Goal: Task Accomplishment & Management: Use online tool/utility

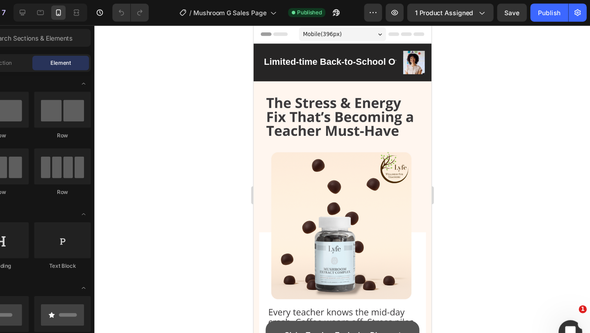
click at [561, 327] on div "Open Intercom Messenger" at bounding box center [568, 329] width 27 height 27
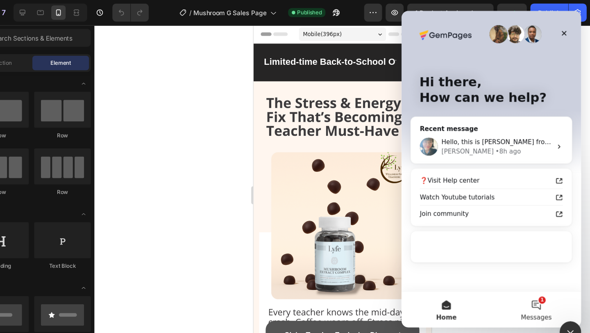
click at [528, 278] on button "1 Messages" at bounding box center [524, 282] width 82 height 33
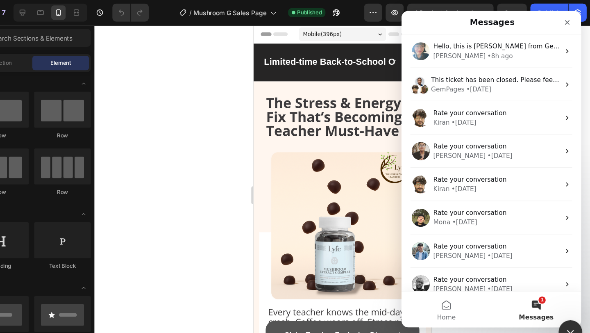
click at [566, 323] on div "Close Intercom Messenger" at bounding box center [568, 329] width 20 height 20
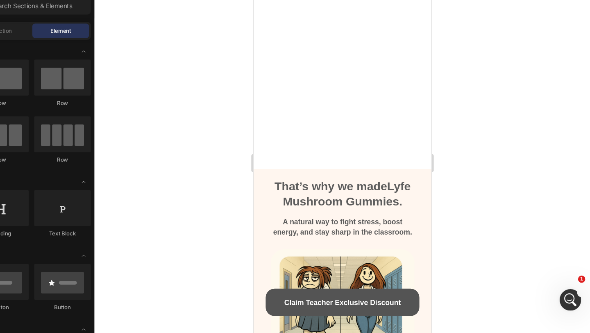
scroll to position [800, 0]
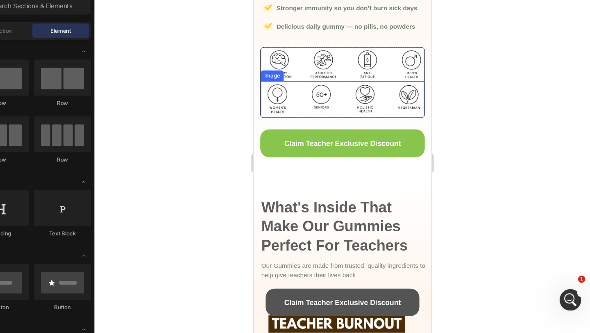
click at [335, 94] on img at bounding box center [334, 89] width 149 height 33
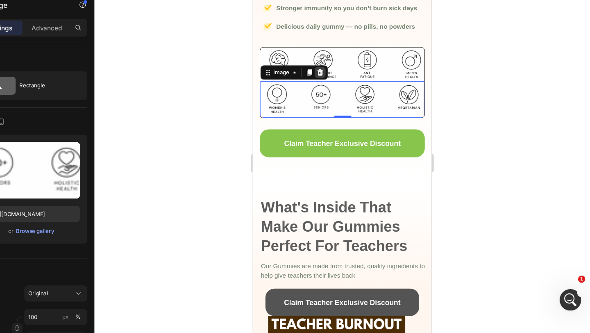
click at [314, 65] on icon at bounding box center [313, 66] width 5 height 6
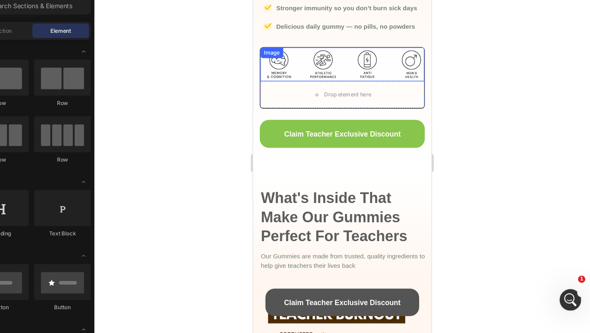
click at [324, 63] on img at bounding box center [333, 58] width 149 height 31
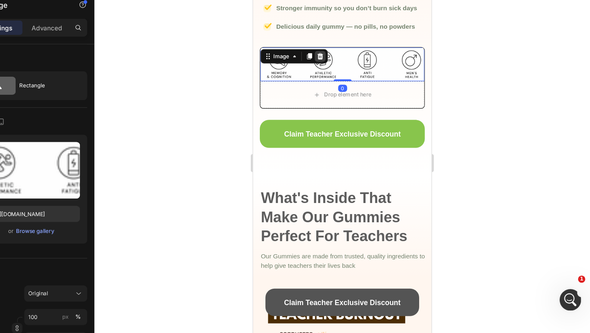
click at [314, 48] on icon at bounding box center [313, 51] width 5 height 6
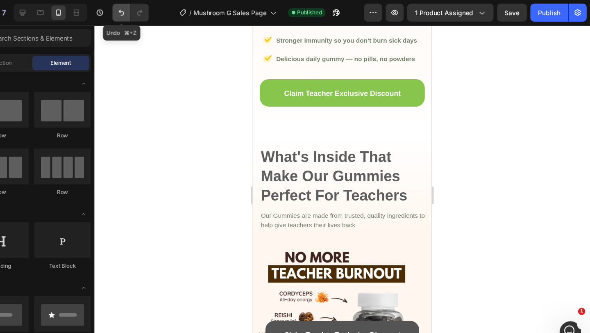
click at [158, 11] on button "Undo/Redo" at bounding box center [162, 11] width 16 height 16
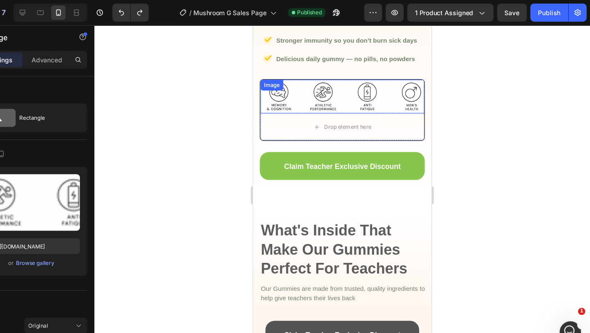
click at [290, 80] on div "Image" at bounding box center [333, 90] width 149 height 31
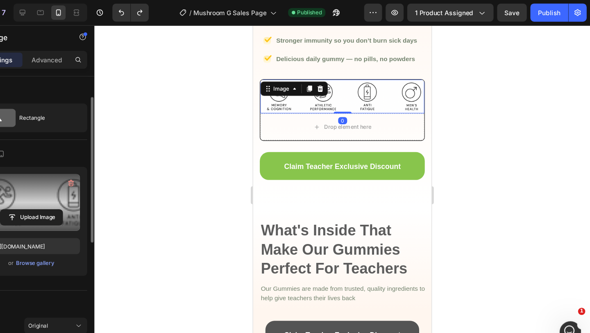
scroll to position [28, 0]
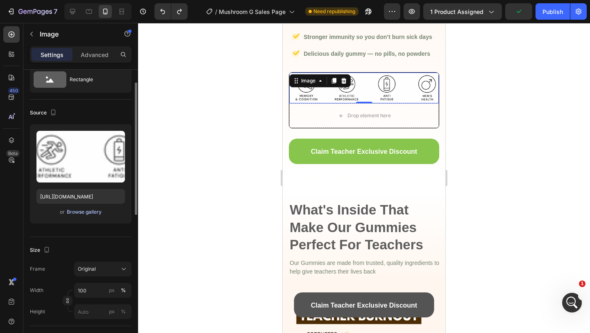
click at [93, 210] on div "Browse gallery" at bounding box center [84, 211] width 35 height 7
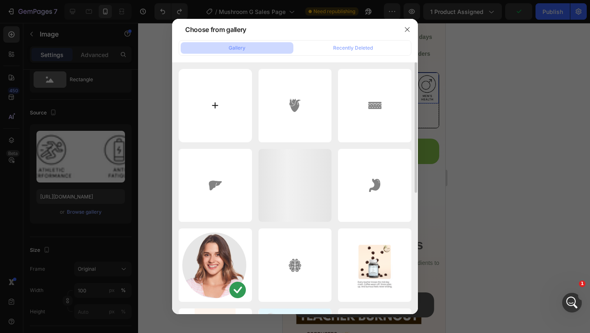
click at [231, 111] on input "file" at bounding box center [215, 105] width 73 height 73
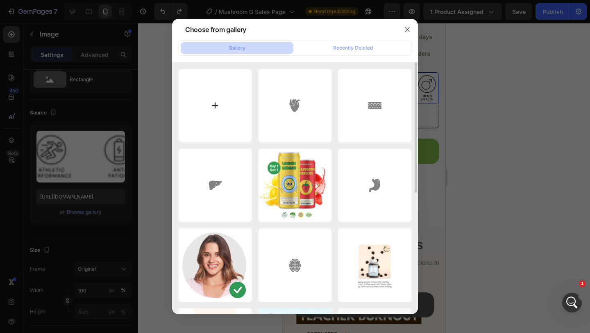
type input "C:\fakepath\Mushroomextrac Gummies (11).png"
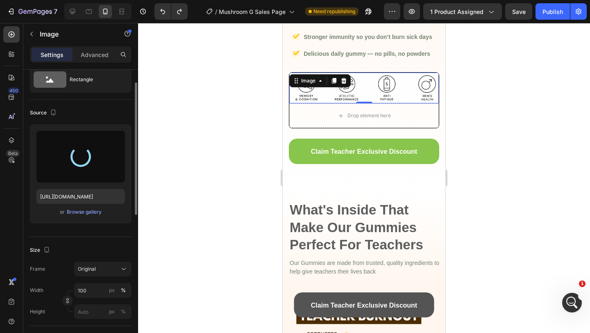
type input "https://cdn.shopify.com/s/files/1/0567/0443/4264/files/gempages_532390233220580…"
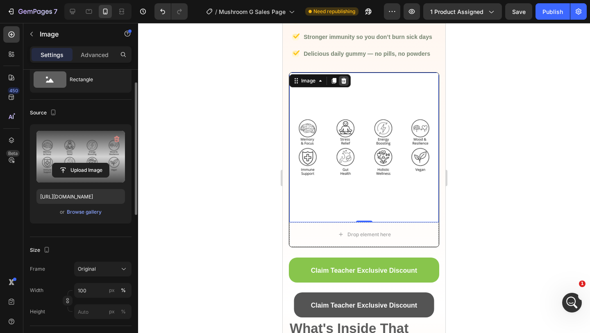
click at [345, 82] on icon at bounding box center [343, 81] width 5 height 6
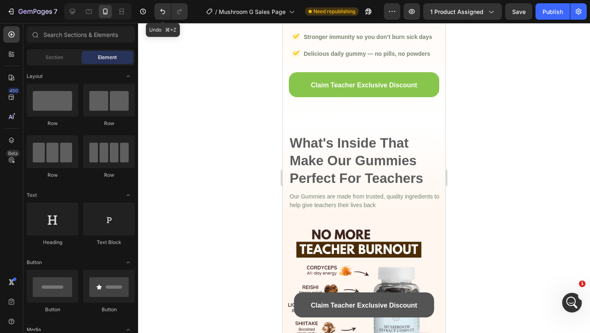
drag, startPoint x: 156, startPoint y: 9, endPoint x: 242, endPoint y: 24, distance: 88.1
click at [156, 9] on button "Undo/Redo" at bounding box center [162, 11] width 16 height 16
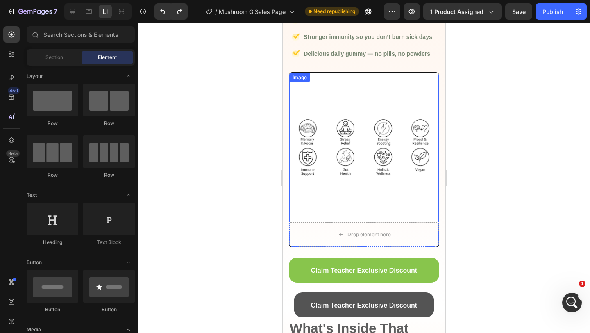
click at [341, 124] on img at bounding box center [363, 146] width 149 height 149
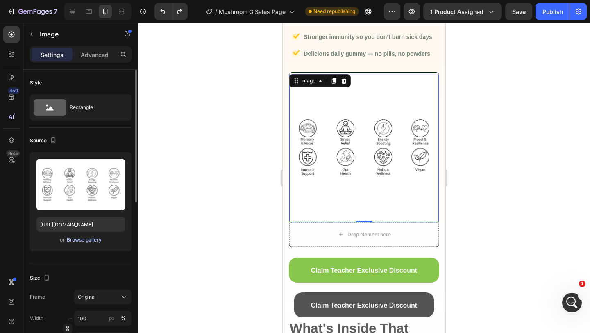
click at [84, 243] on div "Browse gallery" at bounding box center [84, 239] width 35 height 7
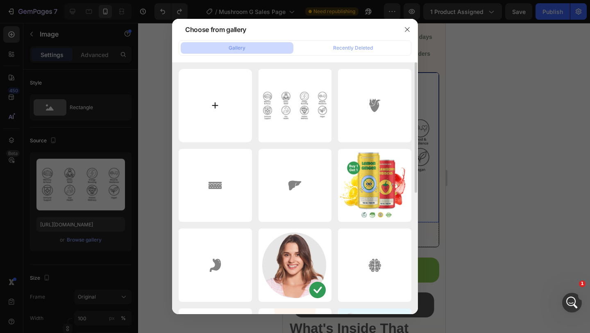
click at [220, 112] on input "file" at bounding box center [215, 105] width 73 height 73
type input "C:\fakepath\Mushroomextrac Gummies (12).png"
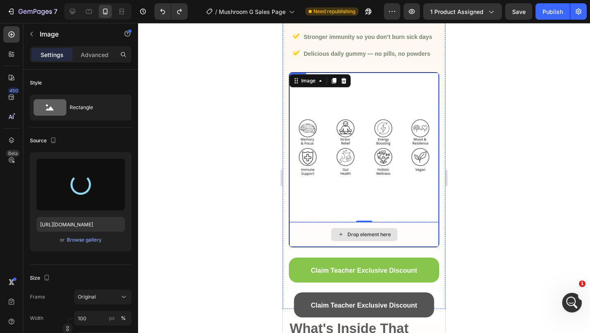
type input "https://cdn.shopify.com/s/files/1/0567/0443/4264/files/gempages_532390233220580…"
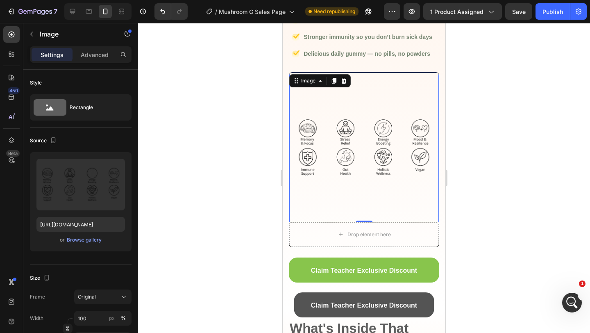
scroll to position [786, 0]
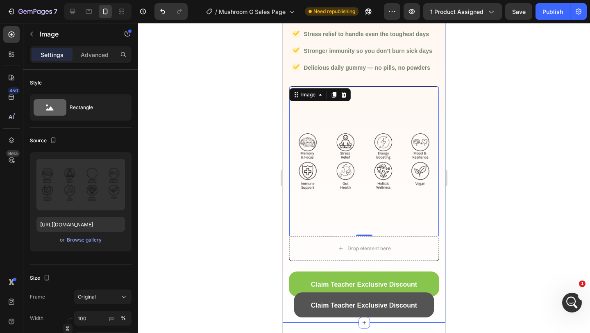
click at [337, 262] on div "Image Natural focus & energy without caffeine crashes Text block Image Stress r…" at bounding box center [364, 155] width 150 height 287
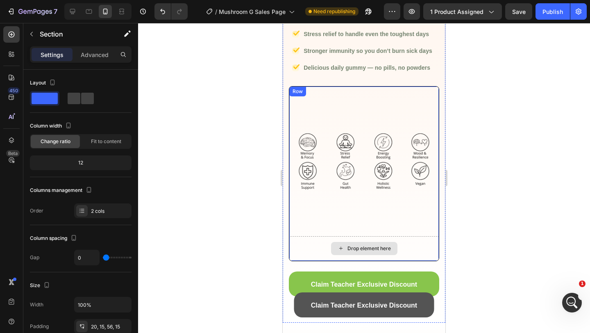
click at [338, 250] on icon at bounding box center [340, 247] width 7 height 7
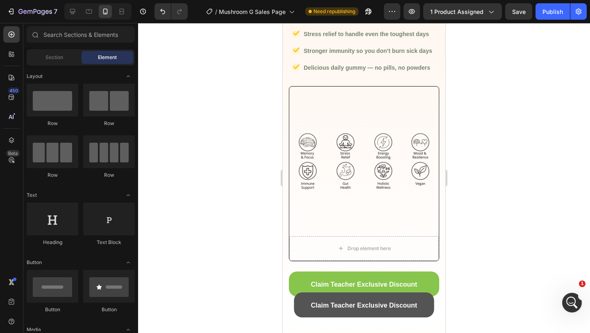
click at [312, 122] on img at bounding box center [363, 160] width 149 height 149
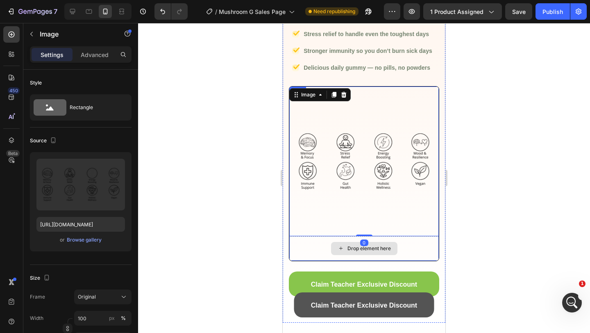
click at [315, 249] on div "Drop element here" at bounding box center [363, 248] width 149 height 25
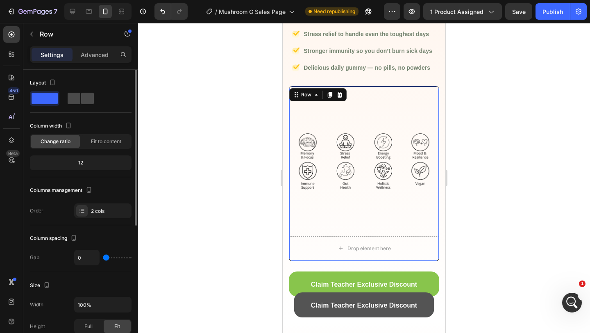
click at [81, 100] on span at bounding box center [87, 98] width 13 height 11
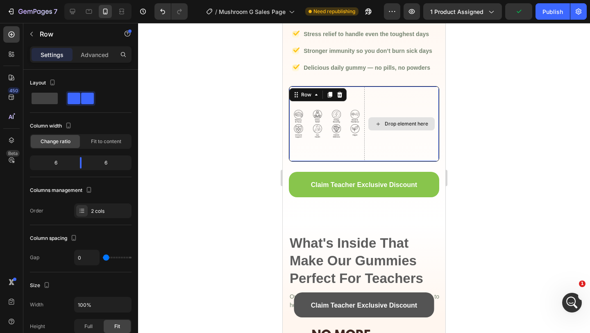
click at [391, 110] on div "Drop element here" at bounding box center [401, 123] width 75 height 75
click at [52, 102] on span at bounding box center [45, 98] width 26 height 11
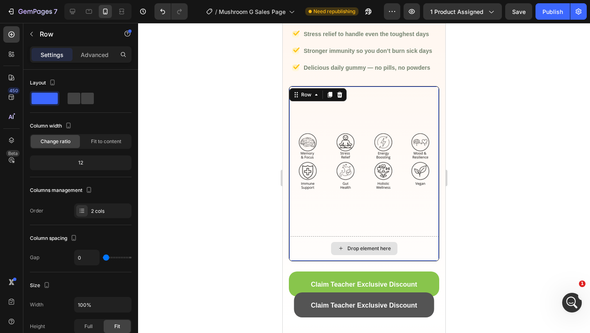
click at [304, 252] on div "Drop element here" at bounding box center [363, 248] width 149 height 25
click at [324, 230] on img at bounding box center [363, 160] width 149 height 149
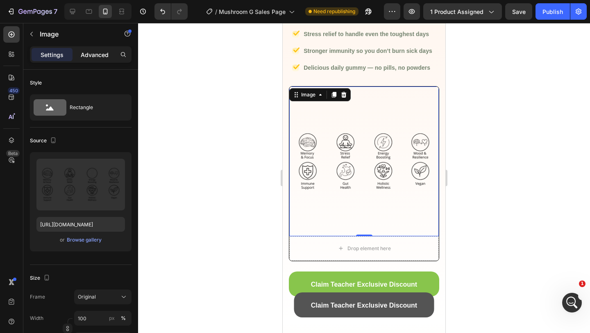
click at [91, 60] on div "Advanced" at bounding box center [94, 54] width 41 height 13
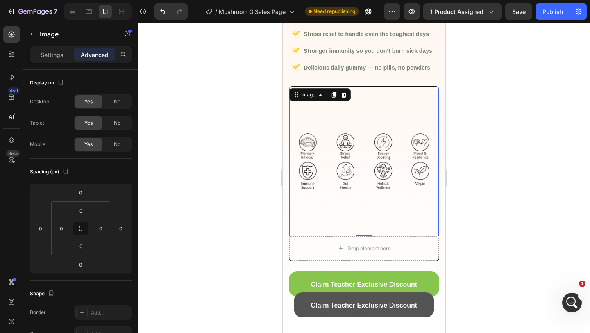
click at [370, 143] on img at bounding box center [363, 160] width 149 height 149
click at [371, 149] on img at bounding box center [363, 160] width 149 height 149
click at [59, 55] on p "Settings" at bounding box center [52, 54] width 23 height 9
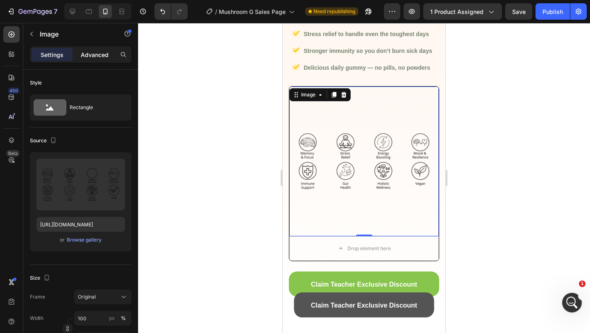
click at [99, 53] on p "Advanced" at bounding box center [95, 54] width 28 height 9
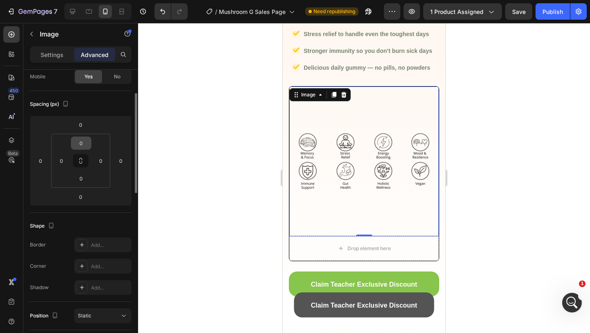
scroll to position [277, 0]
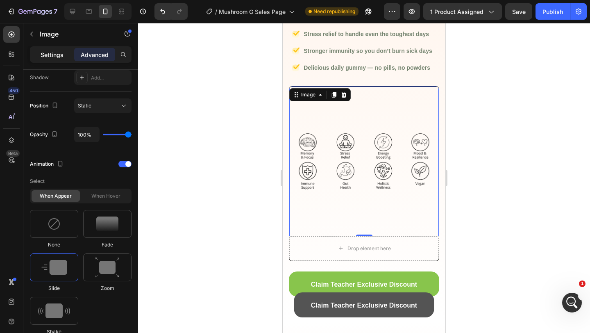
click at [55, 57] on p "Settings" at bounding box center [52, 54] width 23 height 9
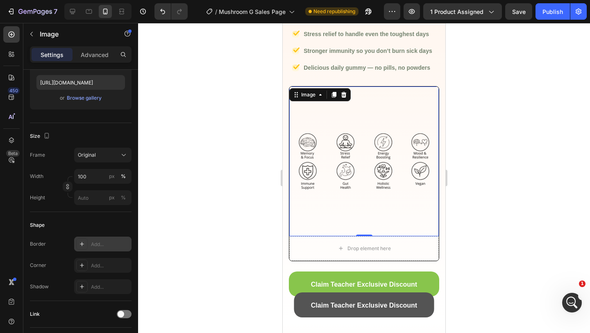
scroll to position [0, 0]
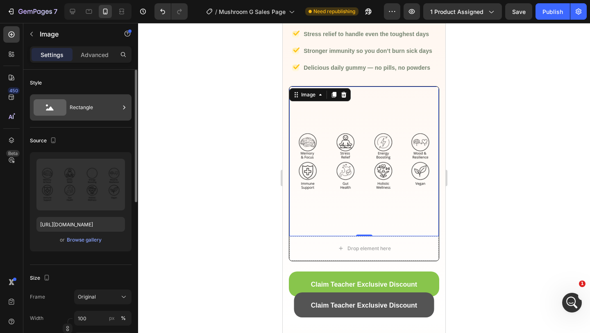
click at [93, 108] on div "Rectangle" at bounding box center [95, 107] width 50 height 19
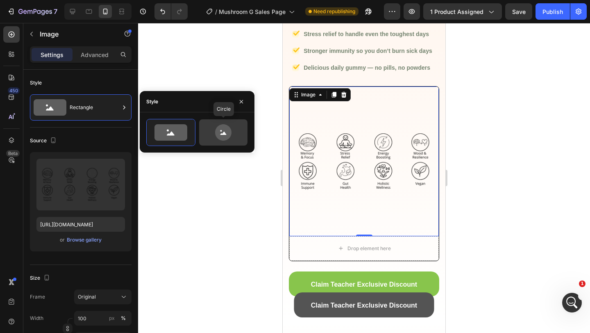
click at [238, 131] on icon at bounding box center [223, 132] width 38 height 16
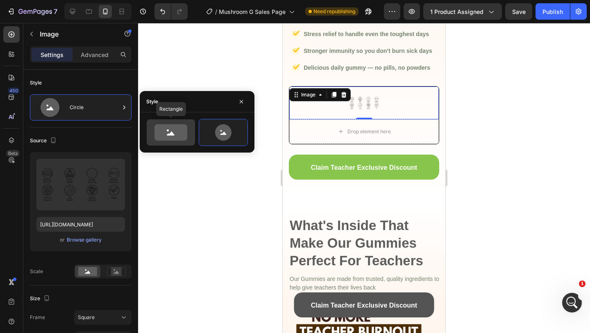
click at [168, 131] on icon at bounding box center [170, 132] width 33 height 16
type input "100"
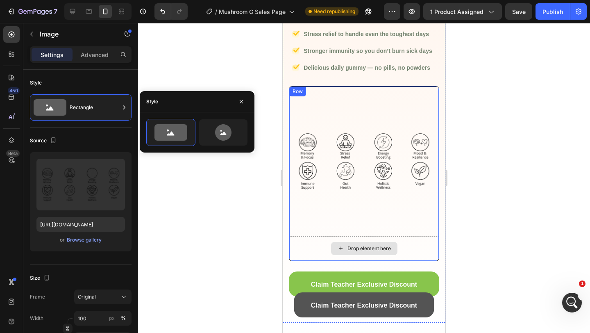
click at [345, 242] on div "Drop element here" at bounding box center [364, 248] width 66 height 13
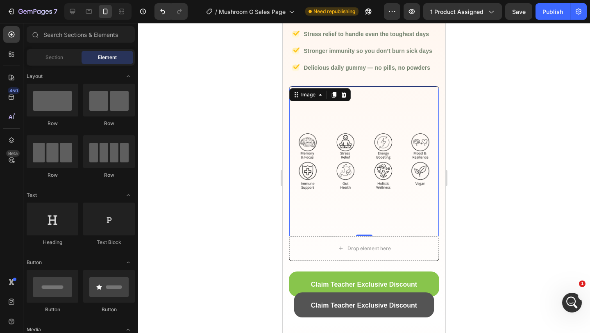
click at [357, 178] on img at bounding box center [363, 160] width 149 height 149
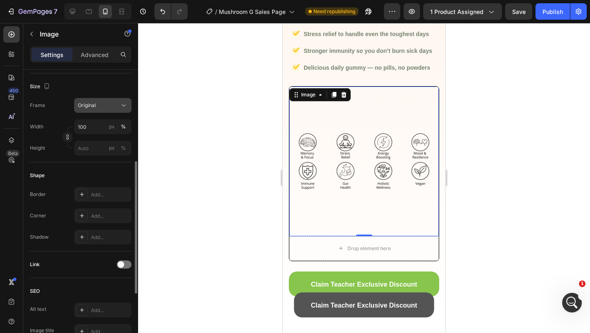
scroll to position [332, 0]
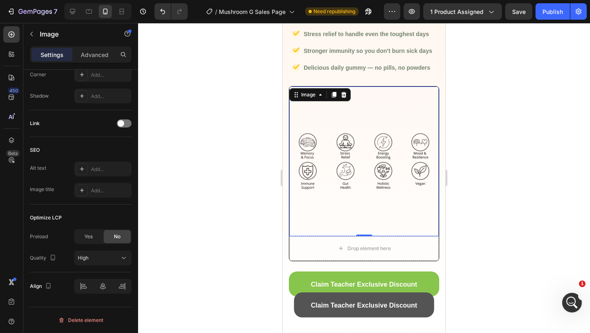
click at [329, 181] on img at bounding box center [363, 160] width 149 height 149
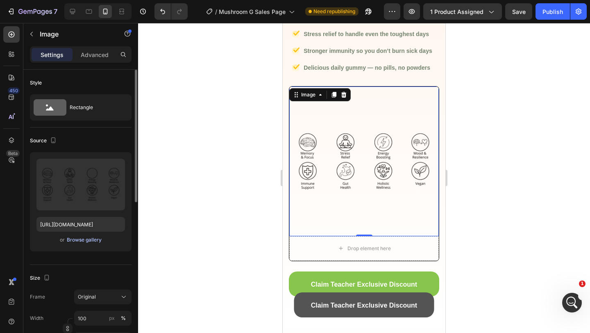
click at [80, 240] on div "Browse gallery" at bounding box center [84, 239] width 35 height 7
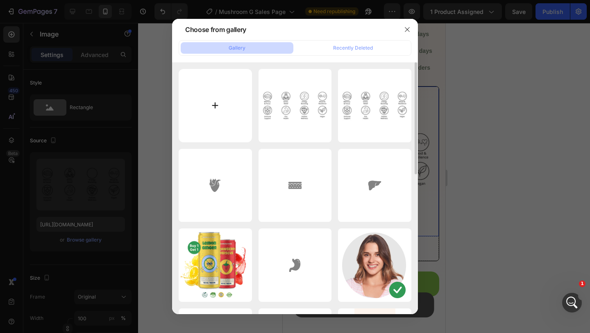
click at [237, 112] on input "file" at bounding box center [215, 105] width 73 height 73
type input "C:\fakepath\Screen Shot 2025-08-26 at 12.18.22 PM.png"
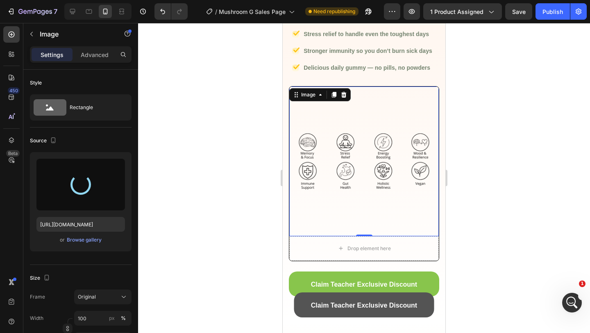
type input "https://cdn.shopify.com/s/files/1/0567/0443/4264/files/gempages_532390233220580…"
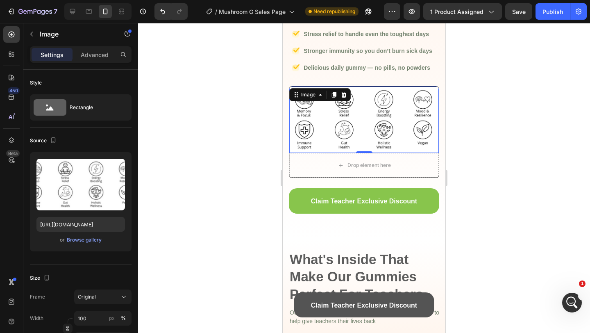
click at [527, 124] on div at bounding box center [364, 178] width 452 height 310
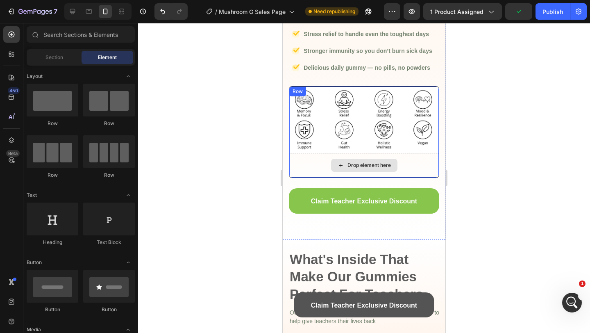
click at [423, 166] on div "Drop element here" at bounding box center [363, 165] width 149 height 25
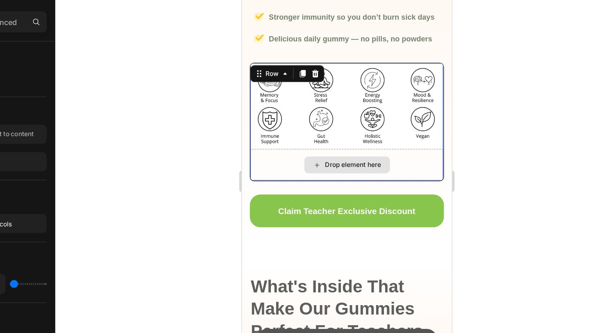
click at [354, 117] on div "Drop element here" at bounding box center [323, 123] width 66 height 13
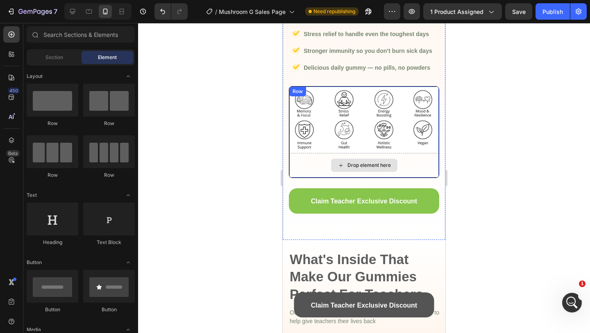
click at [370, 150] on img at bounding box center [363, 119] width 149 height 66
click at [351, 166] on div "Drop element here" at bounding box center [368, 165] width 43 height 7
click at [340, 158] on div "Drop element here" at bounding box center [364, 164] width 66 height 13
click at [315, 164] on div "Drop element here" at bounding box center [363, 165] width 149 height 25
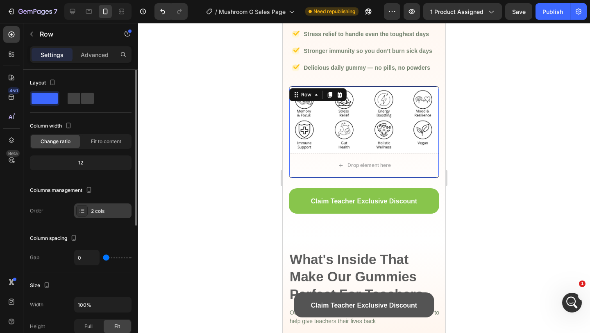
click at [109, 210] on div "2 cols" at bounding box center [110, 210] width 38 height 7
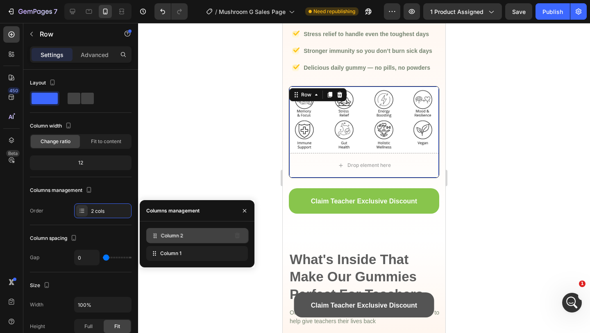
drag, startPoint x: 165, startPoint y: 248, endPoint x: 166, endPoint y: 231, distance: 17.2
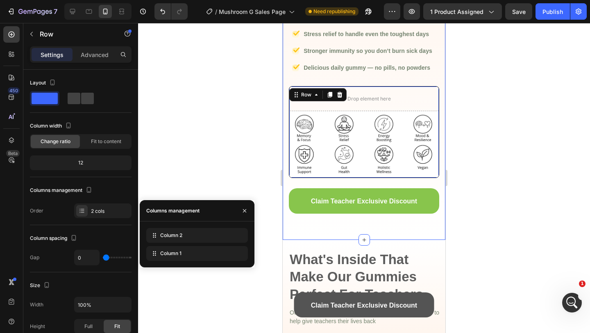
click at [497, 156] on div at bounding box center [364, 178] width 452 height 310
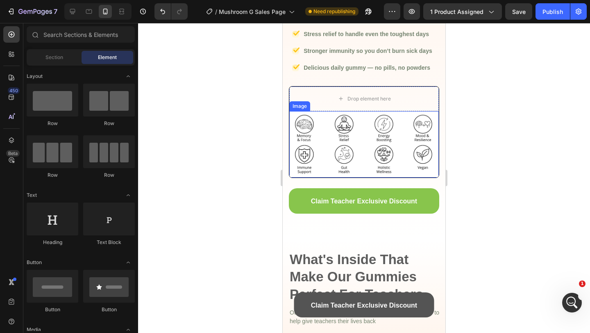
click at [342, 164] on img at bounding box center [363, 144] width 149 height 66
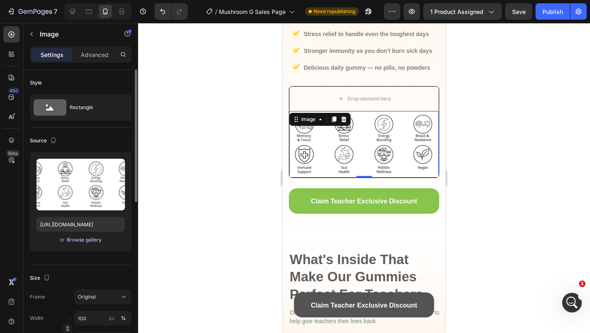
click at [92, 240] on div "Browse gallery" at bounding box center [84, 239] width 35 height 7
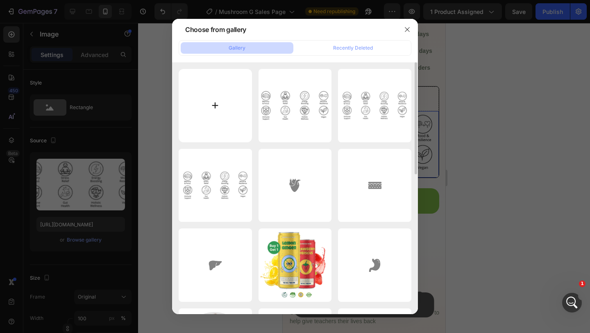
click at [218, 114] on input "file" at bounding box center [215, 105] width 73 height 73
type input "C:\fakepath\Screen Shot 2025-08-26 at 12.20.36 PM.png"
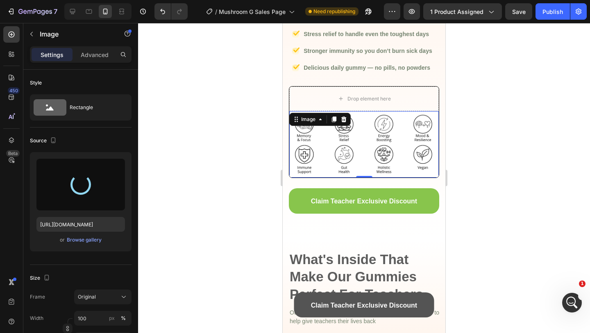
type input "https://cdn.shopify.com/s/files/1/0567/0443/4264/files/gempages_532390233220580…"
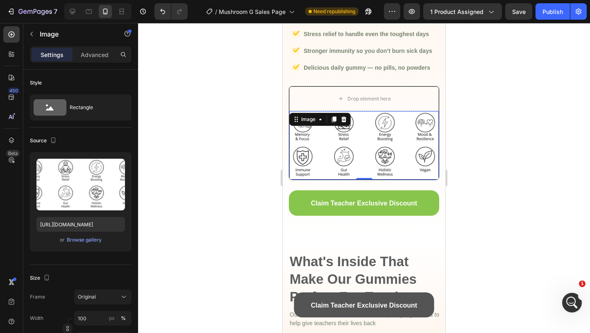
click at [461, 198] on div at bounding box center [364, 178] width 452 height 310
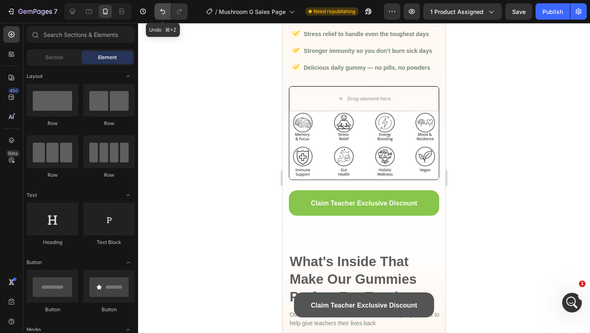
click at [163, 17] on button "Undo/Redo" at bounding box center [162, 11] width 16 height 16
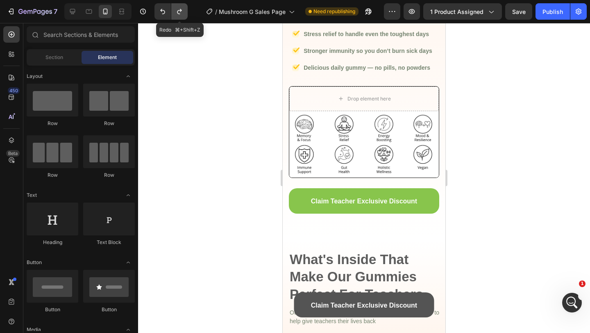
click at [180, 16] on button "Undo/Redo" at bounding box center [179, 11] width 16 height 16
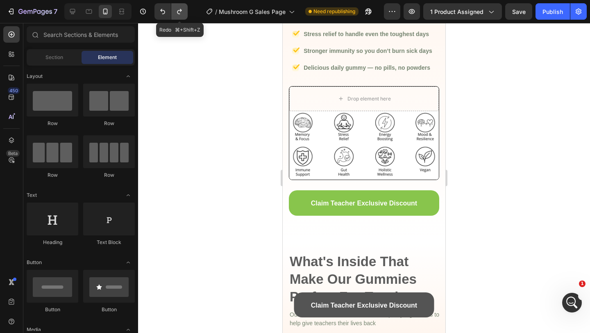
click at [181, 9] on icon "Undo/Redo" at bounding box center [179, 11] width 5 height 5
click at [235, 97] on div at bounding box center [364, 178] width 452 height 310
click at [337, 136] on img at bounding box center [363, 145] width 149 height 68
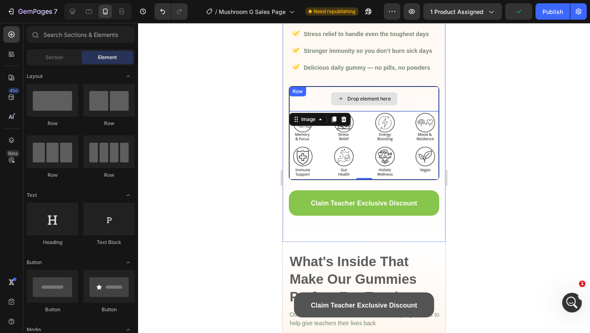
click at [349, 103] on div "Drop element here" at bounding box center [364, 98] width 66 height 13
click at [323, 100] on div "Drop element here" at bounding box center [363, 98] width 149 height 25
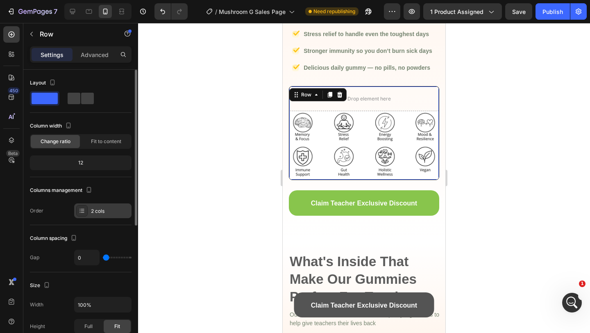
click at [100, 214] on div "2 cols" at bounding box center [110, 210] width 38 height 7
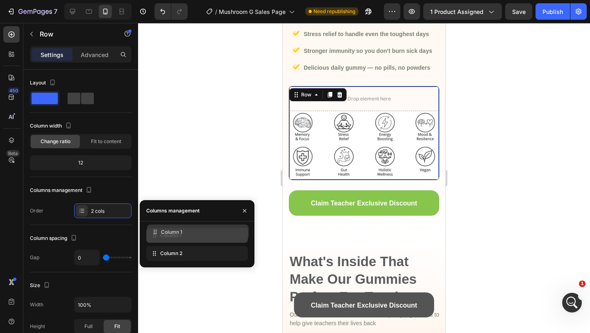
drag, startPoint x: 153, startPoint y: 250, endPoint x: 153, endPoint y: 229, distance: 21.7
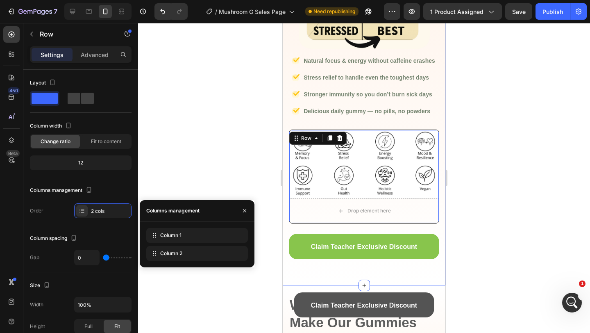
scroll to position [736, 0]
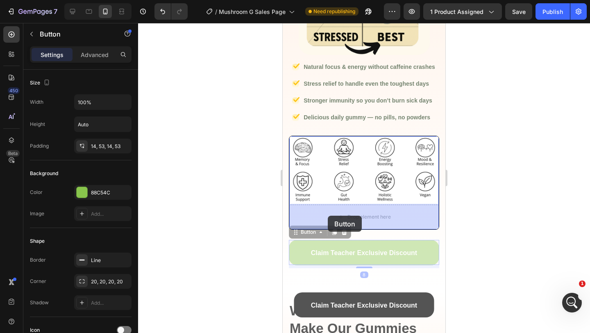
drag, startPoint x: 325, startPoint y: 246, endPoint x: 328, endPoint y: 215, distance: 30.4
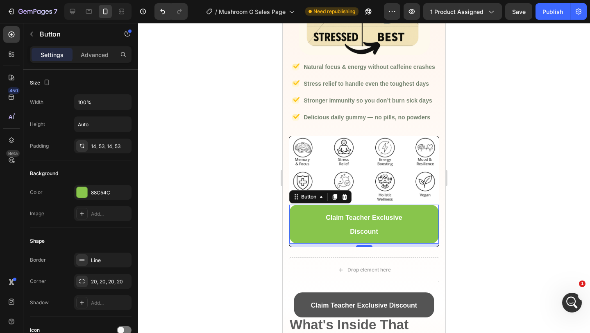
click at [521, 192] on div at bounding box center [364, 178] width 452 height 310
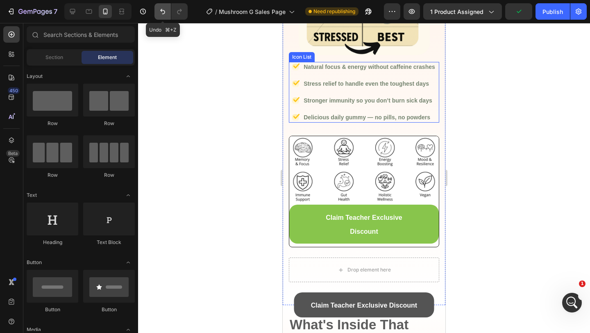
click at [164, 13] on icon "Undo/Redo" at bounding box center [162, 11] width 5 height 5
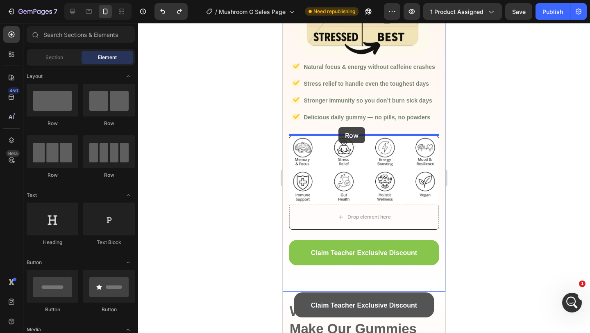
drag, startPoint x: 338, startPoint y: 120, endPoint x: 338, endPoint y: 127, distance: 6.6
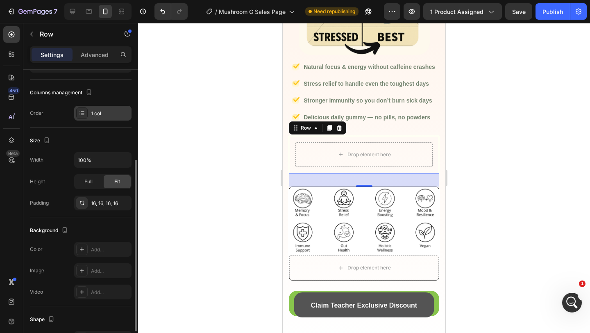
scroll to position [124, 0]
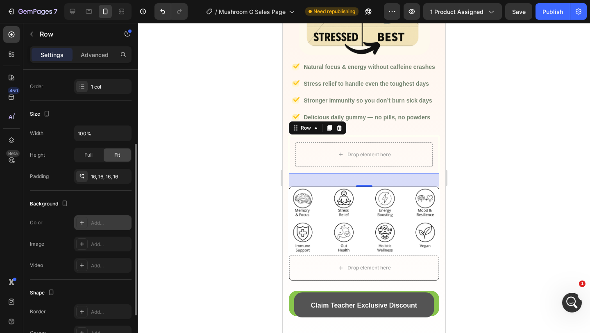
click at [83, 221] on icon at bounding box center [82, 222] width 7 height 7
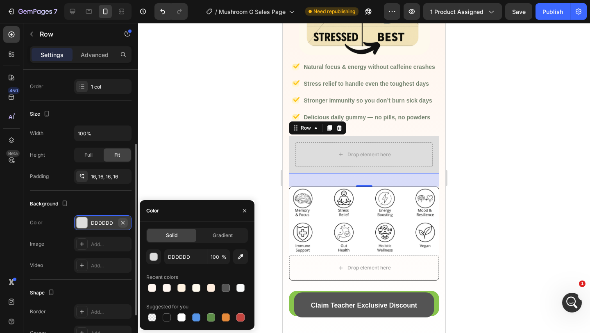
click at [121, 223] on icon "button" at bounding box center [123, 222] width 7 height 7
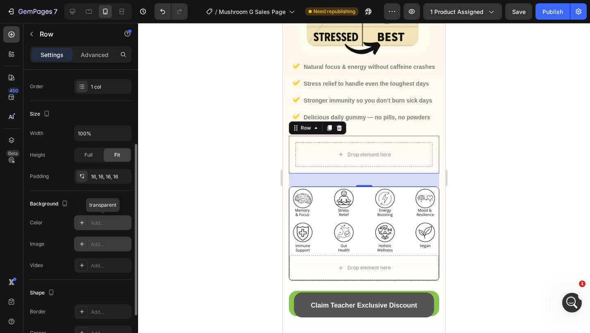
click at [105, 245] on div "Add..." at bounding box center [110, 243] width 38 height 7
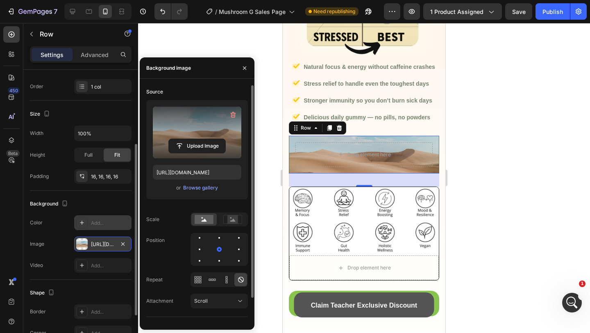
click at [201, 126] on label at bounding box center [197, 132] width 88 height 52
click at [201, 139] on input "file" at bounding box center [197, 146] width 57 height 14
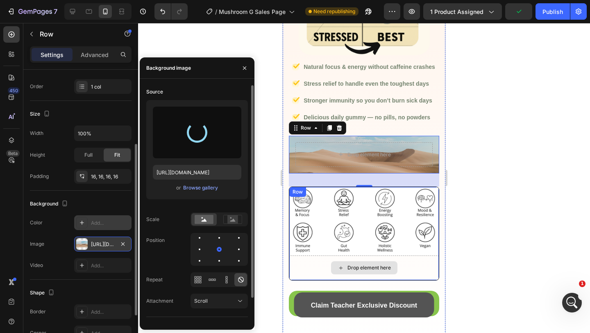
type input "https://cdn.shopify.com/s/files/1/0567/0443/4264/files/gempages_532390233220580…"
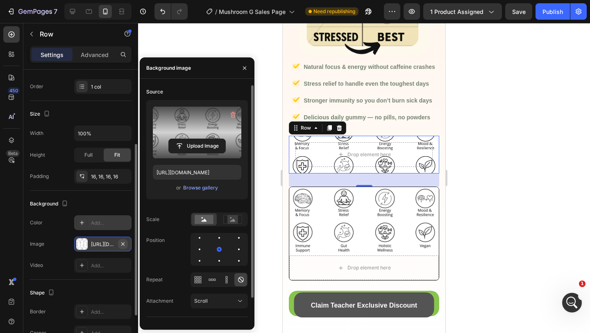
click at [127, 244] on button "button" at bounding box center [123, 244] width 10 height 10
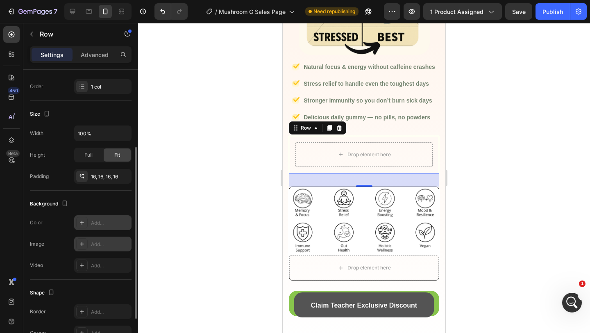
scroll to position [135, 0]
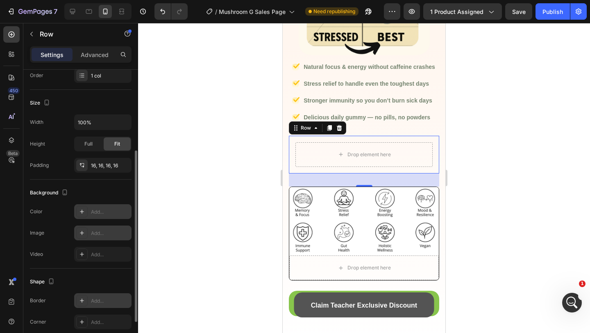
click at [88, 301] on div "Add..." at bounding box center [102, 300] width 57 height 15
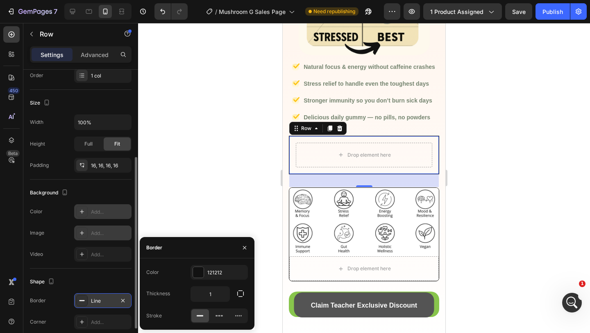
scroll to position [152, 0]
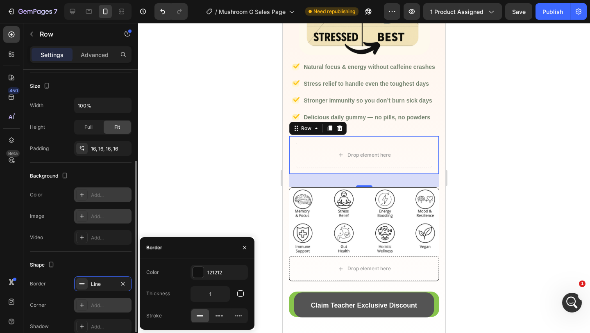
click at [96, 303] on div "Add..." at bounding box center [110, 304] width 38 height 7
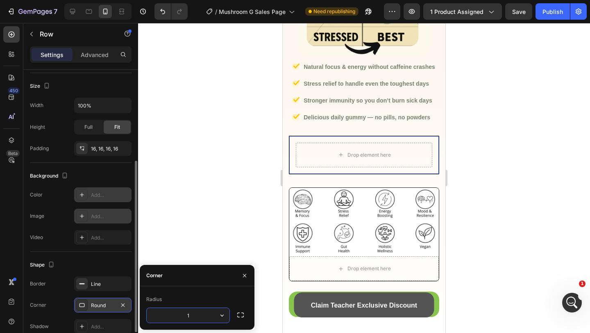
type input "12"
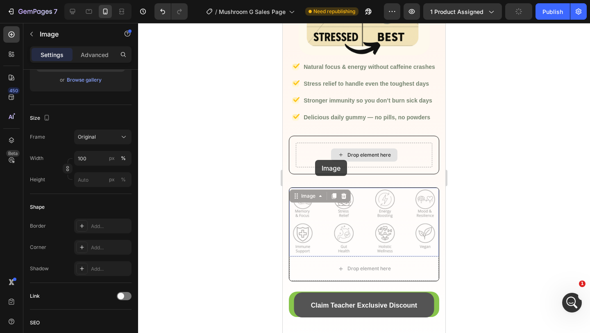
scroll to position [0, 0]
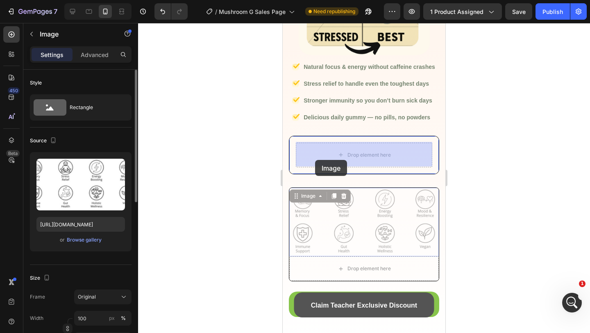
drag, startPoint x: 312, startPoint y: 188, endPoint x: 315, endPoint y: 160, distance: 28.4
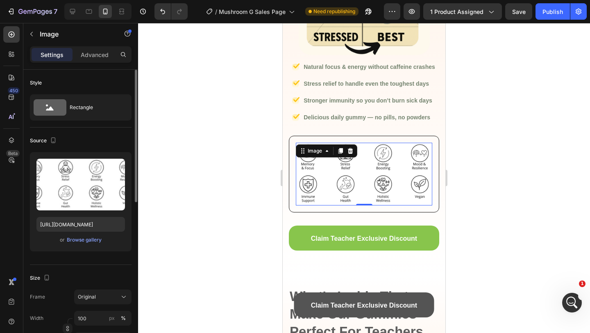
scroll to position [783, 0]
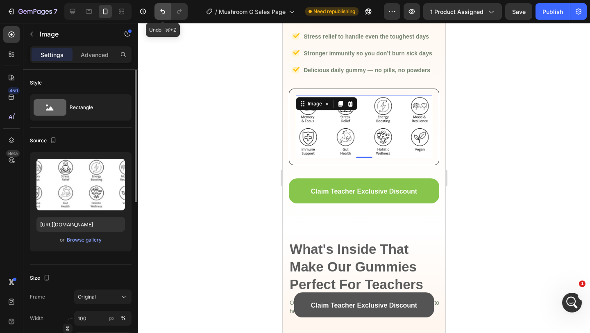
click at [161, 13] on icon "Undo/Redo" at bounding box center [162, 11] width 8 height 8
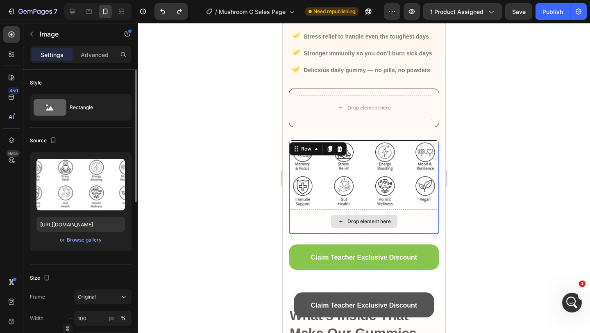
click at [333, 213] on div "Drop element here" at bounding box center [363, 221] width 149 height 25
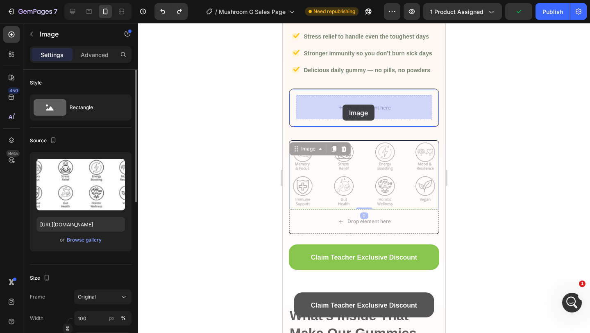
drag, startPoint x: 342, startPoint y: 167, endPoint x: 342, endPoint y: 100, distance: 67.2
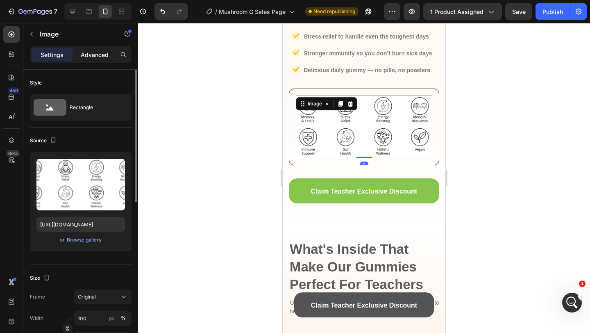
click at [90, 57] on p "Advanced" at bounding box center [95, 54] width 28 height 9
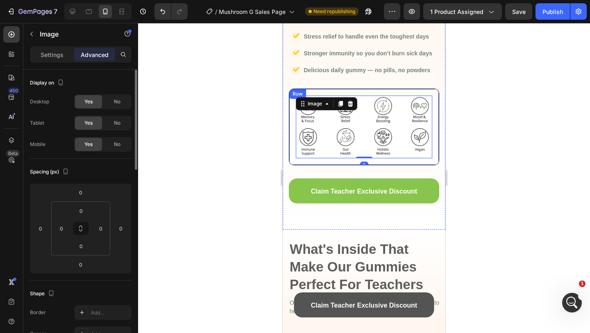
click at [297, 158] on div "Image 0 Row" at bounding box center [364, 126] width 150 height 77
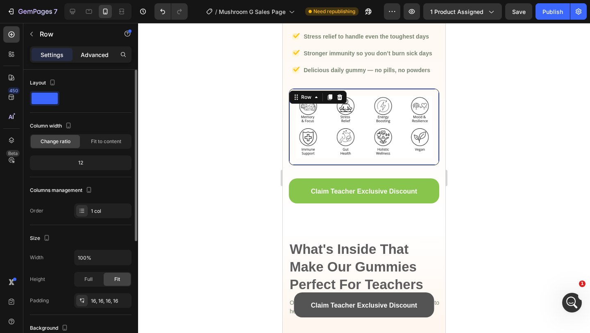
click at [84, 52] on p "Advanced" at bounding box center [95, 54] width 28 height 9
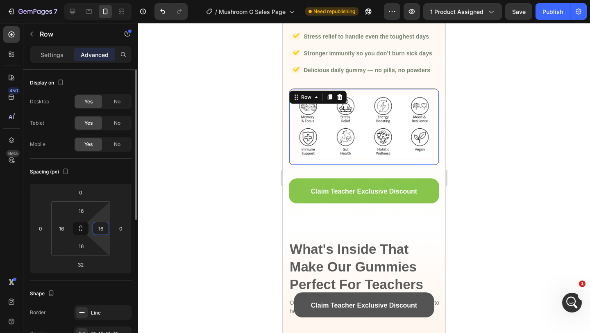
click at [97, 225] on input "16" at bounding box center [101, 228] width 12 height 12
type input "0"
click at [88, 215] on input "16" at bounding box center [81, 210] width 16 height 12
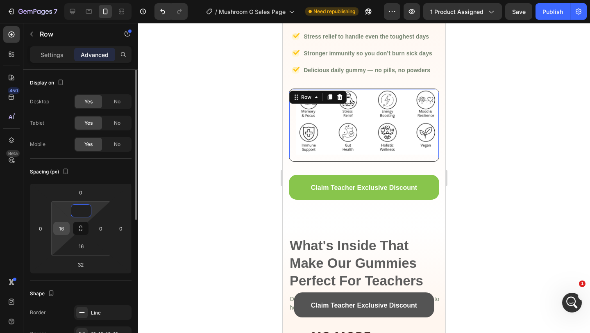
type input "0"
click at [57, 229] on input "16" at bounding box center [61, 228] width 12 height 12
type input "0"
click at [81, 248] on input "16" at bounding box center [81, 246] width 16 height 12
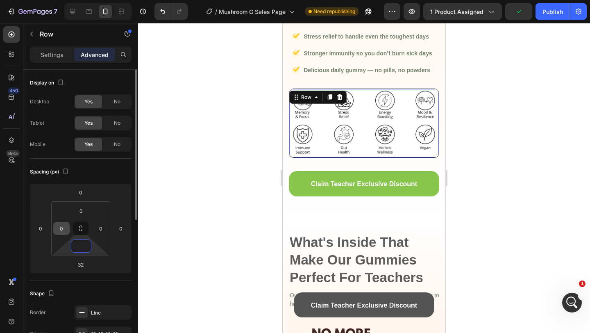
type input "0"
click at [61, 229] on input "0" at bounding box center [61, 228] width 12 height 12
type input "2"
click at [101, 228] on input "0" at bounding box center [101, 228] width 12 height 12
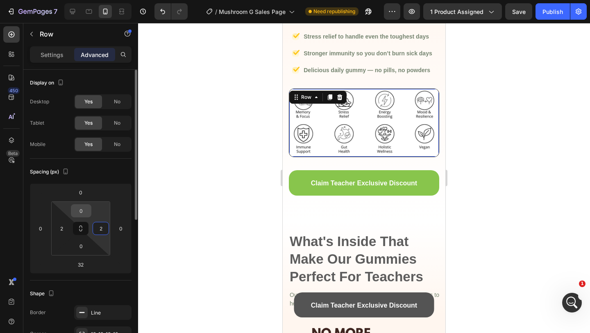
type input "2"
click at [80, 211] on input "0" at bounding box center [81, 210] width 16 height 12
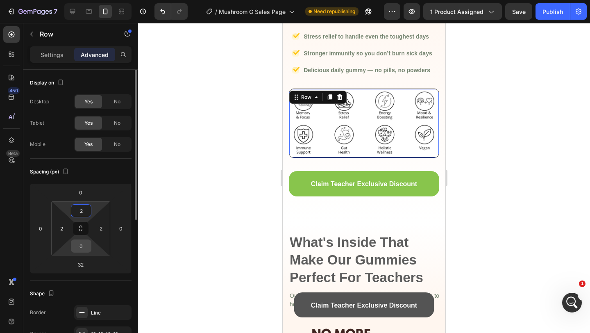
type input "2"
click at [82, 250] on input "0" at bounding box center [81, 246] width 16 height 12
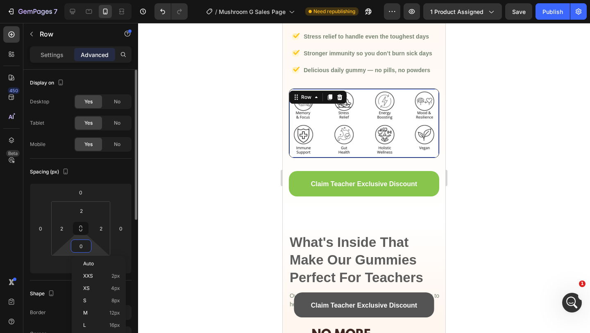
type input "2"
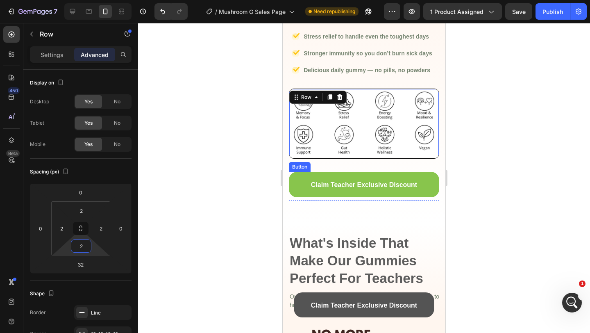
click at [521, 150] on div at bounding box center [364, 178] width 452 height 310
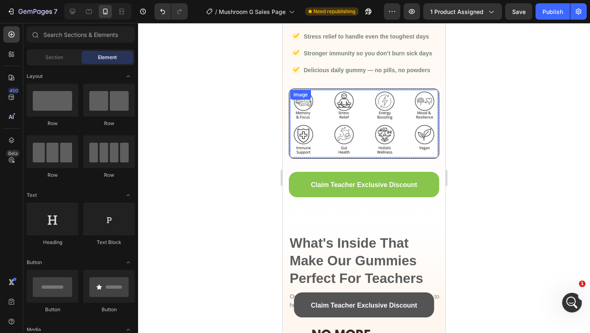
click at [330, 131] on img at bounding box center [364, 124] width 148 height 68
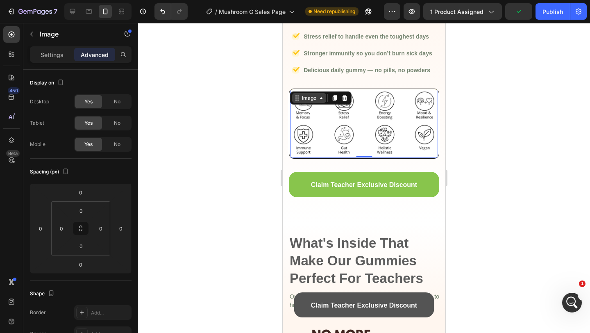
click at [303, 100] on div "Image" at bounding box center [309, 97] width 18 height 7
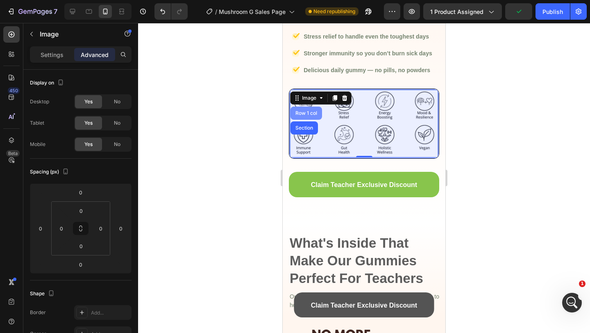
click at [303, 108] on div "Row 1 col" at bounding box center [306, 112] width 32 height 13
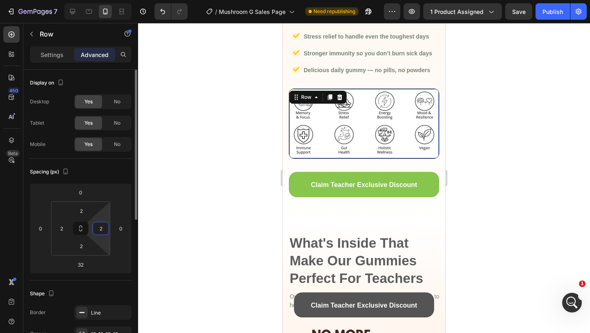
click at [100, 228] on input "2" at bounding box center [101, 228] width 12 height 12
type input "4"
click at [83, 210] on input "2" at bounding box center [81, 210] width 16 height 12
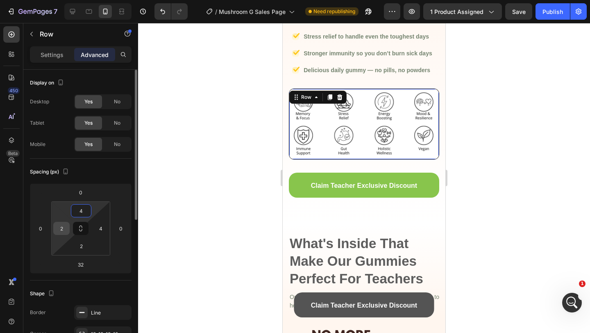
type input "4"
click at [62, 230] on input "2" at bounding box center [61, 228] width 12 height 12
type input "4"
click at [81, 244] on input "2" at bounding box center [81, 246] width 16 height 12
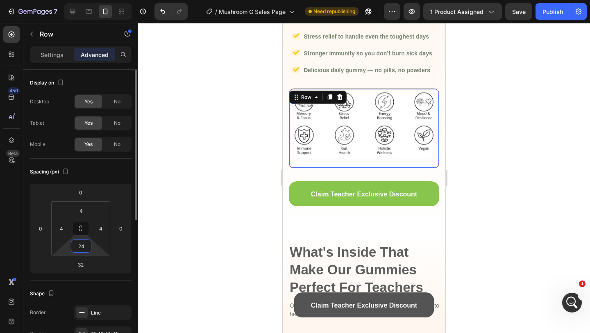
click at [81, 244] on input "24" at bounding box center [81, 246] width 16 height 12
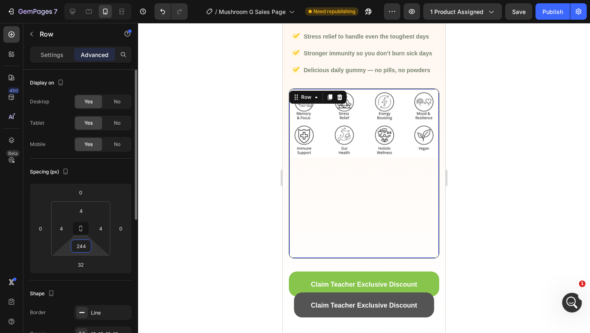
click at [81, 244] on input "244" at bounding box center [81, 246] width 16 height 12
type input "4"
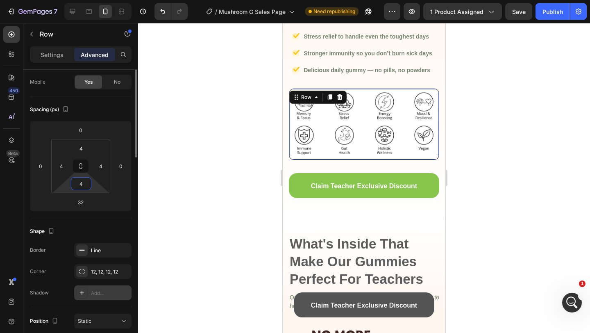
scroll to position [0, 0]
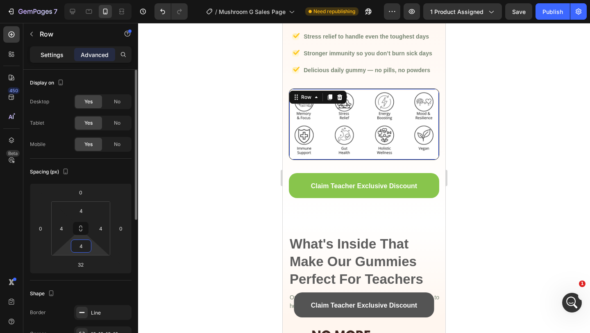
click at [57, 57] on p "Settings" at bounding box center [52, 54] width 23 height 9
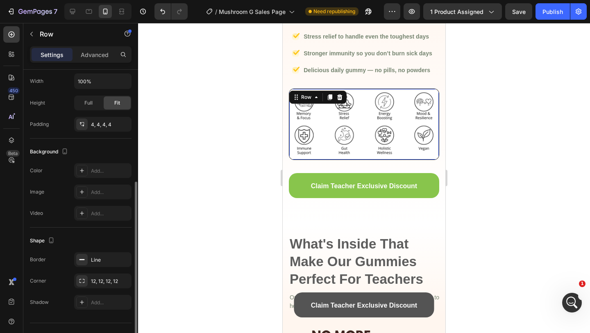
scroll to position [180, 0]
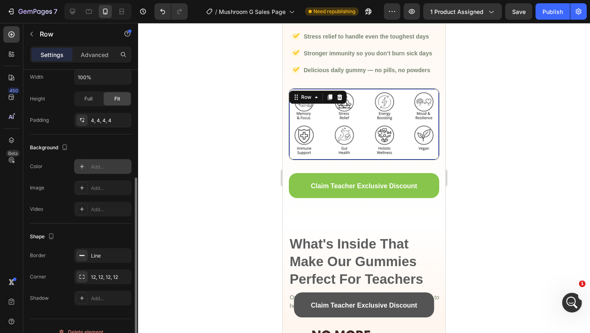
click at [91, 170] on div "Add..." at bounding box center [102, 166] width 57 height 15
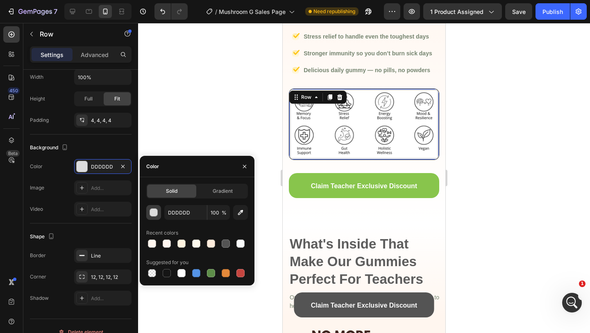
click at [150, 216] on button "button" at bounding box center [153, 212] width 15 height 15
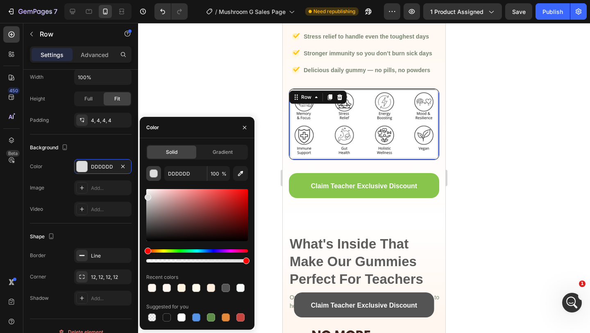
click at [156, 174] on div "button" at bounding box center [154, 174] width 8 height 8
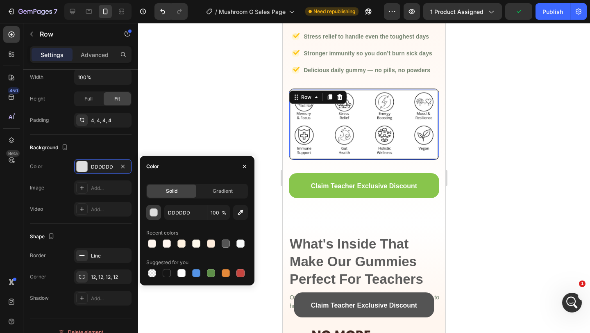
click at [152, 213] on div "button" at bounding box center [154, 212] width 8 height 8
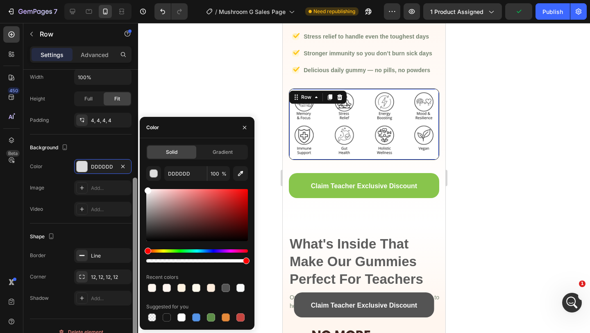
drag, startPoint x: 149, startPoint y: 198, endPoint x: 137, endPoint y: 161, distance: 38.7
click at [137, 161] on div "450 Beta Sections(18) Elements(84) Section Element Hero Section Product Detail …" at bounding box center [69, 178] width 138 height 310
click at [514, 132] on div at bounding box center [364, 178] width 452 height 310
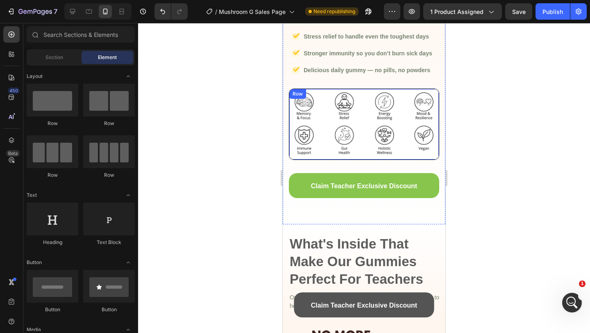
click at [420, 157] on div "Image Row" at bounding box center [364, 123] width 150 height 71
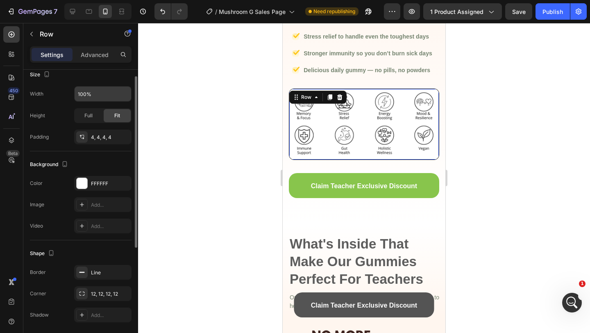
scroll to position [192, 0]
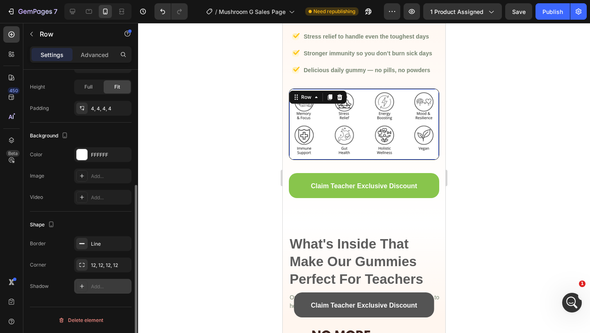
click at [88, 283] on div "Add..." at bounding box center [102, 285] width 57 height 15
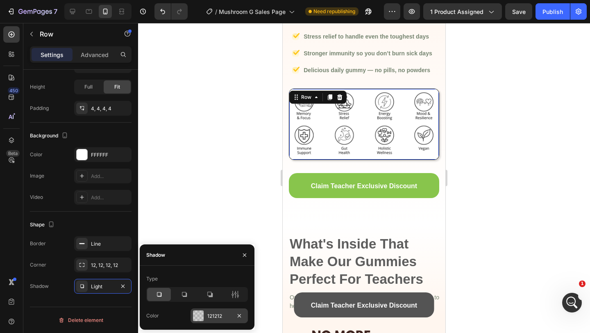
click at [204, 311] on div "121212" at bounding box center [218, 315] width 57 height 15
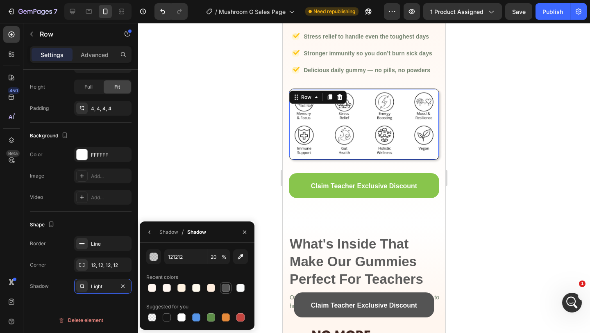
click at [222, 287] on div at bounding box center [226, 287] width 8 height 8
type input "545454"
type input "100"
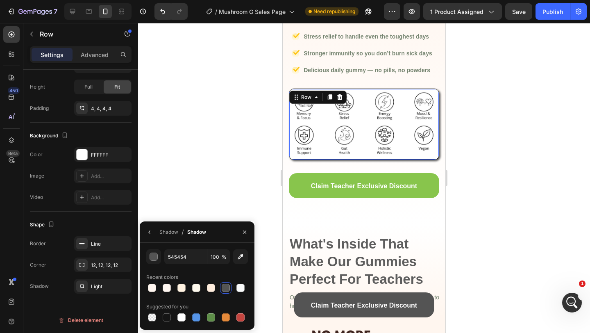
click at [552, 174] on div at bounding box center [364, 178] width 452 height 310
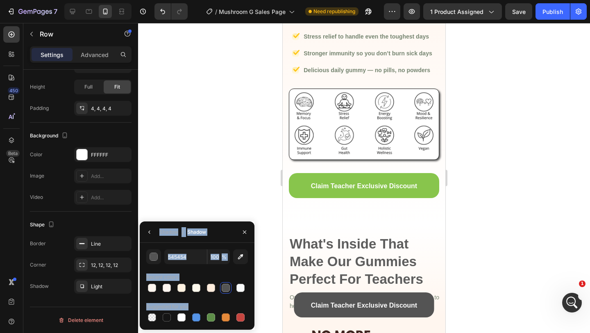
click at [552, 174] on div at bounding box center [364, 178] width 452 height 310
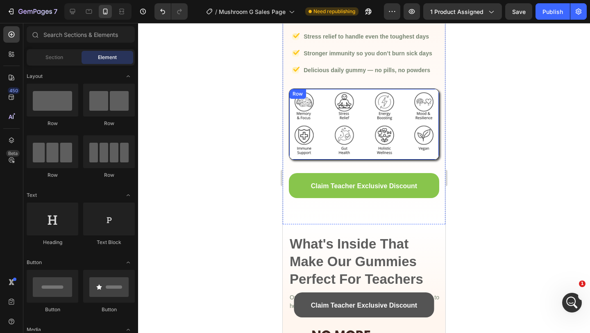
click at [329, 156] on div "Image Row" at bounding box center [364, 123] width 150 height 71
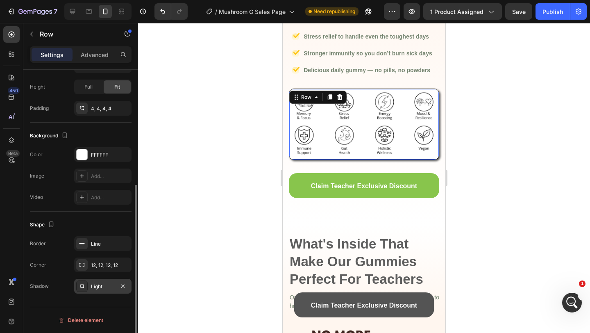
click at [89, 287] on div "Light" at bounding box center [102, 285] width 57 height 15
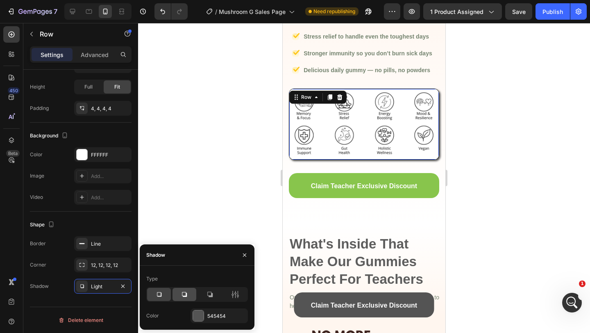
click at [186, 295] on icon at bounding box center [184, 294] width 5 height 5
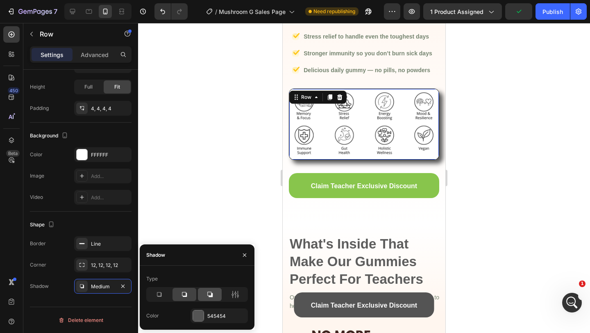
click at [208, 297] on icon at bounding box center [210, 294] width 8 height 8
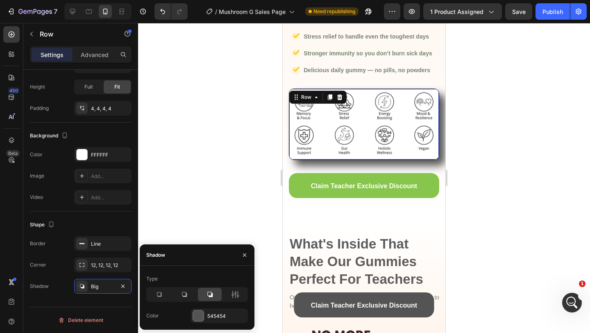
click at [539, 125] on div at bounding box center [364, 178] width 452 height 310
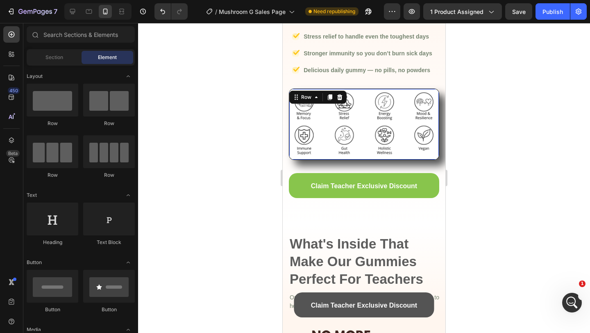
click at [539, 125] on div at bounding box center [364, 178] width 452 height 310
click at [328, 156] on img at bounding box center [364, 124] width 146 height 67
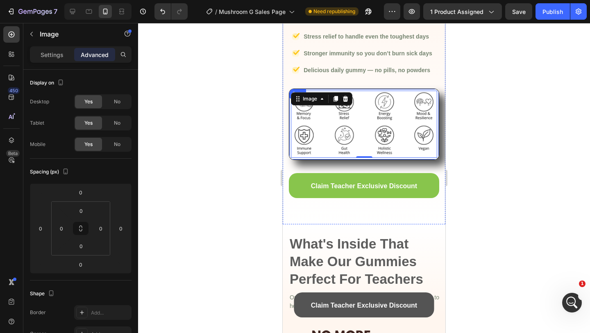
click at [327, 158] on div "Image 0 Row" at bounding box center [364, 123] width 150 height 71
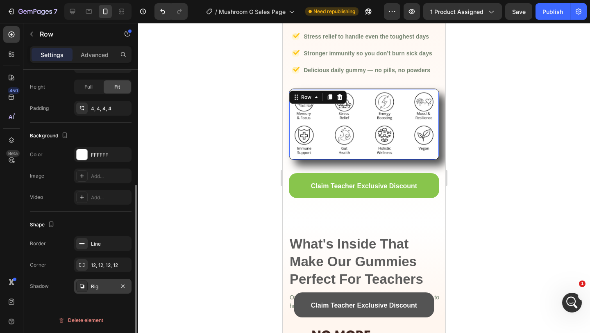
click at [88, 285] on div "Big" at bounding box center [102, 285] width 57 height 15
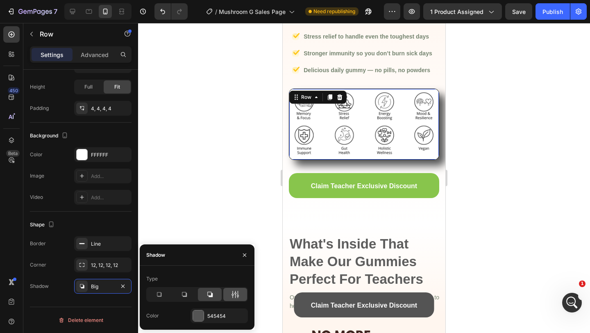
click at [228, 293] on div at bounding box center [235, 293] width 24 height 13
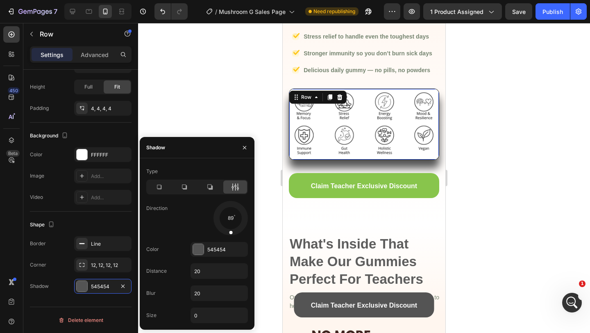
drag, startPoint x: 239, startPoint y: 226, endPoint x: 229, endPoint y: 237, distance: 15.1
click at [229, 237] on div "Type Direction 89 Color 545454 Distance 20 Blur 20 Size 0" at bounding box center [197, 244] width 115 height 158
click at [187, 190] on icon at bounding box center [184, 187] width 8 height 8
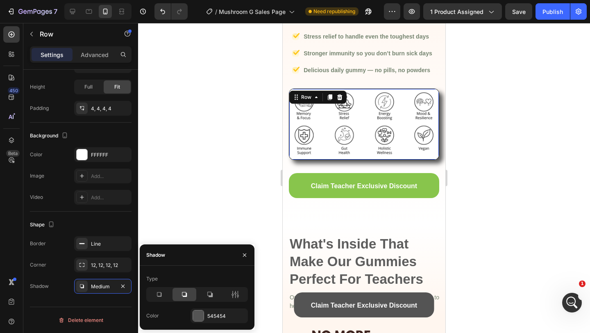
click at [539, 140] on div at bounding box center [364, 178] width 452 height 310
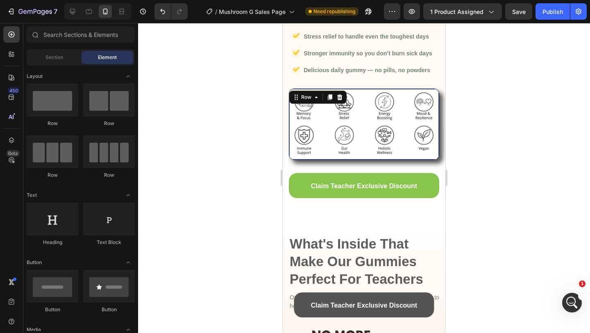
click at [539, 140] on div at bounding box center [364, 178] width 452 height 310
click at [327, 157] on div "Image Row" at bounding box center [364, 123] width 150 height 71
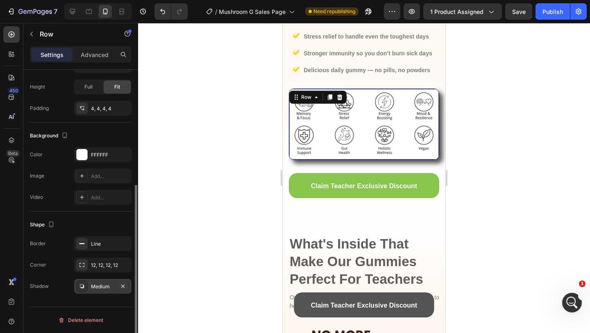
click at [93, 285] on div "Medium" at bounding box center [103, 286] width 24 height 7
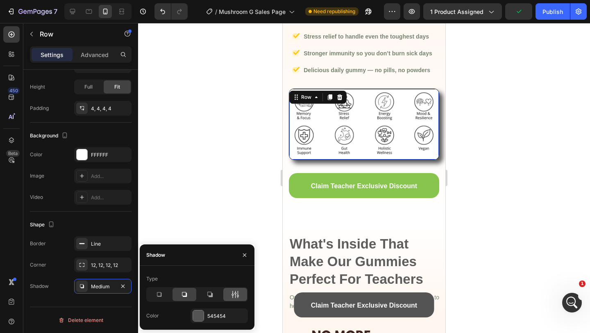
click at [235, 292] on icon at bounding box center [235, 293] width 2 height 7
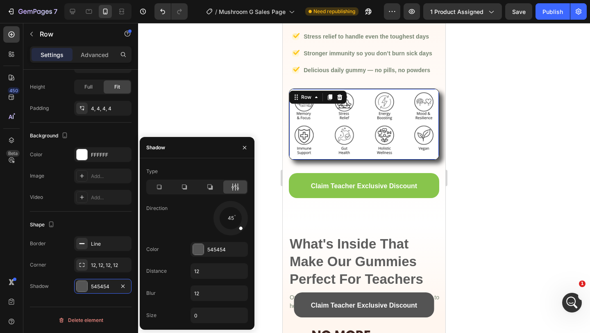
drag, startPoint x: 231, startPoint y: 231, endPoint x: 270, endPoint y: 257, distance: 46.9
click at [270, 0] on div "7 Version history / Mushroom G Sales Page Need republishing Preview 1 product a…" at bounding box center [295, 0] width 590 height 0
click at [561, 160] on div at bounding box center [364, 178] width 452 height 310
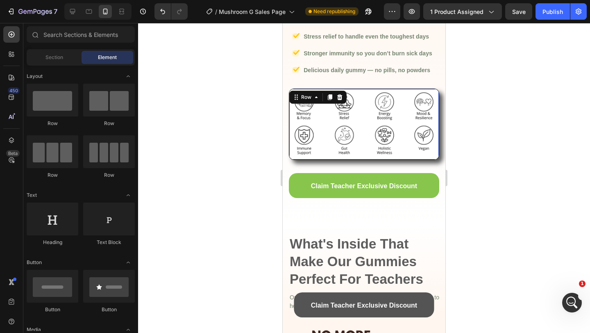
click at [561, 160] on div at bounding box center [364, 178] width 452 height 310
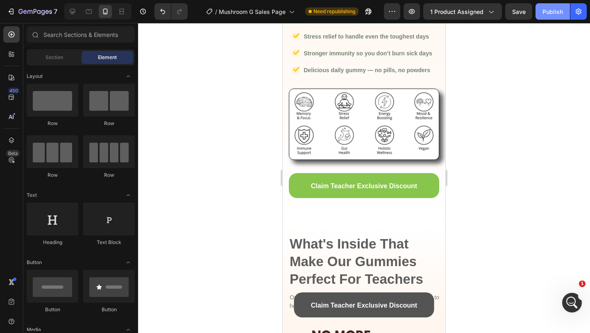
click at [555, 18] on button "Publish" at bounding box center [552, 11] width 34 height 16
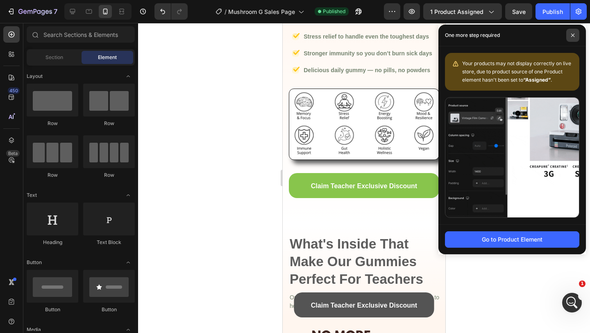
click at [572, 32] on span at bounding box center [572, 35] width 13 height 13
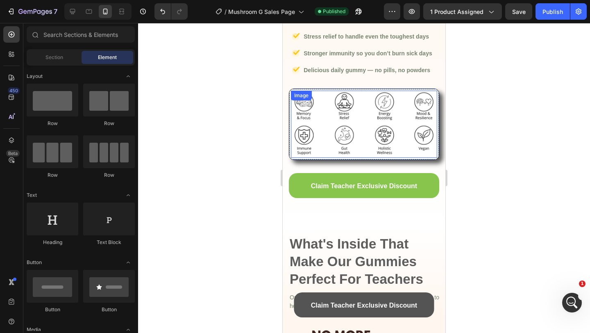
click at [323, 121] on img at bounding box center [364, 124] width 146 height 67
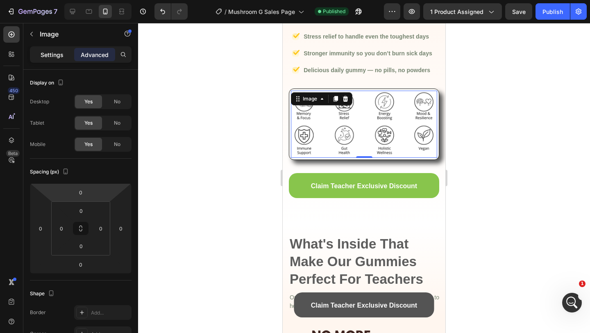
click at [49, 59] on div "Settings" at bounding box center [52, 54] width 41 height 13
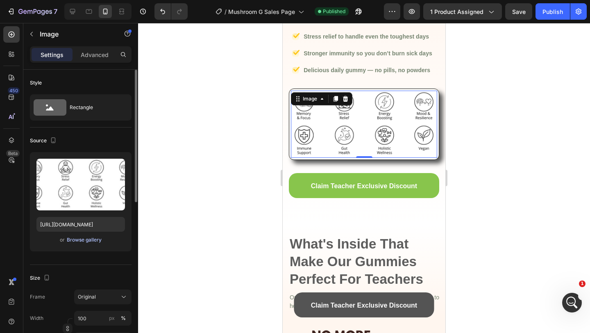
click at [84, 242] on div "Browse gallery" at bounding box center [84, 239] width 35 height 7
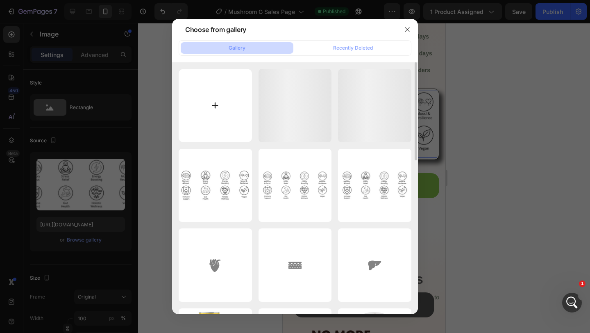
click at [222, 112] on input "file" at bounding box center [215, 105] width 73 height 73
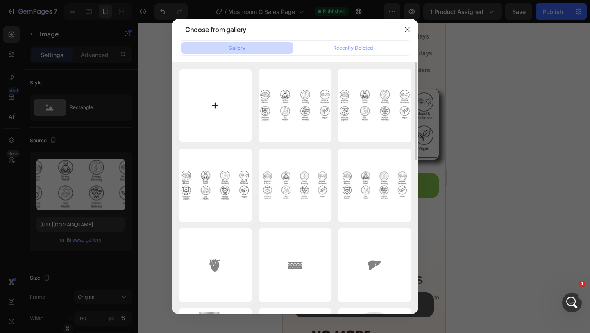
type input "C:\fakepath\Screen Shot 2025-08-26 at 12.26.29 PM.png"
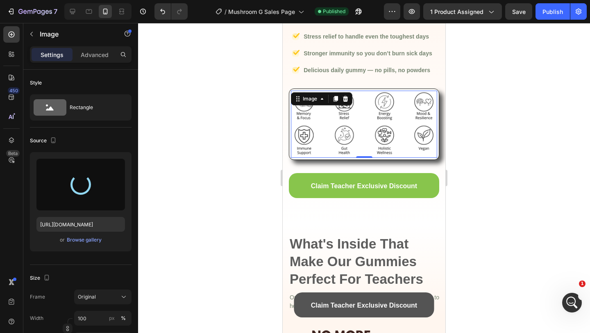
type input "https://cdn.shopify.com/s/files/1/0567/0443/4264/files/gempages_532390233220580…"
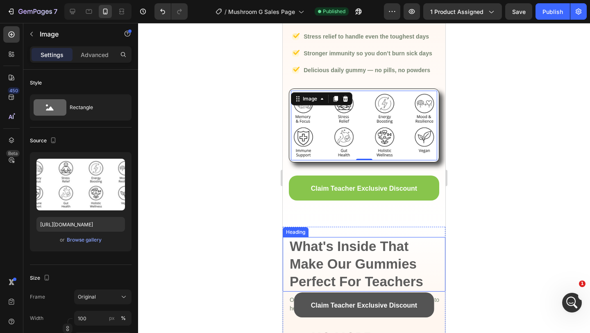
click at [487, 223] on div at bounding box center [364, 178] width 452 height 310
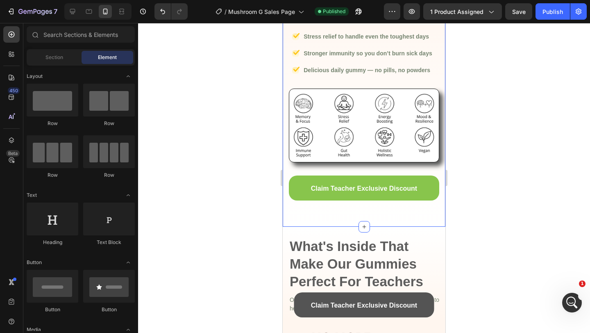
click at [356, 122] on img at bounding box center [364, 126] width 146 height 70
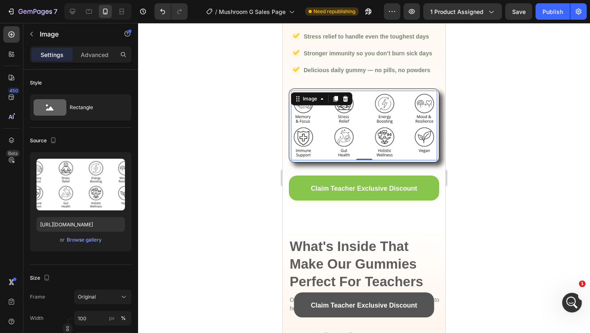
click at [510, 148] on div at bounding box center [364, 178] width 452 height 310
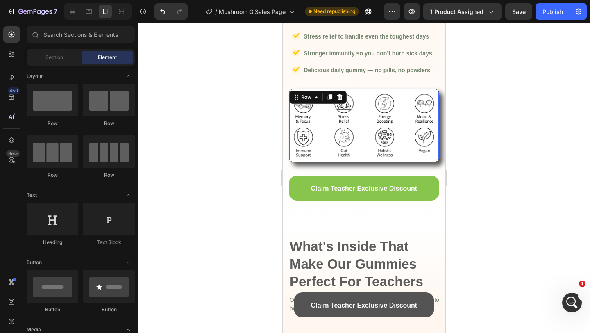
click at [424, 159] on div "Image Row 0" at bounding box center [364, 125] width 150 height 74
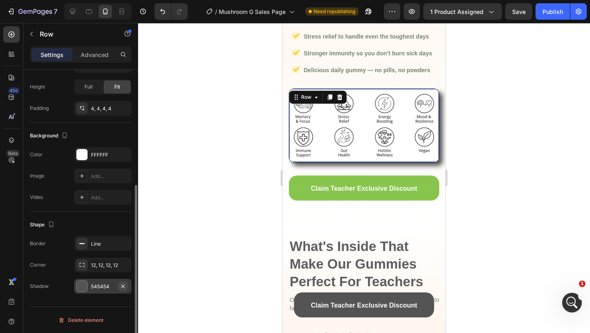
click at [124, 286] on icon "button" at bounding box center [123, 286] width 7 height 7
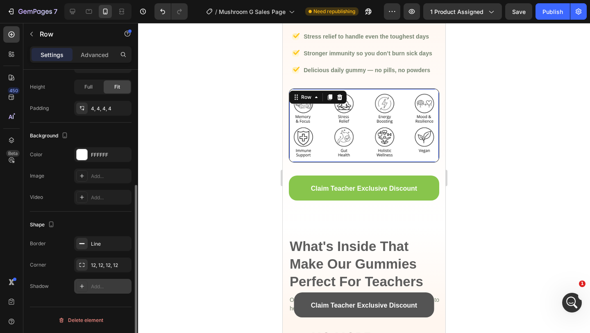
click at [209, 233] on div at bounding box center [364, 178] width 452 height 310
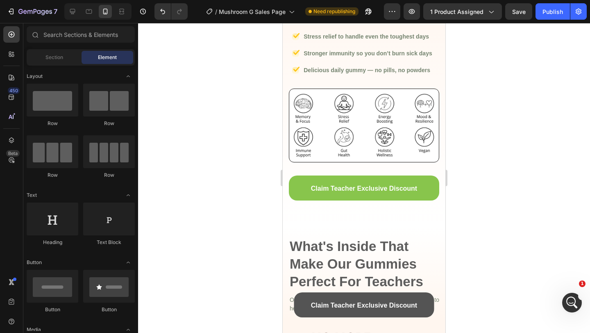
click at [209, 233] on div at bounding box center [364, 178] width 452 height 310
click at [553, 16] on button "Publish" at bounding box center [552, 11] width 34 height 16
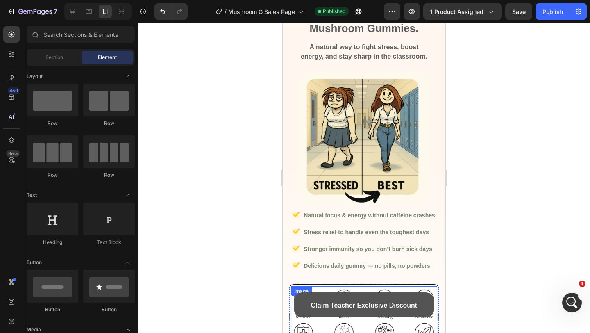
scroll to position [678, 0]
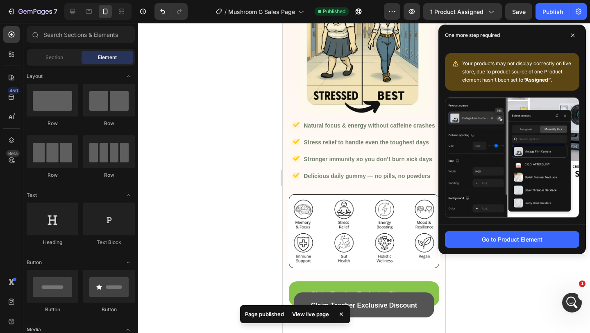
click at [579, 34] on div "One more step required" at bounding box center [511, 36] width 147 height 22
click at [575, 34] on span at bounding box center [572, 35] width 13 height 13
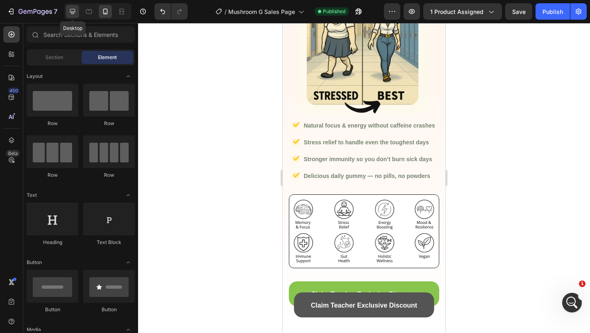
click at [73, 10] on icon at bounding box center [72, 11] width 8 height 8
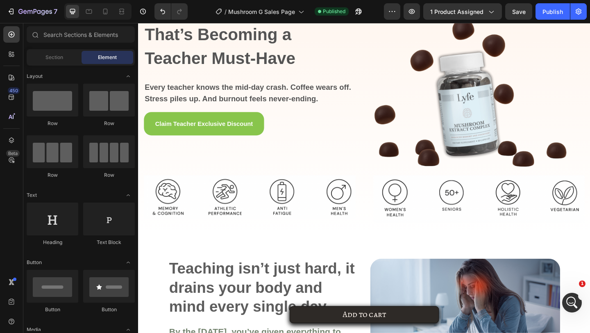
scroll to position [238, 0]
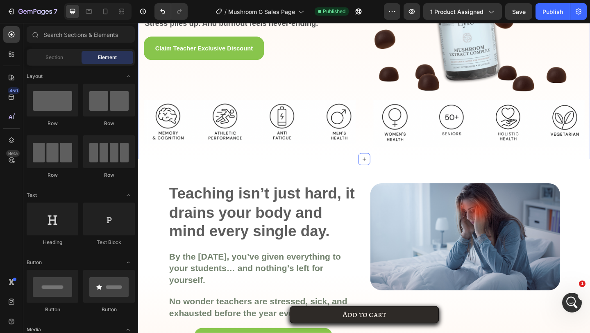
click at [247, 145] on img at bounding box center [259, 129] width 230 height 47
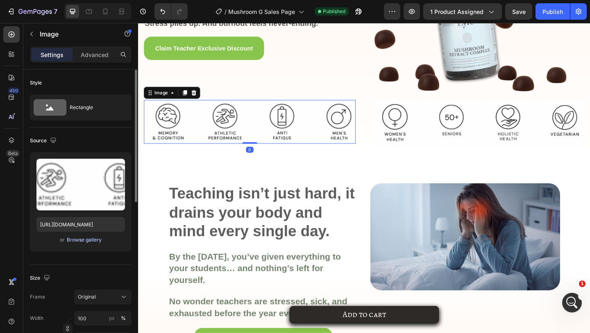
click at [76, 241] on div "Browse gallery" at bounding box center [84, 239] width 35 height 7
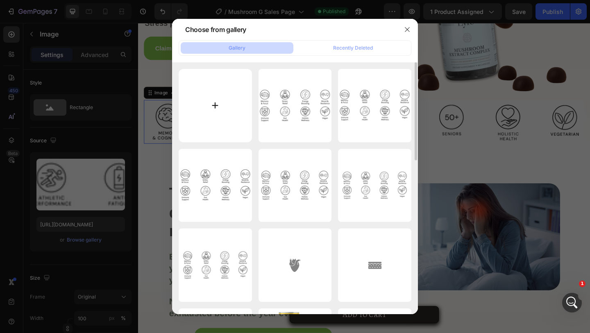
click at [187, 98] on input "file" at bounding box center [215, 105] width 73 height 73
type input "C:\fakepath\Screen Shot 2025-08-26 at 12.28.03 PM.png"
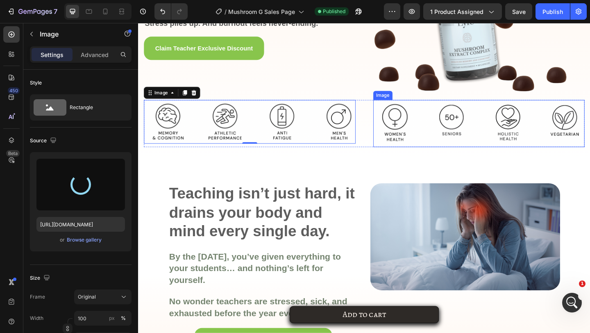
type input "https://cdn.shopify.com/s/files/1/0567/0443/4264/files/gempages_532390233220580…"
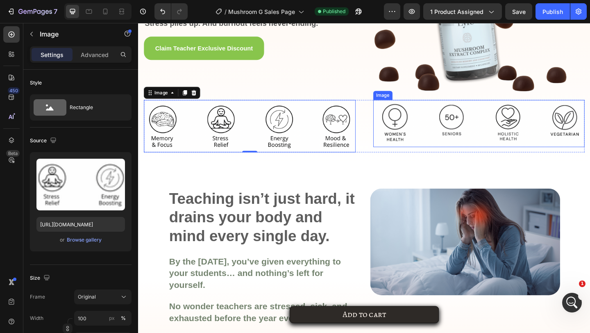
click at [427, 134] on img at bounding box center [509, 131] width 230 height 51
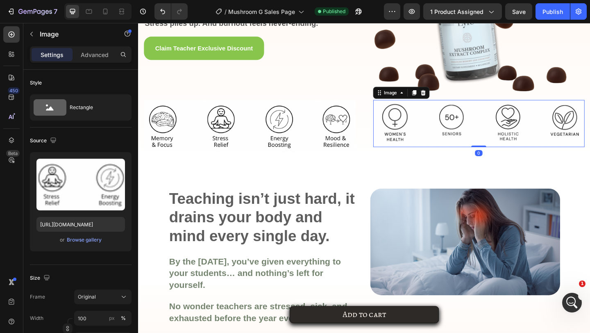
scroll to position [192, 0]
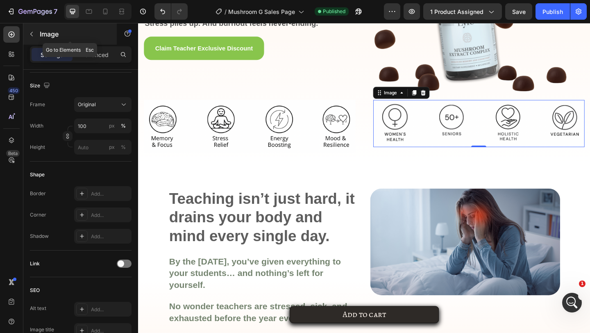
click at [29, 34] on icon "button" at bounding box center [31, 34] width 7 height 7
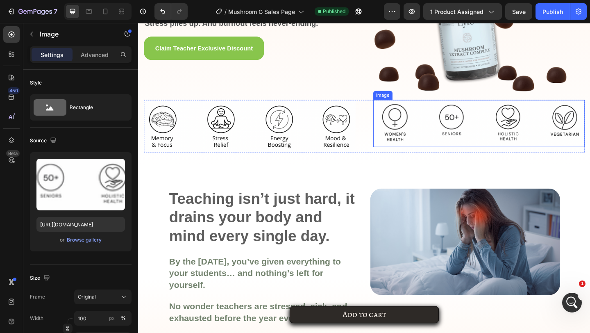
click at [512, 143] on img at bounding box center [509, 131] width 230 height 51
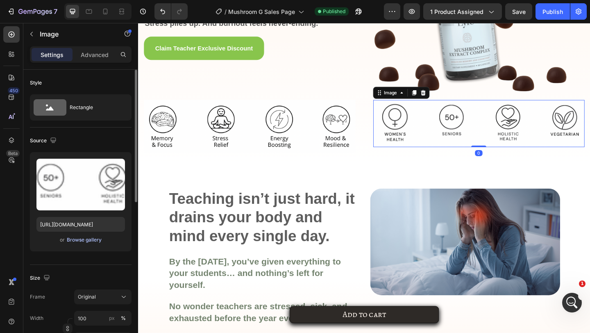
click at [81, 240] on div "Browse gallery" at bounding box center [84, 239] width 35 height 7
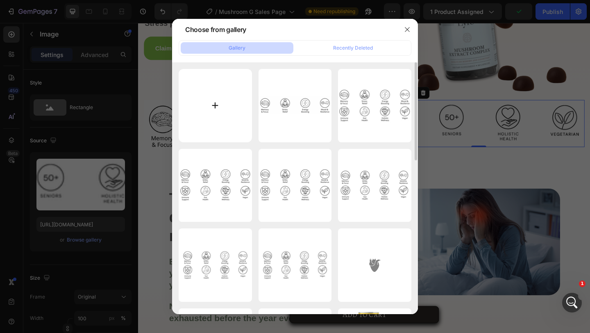
click at [205, 109] on input "file" at bounding box center [215, 105] width 73 height 73
type input "C:\fakepath\Screen Shot 2025-08-26 at 12.28.21 PM.png"
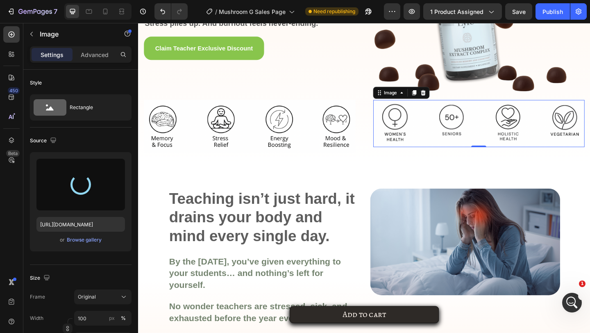
type input "https://cdn.shopify.com/s/files/1/0567/0443/4264/files/gempages_532390233220580…"
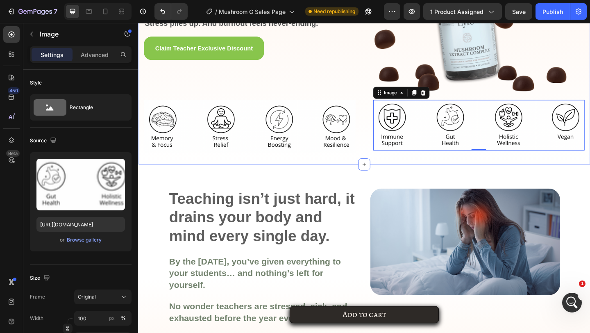
click at [367, 169] on div "Image The Stress & Energy Fix That’s Becoming a Teacher Must-Have Heading Every…" at bounding box center [383, 18] width 491 height 316
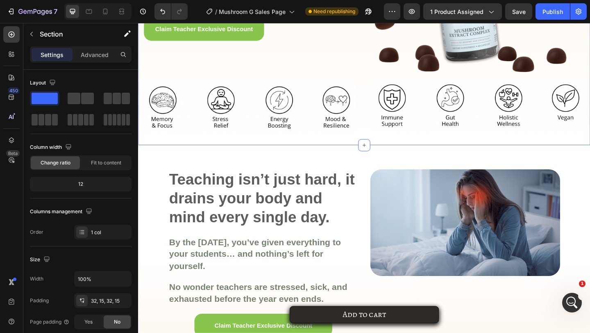
scroll to position [264, 0]
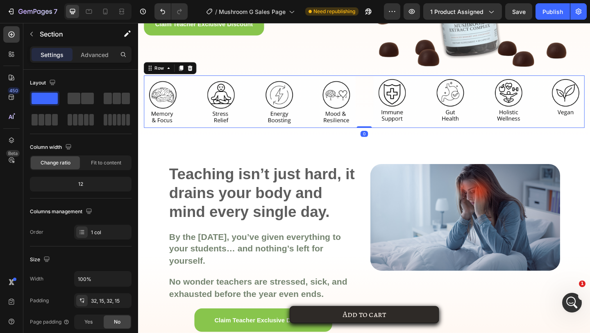
click at [382, 115] on div "Image Image Row 0" at bounding box center [383, 108] width 479 height 57
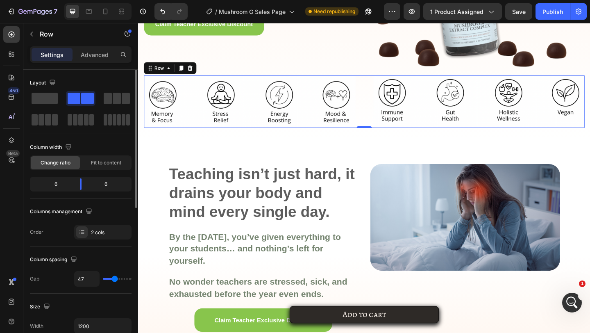
type input "50"
type input "48"
type input "47"
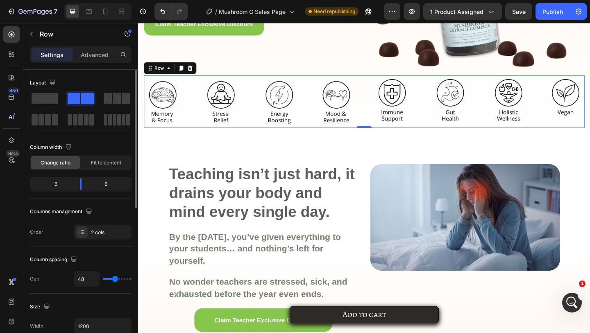
type input "47"
type input "46"
type input "44"
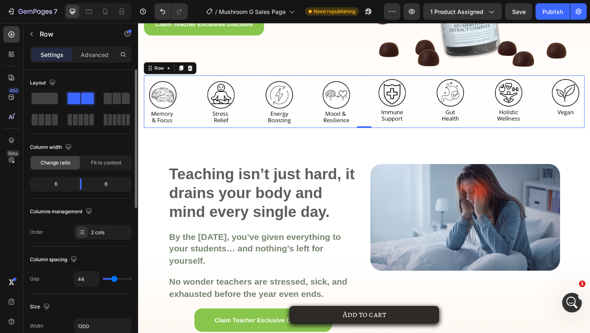
type input "35"
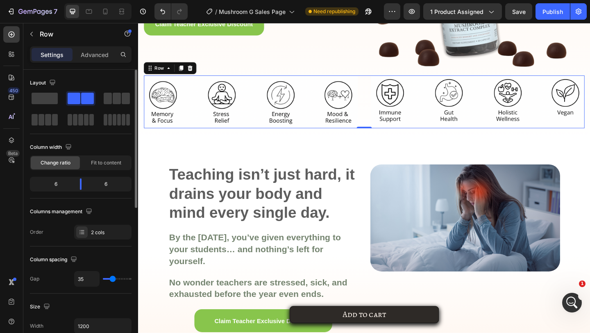
type input "28"
type input "26"
type input "23"
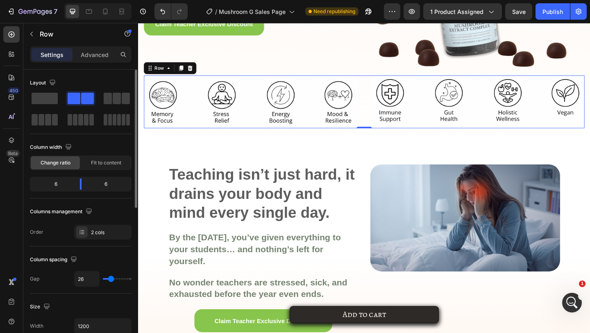
type input "23"
type input "21"
type input "20"
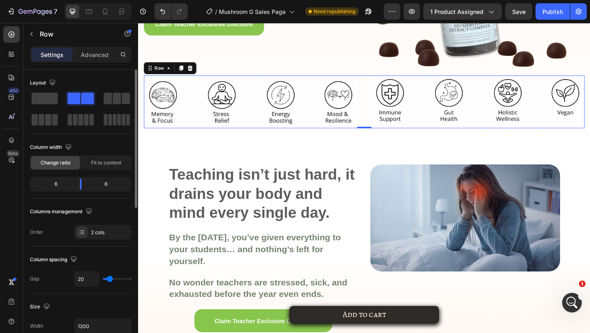
type input "18"
type input "17"
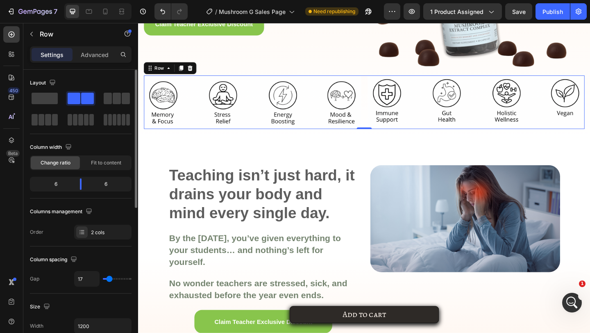
type input "16"
type input "15"
type input "14"
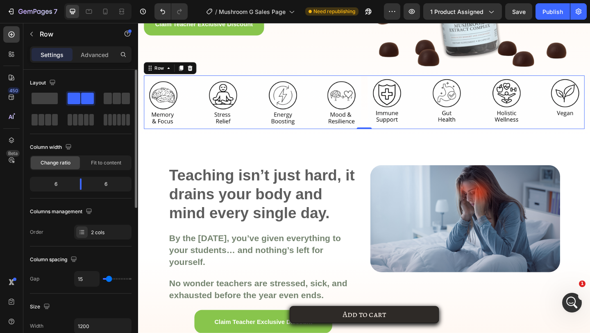
type input "14"
type input "13"
type input "18"
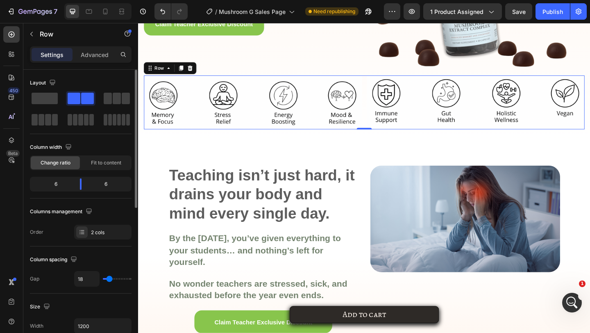
type input "21"
type input "24"
type input "26"
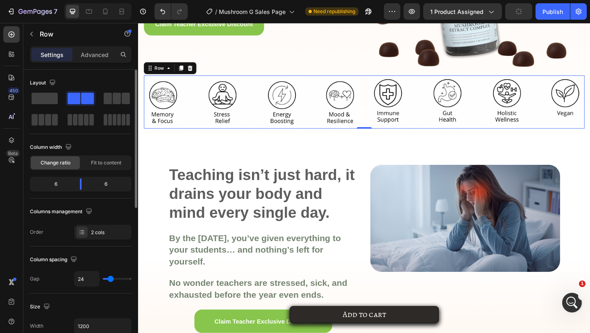
type input "26"
type input "27"
type input "28"
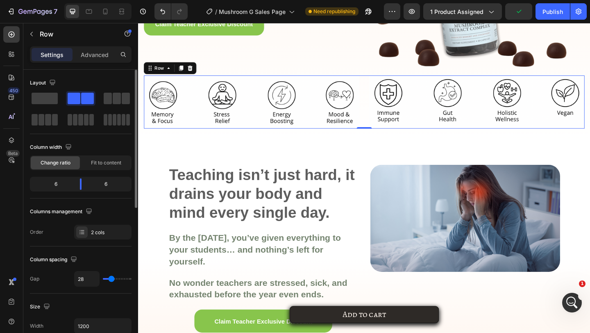
type input "29"
type input "30"
type input "31"
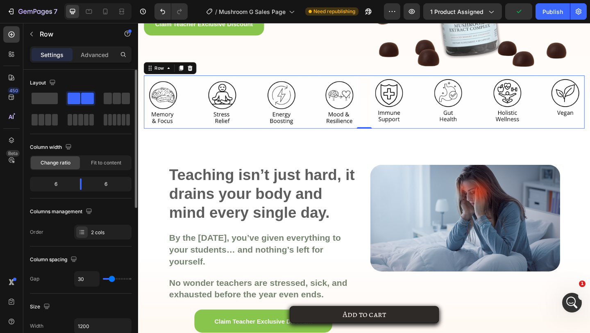
type input "31"
type input "32"
type input "33"
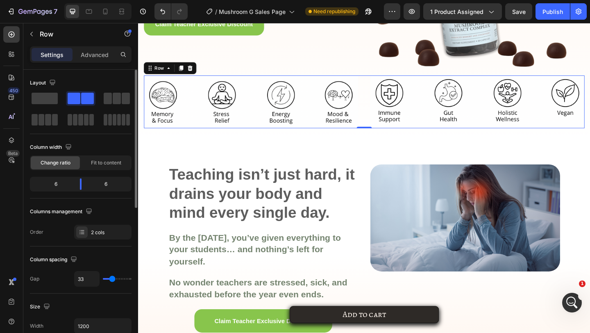
type input "34"
type input "35"
type input "36"
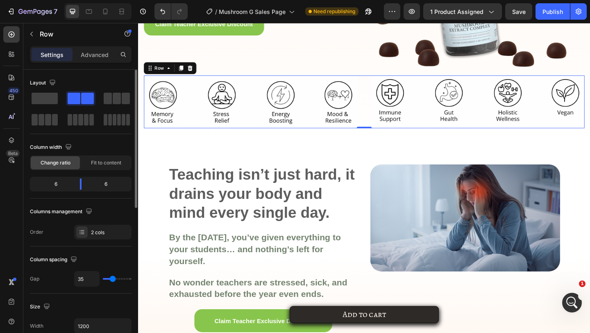
type input "36"
type input "37"
type input "38"
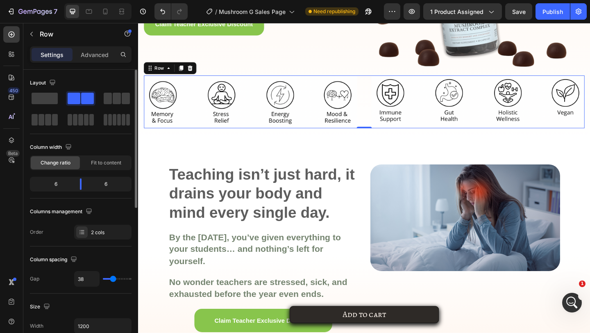
type input "39"
click at [113, 279] on input "range" at bounding box center [117, 279] width 29 height 2
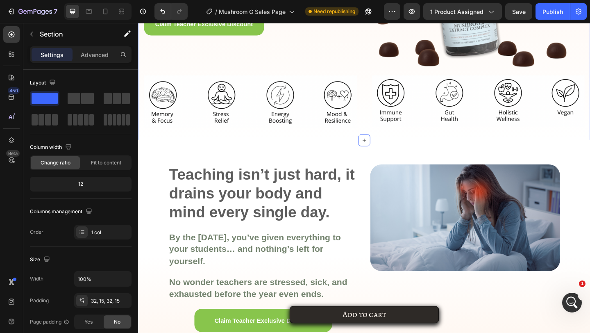
click at [556, 11] on div "Publish" at bounding box center [552, 11] width 20 height 9
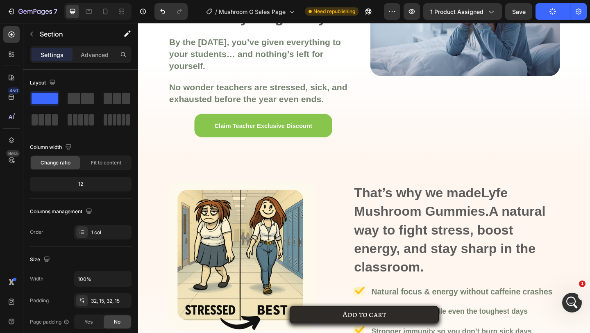
scroll to position [410, 0]
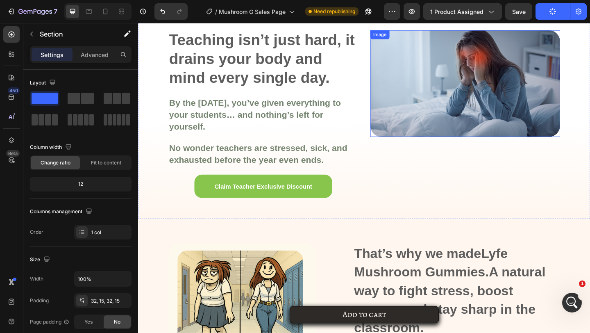
click at [472, 127] on img at bounding box center [493, 89] width 206 height 116
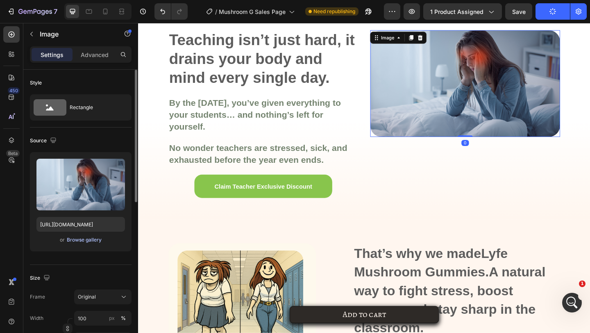
click at [70, 240] on div "Browse gallery" at bounding box center [84, 239] width 35 height 7
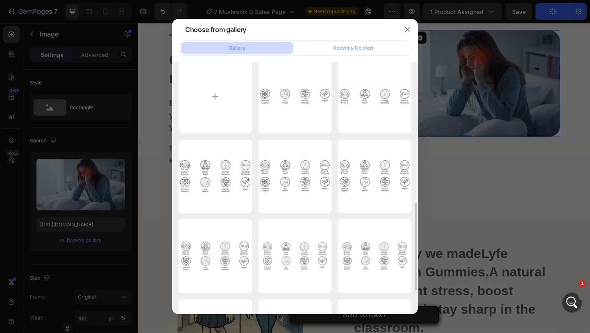
scroll to position [0, 0]
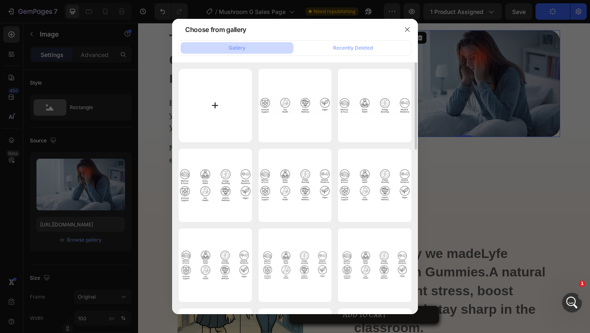
click at [217, 91] on input "file" at bounding box center [215, 105] width 73 height 73
type input "C:\fakepath\Ads (3).png"
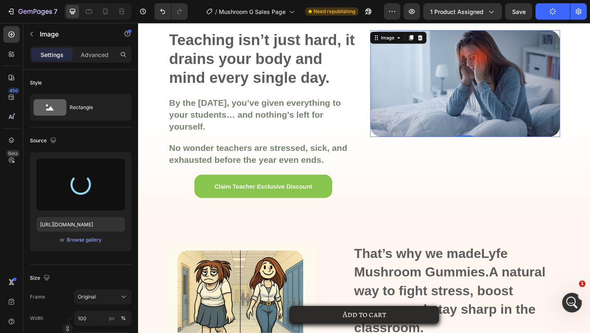
type input "https://cdn.shopify.com/s/files/1/0567/0443/4264/files/gempages_532390233220580…"
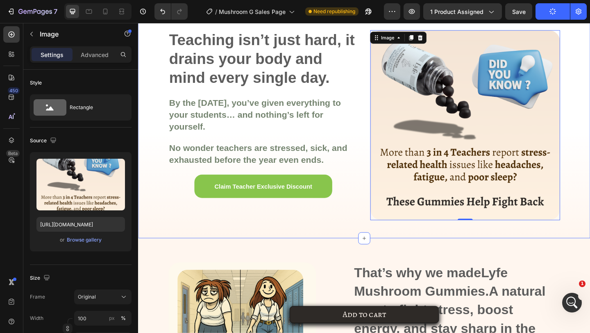
click at [367, 243] on div "Teaching isn’t just hard, it drains your body and mind every single day. Headin…" at bounding box center [383, 131] width 491 height 252
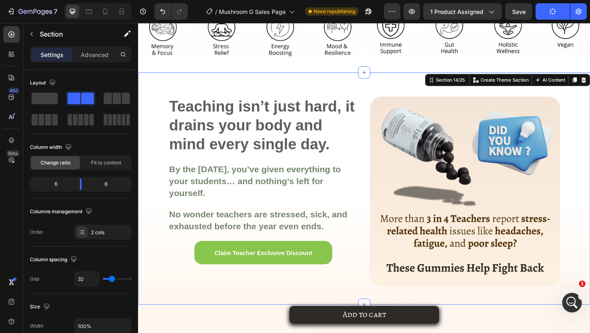
scroll to position [355, 0]
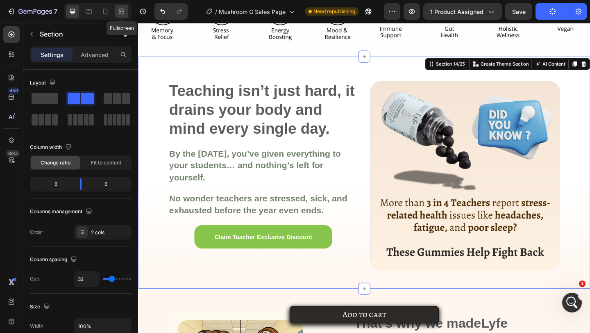
click at [125, 16] on div at bounding box center [121, 11] width 13 height 13
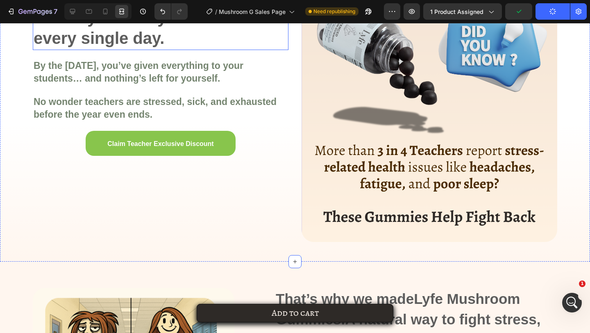
scroll to position [389, 0]
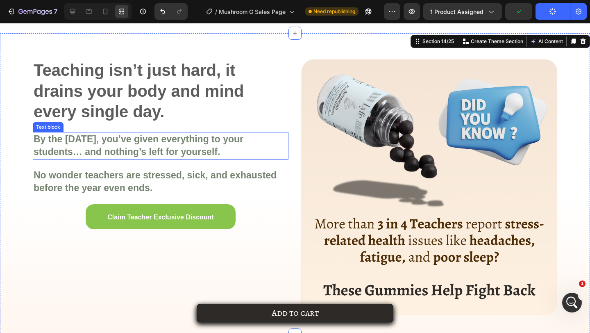
click at [279, 141] on p "By the [DATE], you’ve given everything to your students… and nothing’s left for…" at bounding box center [161, 146] width 254 height 26
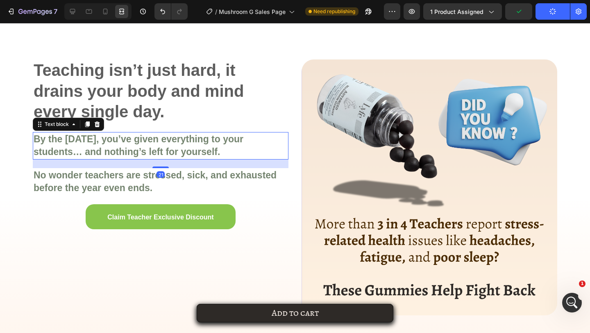
click at [294, 137] on div "Teaching isn’t just hard, it drains your body and mind every single day. Headin…" at bounding box center [295, 183] width 590 height 301
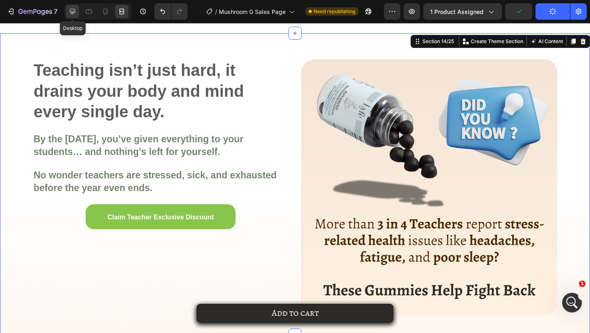
click at [66, 10] on div at bounding box center [72, 11] width 13 height 13
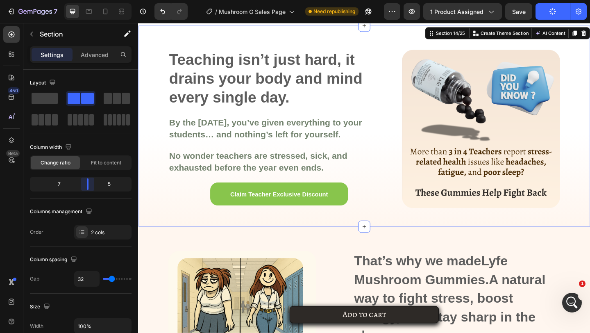
drag, startPoint x: 81, startPoint y: 187, endPoint x: 87, endPoint y: 187, distance: 6.1
click at [87, 0] on body "7 Version history / Mushroom G Sales Page Need republishing Preview 1 product a…" at bounding box center [295, 0] width 590 height 0
click at [122, 17] on div at bounding box center [121, 11] width 13 height 13
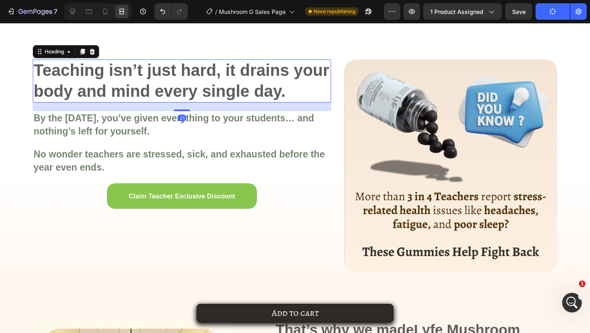
click at [135, 93] on span "Teaching isn’t just hard, it drains your body and mind every single day." at bounding box center [182, 80] width 296 height 38
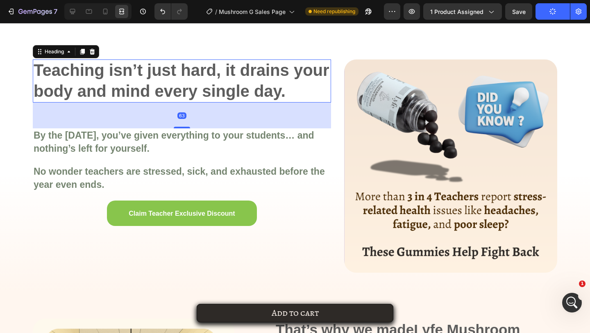
drag, startPoint x: 184, startPoint y: 111, endPoint x: 186, endPoint y: 144, distance: 33.6
click at [186, 128] on div at bounding box center [182, 128] width 16 height 2
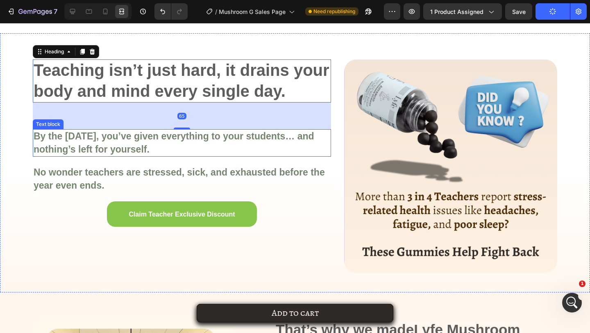
click at [185, 149] on p "By the [DATE], you’ve given everything to your students… and nothing’s left for…" at bounding box center [182, 143] width 297 height 26
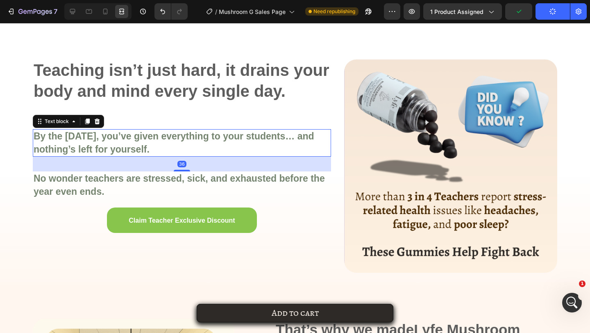
drag, startPoint x: 178, startPoint y: 165, endPoint x: 179, endPoint y: 182, distance: 16.8
click at [179, 171] on div at bounding box center [182, 171] width 16 height 2
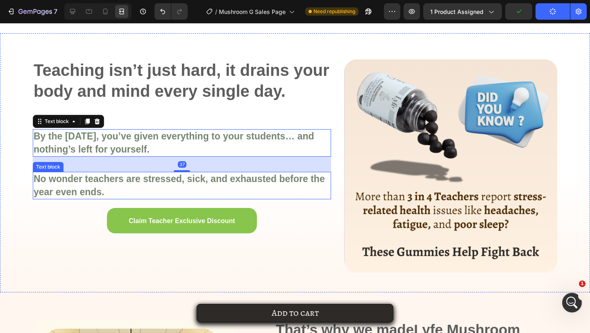
click at [179, 183] on strong "No wonder teachers are stressed, sick, and exhausted before the year even ends." at bounding box center [179, 185] width 291 height 24
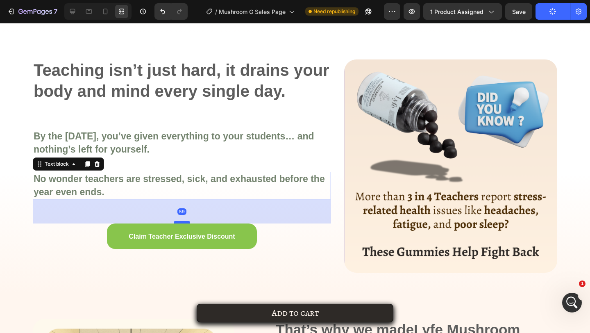
drag, startPoint x: 180, startPoint y: 208, endPoint x: 181, endPoint y: 223, distance: 15.6
click at [181, 223] on div at bounding box center [182, 222] width 16 height 2
type input "59"
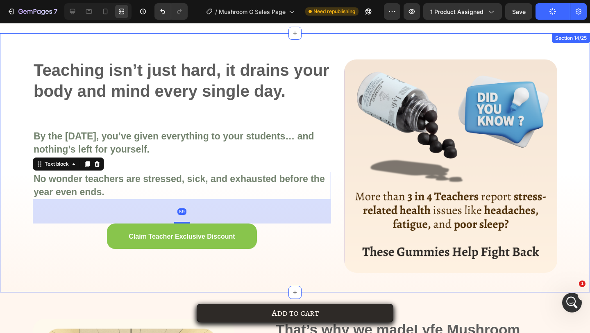
click at [102, 256] on div "Teaching isn’t just hard, it drains your body and mind every single day. Headin…" at bounding box center [182, 165] width 298 height 213
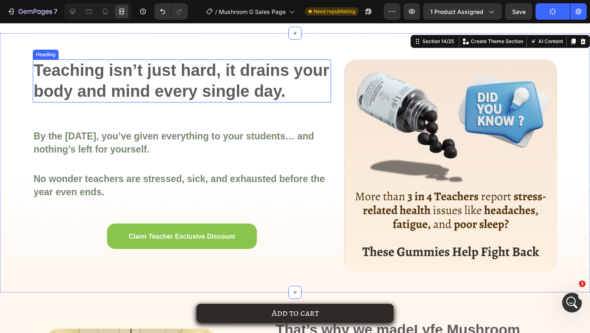
click at [170, 59] on h2 "Teaching isn’t just hard, it drains your body and mind every single day." at bounding box center [182, 80] width 298 height 43
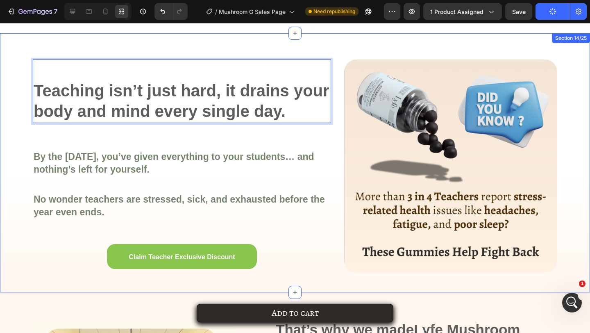
click at [9, 81] on div "Teaching isn’t just hard, it drains your body and mind every single day. Headin…" at bounding box center [295, 162] width 590 height 259
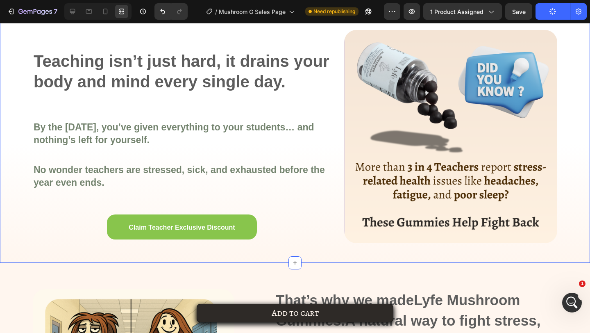
scroll to position [405, 0]
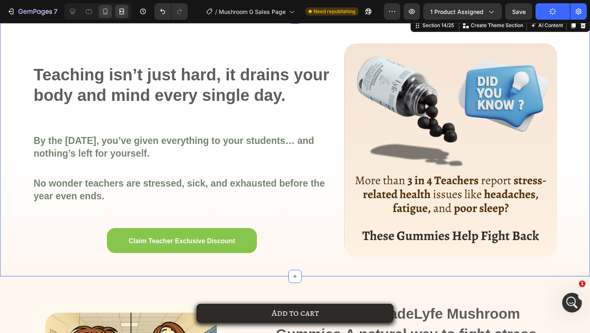
click at [106, 11] on icon at bounding box center [105, 11] width 8 height 8
type input "0"
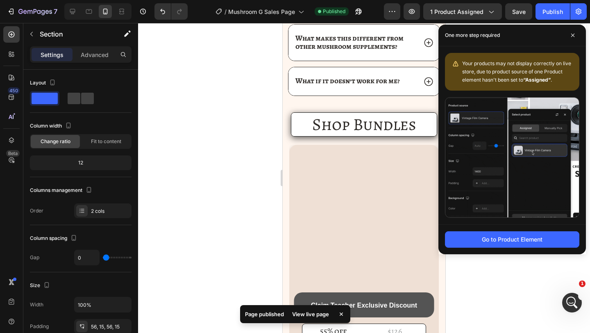
scroll to position [4297, 0]
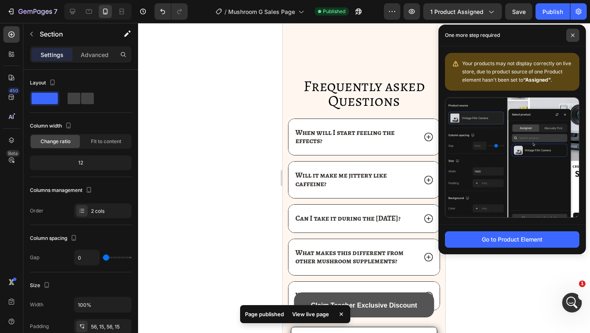
click at [573, 40] on span at bounding box center [572, 35] width 13 height 13
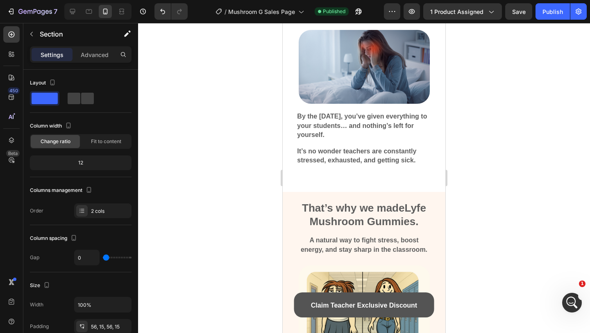
scroll to position [66, 0]
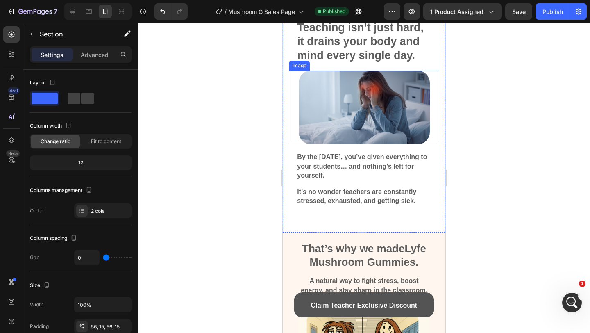
click at [388, 89] on img at bounding box center [364, 107] width 131 height 74
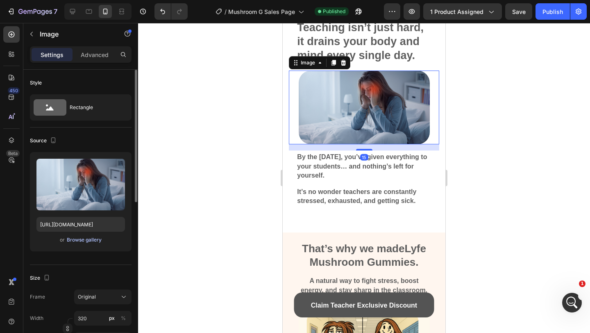
click at [86, 236] on div "Browse gallery" at bounding box center [84, 239] width 35 height 7
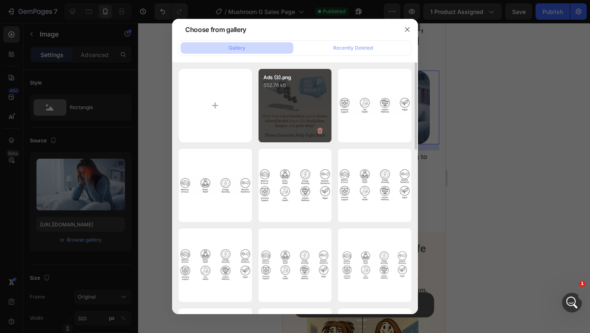
click at [299, 114] on div "Ads (3).png 552.76 kb" at bounding box center [294, 105] width 73 height 73
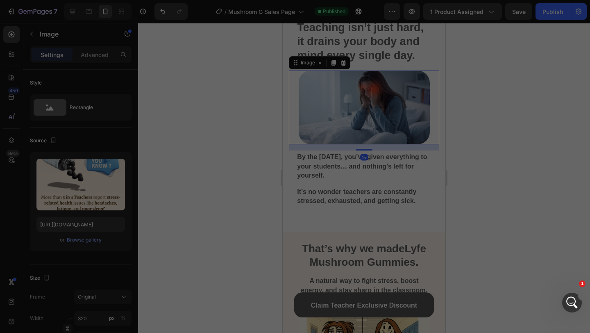
type input "https://cdn.shopify.com/s/files/1/0567/0443/4264/files/gempages_532390233220580…"
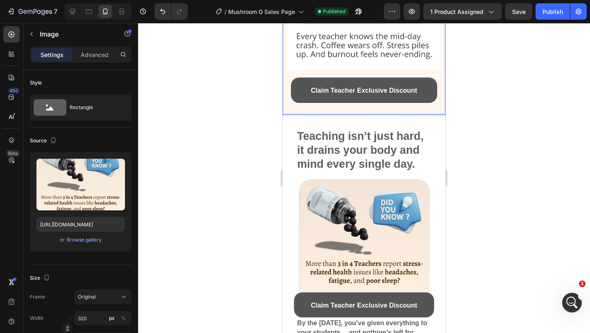
scroll to position [325, 0]
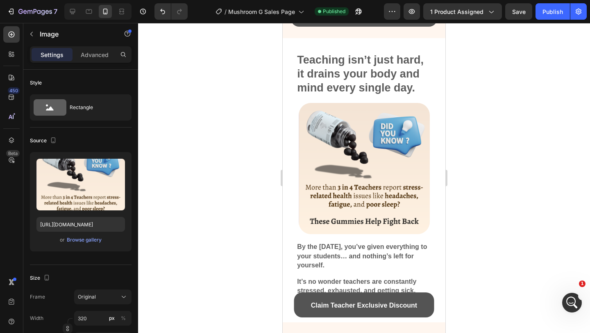
click at [416, 150] on img at bounding box center [364, 168] width 131 height 131
click at [306, 153] on img at bounding box center [364, 168] width 131 height 131
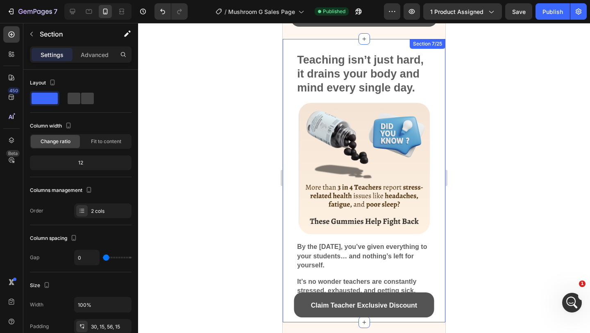
click at [286, 151] on div "It’s no wonder teachers are constantly stressed, exhausted, and getting sick. H…" at bounding box center [364, 180] width 163 height 283
click at [301, 150] on img at bounding box center [364, 168] width 131 height 131
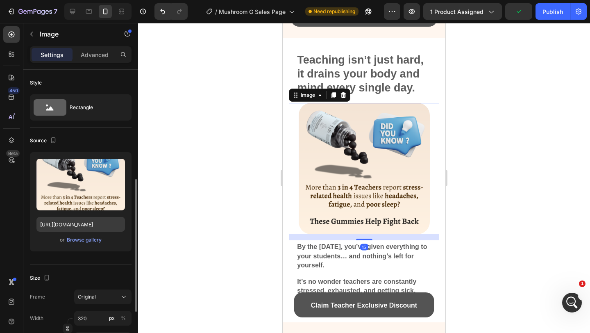
scroll to position [106, 0]
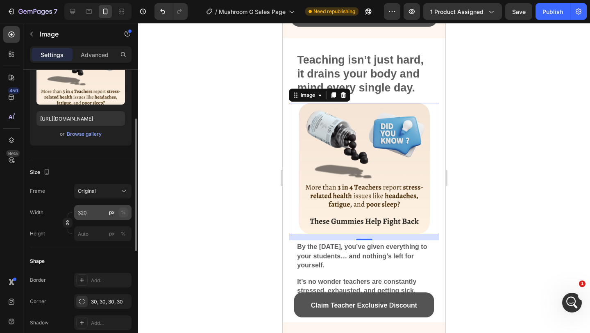
click at [122, 213] on div "%" at bounding box center [123, 211] width 5 height 7
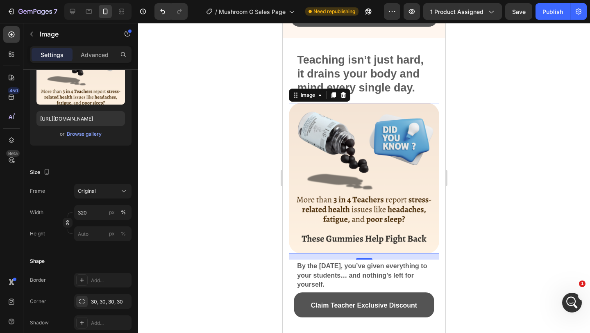
click at [168, 192] on div at bounding box center [364, 178] width 452 height 310
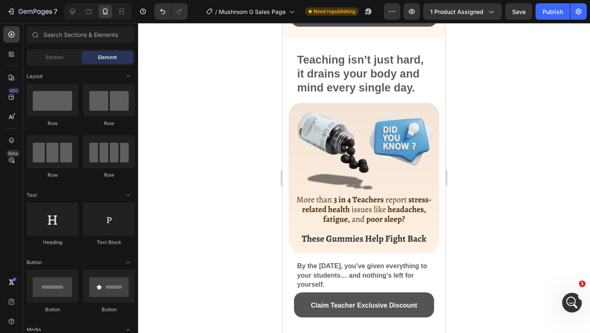
click at [168, 192] on div at bounding box center [364, 178] width 452 height 310
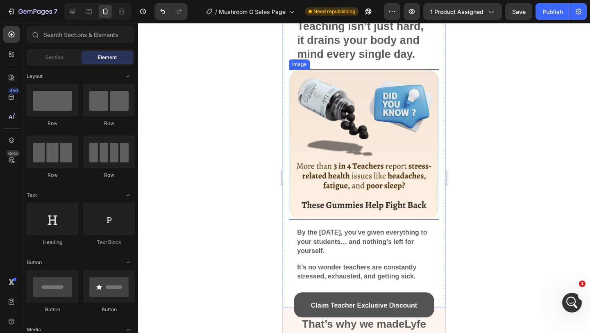
scroll to position [358, 0]
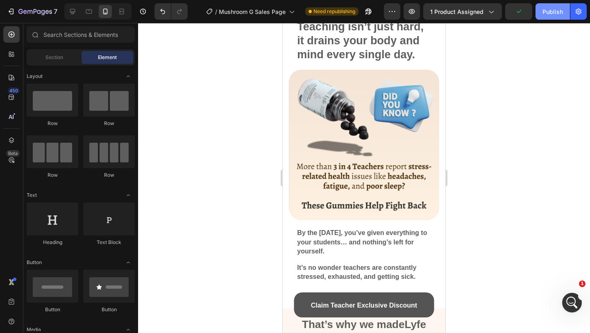
click at [546, 9] on div "Publish" at bounding box center [552, 11] width 20 height 9
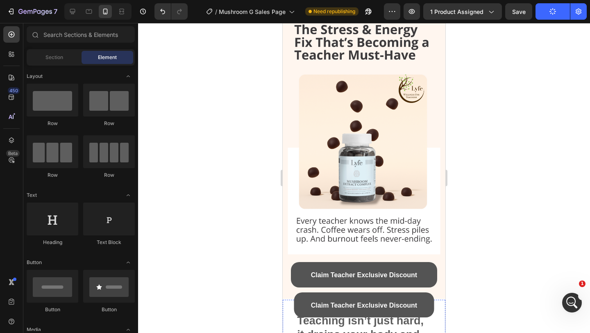
scroll to position [0, 0]
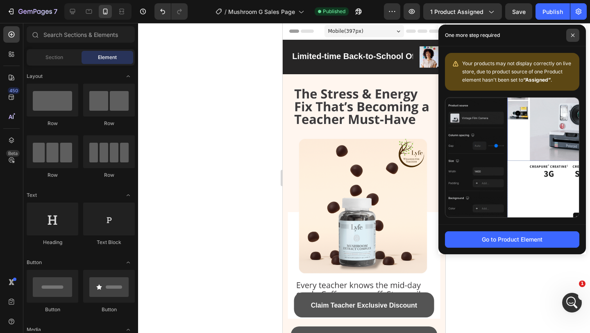
click at [569, 38] on span at bounding box center [572, 35] width 13 height 13
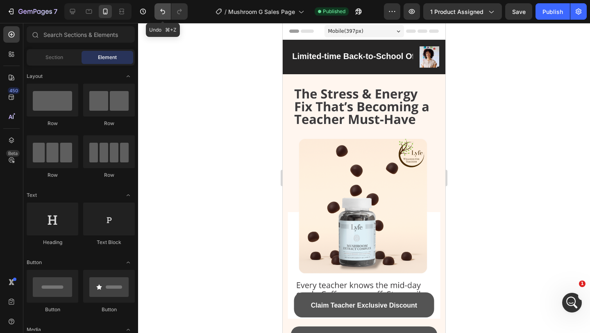
click at [160, 9] on icon "Undo/Redo" at bounding box center [162, 11] width 8 height 8
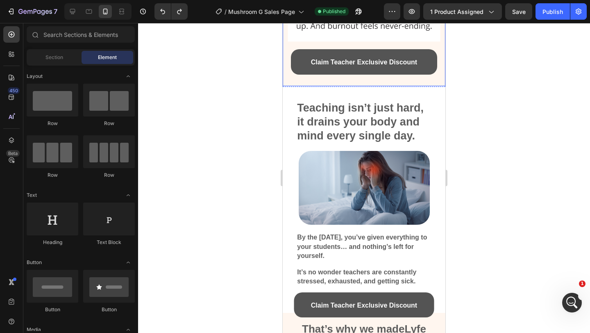
scroll to position [310, 0]
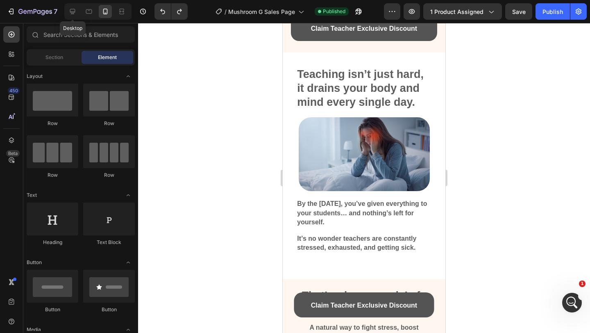
drag, startPoint x: 73, startPoint y: 15, endPoint x: 81, endPoint y: 15, distance: 8.2
click at [73, 15] on icon at bounding box center [72, 11] width 8 height 8
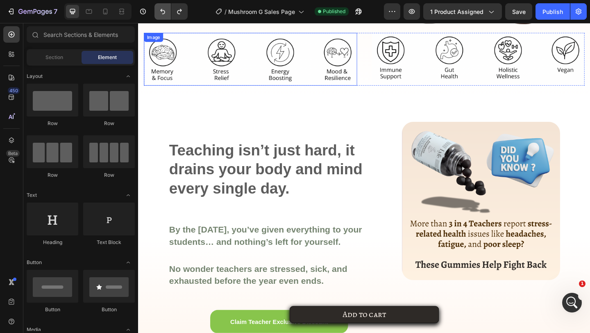
scroll to position [331, 0]
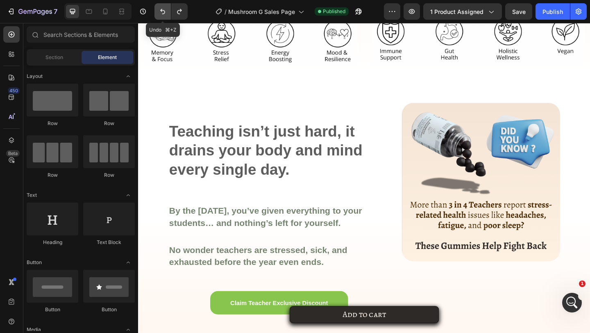
click at [159, 16] on button "Undo/Redo" at bounding box center [162, 11] width 16 height 16
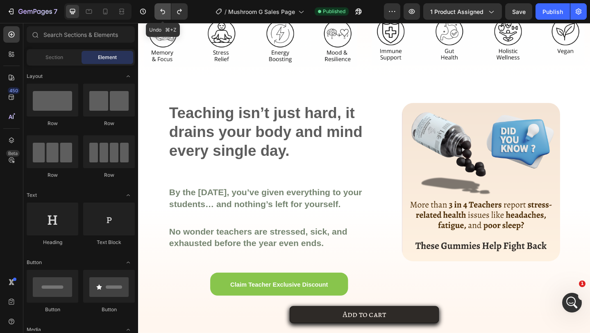
click at [159, 16] on button "Undo/Redo" at bounding box center [162, 11] width 16 height 16
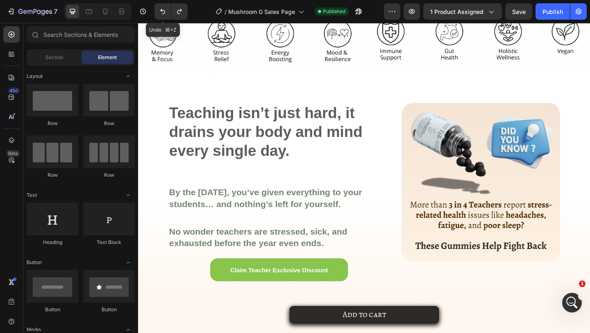
click at [159, 16] on button "Undo/Redo" at bounding box center [162, 11] width 16 height 16
click at [159, 14] on icon "Undo/Redo" at bounding box center [162, 11] width 8 height 8
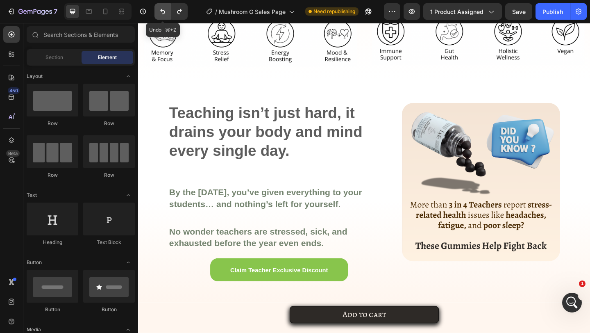
click at [159, 14] on icon "Undo/Redo" at bounding box center [162, 11] width 8 height 8
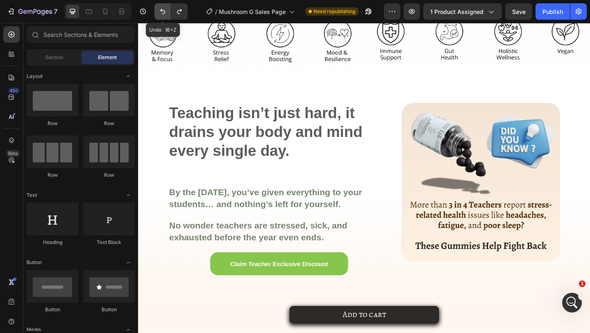
click at [159, 14] on icon "Undo/Redo" at bounding box center [162, 11] width 8 height 8
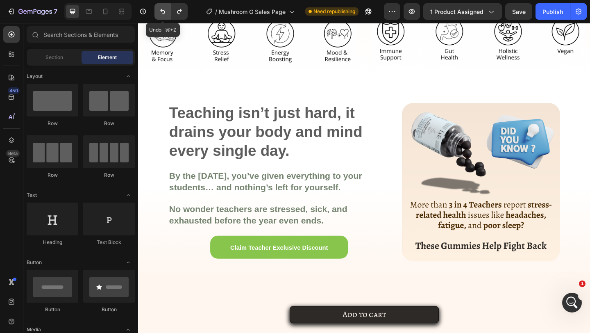
click at [159, 14] on icon "Undo/Redo" at bounding box center [162, 11] width 8 height 8
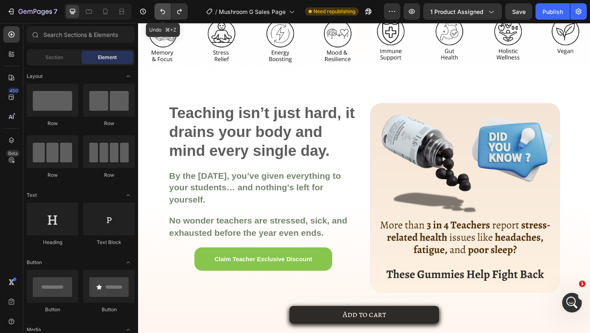
click at [159, 14] on icon "Undo/Redo" at bounding box center [162, 11] width 8 height 8
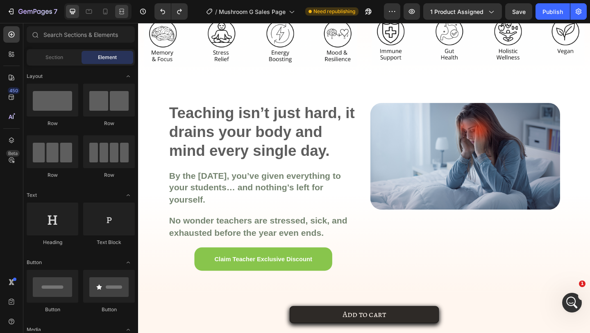
click at [126, 14] on div at bounding box center [121, 11] width 13 height 13
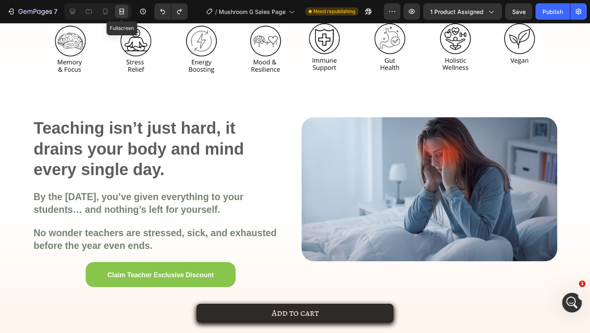
scroll to position [337, 0]
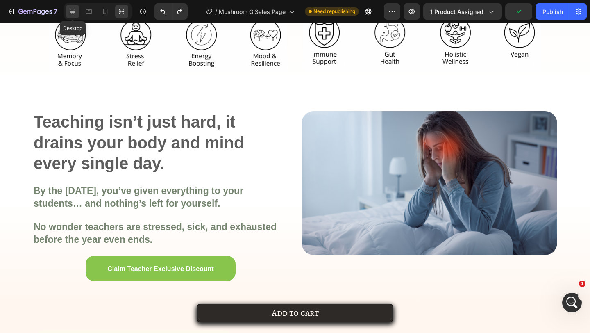
click at [73, 11] on icon at bounding box center [72, 11] width 5 height 5
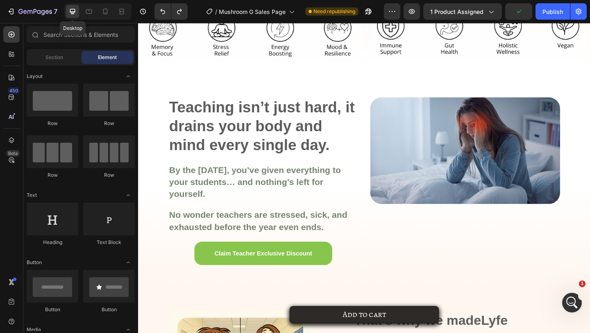
scroll to position [331, 0]
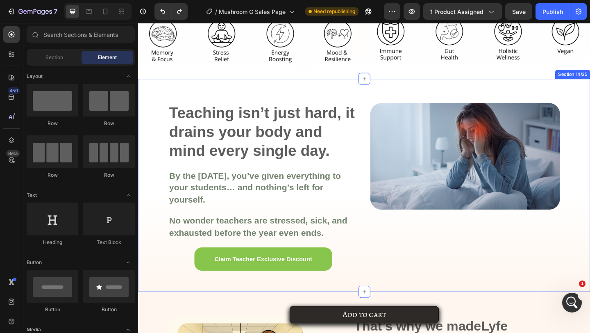
click at [386, 181] on div "Teaching isn’t just hard, it drains your body and mind every single day. Headin…" at bounding box center [383, 199] width 491 height 231
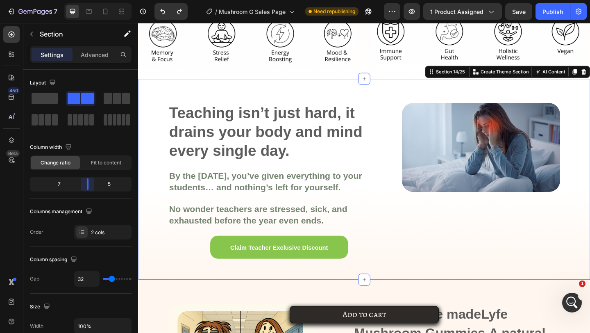
drag, startPoint x: 81, startPoint y: 181, endPoint x: 87, endPoint y: 181, distance: 5.3
click at [87, 0] on body "7 Version history / Mushroom G Sales Page Need republishing Preview 1 product a…" at bounding box center [295, 0] width 590 height 0
click at [119, 12] on icon at bounding box center [122, 11] width 8 height 8
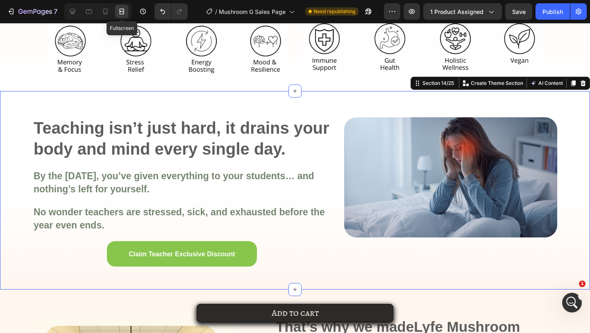
scroll to position [337, 0]
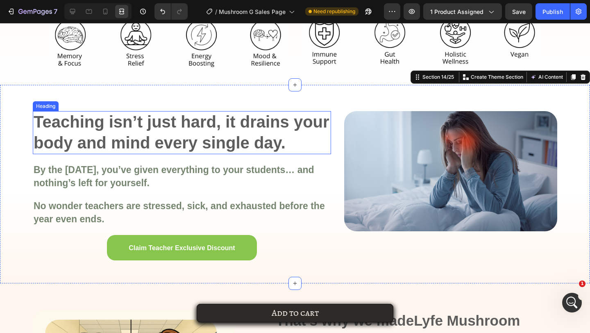
click at [188, 122] on span "Teaching isn’t just hard, it drains your body and mind every single day." at bounding box center [182, 132] width 296 height 38
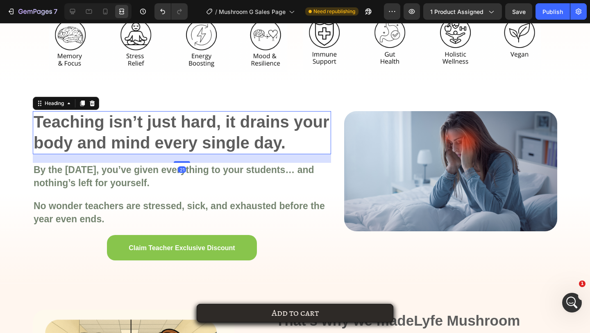
click at [185, 160] on div "21" at bounding box center [182, 158] width 298 height 9
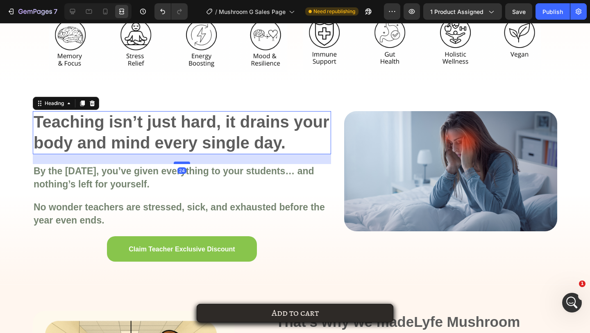
click at [185, 163] on div at bounding box center [182, 162] width 16 height 2
type input "24"
click at [166, 178] on p "By the [DATE], you’ve given everything to your students… and nothing’s left for…" at bounding box center [182, 178] width 297 height 26
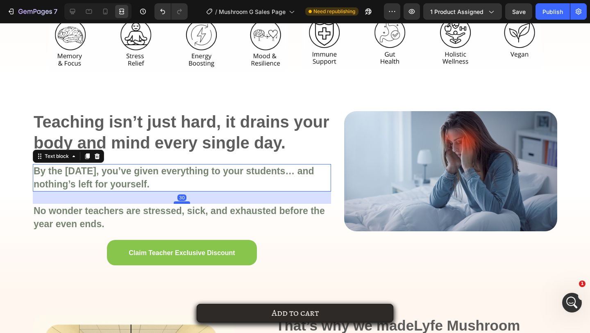
click at [176, 203] on div at bounding box center [182, 202] width 16 height 2
type input "30"
click at [319, 244] on div "Claim Teacher Exclusive Discount Button" at bounding box center [182, 252] width 298 height 25
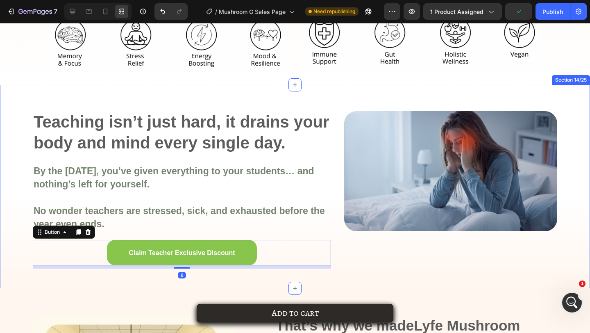
click at [372, 244] on div "Image" at bounding box center [450, 189] width 213 height 157
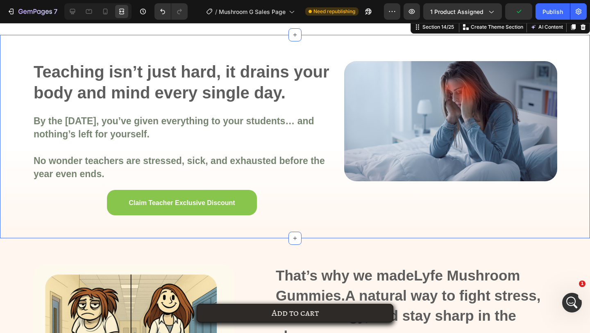
scroll to position [393, 0]
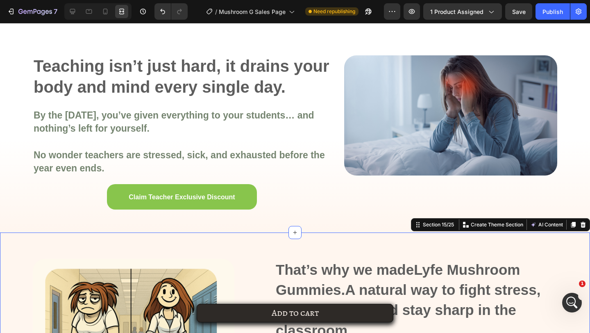
scroll to position [366, 0]
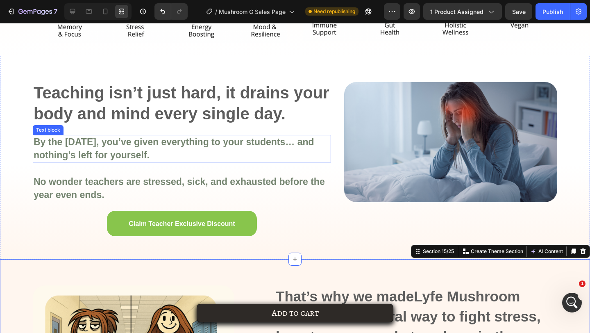
click at [326, 140] on p "By the [DATE], you’ve given everything to your students… and nothing’s left for…" at bounding box center [182, 149] width 297 height 26
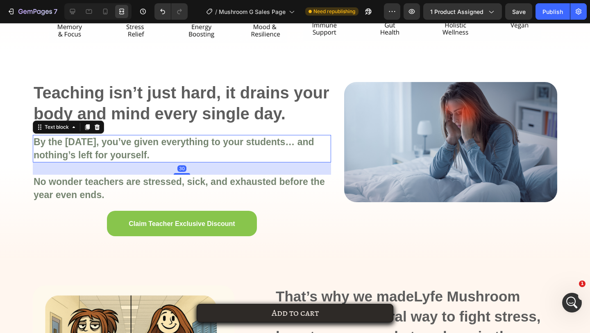
scroll to position [0, 0]
click at [330, 138] on div "By the [DATE], you’ve given everything to your students… and nothing’s left for…" at bounding box center [182, 148] width 298 height 27
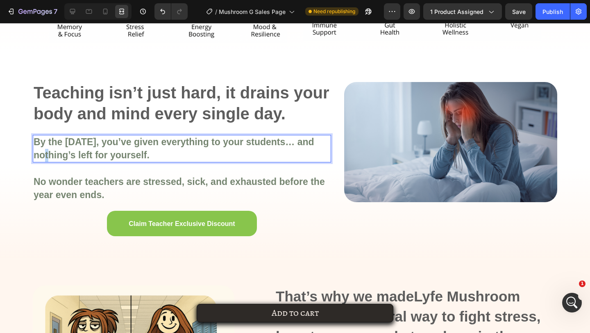
click at [330, 138] on div "By the [DATE], you’ve given everything to your students… and nothing’s left for…" at bounding box center [182, 148] width 298 height 27
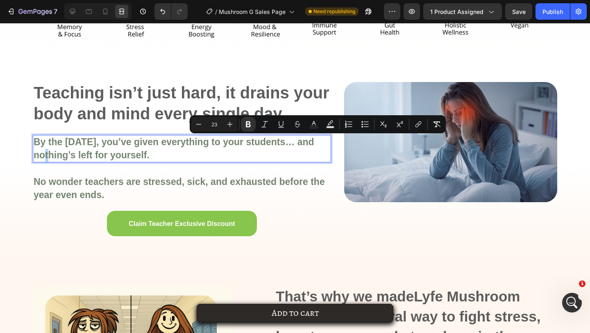
click at [334, 138] on div "Teaching isn’t just hard, it drains your body and mind every single day. Headin…" at bounding box center [295, 157] width 590 height 203
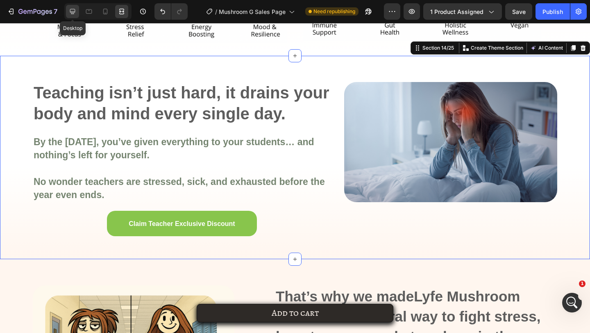
click at [76, 17] on div at bounding box center [72, 11] width 13 height 13
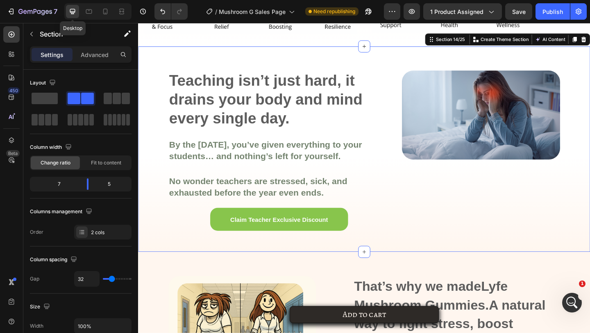
scroll to position [360, 0]
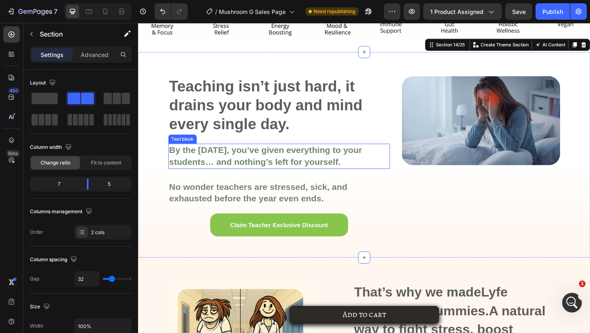
click at [410, 168] on p "By the [DATE], you’ve given everything to your students… and nothing’s left for…" at bounding box center [291, 168] width 239 height 26
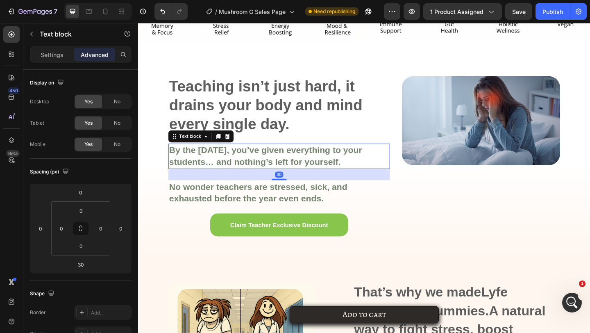
click at [416, 184] on div "Teaching isn’t just hard, it drains your body and mind every single day. Headin…" at bounding box center [383, 166] width 491 height 224
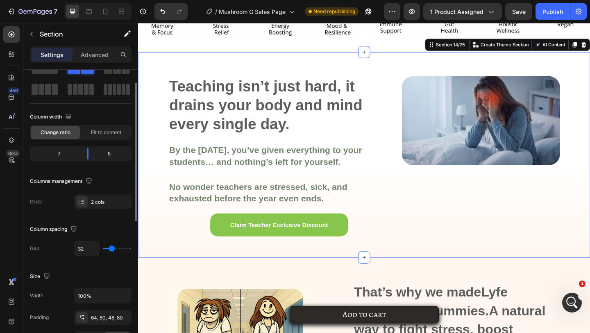
scroll to position [33, 0]
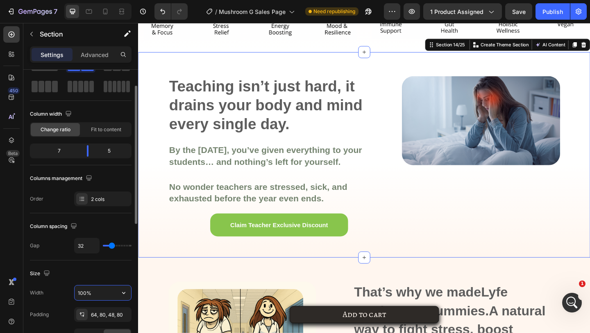
click at [92, 296] on input "100%" at bounding box center [103, 292] width 57 height 15
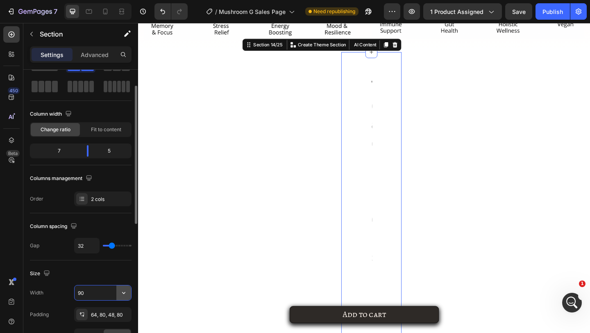
click at [124, 294] on icon "button" at bounding box center [124, 292] width 8 height 8
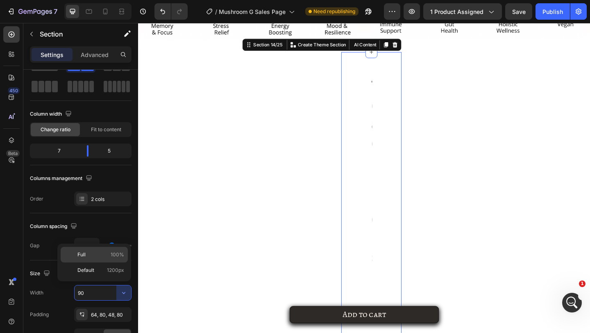
click at [108, 255] on p "Full 100%" at bounding box center [100, 254] width 47 height 7
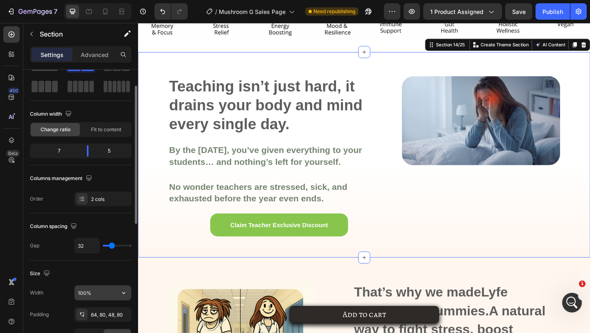
click at [100, 290] on input "100%" at bounding box center [103, 292] width 57 height 15
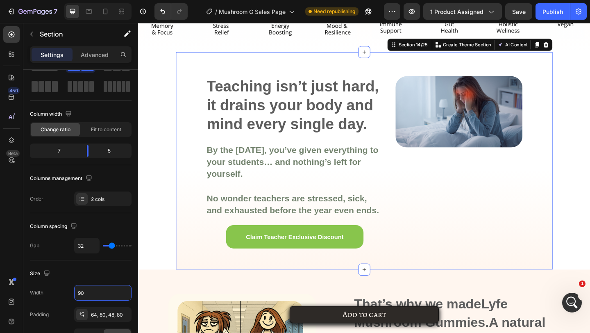
type input "9"
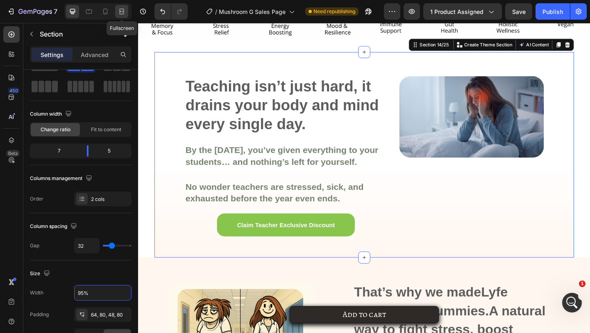
click at [123, 14] on icon at bounding box center [122, 11] width 8 height 8
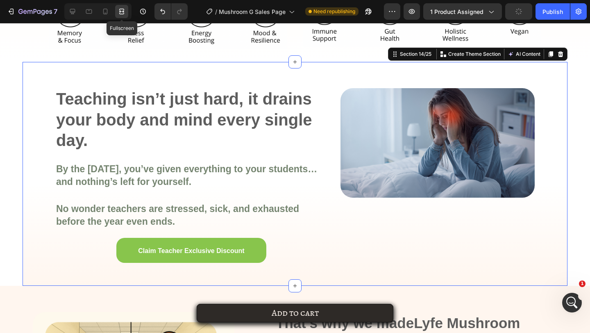
scroll to position [366, 0]
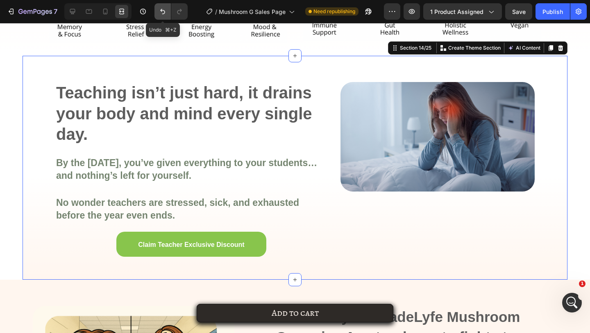
click at [167, 18] on button "Undo/Redo" at bounding box center [162, 11] width 16 height 16
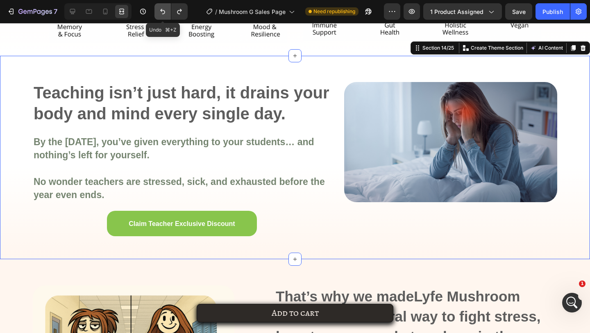
click at [167, 18] on button "Undo/Redo" at bounding box center [162, 11] width 16 height 16
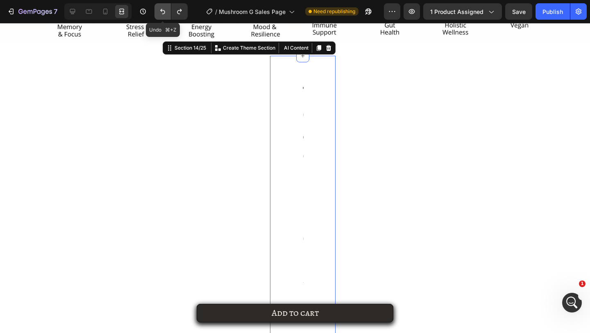
click at [167, 18] on button "Undo/Redo" at bounding box center [162, 11] width 16 height 16
type input "100%"
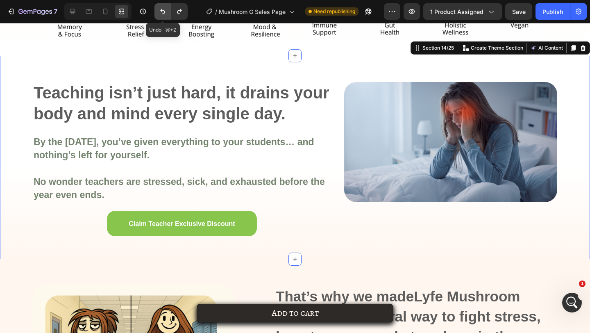
click at [167, 18] on button "Undo/Redo" at bounding box center [162, 11] width 16 height 16
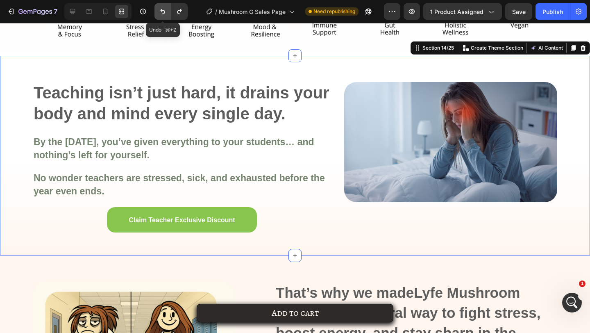
click at [167, 18] on button "Undo/Redo" at bounding box center [162, 11] width 16 height 16
click at [181, 16] on button "Undo/Redo" at bounding box center [179, 11] width 16 height 16
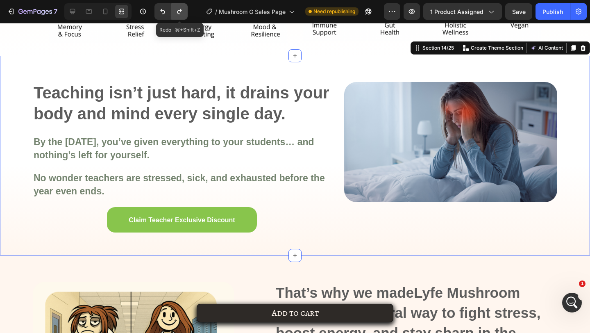
click at [181, 16] on button "Undo/Redo" at bounding box center [179, 11] width 16 height 16
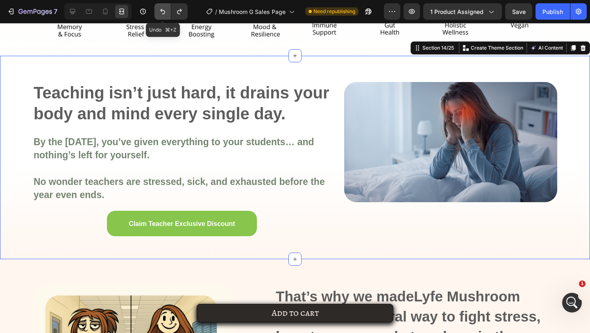
click at [163, 14] on icon "Undo/Redo" at bounding box center [162, 11] width 5 height 5
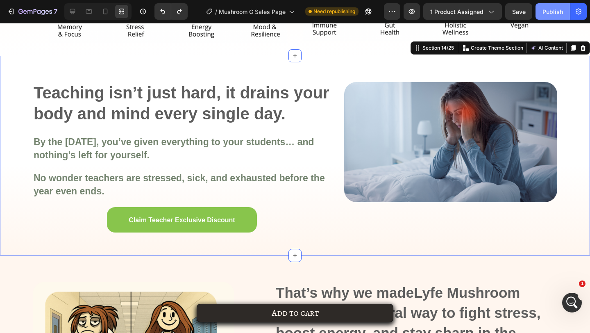
click at [553, 11] on div "Publish" at bounding box center [552, 11] width 20 height 9
click at [270, 131] on div "Teaching isn’t just hard, it drains your body and mind every single day. Headin…" at bounding box center [182, 158] width 298 height 153
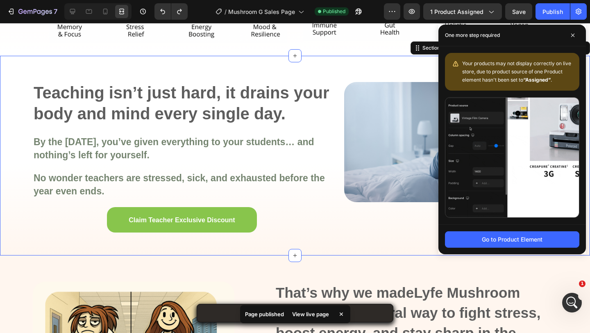
click at [326, 127] on div "Teaching isn’t just hard, it drains your body and mind every single day. Headin…" at bounding box center [182, 158] width 298 height 153
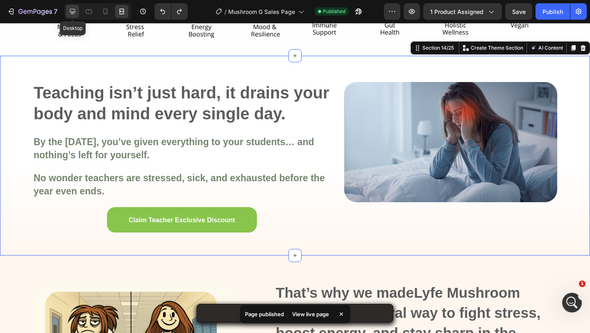
click at [70, 12] on icon at bounding box center [72, 11] width 5 height 5
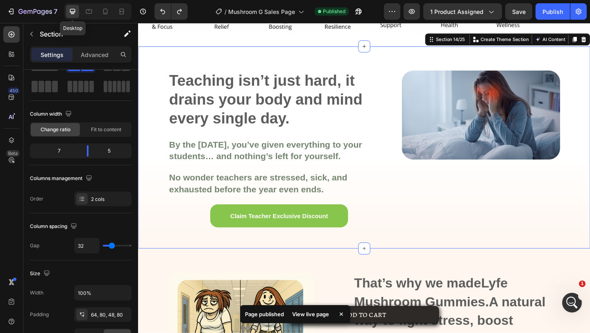
scroll to position [360, 0]
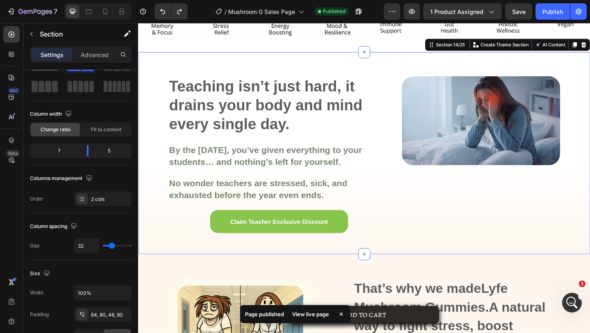
click at [430, 140] on img at bounding box center [511, 129] width 172 height 97
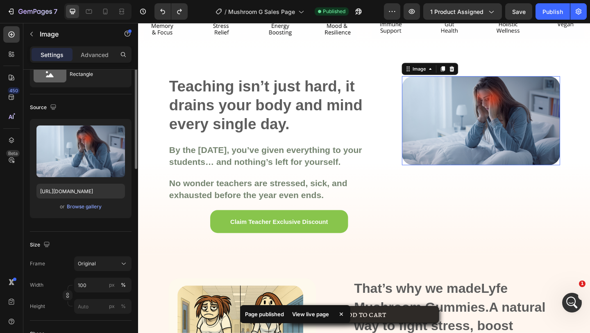
scroll to position [0, 0]
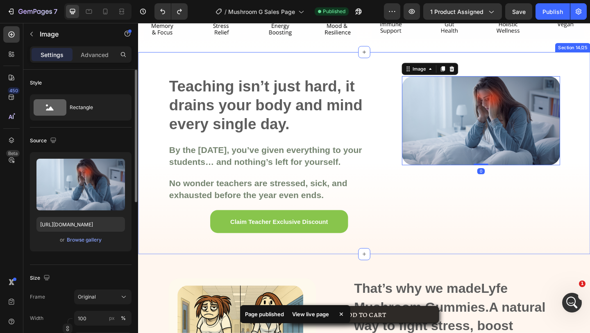
click at [414, 141] on div "Teaching isn’t just hard, it drains your body and mind every single day. Headin…" at bounding box center [383, 164] width 491 height 220
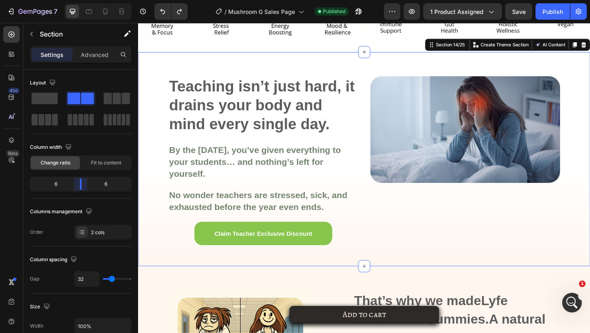
drag, startPoint x: 86, startPoint y: 183, endPoint x: 62, endPoint y: 31, distance: 154.3
click at [85, 0] on body "7 Version history / Mushroom G Sales Page Published Preview 1 product assigned …" at bounding box center [295, 0] width 590 height 0
click at [540, 17] on button "Publish" at bounding box center [552, 11] width 34 height 16
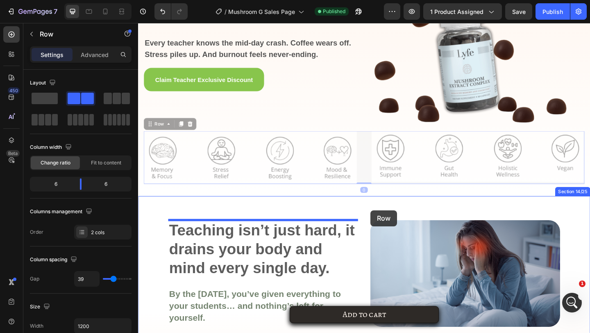
scroll to position [197, 0]
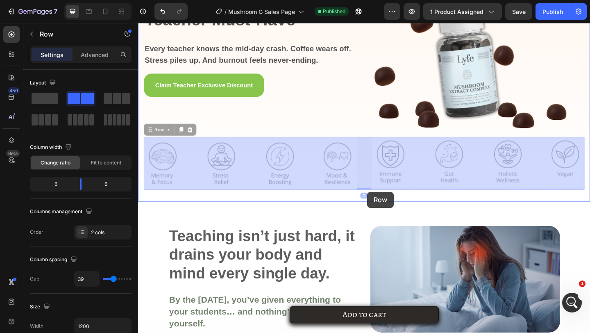
drag, startPoint x: 380, startPoint y: 155, endPoint x: 387, endPoint y: 206, distance: 52.1
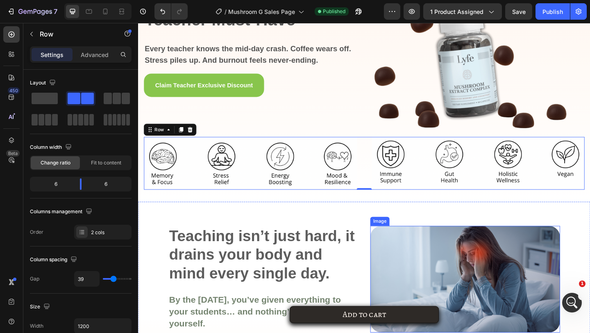
scroll to position [292, 0]
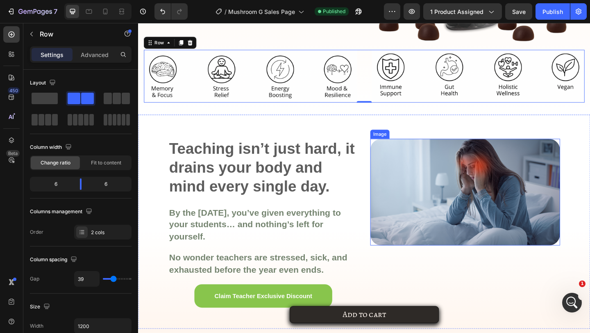
click at [414, 198] on img at bounding box center [493, 207] width 206 height 116
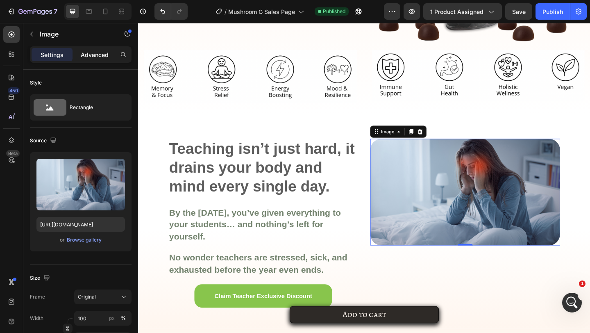
click at [87, 56] on p "Advanced" at bounding box center [95, 54] width 28 height 9
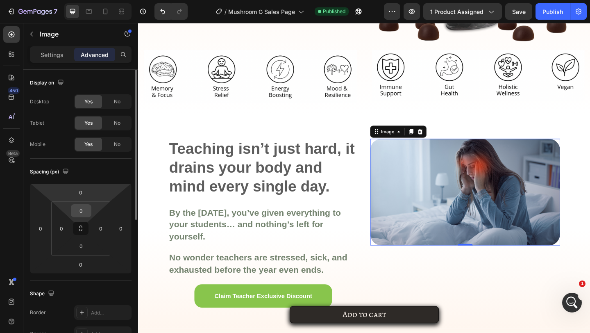
click at [81, 213] on input "0" at bounding box center [81, 210] width 16 height 12
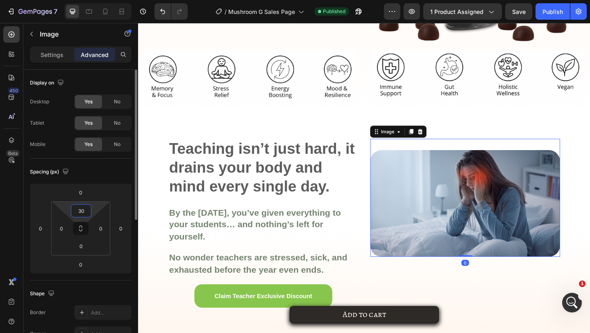
type input "3"
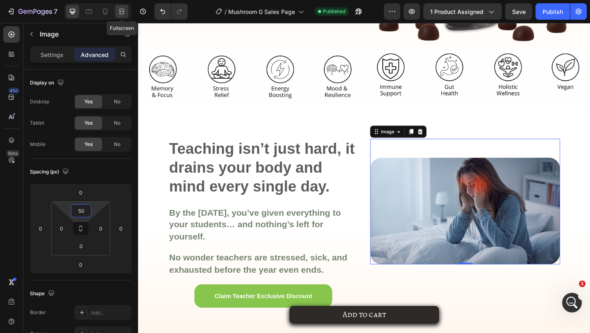
type input "50"
click at [125, 14] on icon at bounding box center [122, 11] width 8 height 8
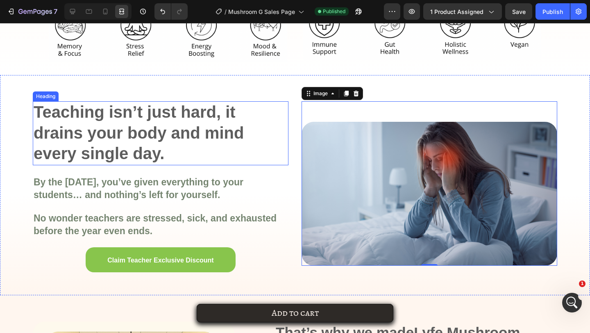
scroll to position [389, 0]
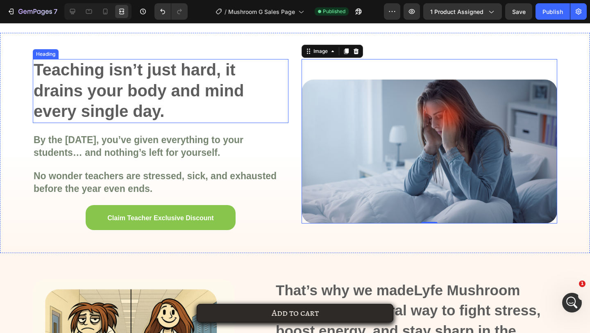
click at [152, 115] on span "Teaching isn’t just hard, it drains your body and mind every single day." at bounding box center [139, 90] width 210 height 59
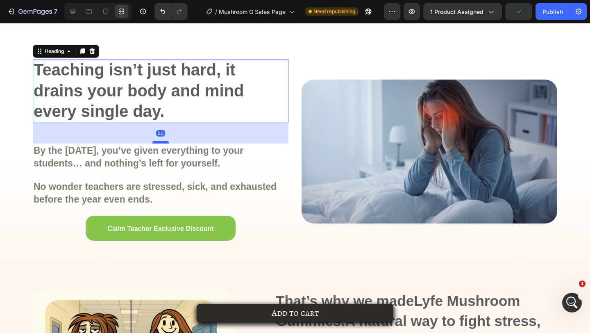
drag, startPoint x: 165, startPoint y: 130, endPoint x: 165, endPoint y: 141, distance: 10.6
click at [165, 141] on div at bounding box center [160, 142] width 16 height 2
type input "50"
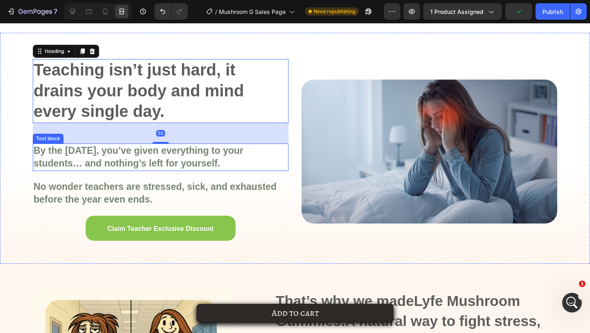
click at [162, 165] on strong "By the [DATE], you’ve given everything to your students… and nothing’s left for…" at bounding box center [139, 157] width 210 height 24
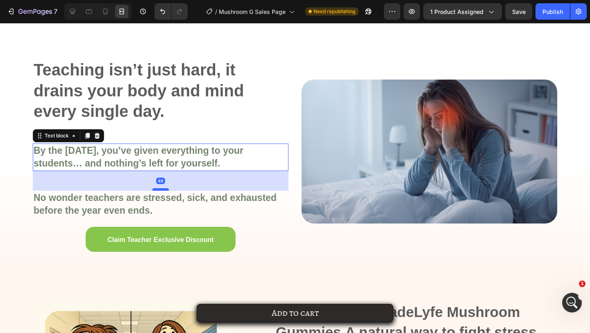
drag, startPoint x: 162, startPoint y: 179, endPoint x: 163, endPoint y: 194, distance: 15.2
click at [163, 190] on div at bounding box center [160, 189] width 16 height 2
type input "58"
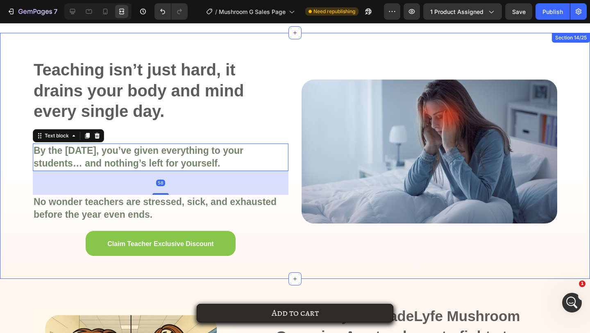
click at [296, 231] on div "Teaching isn’t just hard, it drains your body and mind every single day. Headin…" at bounding box center [295, 156] width 590 height 246
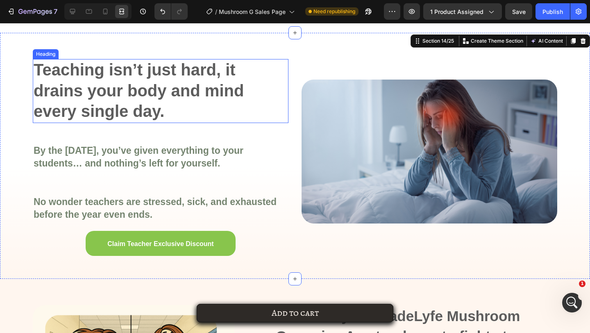
click at [186, 94] on span "Teaching isn’t just hard, it drains your body and mind every single day." at bounding box center [139, 90] width 210 height 59
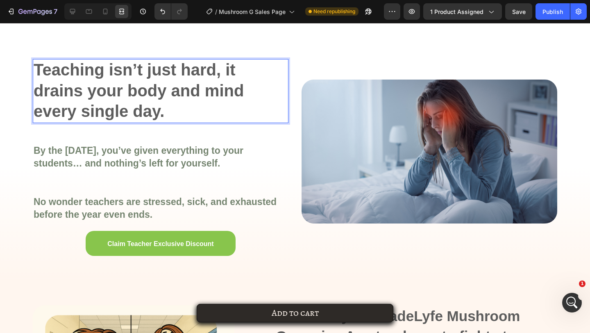
click at [217, 104] on h2 "Teaching isn’t just hard, it drains your body and mind every single day." at bounding box center [161, 90] width 256 height 63
click at [72, 7] on icon at bounding box center [72, 11] width 8 height 8
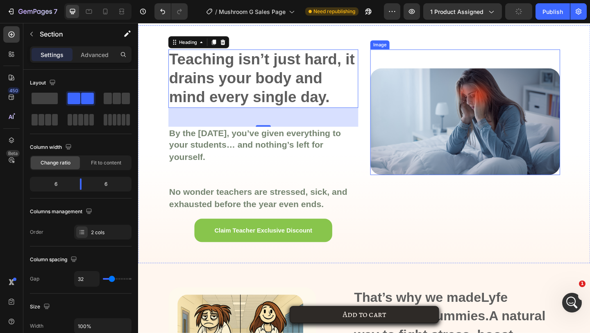
click at [395, 196] on div "Image" at bounding box center [493, 158] width 206 height 213
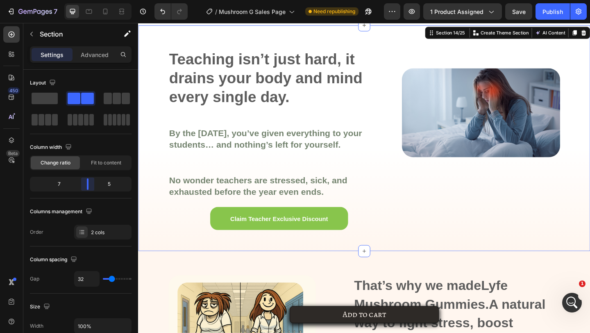
drag, startPoint x: 81, startPoint y: 182, endPoint x: 88, endPoint y: 185, distance: 7.4
click at [88, 0] on body "7 Version history / Mushroom G Sales Page Need republishing Preview 1 product a…" at bounding box center [295, 0] width 590 height 0
click at [122, 16] on div at bounding box center [121, 11] width 13 height 13
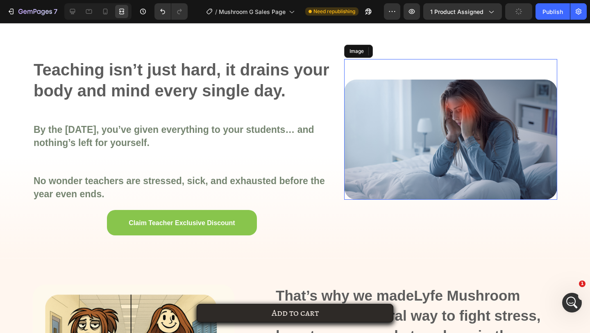
click at [421, 104] on img at bounding box center [450, 139] width 213 height 120
click at [77, 8] on div at bounding box center [72, 11] width 13 height 13
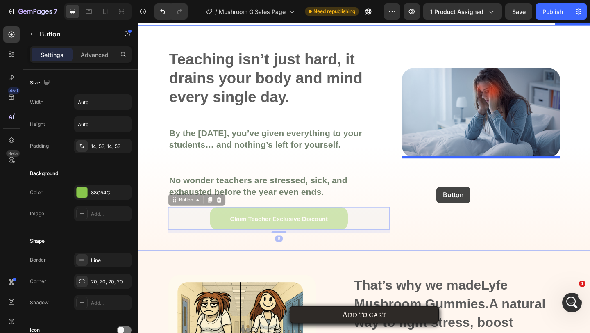
drag, startPoint x: 284, startPoint y: 242, endPoint x: 463, endPoint y: 201, distance: 184.0
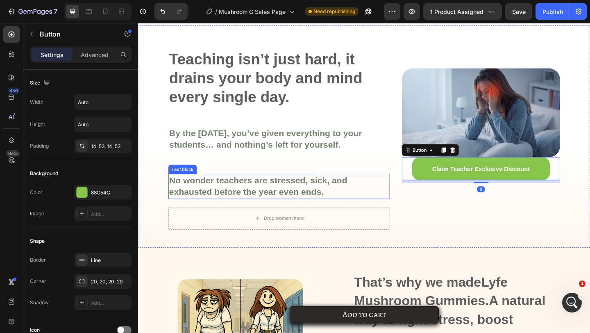
click at [341, 229] on div "Drop element here" at bounding box center [291, 235] width 241 height 25
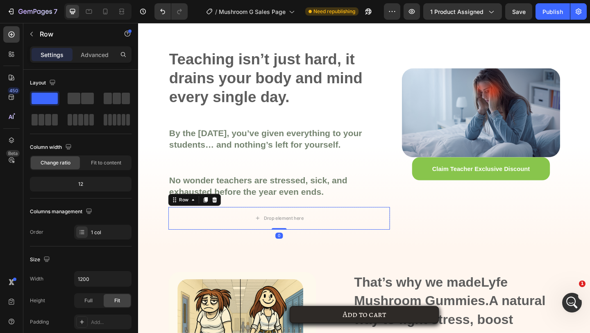
click at [227, 219] on div "Row" at bounding box center [199, 214] width 57 height 13
click at [224, 219] on div at bounding box center [221, 215] width 10 height 10
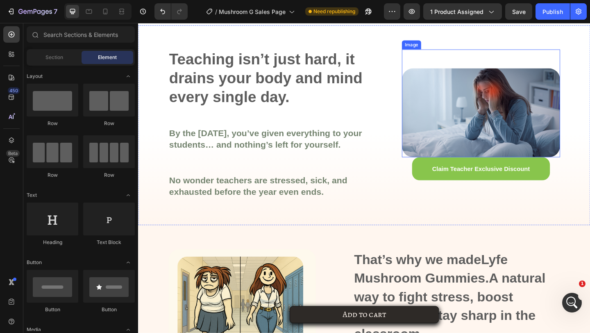
click at [463, 143] on img at bounding box center [511, 120] width 172 height 97
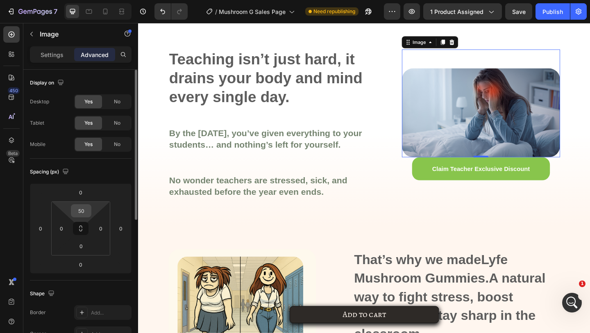
click at [82, 208] on input "50" at bounding box center [81, 210] width 16 height 12
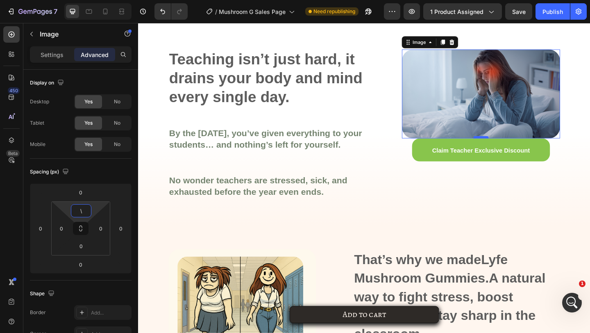
type input "\"
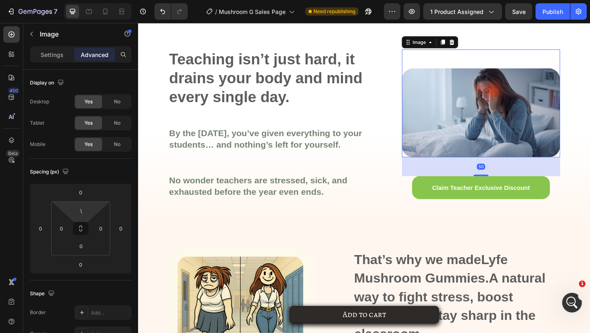
drag, startPoint x: 511, startPoint y: 147, endPoint x: 511, endPoint y: 167, distance: 20.5
click at [511, 167] on div "Image 50" at bounding box center [511, 110] width 172 height 117
type input "50"
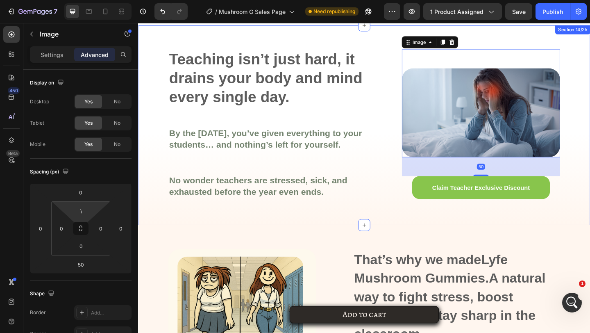
click at [458, 122] on img at bounding box center [511, 120] width 172 height 97
click at [379, 172] on div "⁠⁠⁠⁠⁠⁠⁠ Teaching isn’t just hard, it drains your body and mind every single day…" at bounding box center [291, 137] width 241 height 171
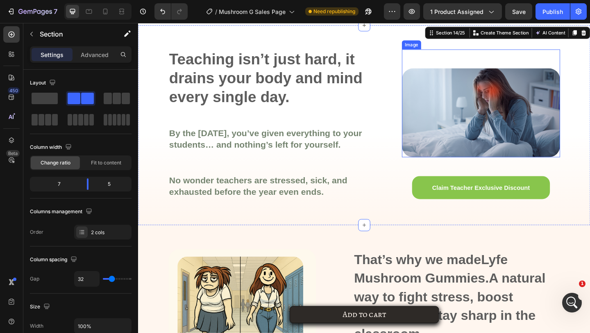
click at [451, 127] on img at bounding box center [511, 120] width 172 height 97
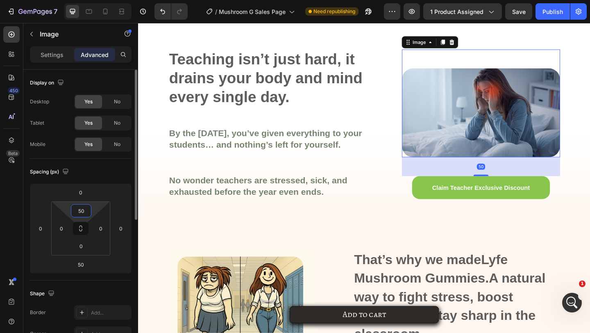
click at [79, 212] on input "50" at bounding box center [81, 210] width 16 height 12
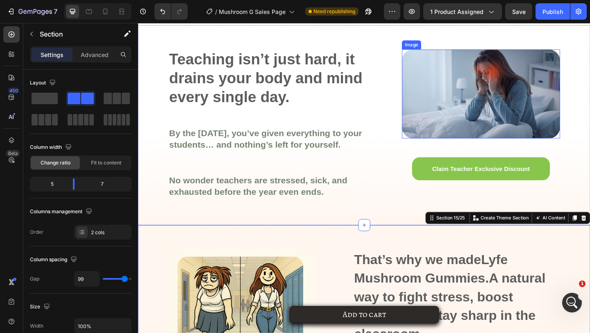
click at [479, 140] on img at bounding box center [511, 100] width 172 height 97
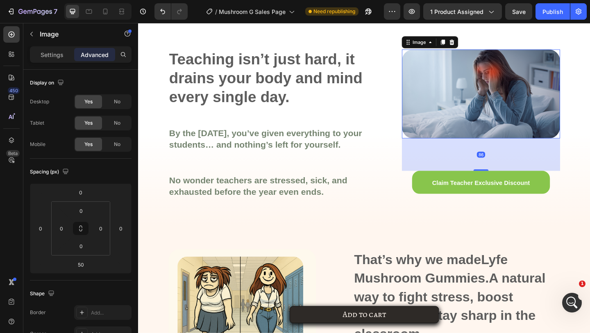
drag, startPoint x: 508, startPoint y: 167, endPoint x: 501, endPoint y: 181, distance: 16.1
click at [508, 182] on div at bounding box center [511, 183] width 16 height 2
type input "86"
click at [124, 14] on icon at bounding box center [122, 11] width 8 height 8
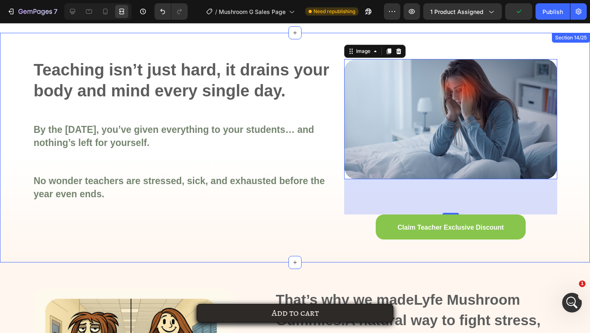
click at [333, 107] on div "⁠⁠⁠⁠⁠⁠⁠ Teaching isn’t just hard, it drains your body and mind every single day…" at bounding box center [295, 147] width 590 height 229
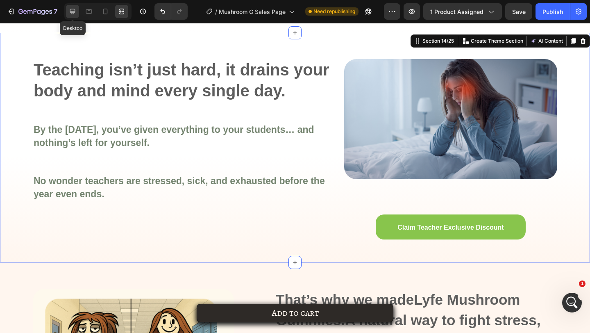
click at [72, 15] on icon at bounding box center [72, 11] width 8 height 8
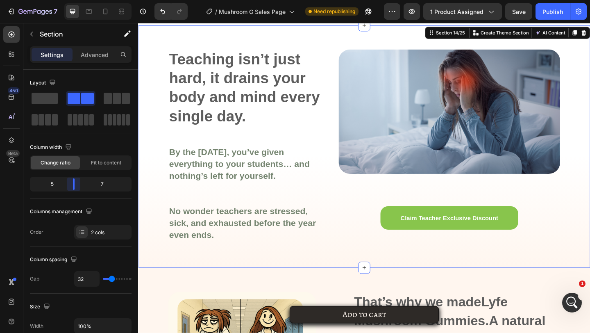
drag, startPoint x: 88, startPoint y: 187, endPoint x: 76, endPoint y: 183, distance: 12.4
click at [76, 0] on body "7 Version history / Mushroom G Sales Page Need republishing Preview 1 product a…" at bounding box center [295, 0] width 590 height 0
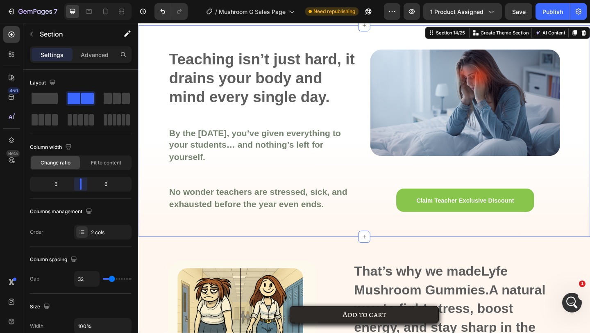
drag, startPoint x: 74, startPoint y: 181, endPoint x: 79, endPoint y: 181, distance: 5.0
click at [79, 0] on body "7 Version history / Mushroom G Sales Page Need republishing Preview 1 product a…" at bounding box center [295, 0] width 590 height 0
click at [124, 12] on icon at bounding box center [122, 11] width 8 height 8
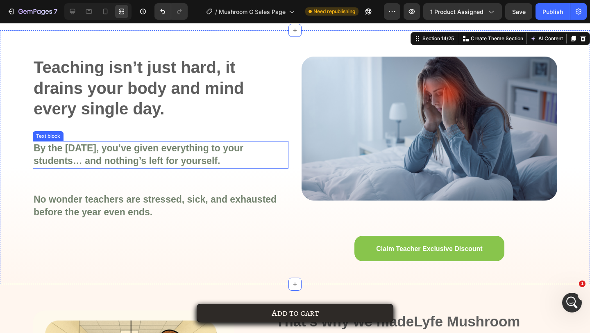
scroll to position [442, 0]
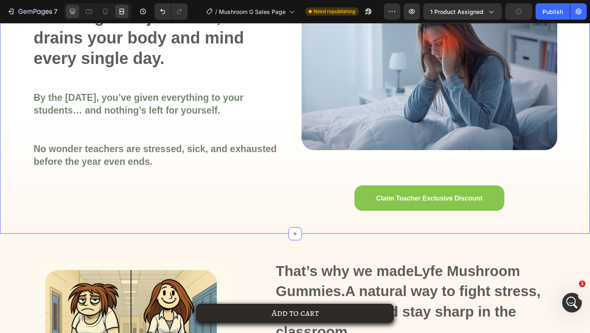
click at [74, 13] on icon at bounding box center [72, 11] width 8 height 8
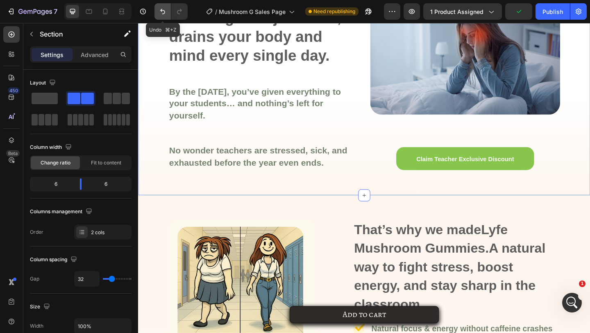
click at [163, 13] on icon "Undo/Redo" at bounding box center [162, 11] width 8 height 8
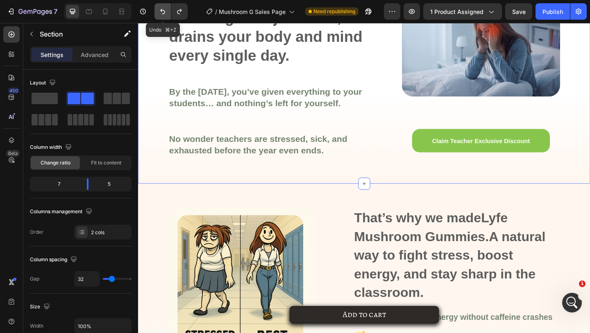
click at [163, 13] on icon "Undo/Redo" at bounding box center [162, 11] width 8 height 8
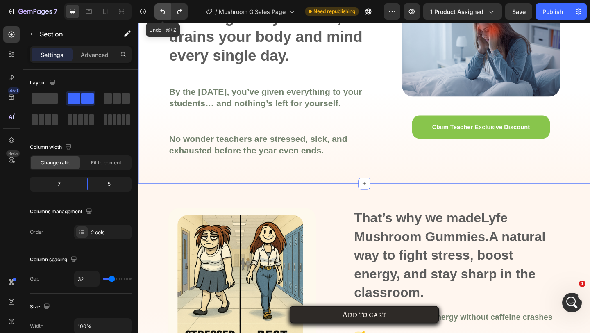
click at [163, 13] on icon "Undo/Redo" at bounding box center [162, 11] width 8 height 8
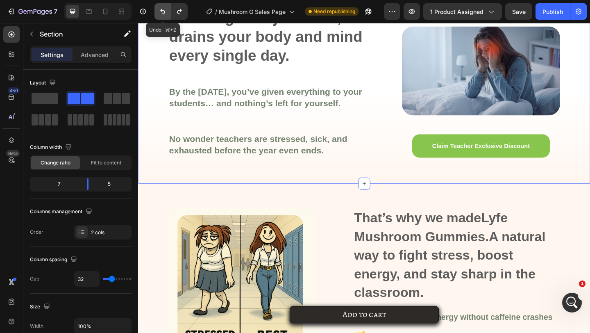
click at [163, 13] on icon "Undo/Redo" at bounding box center [162, 11] width 8 height 8
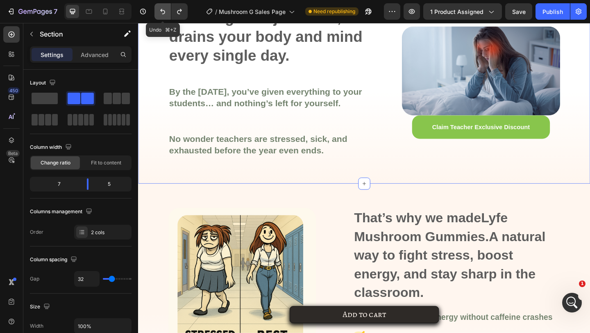
click at [163, 13] on icon "Undo/Redo" at bounding box center [162, 11] width 8 height 8
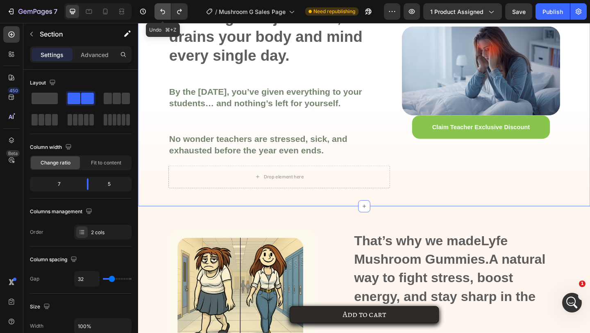
click at [163, 13] on icon "Undo/Redo" at bounding box center [162, 11] width 8 height 8
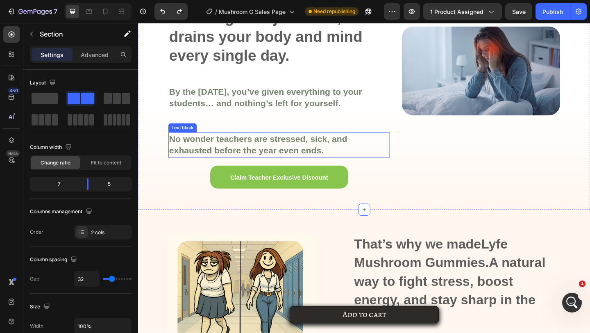
click at [389, 158] on p "No wonder teachers are stressed, sick, and exhausted before the year even ends." at bounding box center [291, 156] width 239 height 26
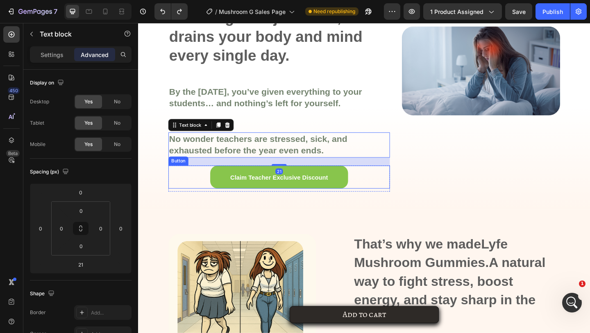
click at [405, 182] on div "Claim Teacher Exclusive Discount Button" at bounding box center [291, 190] width 241 height 25
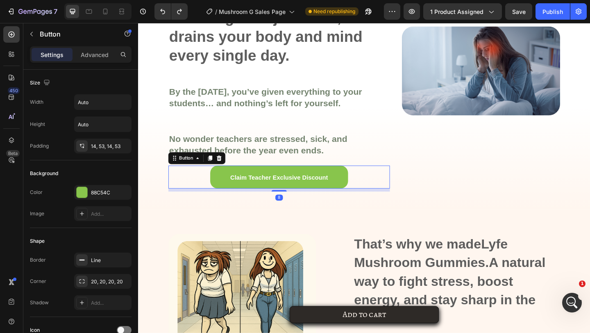
click at [412, 185] on div "⁠⁠⁠⁠⁠⁠⁠ Teaching isn’t just hard, it drains your body and mind every single day…" at bounding box center [383, 103] width 491 height 246
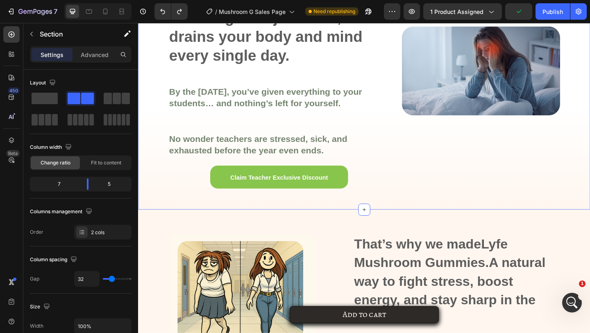
click at [415, 186] on div "⁠⁠⁠⁠⁠⁠⁠ Teaching isn’t just hard, it drains your body and mind every single day…" at bounding box center [383, 103] width 491 height 246
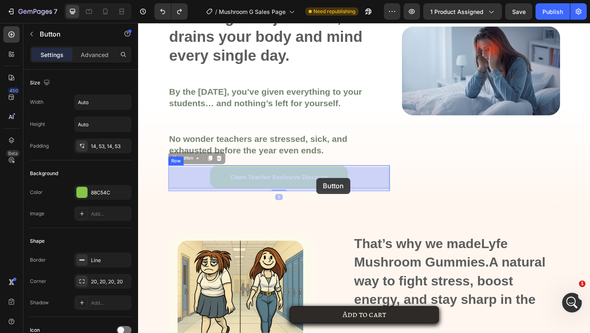
drag, startPoint x: 339, startPoint y: 186, endPoint x: 332, endPoint y: 191, distance: 9.3
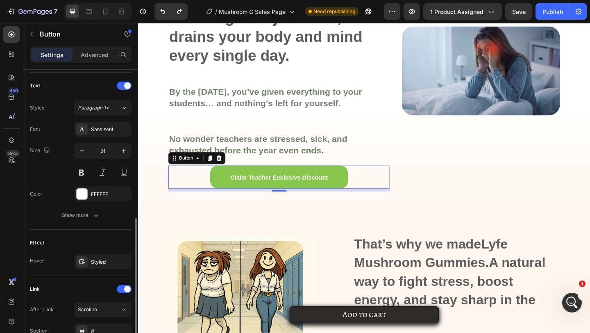
scroll to position [344, 0]
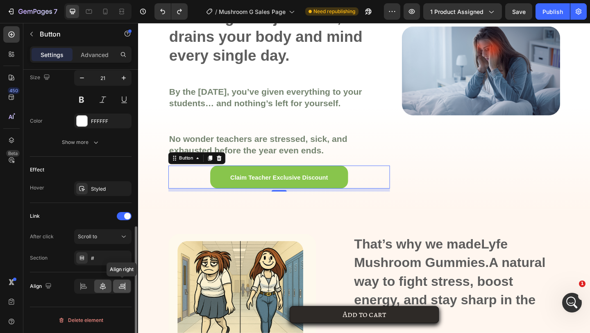
click at [121, 287] on icon at bounding box center [122, 286] width 8 height 8
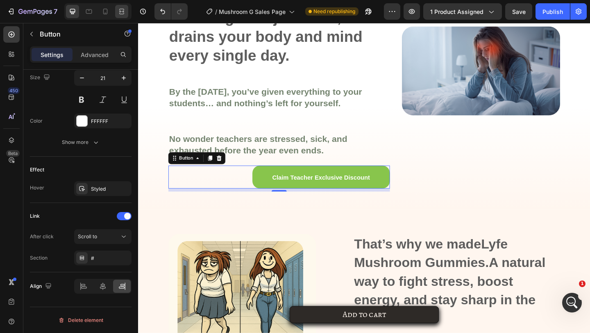
click at [124, 15] on icon at bounding box center [122, 11] width 8 height 8
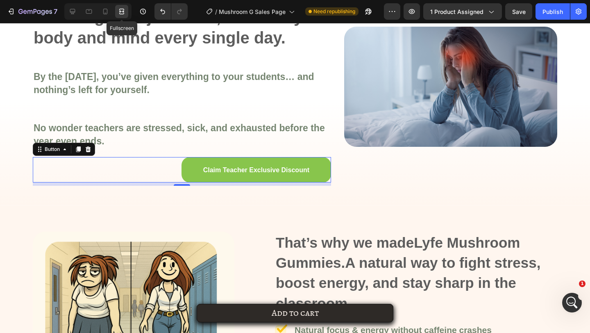
scroll to position [329, 0]
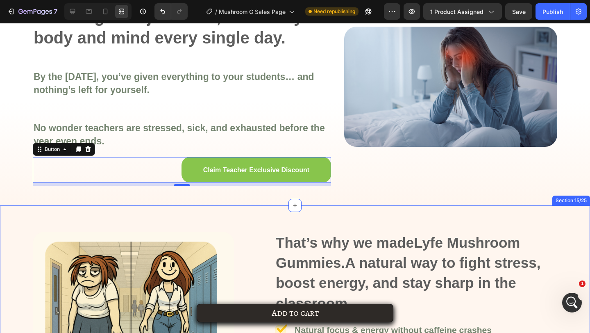
click at [269, 219] on div "That’s why we made Lyfe Mushroom Gummies. A natural way to fight stress, boost …" at bounding box center [295, 334] width 590 height 258
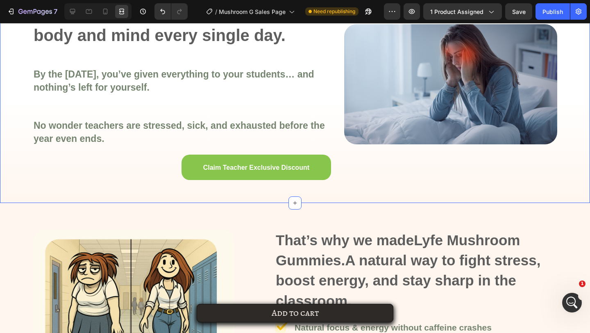
scroll to position [434, 0]
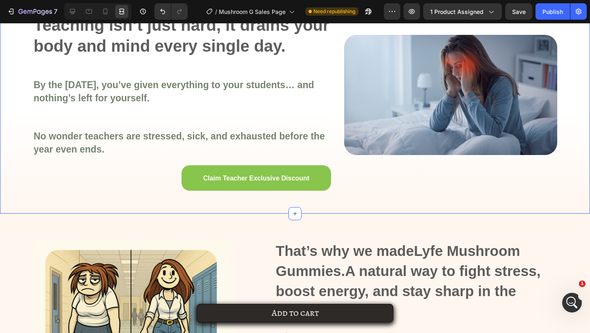
click at [344, 197] on div "⁠⁠⁠⁠⁠⁠⁠ Teaching isn’t just hard, it drains your body and mind every single day…" at bounding box center [295, 100] width 590 height 225
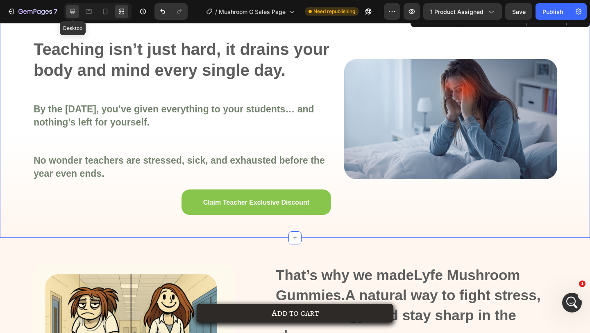
click at [76, 14] on div at bounding box center [72, 11] width 13 height 13
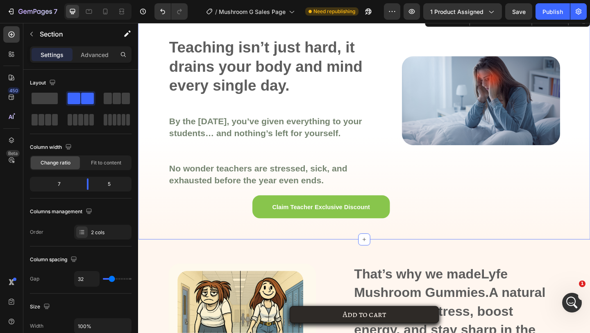
click at [408, 111] on div "⁠⁠⁠⁠⁠⁠⁠ Teaching isn’t just hard, it drains your body and mind every single day…" at bounding box center [291, 138] width 241 height 200
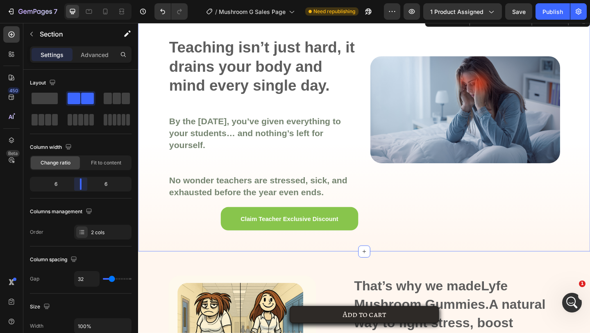
click at [84, 0] on body "7 Version history / Mushroom G Sales Page Need republishing Preview 1 product a…" at bounding box center [295, 0] width 590 height 0
click at [116, 9] on div at bounding box center [121, 11] width 13 height 13
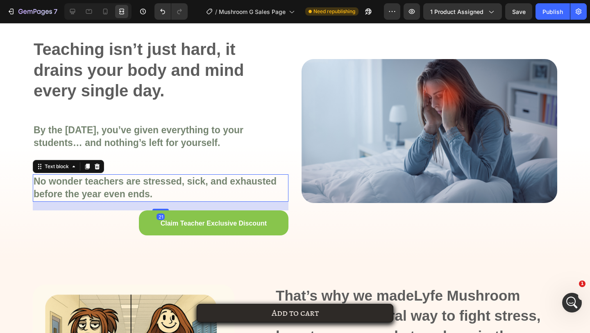
click at [227, 181] on strong "No wonder teachers are stressed, sick, and exhausted before the year even ends." at bounding box center [155, 188] width 243 height 24
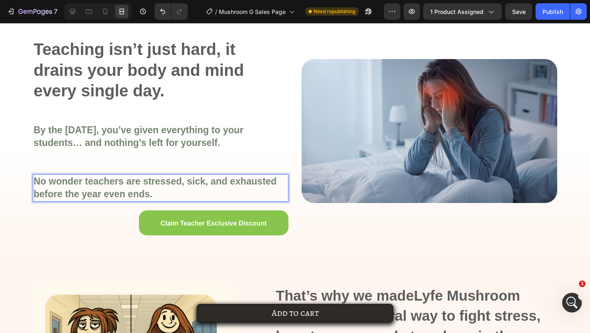
click at [229, 181] on strong "No wonder teachers are stressed, sick, and exhausted before the year even ends." at bounding box center [155, 188] width 243 height 24
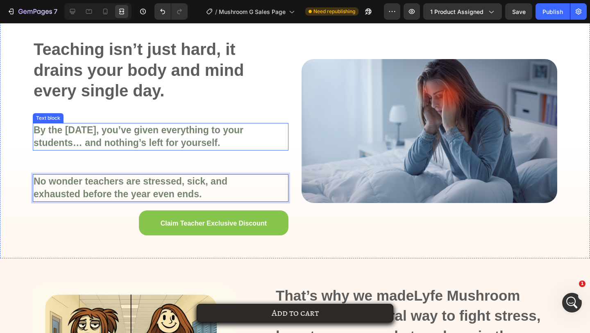
click at [129, 123] on div "By the [DATE], you’ve given everything to your students… and nothing’s left for…" at bounding box center [161, 136] width 256 height 27
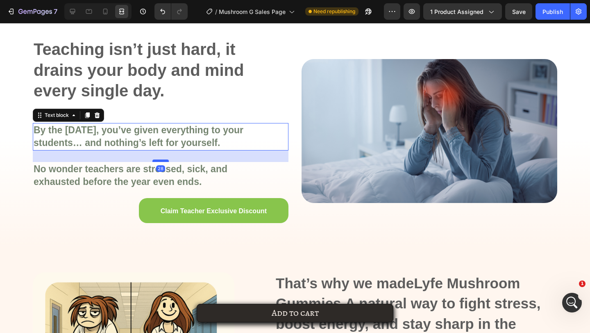
drag, startPoint x: 160, startPoint y: 172, endPoint x: 161, endPoint y: 160, distance: 12.3
click at [161, 160] on div at bounding box center [160, 160] width 16 height 2
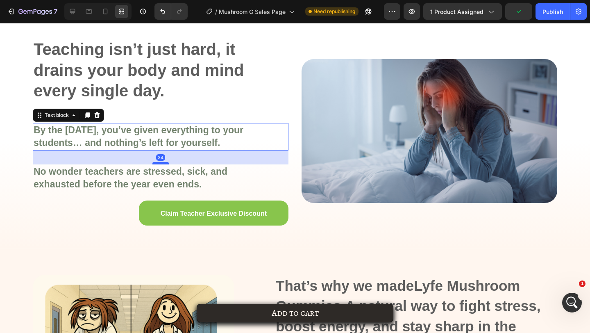
click at [161, 163] on div at bounding box center [160, 163] width 16 height 2
type input "34"
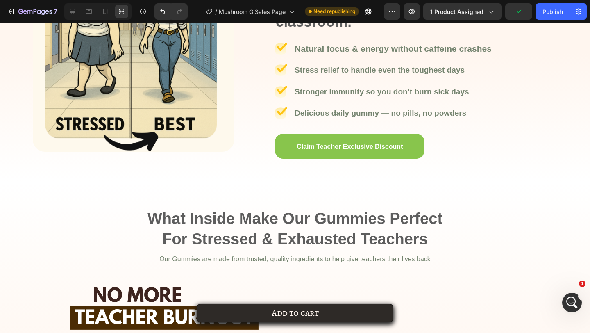
scroll to position [760, 0]
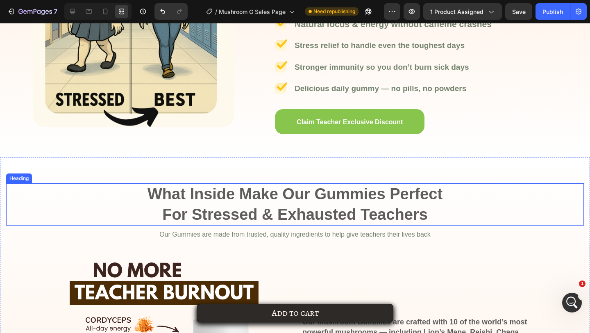
click at [182, 198] on h2 "What Inside Make Our Gummies Perfect For Stressed & Exhausted Teachers" at bounding box center [294, 204] width 577 height 42
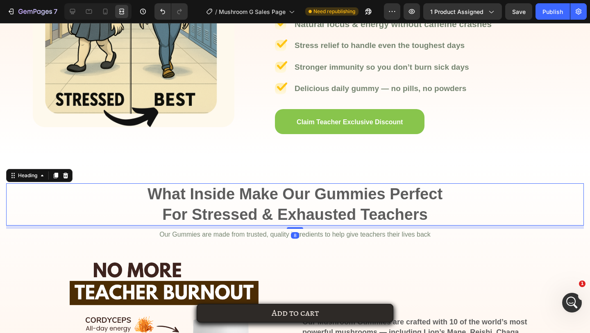
click at [182, 198] on h2 "What Inside Make Our Gummies Perfect For Stressed & Exhausted Teachers" at bounding box center [294, 204] width 577 height 42
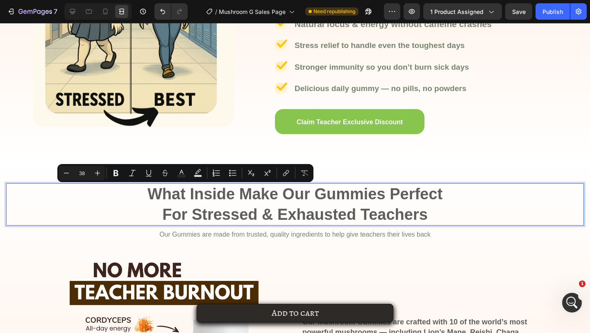
click at [182, 198] on p "What Inside Make Our Gummies Perfect For Stressed & Exhausted Teachers" at bounding box center [295, 204] width 576 height 41
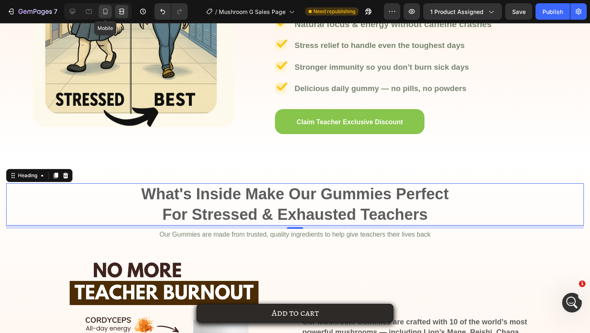
click at [110, 10] on div at bounding box center [105, 11] width 13 height 13
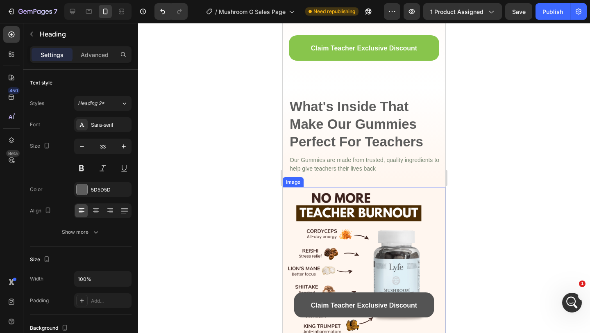
scroll to position [726, 0]
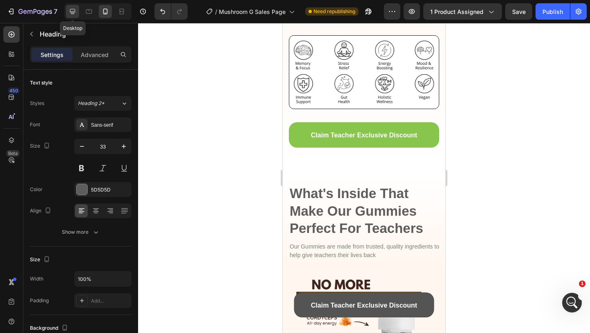
click at [75, 7] on div at bounding box center [72, 11] width 13 height 13
type input "38"
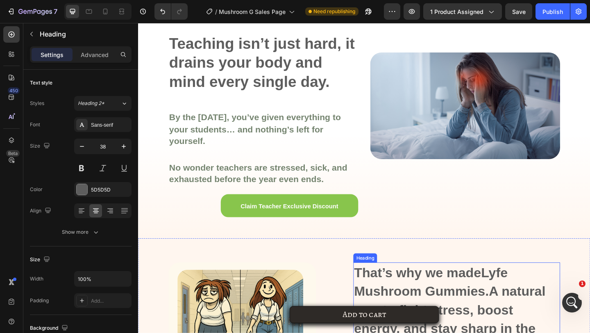
scroll to position [388, 0]
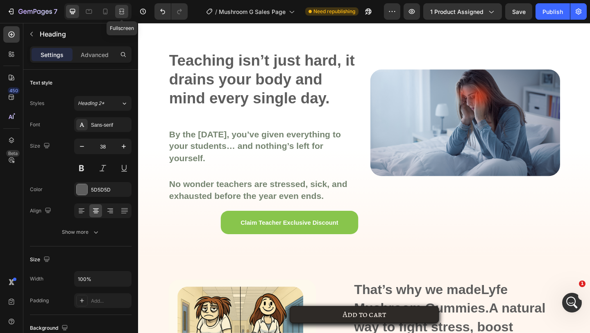
click at [122, 12] on icon at bounding box center [120, 11] width 2 height 2
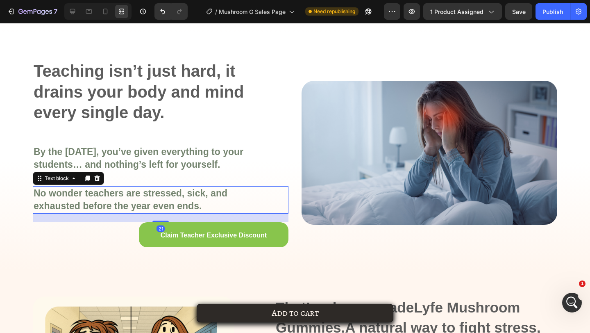
click at [193, 196] on strong "No wonder teachers are stressed, sick, and" at bounding box center [131, 193] width 194 height 11
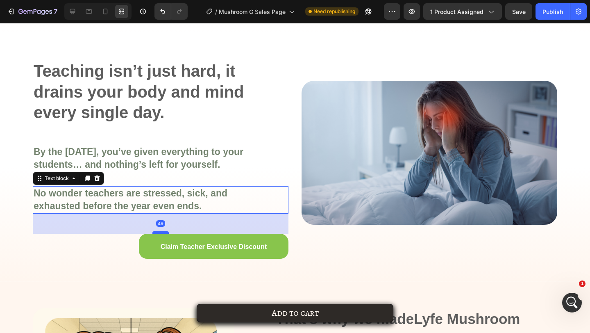
drag, startPoint x: 158, startPoint y: 222, endPoint x: 160, endPoint y: 234, distance: 11.6
click at [160, 233] on div at bounding box center [160, 232] width 16 height 2
type input "49"
click at [361, 134] on img at bounding box center [429, 153] width 256 height 144
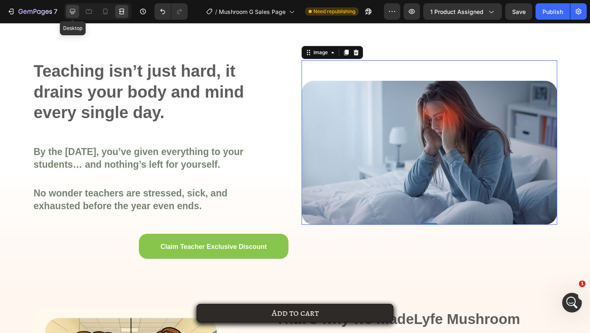
click at [71, 13] on icon at bounding box center [72, 11] width 5 height 5
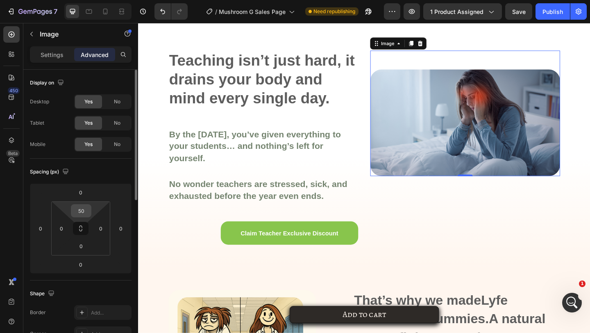
click at [91, 215] on div "50" at bounding box center [81, 210] width 20 height 13
click at [82, 211] on input "50" at bounding box center [81, 210] width 16 height 12
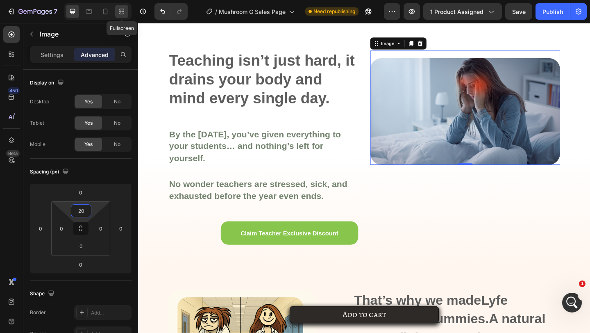
type input "20"
click at [120, 13] on icon at bounding box center [122, 11] width 8 height 8
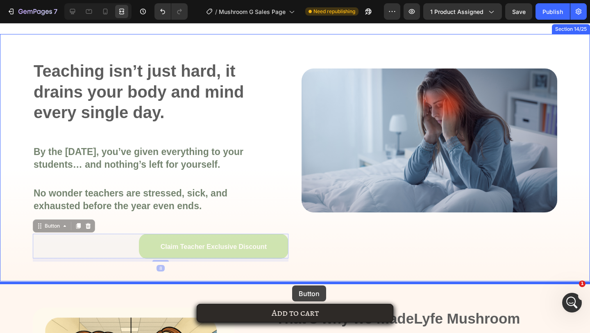
drag, startPoint x: 256, startPoint y: 250, endPoint x: 292, endPoint y: 285, distance: 50.7
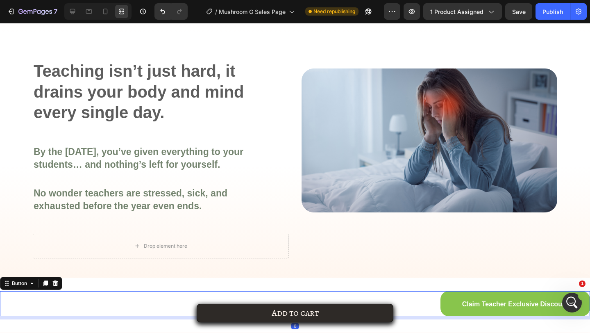
scroll to position [469, 0]
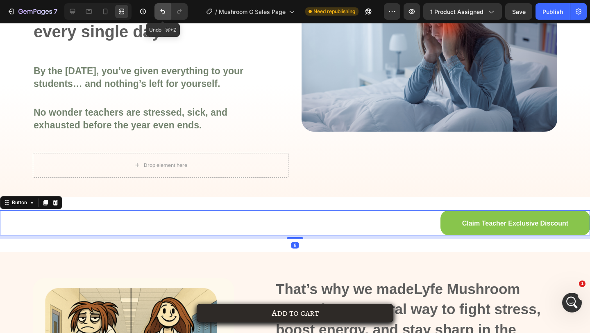
click at [154, 11] on button "Undo/Redo" at bounding box center [162, 11] width 16 height 16
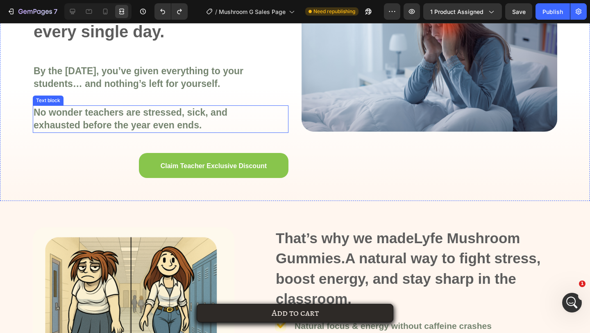
click at [254, 145] on div "Teaching isn’t just hard, it drains your body and mind every single day. Headin…" at bounding box center [161, 80] width 256 height 201
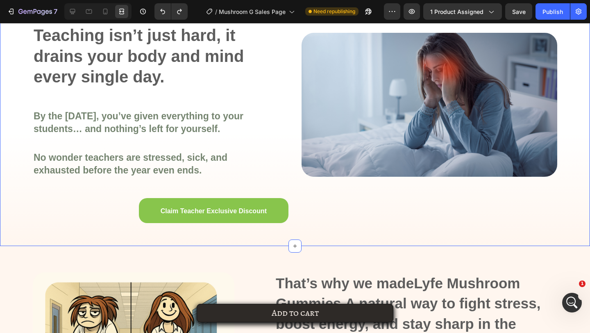
scroll to position [393, 0]
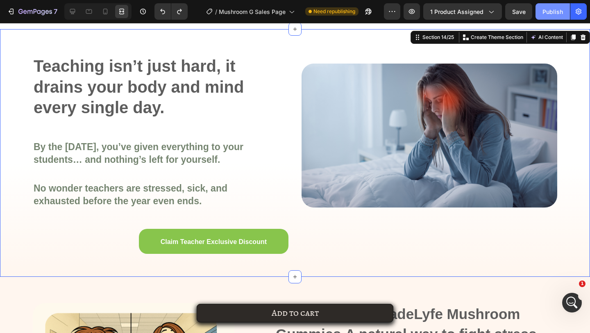
click at [547, 6] on button "Publish" at bounding box center [552, 11] width 34 height 16
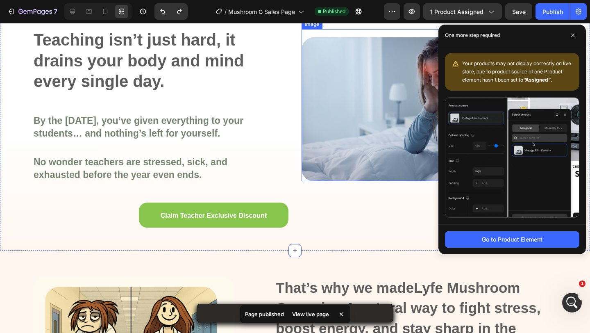
scroll to position [416, 0]
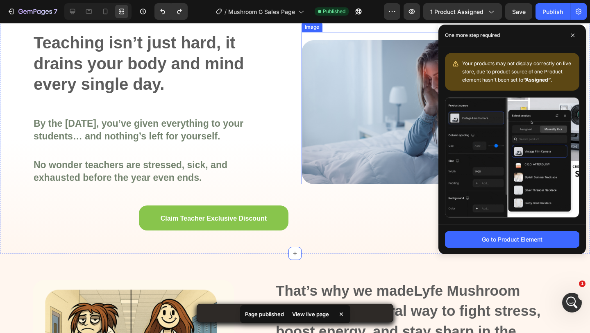
click at [291, 116] on div "Teaching isn’t just hard, it drains your body and mind every single day. Headin…" at bounding box center [295, 129] width 590 height 247
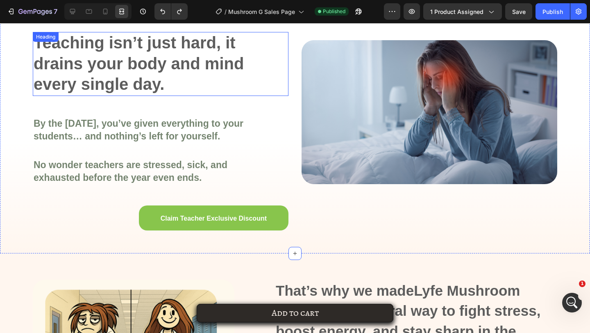
click at [116, 61] on span "Teaching isn’t just hard, it drains your body and mind every single day." at bounding box center [139, 63] width 210 height 59
click at [43, 67] on span "Teaching isn’t just hard, it drains your body and mind every single day." at bounding box center [139, 63] width 210 height 59
click at [35, 66] on span "Teaching isn’t just hard, it drains your body and mind every single day." at bounding box center [139, 63] width 210 height 59
click at [163, 61] on span "drains your body and mind every single day." at bounding box center [139, 73] width 210 height 38
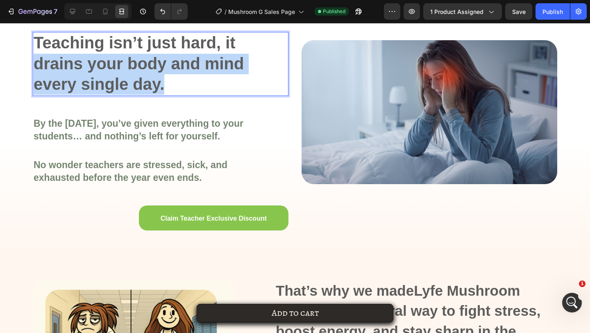
click at [163, 61] on span "drains your body and mind every single day." at bounding box center [139, 73] width 210 height 38
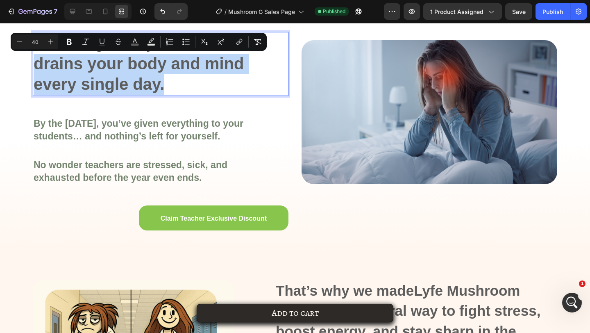
click at [180, 90] on p "Teaching isn’t just hard, it drains your body and mind every single day." at bounding box center [161, 64] width 254 height 62
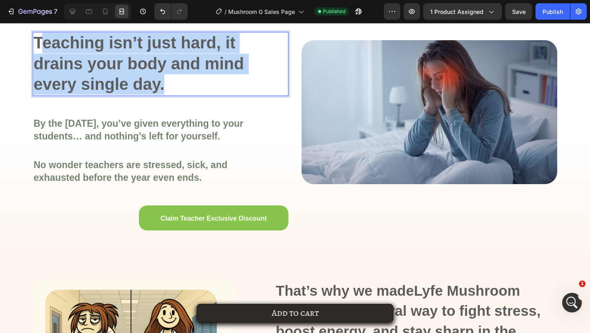
drag, startPoint x: 180, startPoint y: 90, endPoint x: 18, endPoint y: 33, distance: 172.0
click at [18, 33] on div "Teaching isn’t just hard, it drains your body and mind every single day. Headin…" at bounding box center [295, 129] width 590 height 247
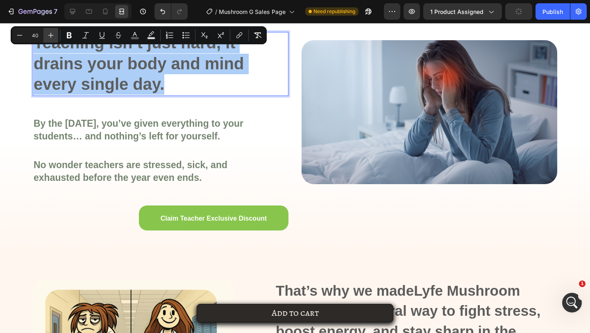
click at [50, 39] on icon "Editor contextual toolbar" at bounding box center [51, 35] width 8 height 8
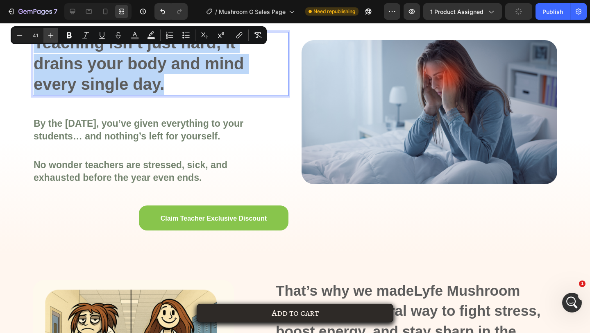
type input "42"
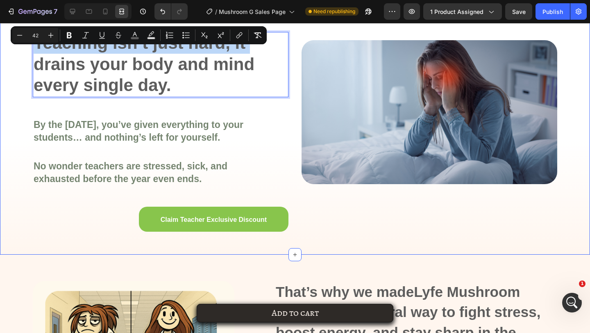
click at [104, 111] on div "Teaching isn’t just hard, it drains your body and mind every single day. Headin…" at bounding box center [161, 133] width 256 height 203
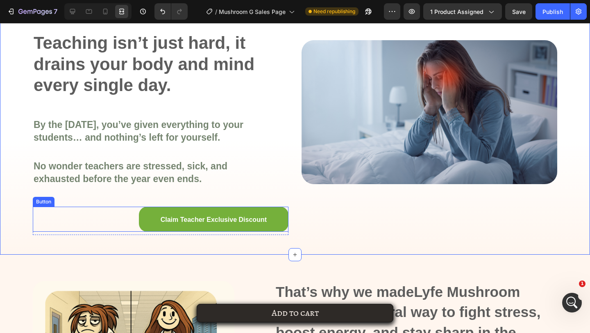
click at [197, 211] on link "Claim Teacher Exclusive Discount" at bounding box center [213, 218] width 149 height 25
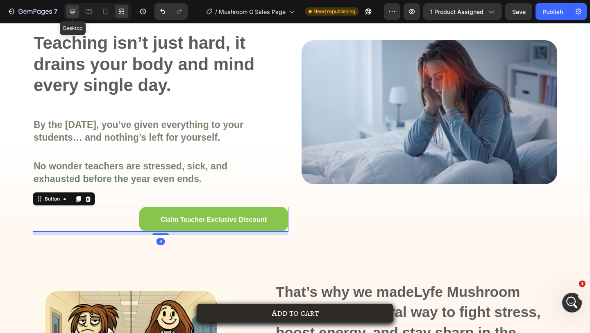
click at [69, 15] on icon at bounding box center [72, 11] width 8 height 8
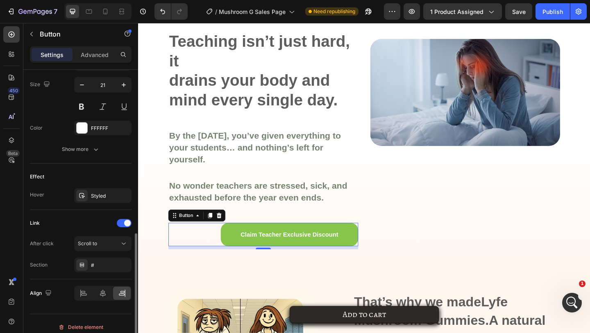
scroll to position [344, 0]
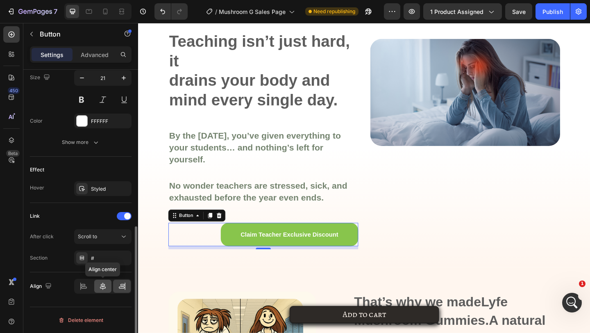
click at [103, 286] on icon at bounding box center [103, 285] width 6 height 7
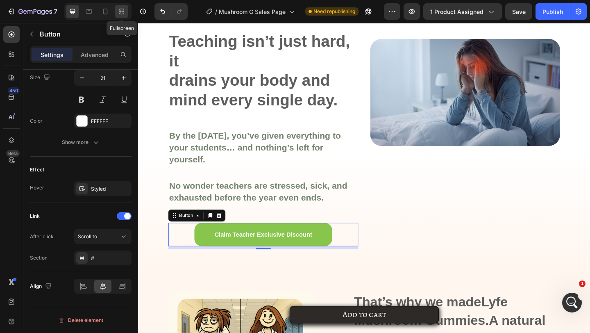
click at [122, 13] on icon at bounding box center [122, 11] width 8 height 8
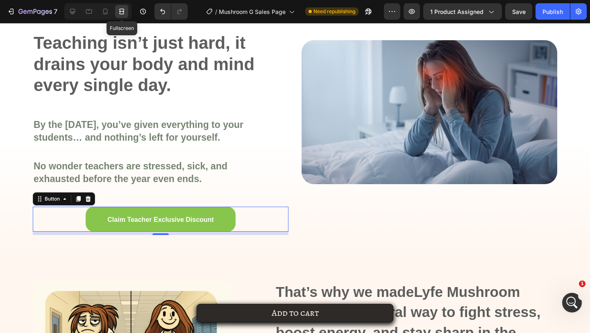
scroll to position [329, 0]
click at [554, 14] on div "Publish" at bounding box center [552, 11] width 20 height 9
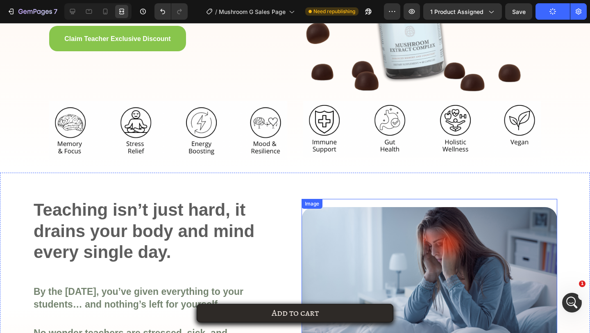
scroll to position [244, 0]
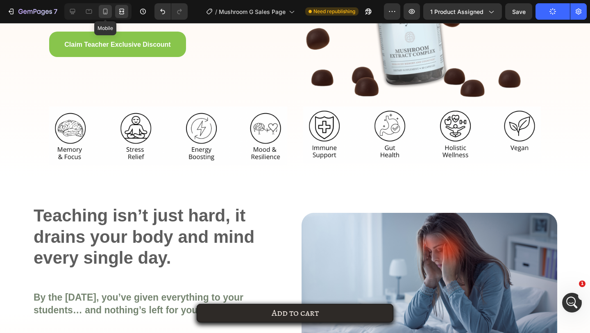
click at [104, 11] on icon at bounding box center [105, 12] width 5 height 6
type input "100%"
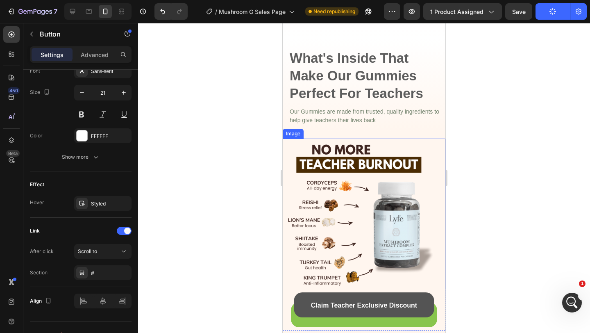
scroll to position [1216, 0]
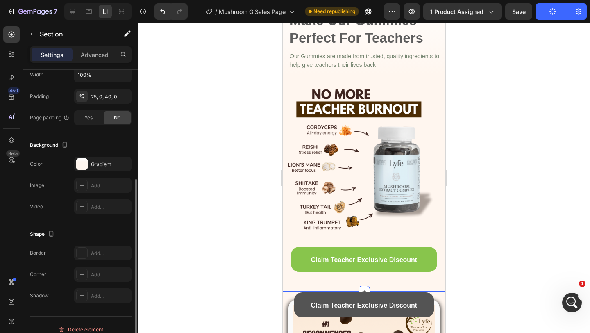
scroll to position [192, 0]
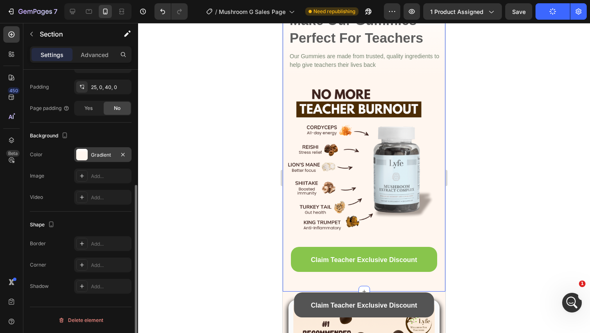
click at [97, 160] on div "Gradient" at bounding box center [102, 154] width 57 height 15
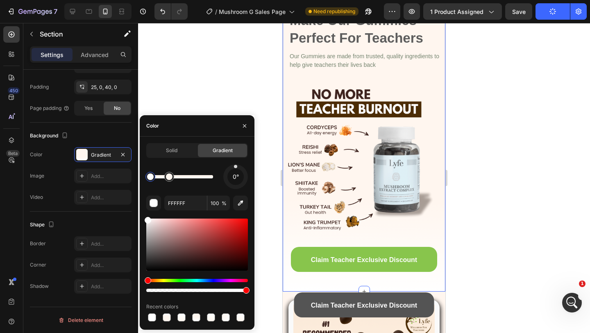
drag, startPoint x: 237, startPoint y: 185, endPoint x: 235, endPoint y: 154, distance: 31.6
click at [235, 154] on div "Solid Gradient 0° FFFFFF 100 % Recent colors" at bounding box center [197, 233] width 102 height 180
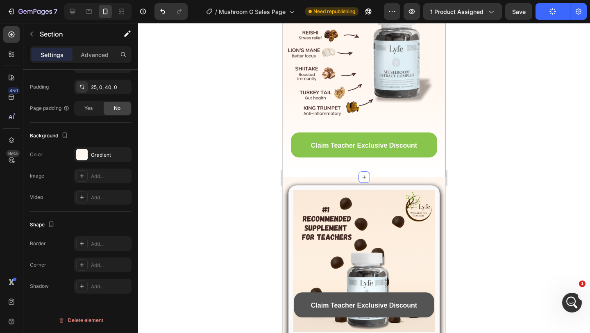
click at [489, 156] on div at bounding box center [364, 178] width 452 height 310
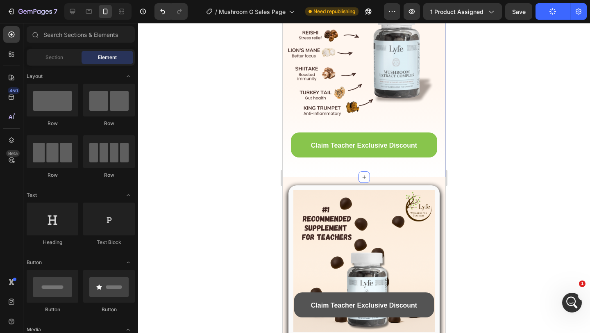
click at [512, 159] on div at bounding box center [364, 178] width 452 height 310
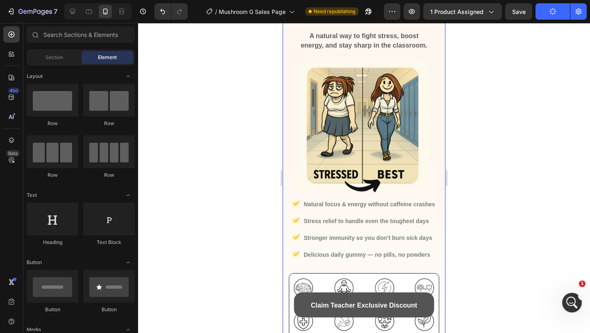
scroll to position [841, 0]
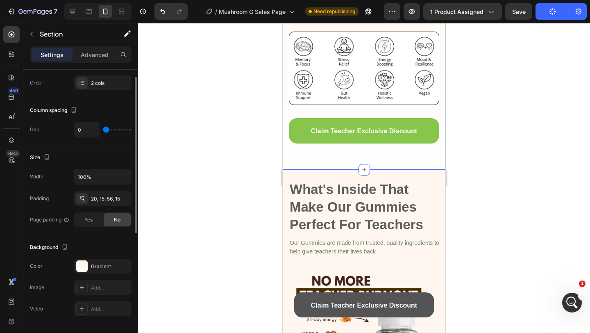
scroll to position [198, 0]
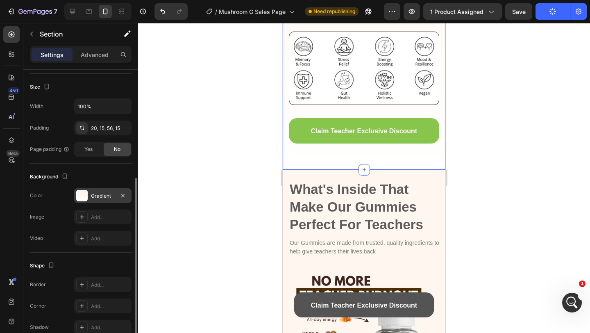
click at [97, 200] on div "Gradient" at bounding box center [102, 195] width 57 height 15
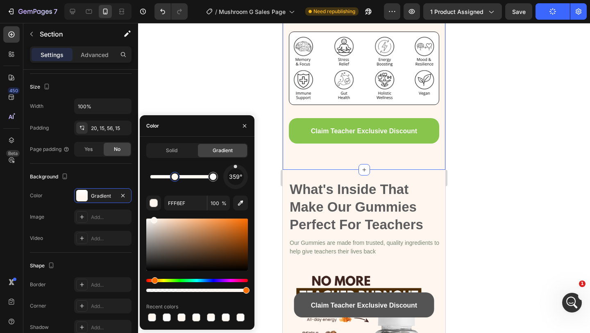
drag, startPoint x: 236, startPoint y: 183, endPoint x: 235, endPoint y: 143, distance: 39.7
click at [235, 143] on div "Solid Gradient 359° FFF6EF 100 % Recent colors" at bounding box center [197, 233] width 102 height 180
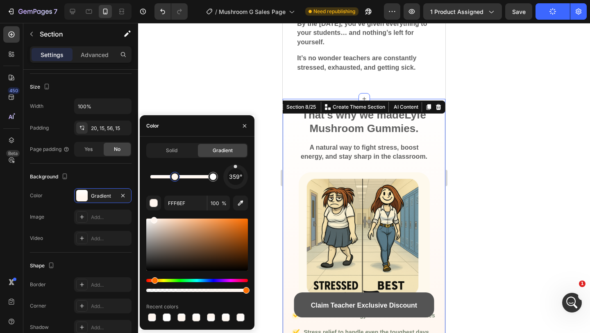
scroll to position [118, 0]
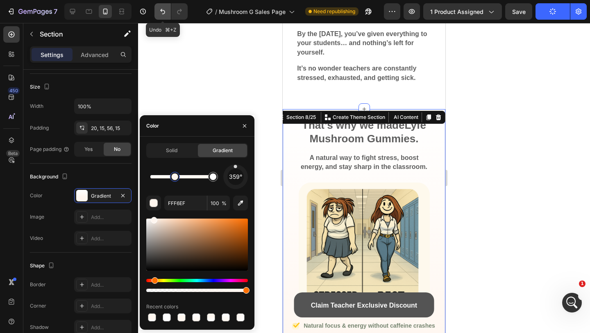
click at [163, 10] on icon "Undo/Redo" at bounding box center [162, 11] width 8 height 8
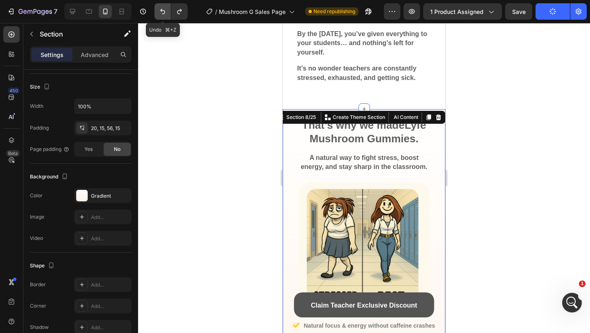
click at [163, 10] on icon "Undo/Redo" at bounding box center [162, 11] width 8 height 8
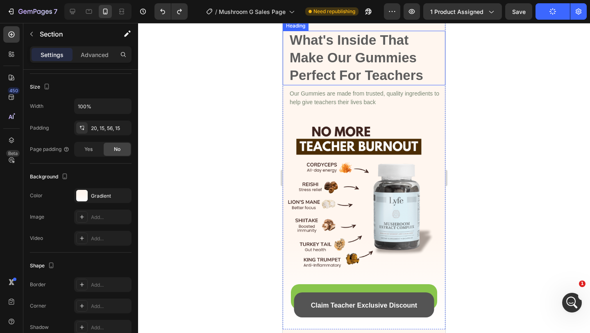
scroll to position [751, 0]
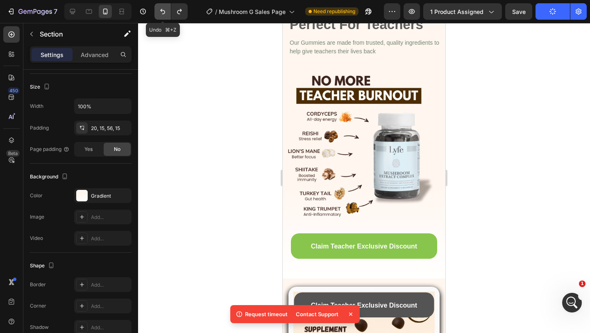
click at [161, 12] on icon "Undo/Redo" at bounding box center [162, 11] width 8 height 8
click at [163, 14] on icon "Undo/Redo" at bounding box center [162, 11] width 8 height 8
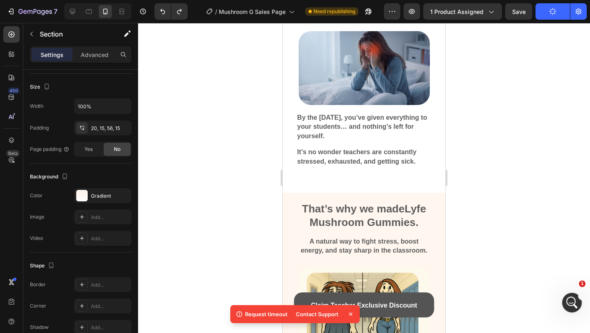
scroll to position [0, 0]
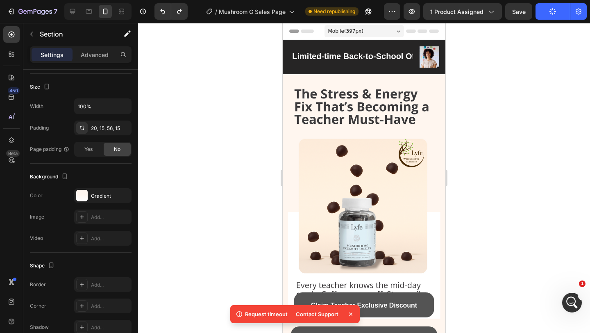
click at [349, 312] on icon at bounding box center [350, 313] width 3 height 3
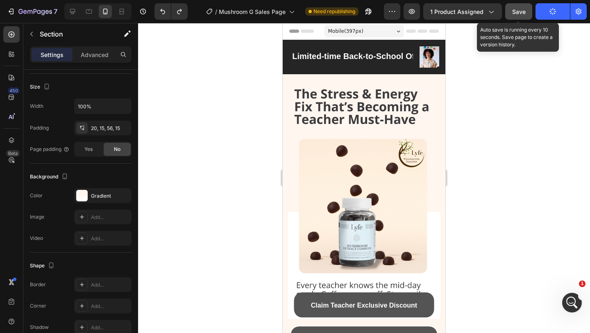
click at [525, 14] on span "Save" at bounding box center [519, 11] width 14 height 7
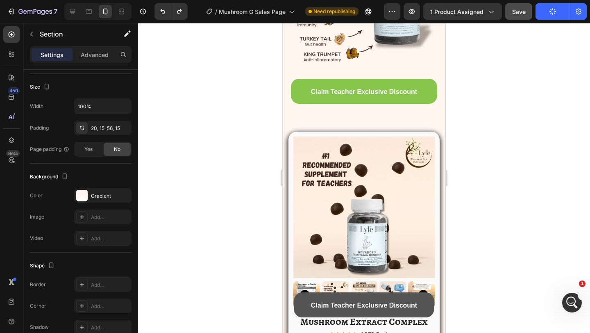
scroll to position [1243, 0]
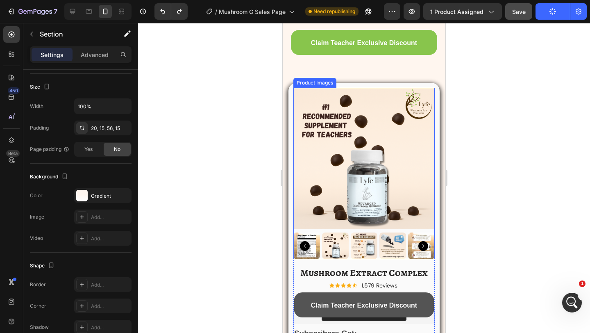
click at [385, 246] on img at bounding box center [392, 245] width 27 height 27
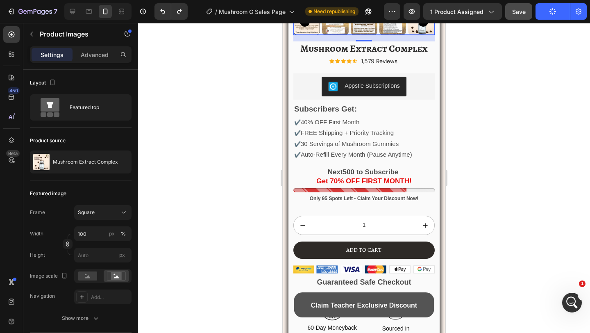
scroll to position [1475, 0]
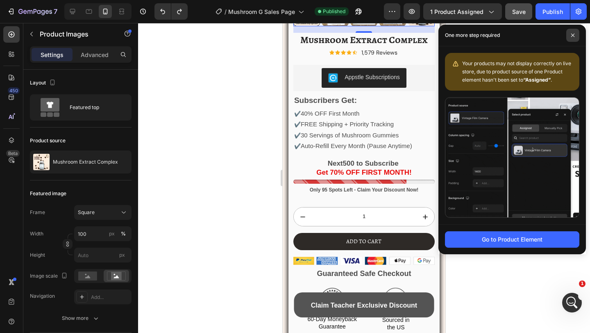
click at [573, 36] on icon at bounding box center [572, 35] width 3 height 3
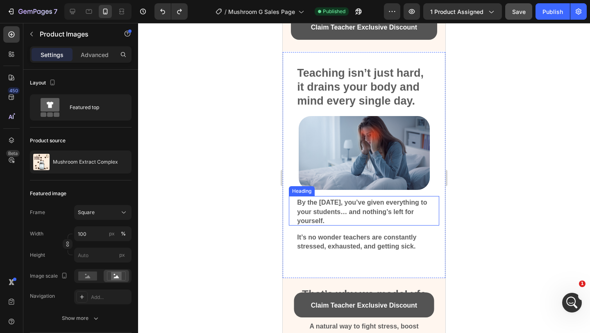
scroll to position [306, 0]
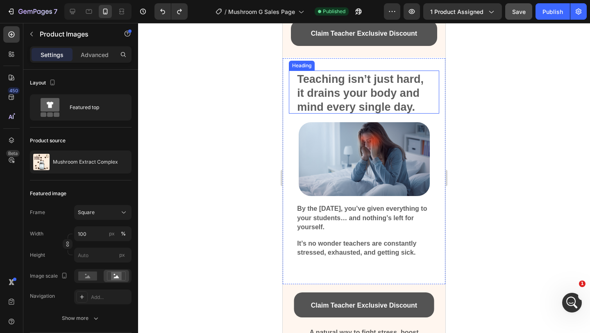
click at [303, 103] on span "Teaching isn’t just hard, it drains your body and mind every single day." at bounding box center [360, 93] width 127 height 40
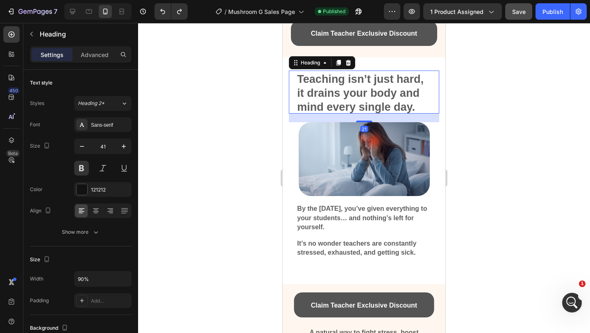
click at [316, 147] on img at bounding box center [364, 159] width 131 height 74
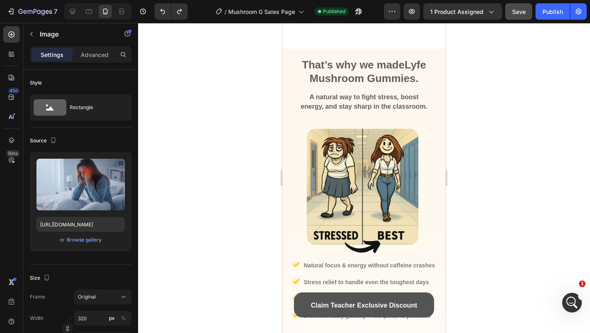
scroll to position [461, 0]
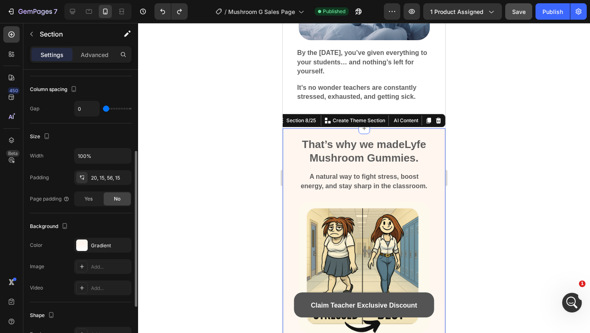
scroll to position [239, 0]
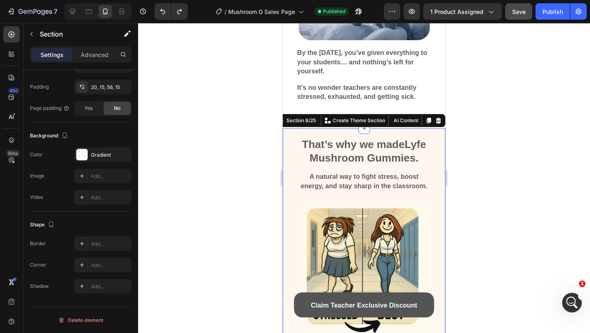
click at [95, 62] on div "Settings Advanced" at bounding box center [81, 54] width 102 height 16
click at [95, 60] on div "Advanced" at bounding box center [94, 54] width 41 height 13
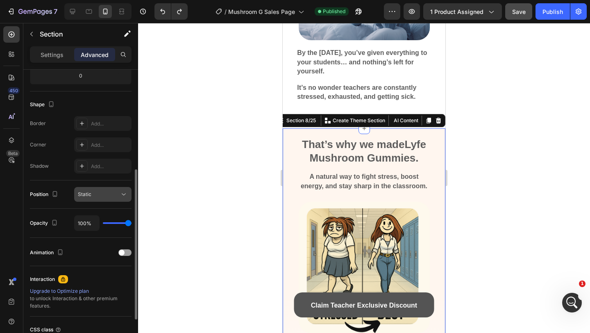
scroll to position [188, 0]
click at [98, 145] on div "Add..." at bounding box center [110, 145] width 38 height 7
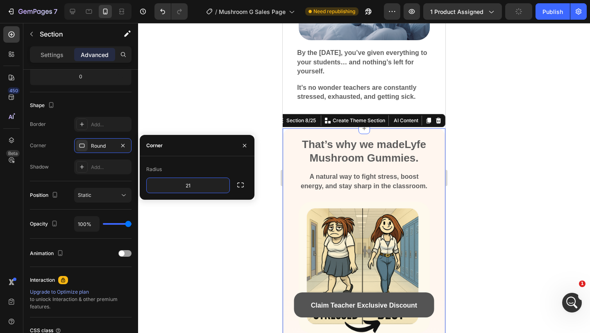
type input "2"
type input "100"
click at [568, 140] on div at bounding box center [364, 178] width 452 height 310
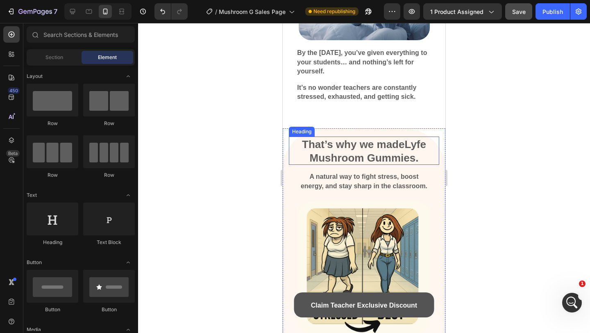
click at [371, 143] on span "That’s why we made Lyfe Mushroom Gummies." at bounding box center [364, 151] width 124 height 26
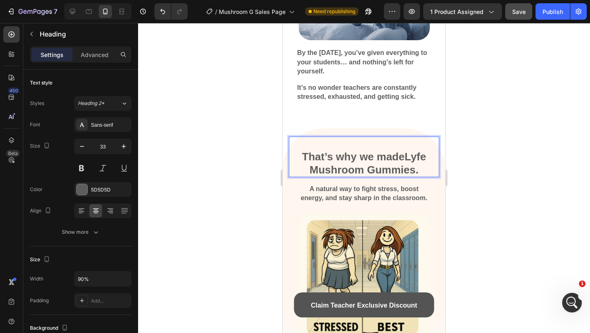
click at [541, 102] on div at bounding box center [364, 178] width 452 height 310
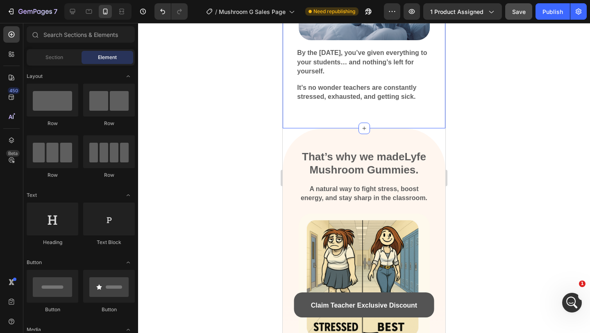
click at [366, 101] on div "It’s no wonder teachers are constantly stressed, exhausted, and getting sick. H…" at bounding box center [364, 93] width 150 height 24
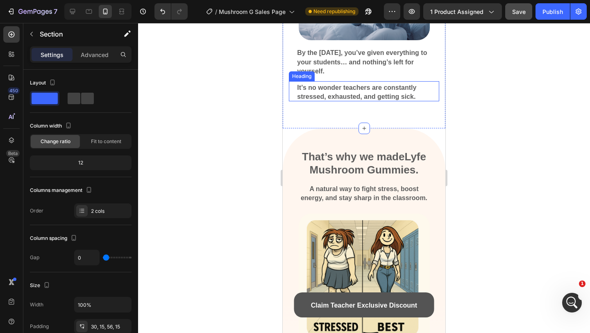
click at [366, 99] on span "It’s no wonder teachers are constantly stressed, exhausted, and getting sick." at bounding box center [356, 92] width 119 height 16
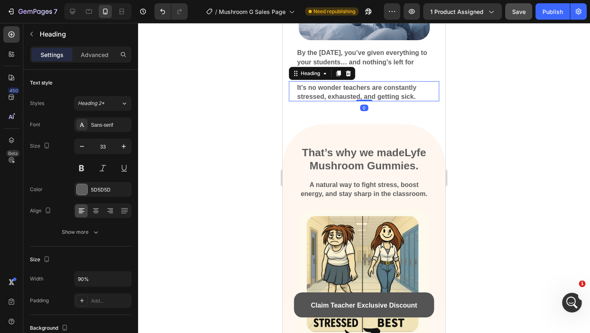
drag, startPoint x: 364, startPoint y: 102, endPoint x: 364, endPoint y: 78, distance: 24.6
click at [364, 78] on div "It’s no wonder teachers are constantly stressed, exhausted, and getting sick. H…" at bounding box center [364, 14] width 163 height 222
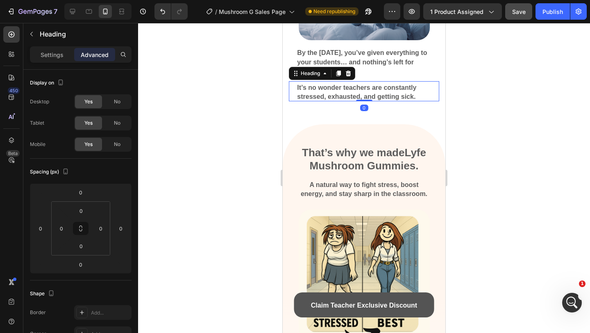
click at [524, 154] on div at bounding box center [364, 178] width 452 height 310
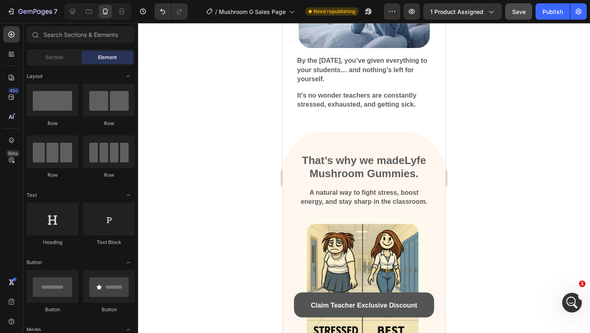
scroll to position [451, 0]
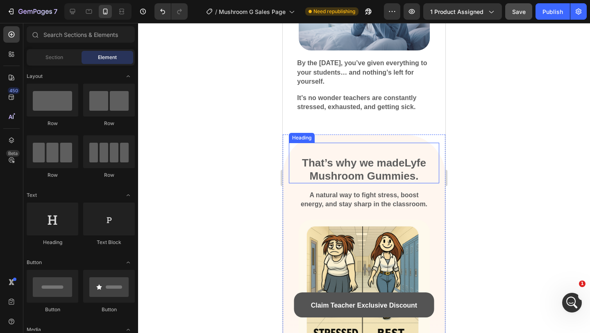
click at [365, 162] on span "That’s why we made Lyfe Mushroom Gummies." at bounding box center [364, 169] width 124 height 26
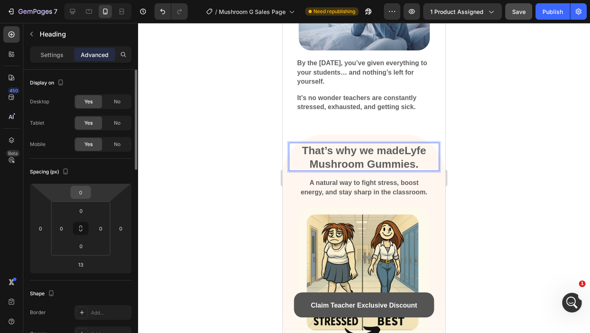
click at [84, 193] on input "0" at bounding box center [80, 192] width 16 height 12
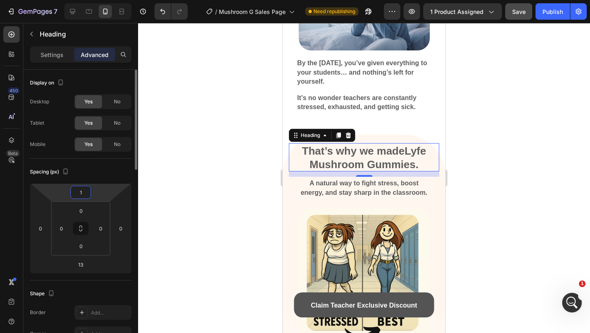
type input "10"
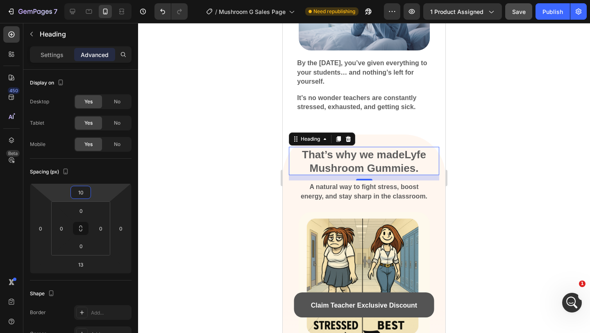
click at [518, 117] on div at bounding box center [364, 178] width 452 height 310
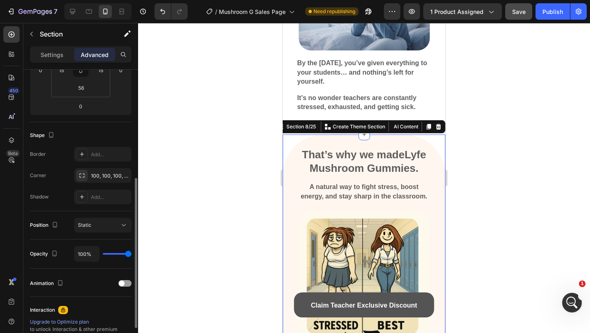
scroll to position [175, 0]
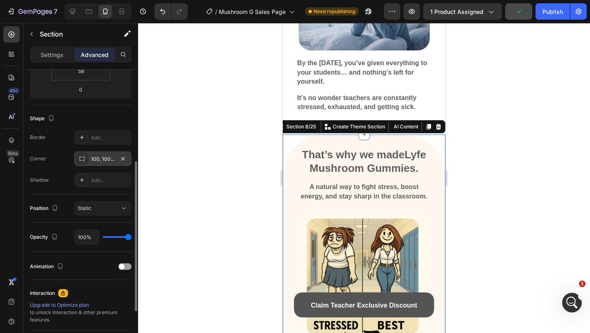
click at [105, 164] on div "100, 100, 100, 100" at bounding box center [102, 158] width 57 height 15
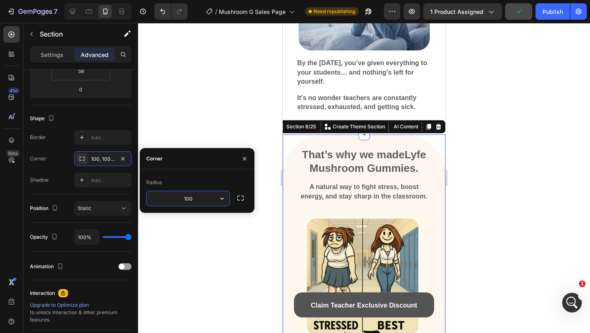
click at [186, 202] on input "100" at bounding box center [188, 198] width 83 height 15
type input "70"
click at [515, 131] on div at bounding box center [364, 178] width 452 height 310
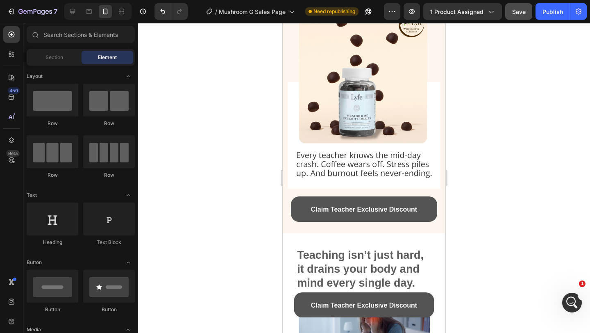
scroll to position [206, 0]
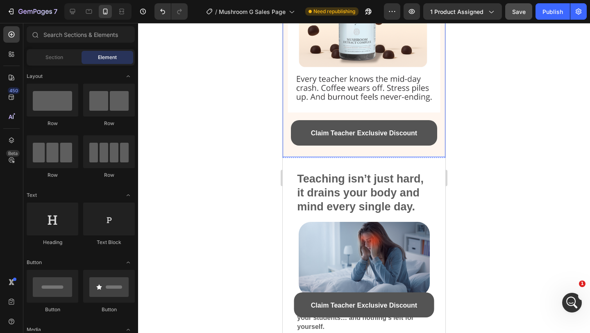
click at [392, 153] on img at bounding box center [364, 12] width 163 height 289
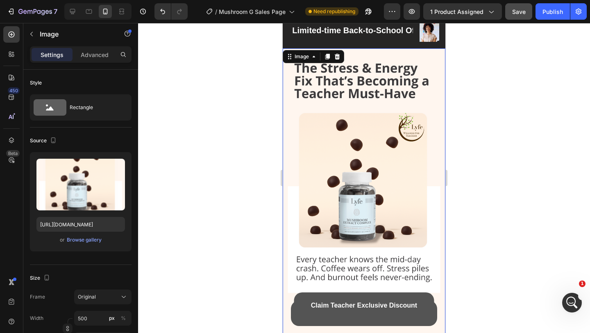
scroll to position [0, 0]
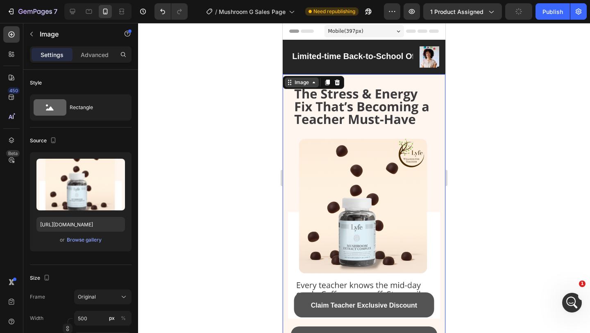
click at [301, 81] on div "Image" at bounding box center [302, 82] width 18 height 7
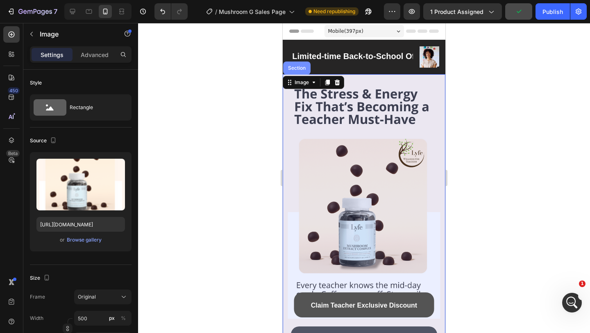
click at [298, 70] on div "Section" at bounding box center [296, 68] width 21 height 5
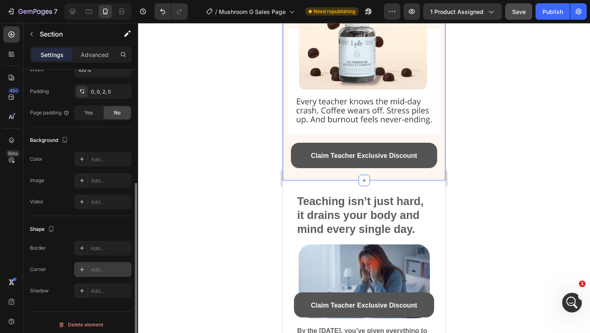
scroll to position [187, 0]
click at [93, 267] on div "Add..." at bounding box center [110, 269] width 38 height 7
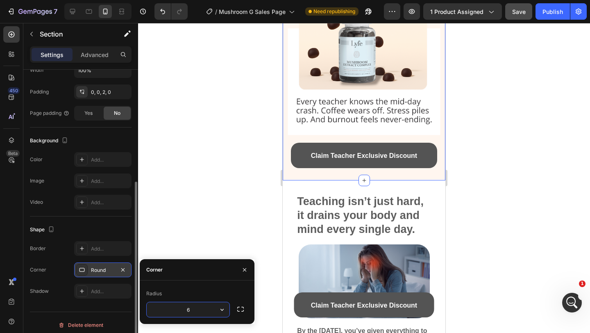
type input "60"
click at [492, 179] on div at bounding box center [364, 178] width 452 height 310
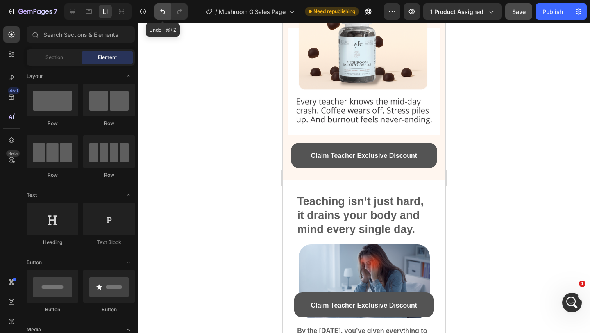
click at [161, 15] on icon "Undo/Redo" at bounding box center [162, 11] width 8 height 8
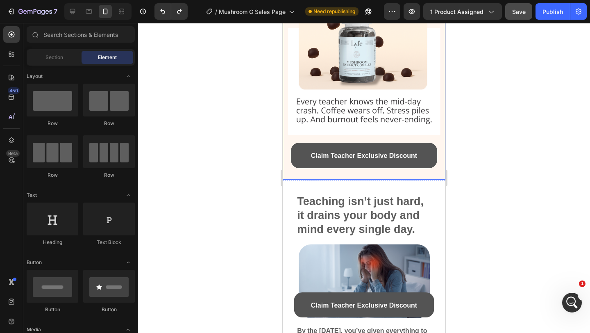
click at [306, 175] on img at bounding box center [364, 35] width 163 height 289
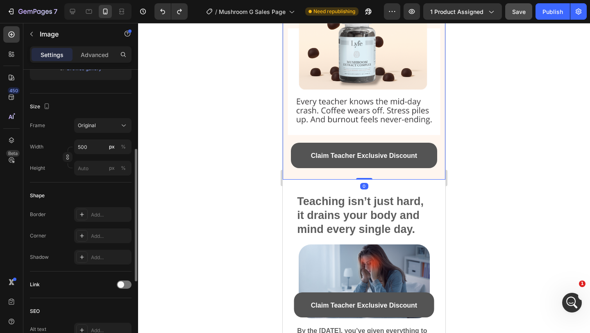
scroll to position [181, 0]
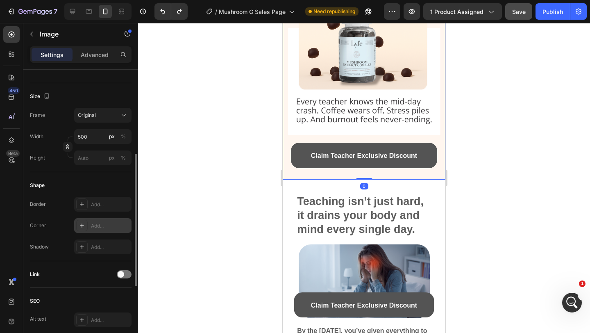
click at [88, 223] on div "Add..." at bounding box center [102, 225] width 57 height 15
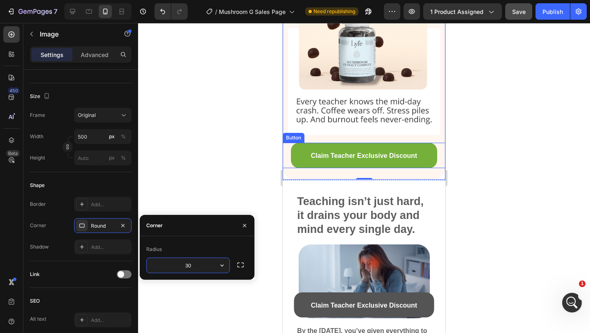
scroll to position [0, 0]
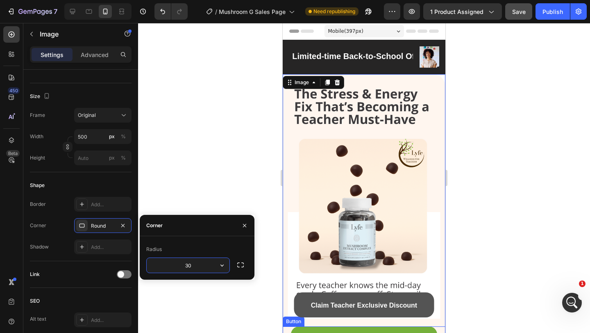
type input "3"
type input "70"
click at [303, 83] on div "Image" at bounding box center [302, 82] width 18 height 7
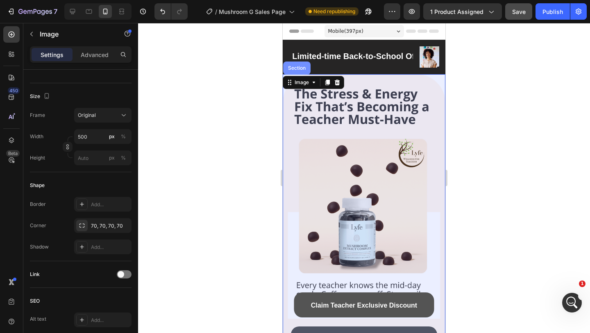
click at [297, 72] on div "Section" at bounding box center [296, 67] width 27 height 13
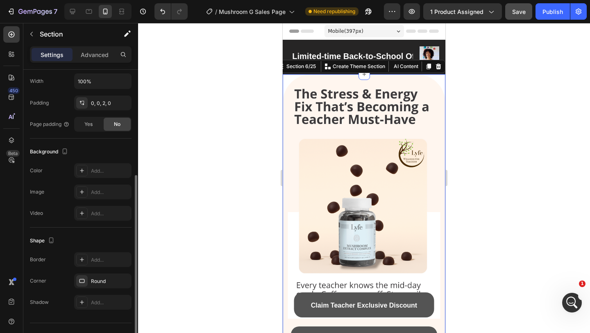
scroll to position [178, 0]
click at [123, 277] on icon "button" at bounding box center [123, 278] width 7 height 7
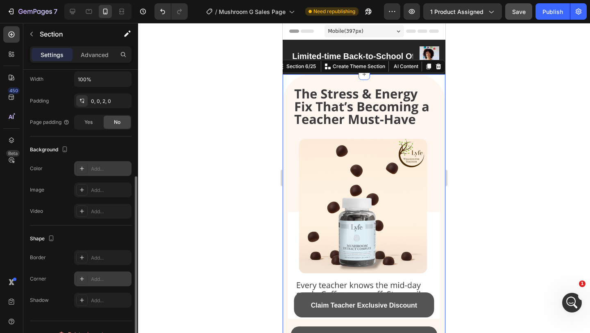
click at [89, 170] on div "Add..." at bounding box center [102, 168] width 57 height 15
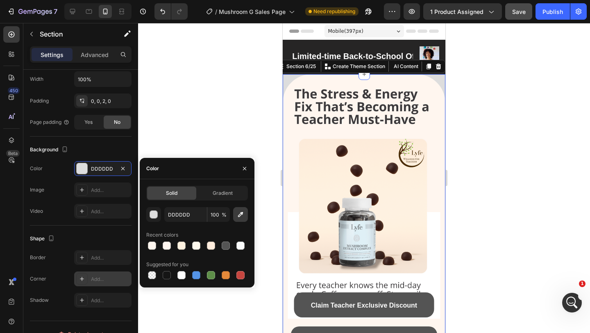
click at [240, 212] on icon "button" at bounding box center [240, 214] width 8 height 8
type input "FFF6F0"
click at [479, 109] on div at bounding box center [364, 178] width 452 height 310
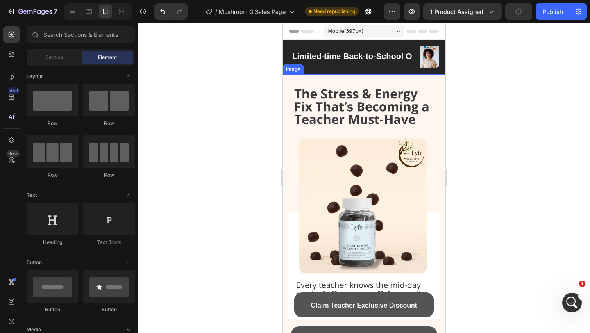
scroll to position [175, 0]
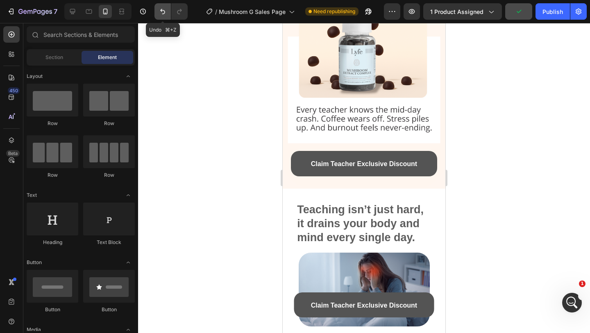
click at [161, 15] on icon "Undo/Redo" at bounding box center [162, 11] width 8 height 8
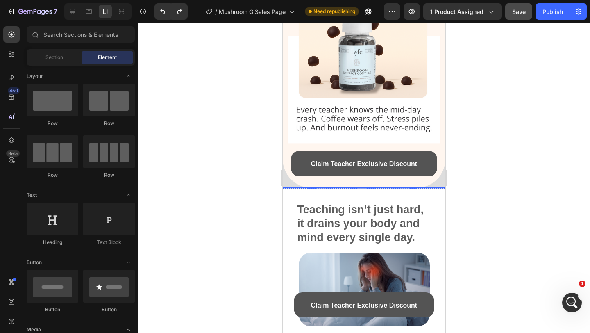
click at [287, 182] on div at bounding box center [364, 43] width 163 height 289
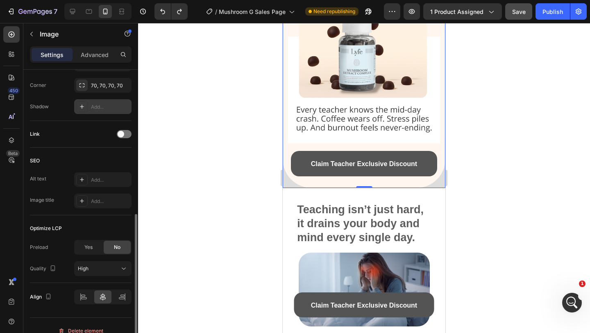
scroll to position [323, 0]
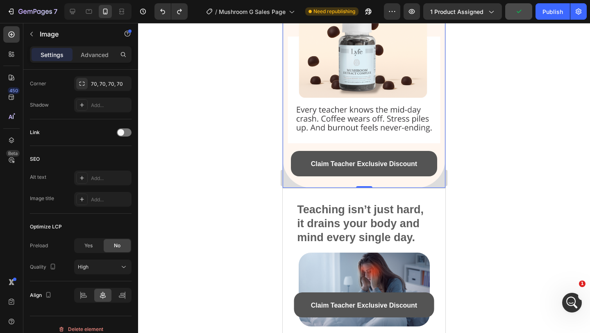
click at [290, 181] on div at bounding box center [364, 43] width 163 height 289
click at [286, 184] on div at bounding box center [364, 43] width 163 height 289
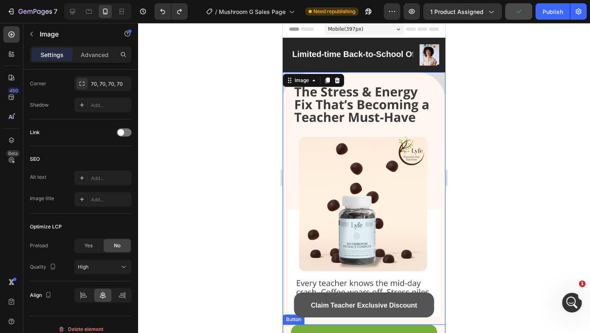
scroll to position [0, 0]
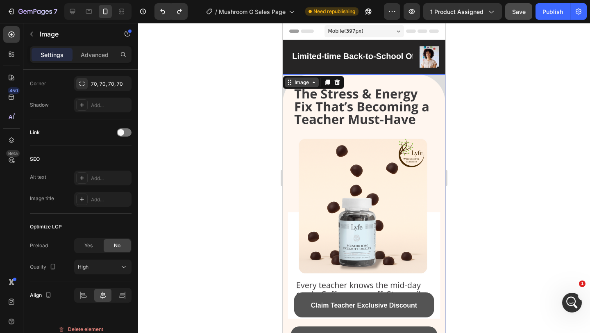
click at [305, 86] on div "Image" at bounding box center [302, 82] width 34 height 10
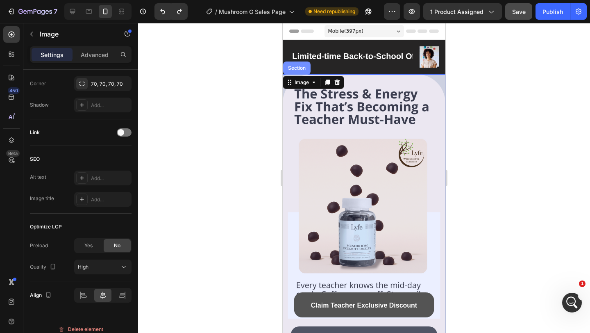
click at [296, 70] on div "Section" at bounding box center [296, 68] width 21 height 5
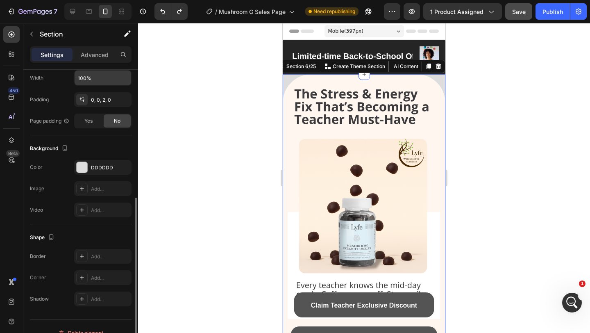
scroll to position [192, 0]
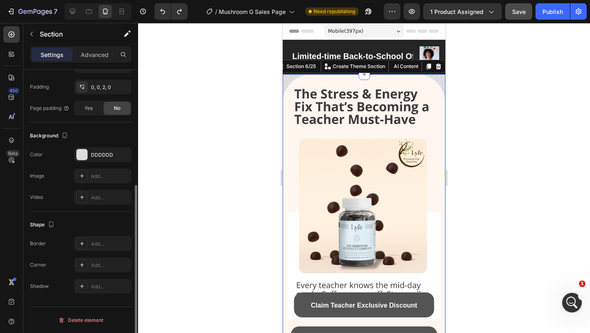
click at [0, 0] on icon "button" at bounding box center [0, 0] width 0 height 0
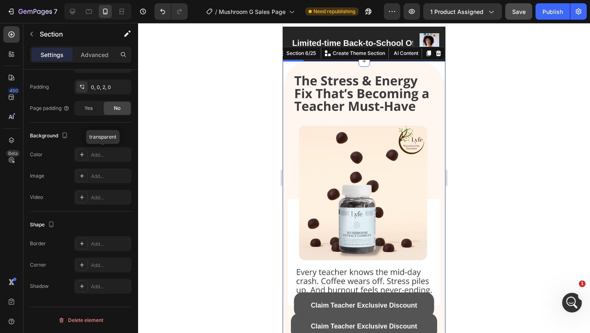
scroll to position [15, 0]
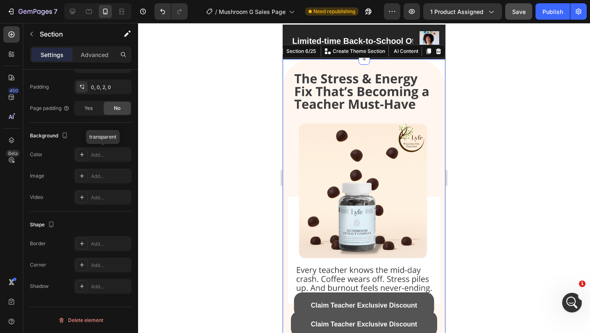
click at [489, 118] on div at bounding box center [364, 178] width 452 height 310
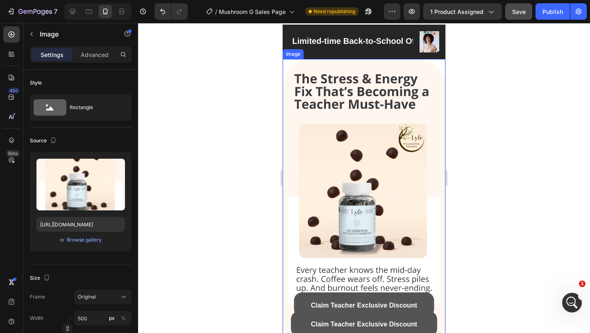
click at [405, 114] on img at bounding box center [364, 203] width 163 height 289
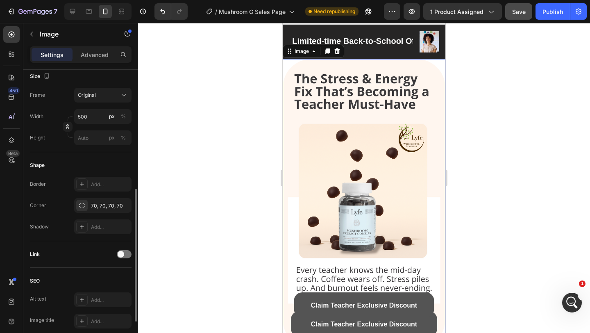
scroll to position [219, 0]
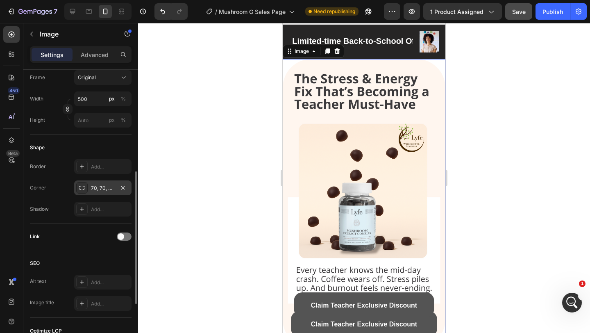
click at [97, 192] on div "70, 70, 70, 70" at bounding box center [102, 187] width 57 height 15
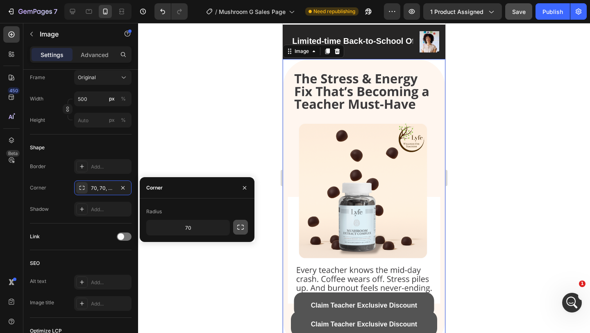
click at [237, 228] on icon "button" at bounding box center [240, 227] width 8 height 8
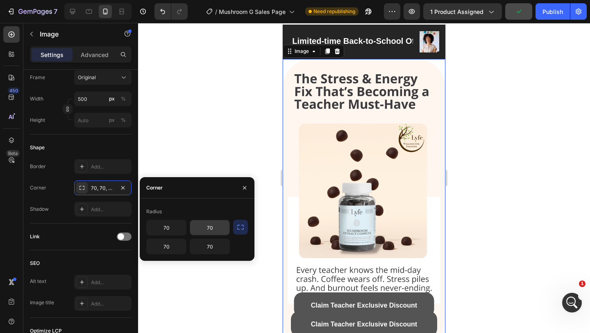
click at [212, 230] on input "70" at bounding box center [209, 227] width 39 height 15
type input "0"
click at [174, 233] on input "70" at bounding box center [166, 227] width 39 height 15
click at [233, 105] on div at bounding box center [364, 178] width 452 height 310
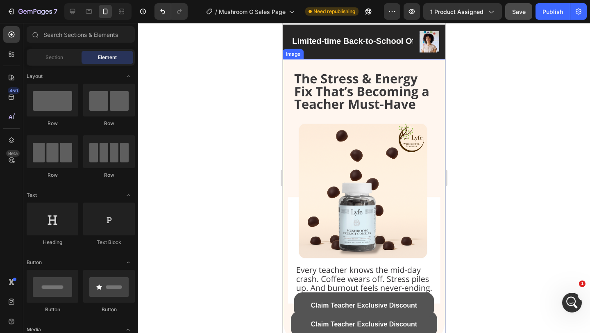
scroll to position [190, 0]
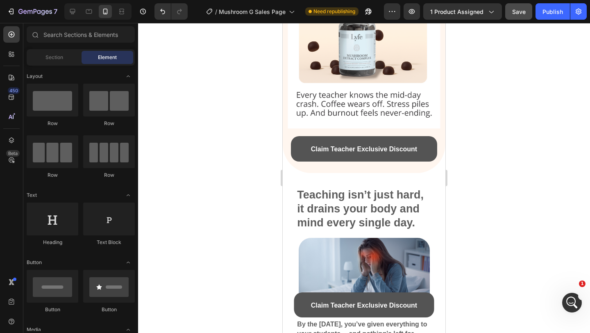
click at [498, 176] on div at bounding box center [364, 178] width 452 height 310
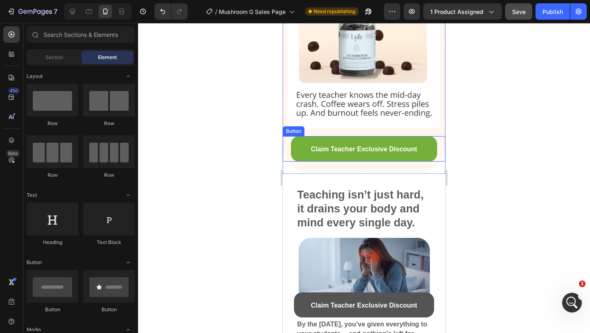
click at [349, 137] on link "Claim Teacher Exclusive Discount" at bounding box center [364, 148] width 146 height 25
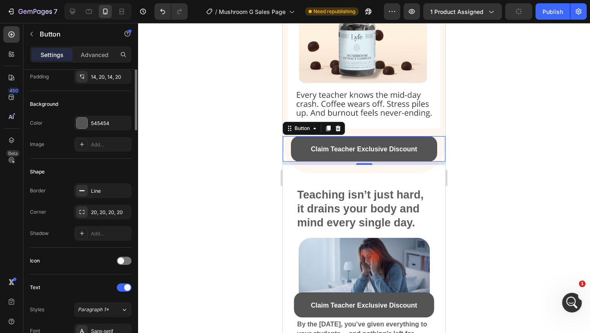
scroll to position [0, 0]
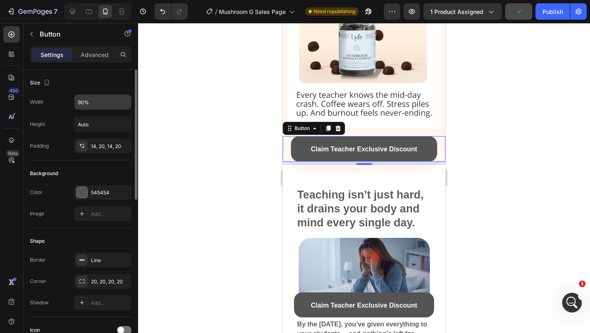
click at [89, 103] on input "90%" at bounding box center [103, 102] width 57 height 15
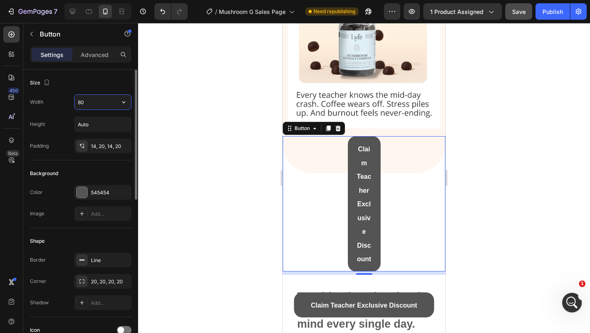
type input "80%"
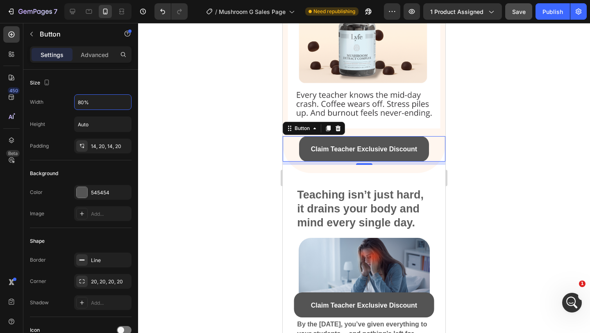
click at [463, 112] on div at bounding box center [364, 178] width 452 height 310
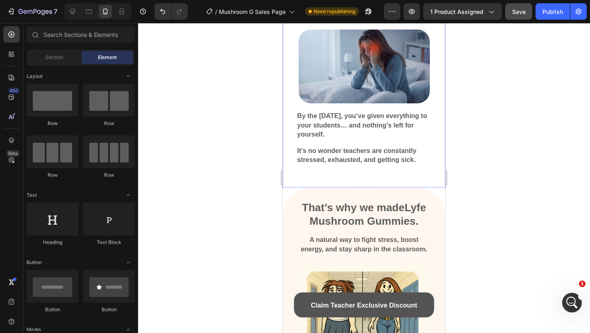
scroll to position [398, 0]
click at [375, 195] on div "That’s why we made Lyfe Mushroom Gummies. Heading A natural way to fight stress…" at bounding box center [364, 298] width 150 height 207
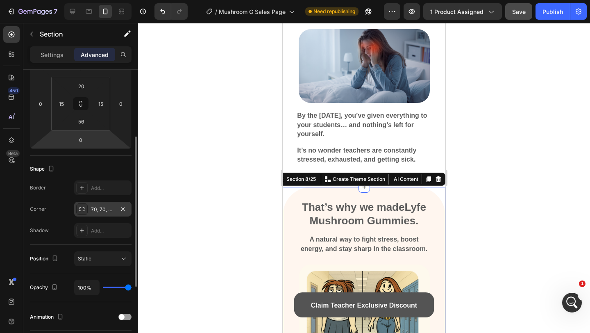
scroll to position [126, 0]
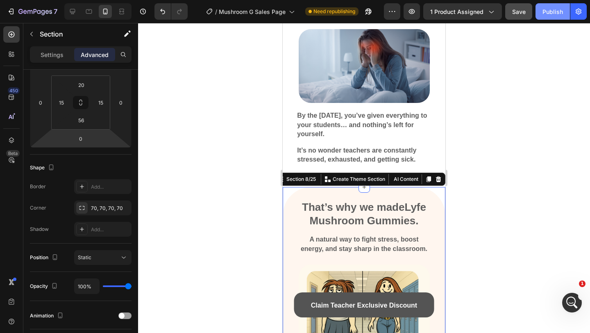
click at [553, 10] on div "Publish" at bounding box center [552, 11] width 20 height 9
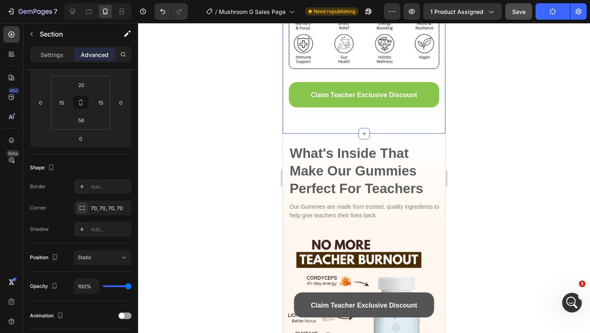
scroll to position [887, 0]
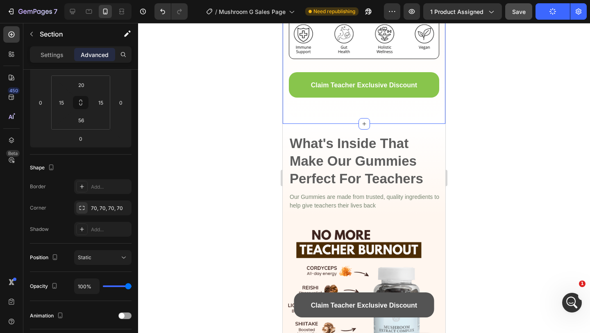
click at [490, 122] on div at bounding box center [364, 178] width 452 height 310
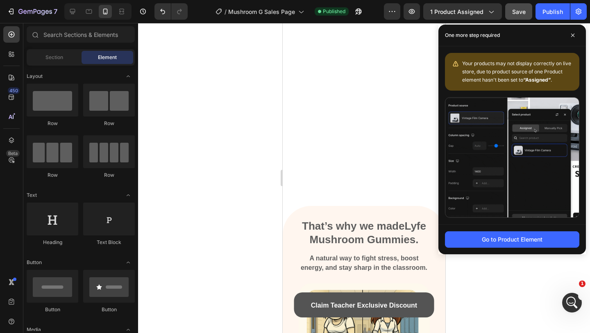
scroll to position [1, 0]
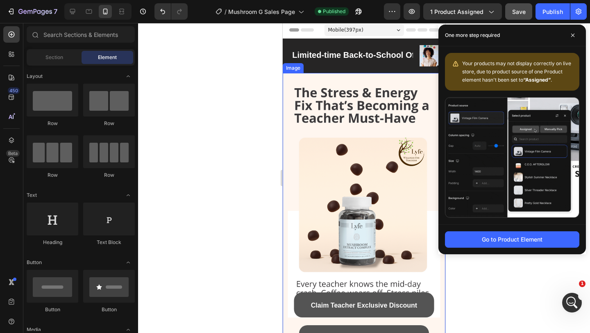
click at [318, 158] on img at bounding box center [364, 217] width 163 height 289
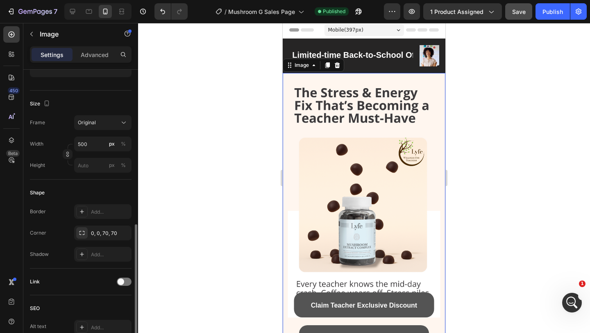
scroll to position [158, 0]
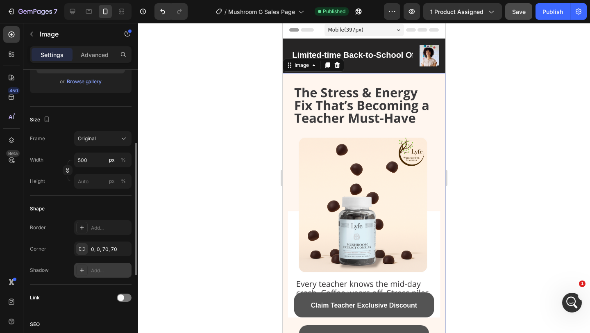
click at [90, 269] on div "Add..." at bounding box center [102, 270] width 57 height 15
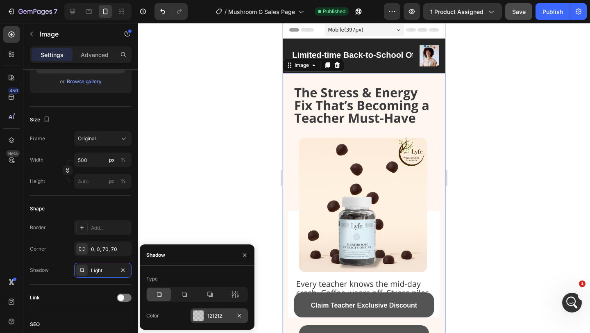
click at [198, 312] on div at bounding box center [198, 315] width 11 height 11
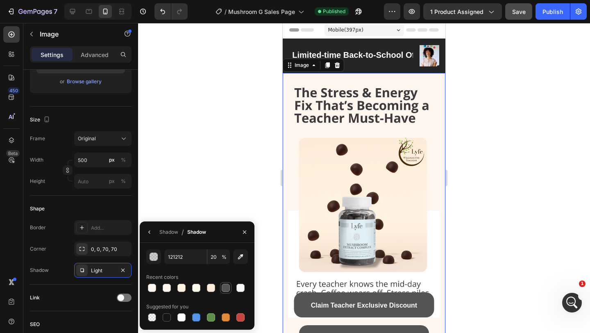
click at [226, 285] on div at bounding box center [226, 287] width 8 height 8
type input "545454"
type input "100"
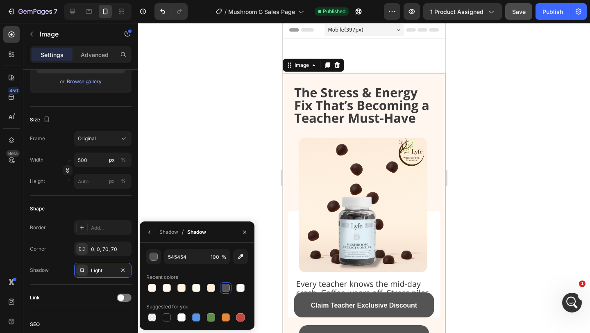
scroll to position [152, 0]
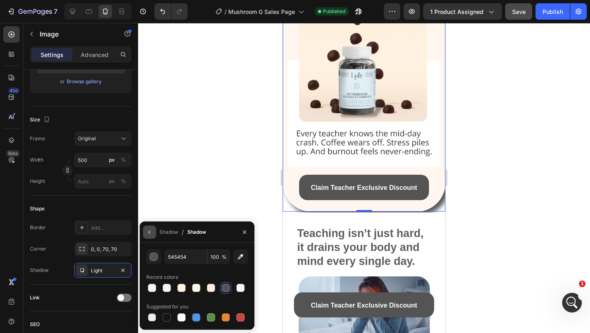
click at [150, 232] on icon "button" at bounding box center [149, 232] width 7 height 7
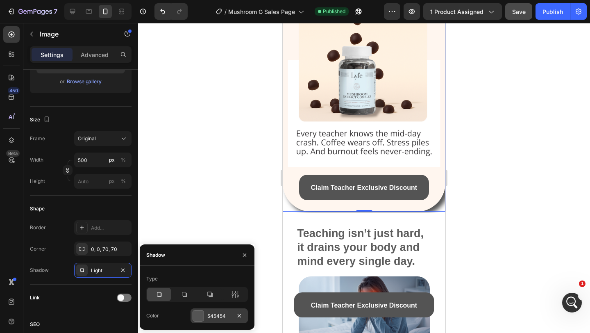
click at [215, 309] on div "545454" at bounding box center [218, 315] width 57 height 15
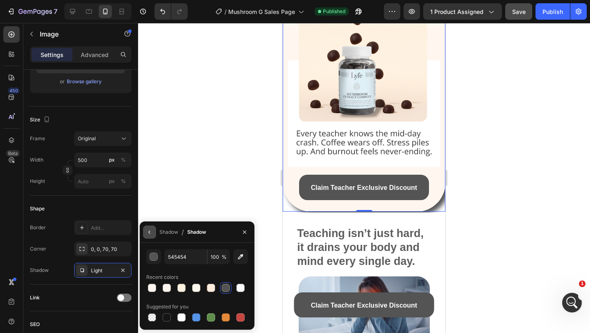
click at [147, 228] on button "button" at bounding box center [149, 231] width 13 height 13
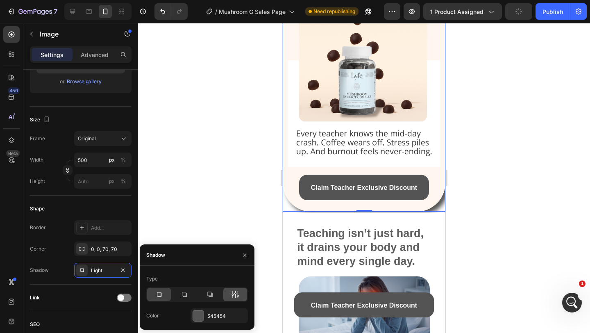
click at [237, 290] on icon at bounding box center [235, 294] width 8 height 8
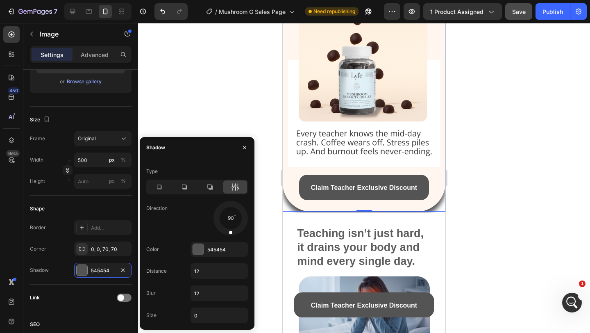
drag, startPoint x: 241, startPoint y: 226, endPoint x: 229, endPoint y: 241, distance: 19.2
click at [229, 241] on div "Type Direction 90 Color 545454 Distance 12 Blur 12 Size 0" at bounding box center [197, 244] width 115 height 158
click at [179, 188] on div at bounding box center [184, 186] width 24 height 13
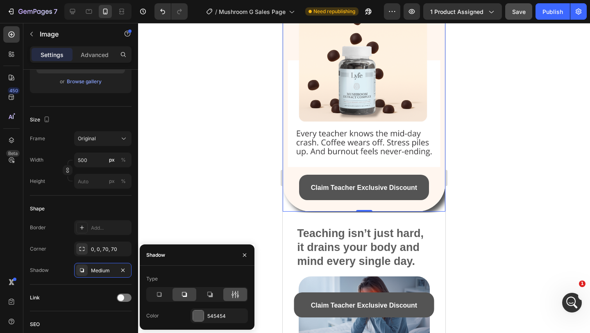
click at [232, 295] on icon at bounding box center [235, 294] width 8 height 8
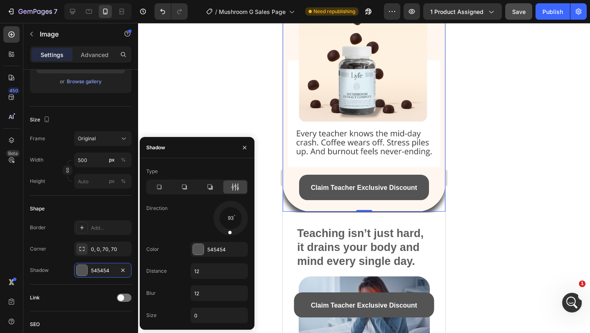
drag, startPoint x: 240, startPoint y: 226, endPoint x: 223, endPoint y: 234, distance: 18.5
click at [229, 238] on div "Type Direction 93 Color 545454 Distance 12 Blur 12 Size 0" at bounding box center [197, 244] width 115 height 158
click at [160, 186] on icon at bounding box center [159, 187] width 8 height 8
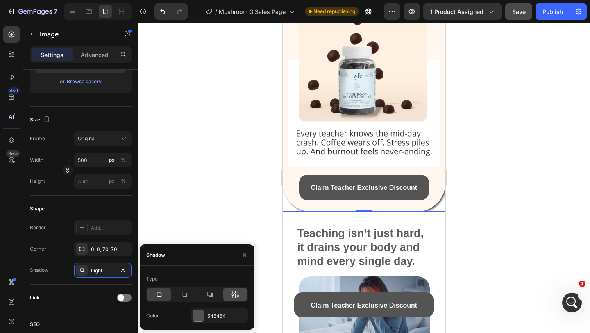
click at [229, 291] on div at bounding box center [235, 293] width 24 height 13
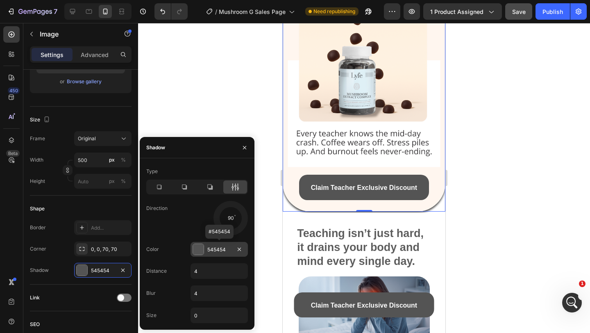
drag, startPoint x: 241, startPoint y: 229, endPoint x: 229, endPoint y: 242, distance: 17.4
click at [229, 242] on div "Type Direction 90 Color 545454 #545454 Distance 4 Blur 4 Size 0" at bounding box center [197, 244] width 115 height 158
click at [456, 152] on div at bounding box center [364, 178] width 452 height 310
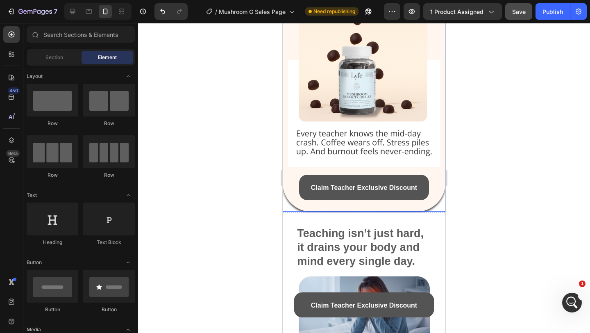
click at [405, 206] on img at bounding box center [364, 67] width 163 height 289
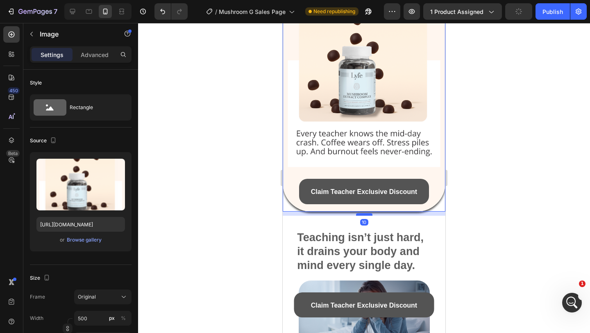
drag, startPoint x: 367, startPoint y: 210, endPoint x: 368, endPoint y: 214, distance: 4.1
click at [368, 214] on div at bounding box center [364, 214] width 16 height 2
click at [464, 212] on div at bounding box center [364, 178] width 452 height 310
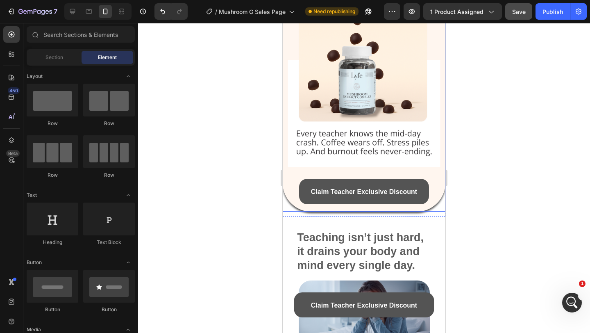
click at [415, 207] on img at bounding box center [364, 67] width 163 height 289
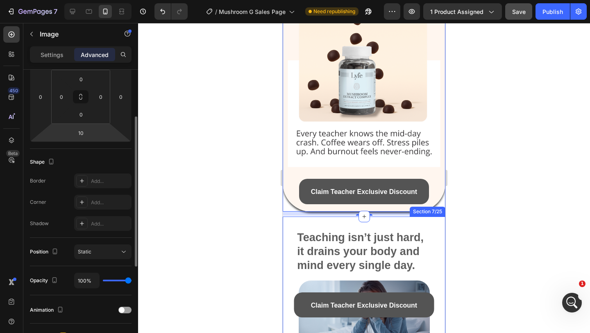
scroll to position [186, 0]
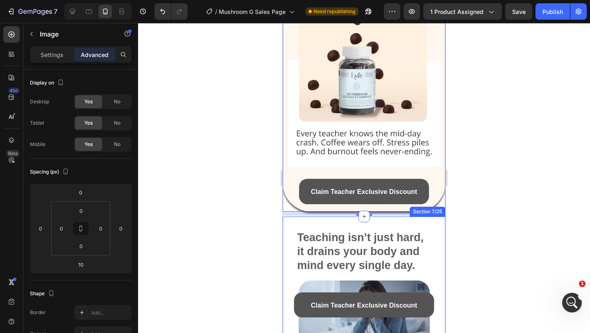
scroll to position [186, 0]
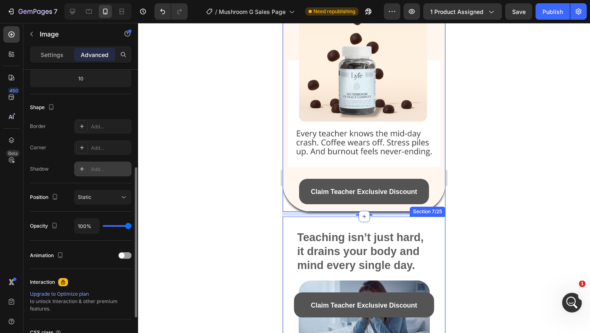
click at [86, 166] on div at bounding box center [81, 168] width 11 height 11
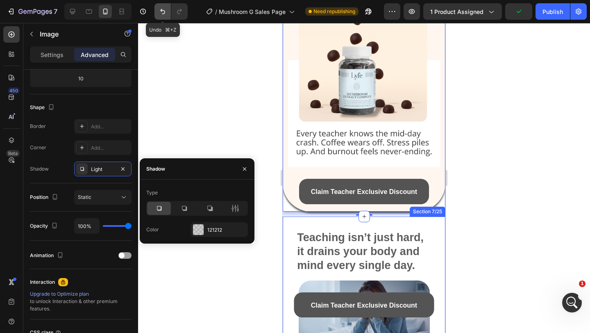
click at [163, 14] on icon "Undo/Redo" at bounding box center [162, 11] width 8 height 8
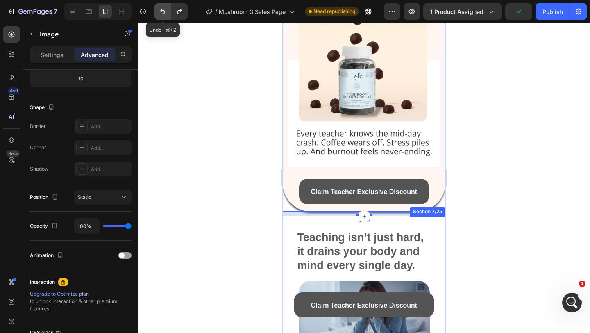
click at [163, 14] on icon "Undo/Redo" at bounding box center [162, 11] width 5 height 5
type input "0"
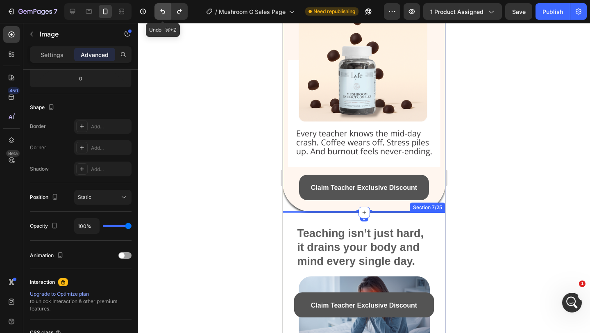
click at [163, 14] on icon "Undo/Redo" at bounding box center [162, 11] width 5 height 5
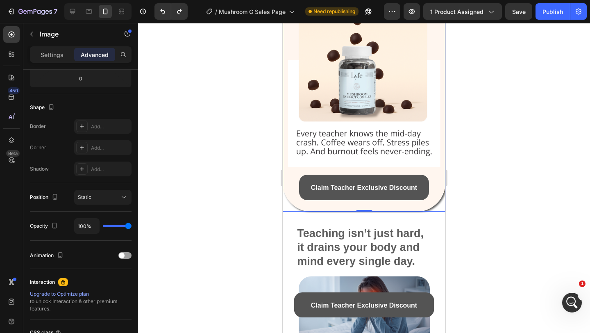
click at [291, 208] on div at bounding box center [364, 67] width 163 height 289
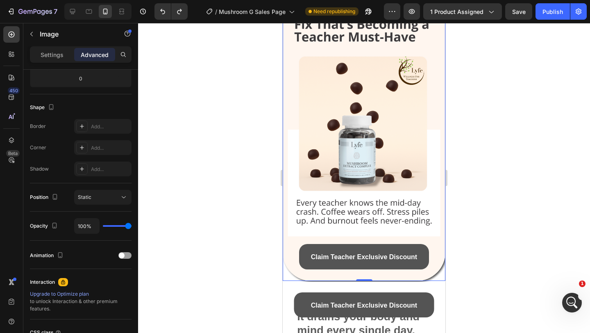
scroll to position [0, 0]
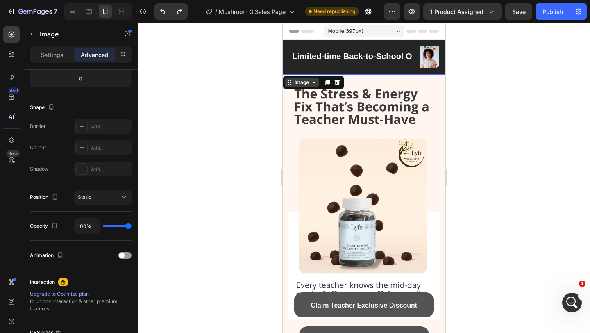
click at [297, 80] on div "Image" at bounding box center [302, 82] width 18 height 7
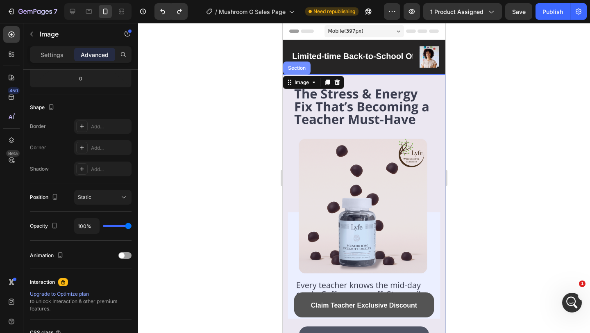
click at [294, 72] on div "Section" at bounding box center [296, 67] width 27 height 13
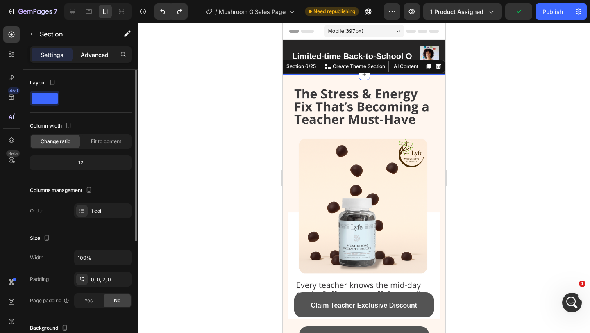
click at [93, 56] on p "Advanced" at bounding box center [95, 54] width 28 height 9
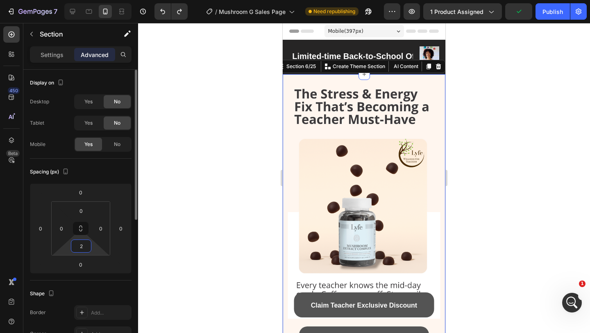
click at [83, 247] on input "2" at bounding box center [81, 246] width 16 height 12
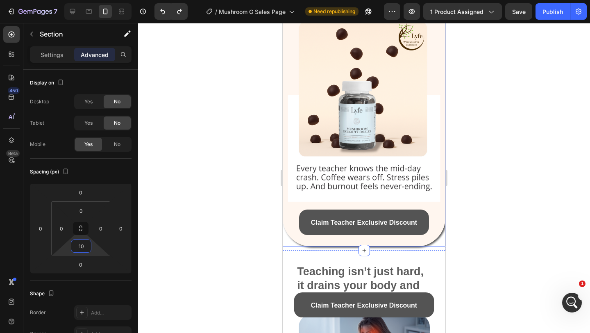
scroll to position [118, 0]
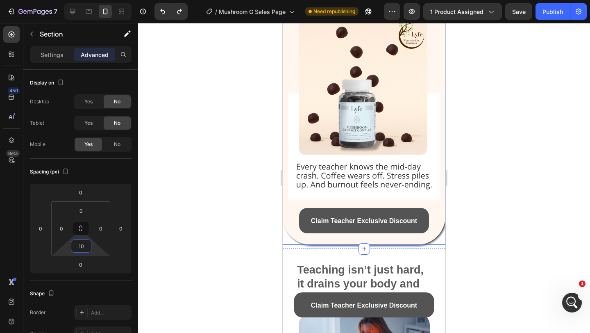
type input "1"
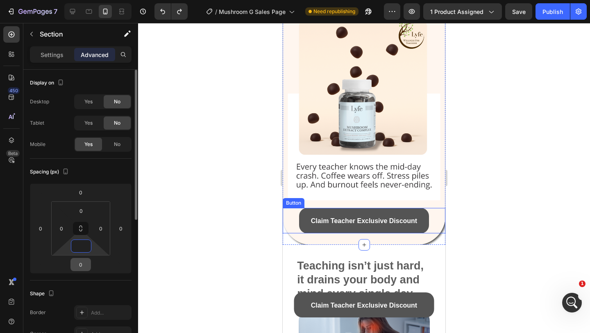
type input "0"
click at [79, 269] on input "0" at bounding box center [80, 264] width 16 height 12
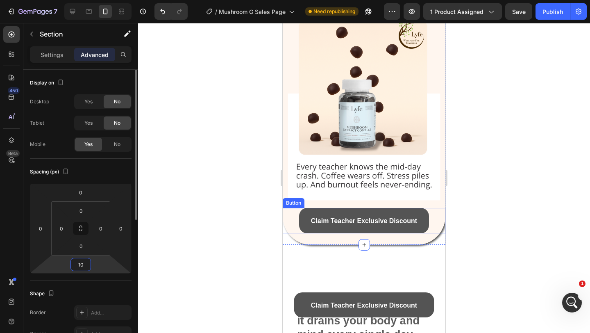
type input "1"
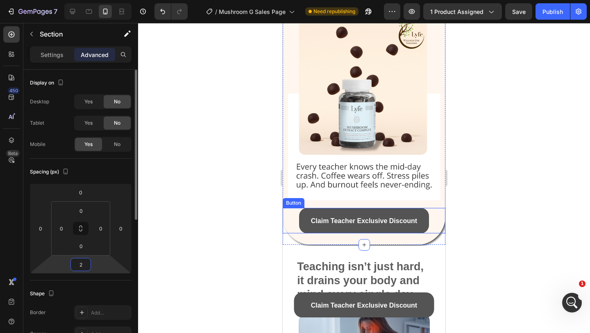
type input "20"
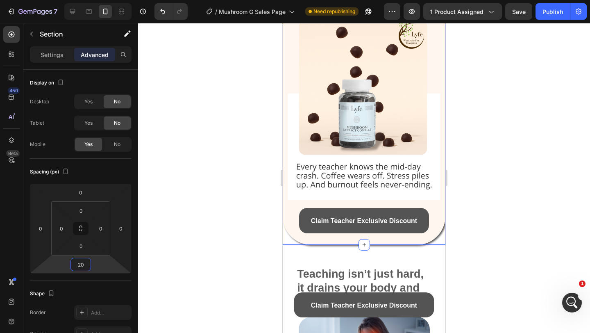
click at [316, 236] on img at bounding box center [364, 100] width 163 height 289
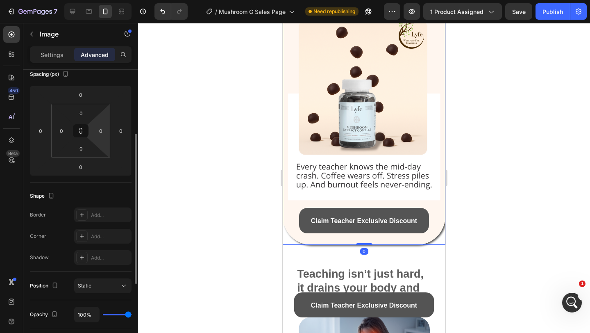
scroll to position [106, 0]
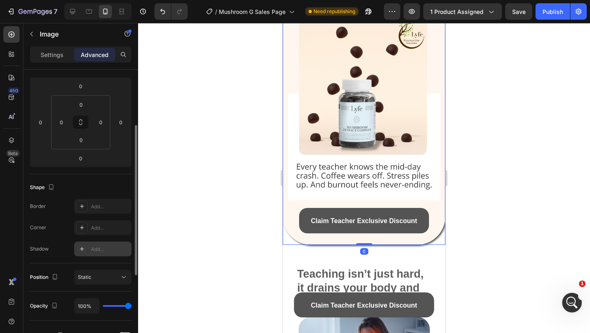
click at [94, 248] on div "Add..." at bounding box center [110, 248] width 38 height 7
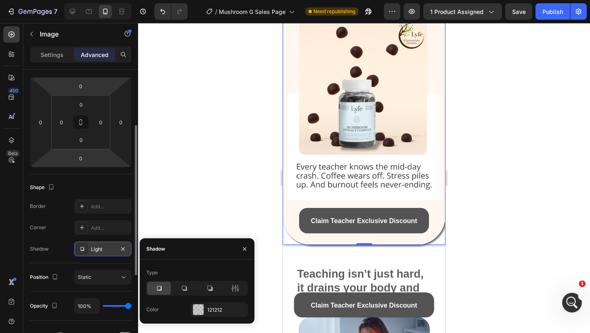
click at [56, 47] on div "Settings Advanced" at bounding box center [81, 54] width 102 height 16
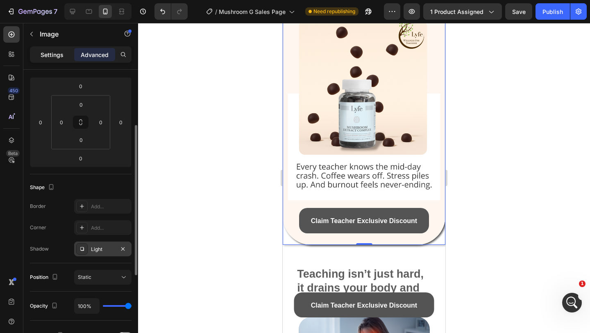
click at [56, 48] on div "Settings" at bounding box center [52, 54] width 41 height 13
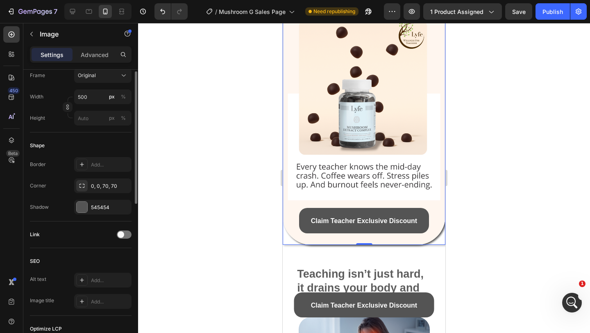
scroll to position [258, 0]
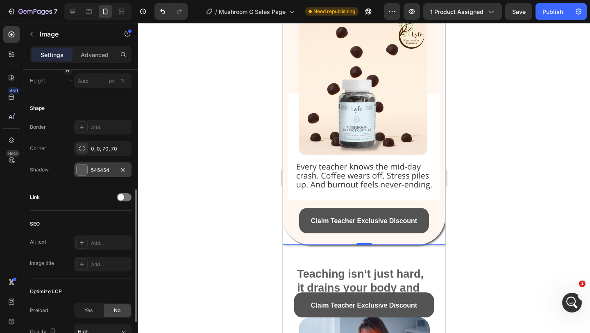
click at [91, 172] on div "545454" at bounding box center [103, 169] width 24 height 7
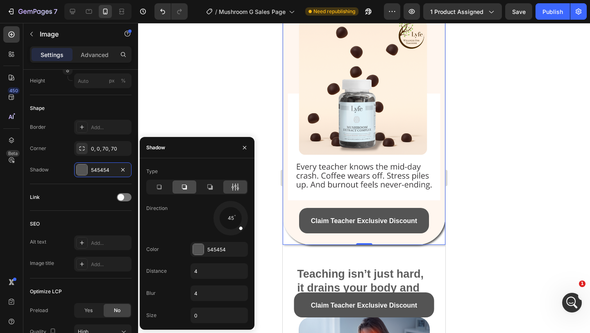
click at [181, 184] on icon at bounding box center [184, 187] width 8 height 8
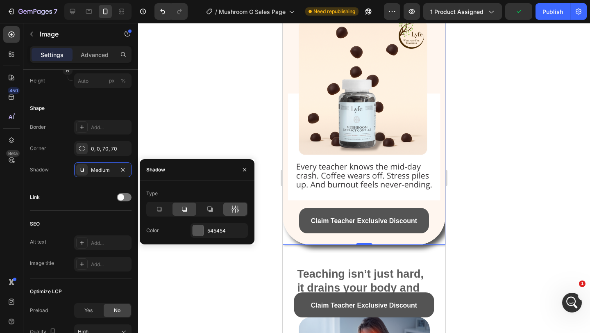
click at [239, 211] on icon at bounding box center [235, 209] width 8 height 8
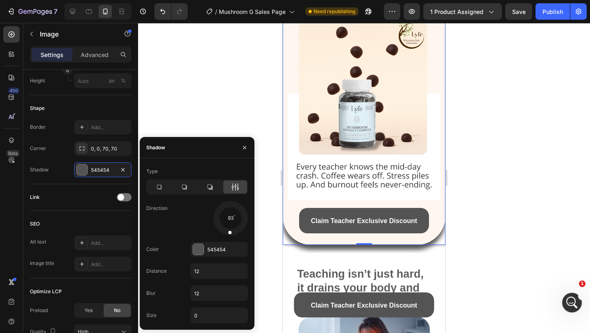
drag, startPoint x: 239, startPoint y: 229, endPoint x: 228, endPoint y: 238, distance: 14.3
click at [228, 238] on div "Type Direction 93 Color 545454 Distance 12 Blur 12 Size 0" at bounding box center [197, 244] width 115 height 158
click at [203, 268] on input "12" at bounding box center [219, 270] width 57 height 15
type input "5"
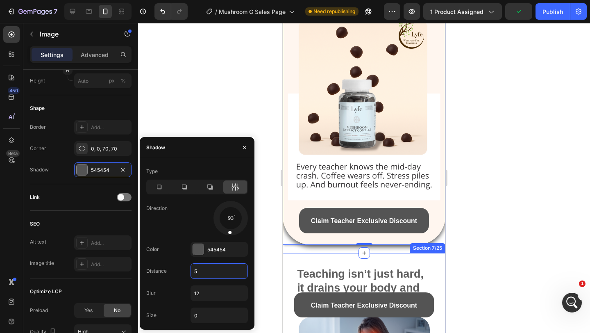
click at [512, 196] on div at bounding box center [364, 178] width 452 height 310
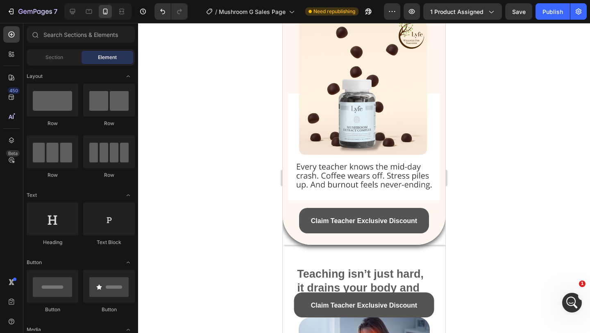
click at [439, 242] on div at bounding box center [364, 100] width 163 height 289
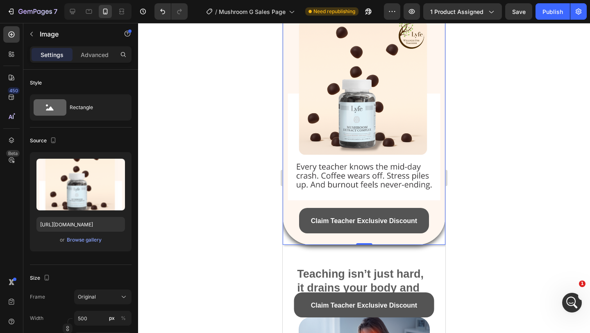
click at [469, 231] on div at bounding box center [364, 178] width 452 height 310
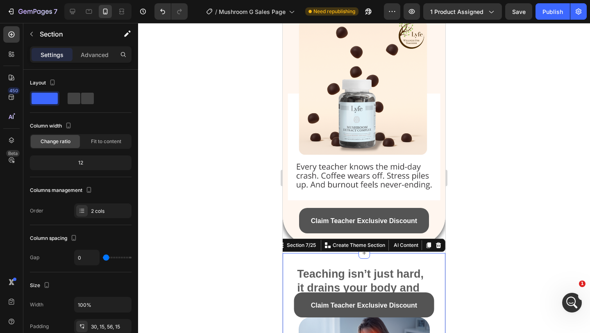
click at [472, 236] on div at bounding box center [364, 178] width 452 height 310
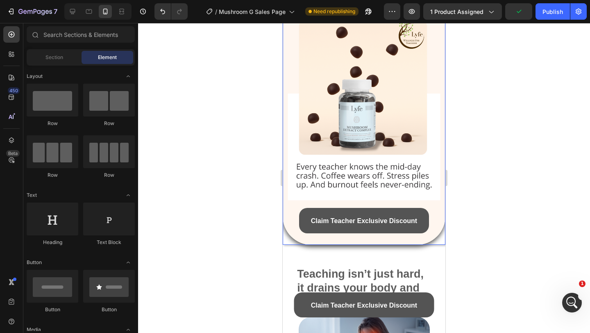
click at [441, 241] on div at bounding box center [364, 100] width 163 height 289
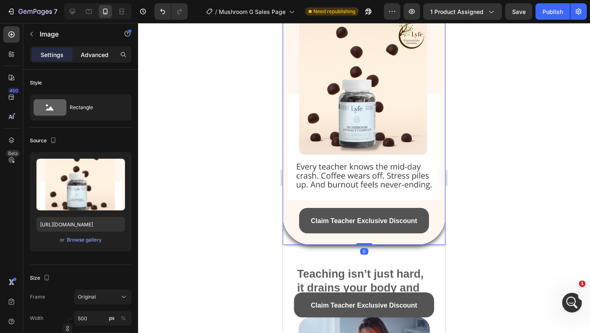
click at [100, 54] on p "Advanced" at bounding box center [95, 54] width 28 height 9
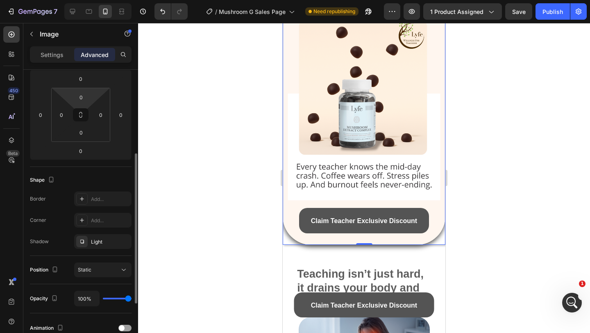
scroll to position [129, 0]
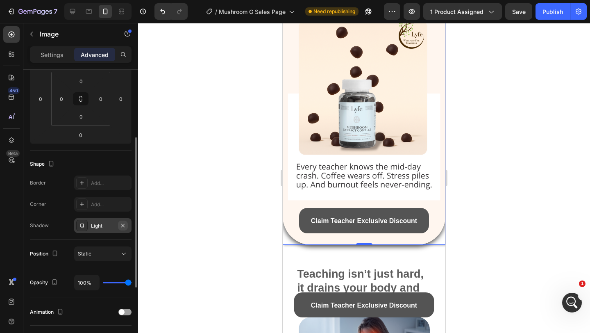
click at [123, 222] on icon "button" at bounding box center [123, 225] width 7 height 7
click at [225, 222] on div at bounding box center [364, 178] width 452 height 310
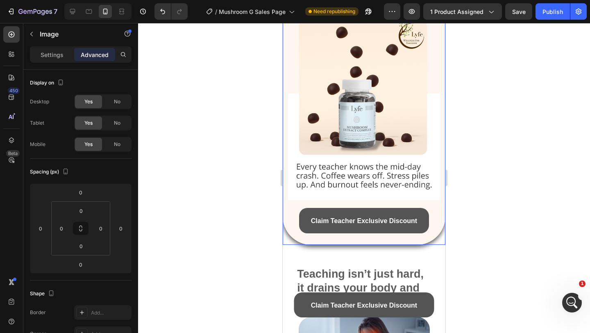
click at [304, 240] on img at bounding box center [364, 100] width 163 height 289
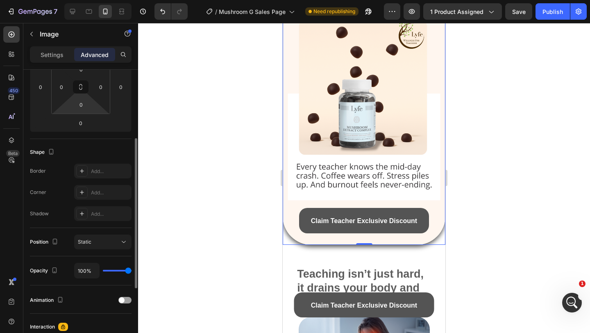
scroll to position [138, 0]
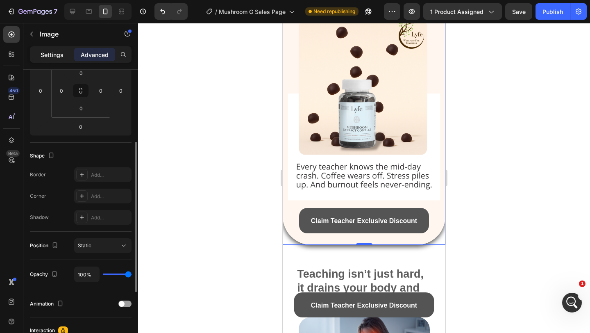
click at [54, 51] on p "Settings" at bounding box center [52, 54] width 23 height 9
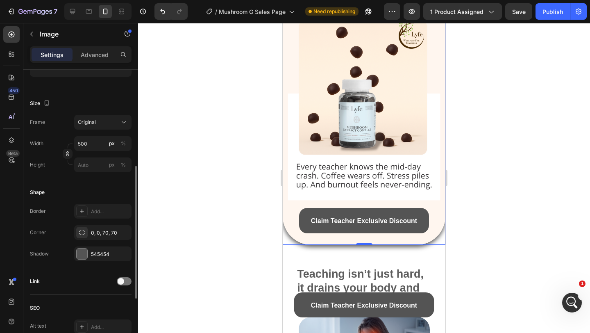
scroll to position [238, 0]
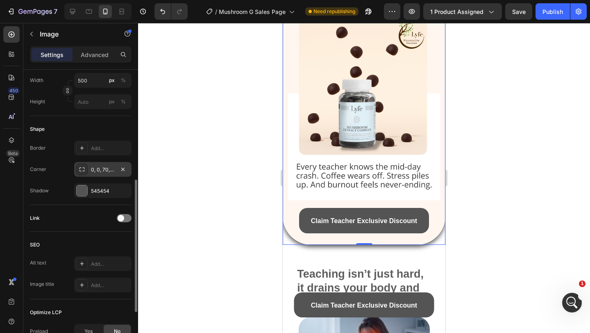
click at [90, 170] on div "0, 0, 70, 70" at bounding box center [102, 169] width 57 height 15
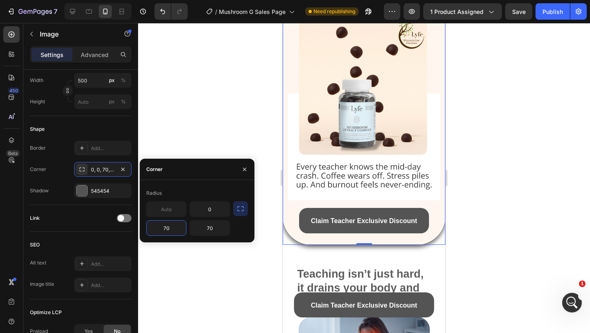
click at [173, 226] on input "70" at bounding box center [166, 227] width 39 height 15
type input "100"
click at [215, 225] on input "70" at bounding box center [209, 227] width 39 height 15
type input "1"
type input "2"
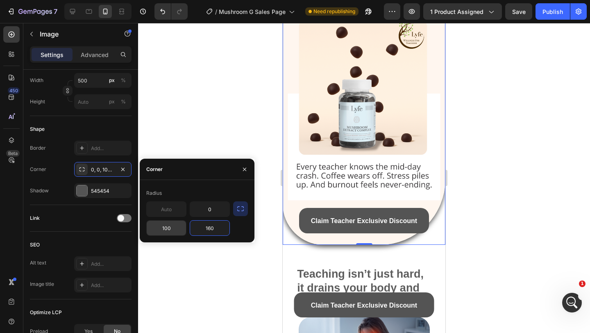
type input "160"
click at [163, 234] on input "100" at bounding box center [166, 227] width 39 height 15
type input "160"
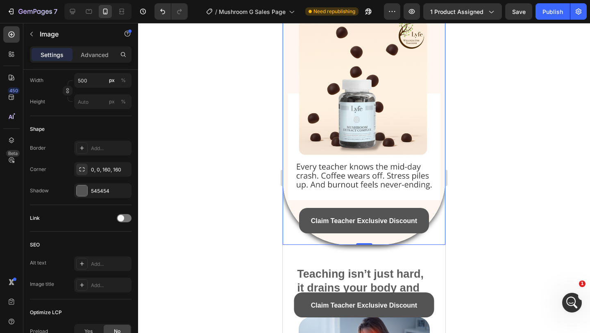
click at [477, 211] on div at bounding box center [364, 178] width 452 height 310
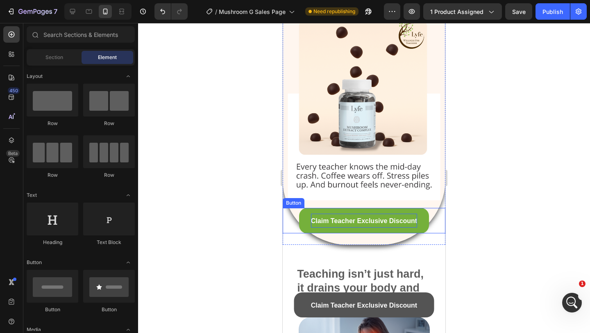
click at [385, 223] on span "Claim Teacher Exclusive Discount" at bounding box center [364, 220] width 106 height 7
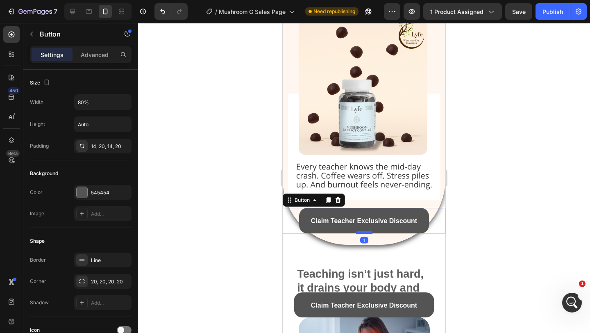
drag, startPoint x: 362, startPoint y: 235, endPoint x: 362, endPoint y: 230, distance: 4.5
click at [362, 231] on div at bounding box center [364, 232] width 16 height 2
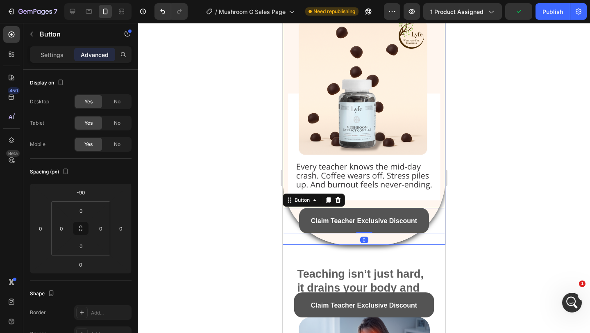
click at [368, 196] on img at bounding box center [364, 100] width 163 height 289
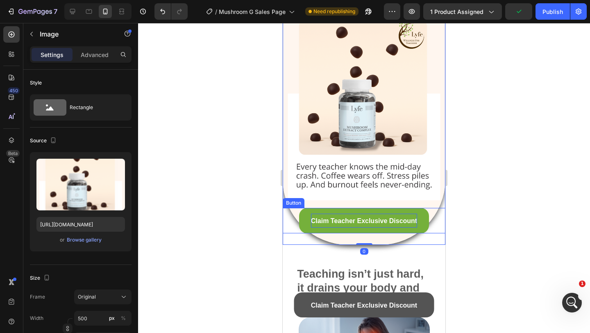
click at [357, 213] on p "Claim Teacher Exclusive Discount" at bounding box center [364, 220] width 106 height 14
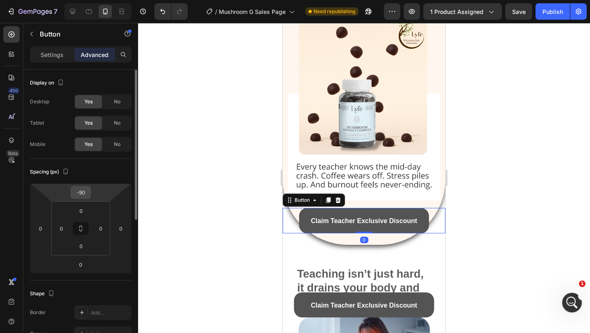
click at [85, 193] on input "-90" at bounding box center [80, 192] width 16 height 12
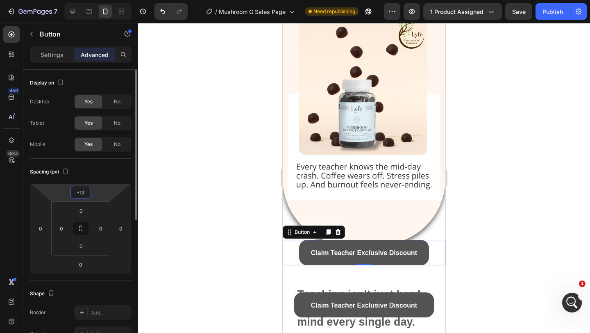
type input "-120"
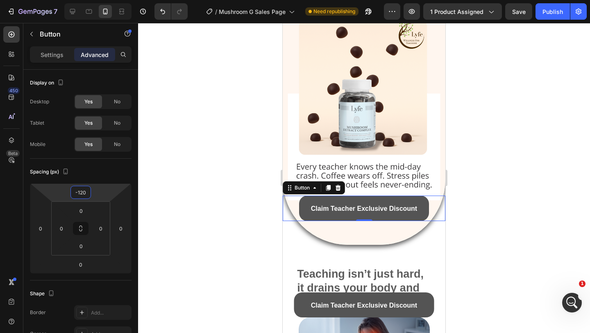
click at [548, 190] on div at bounding box center [364, 178] width 452 height 310
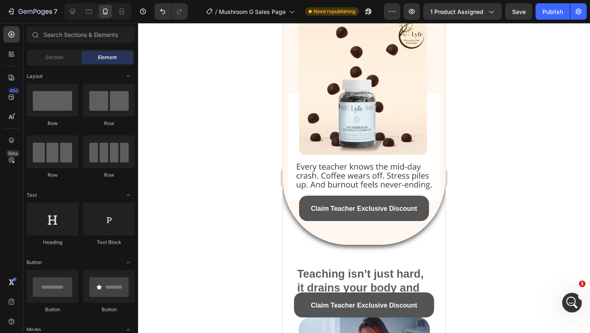
click at [547, 190] on div at bounding box center [364, 178] width 452 height 310
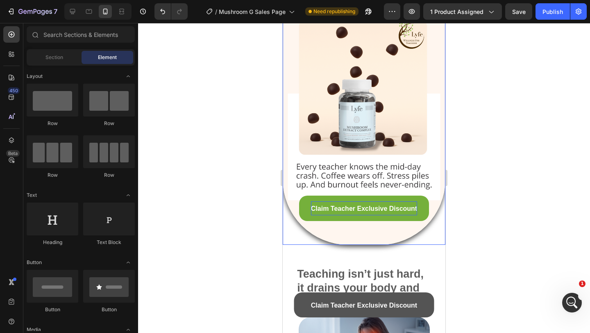
click at [379, 202] on p "Claim Teacher Exclusive Discount" at bounding box center [364, 208] width 106 height 14
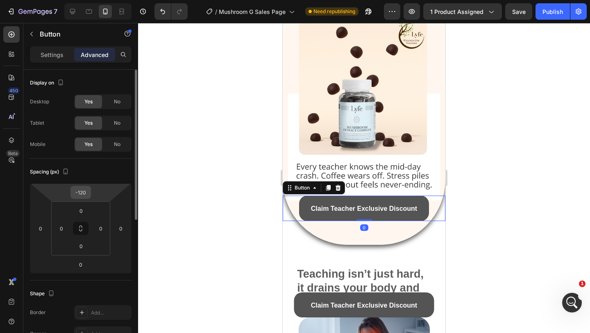
click at [89, 192] on div "-120" at bounding box center [80, 192] width 20 height 13
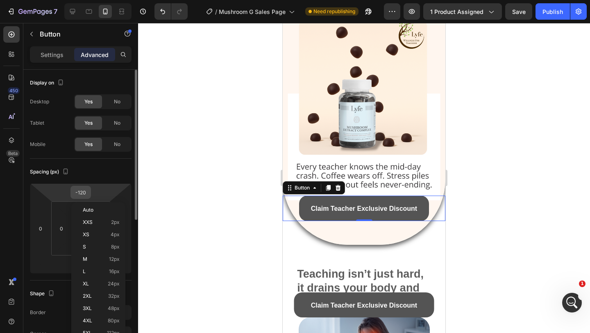
click at [85, 192] on input "-120" at bounding box center [80, 192] width 16 height 12
type input "1"
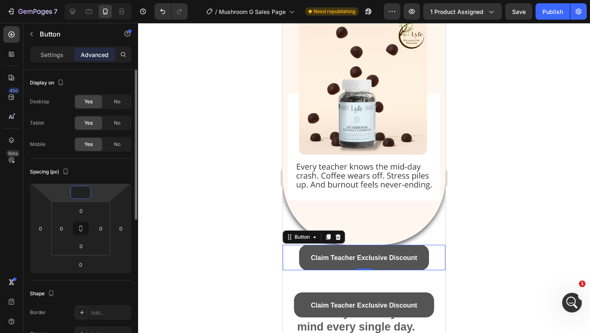
type input "1"
type input "-110"
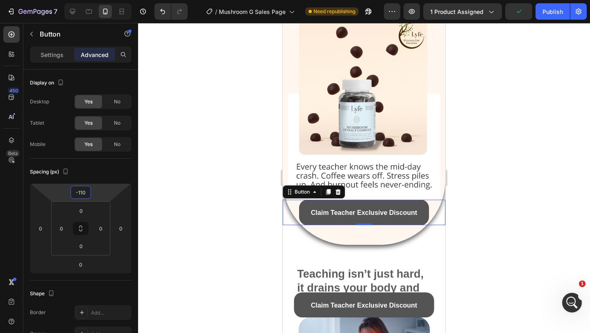
click at [532, 188] on div at bounding box center [364, 178] width 452 height 310
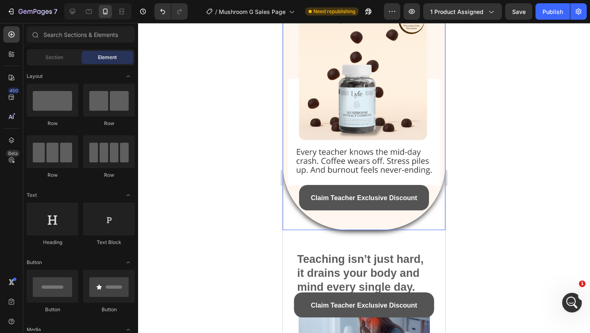
scroll to position [148, 0]
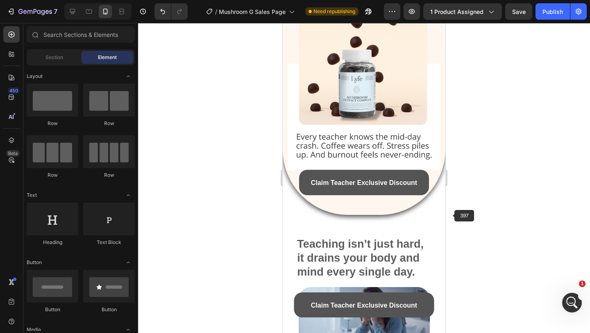
click at [475, 206] on div at bounding box center [364, 178] width 452 height 310
click at [544, 9] on div "Publish" at bounding box center [552, 11] width 20 height 9
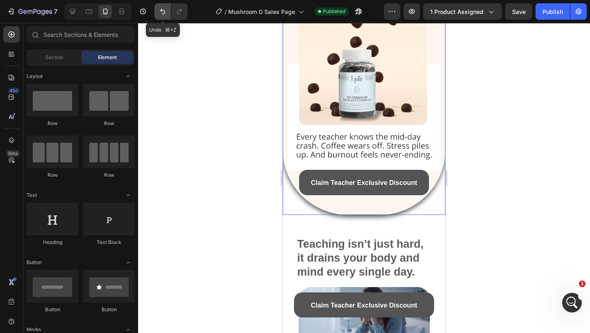
click at [157, 11] on button "Undo/Redo" at bounding box center [162, 11] width 16 height 16
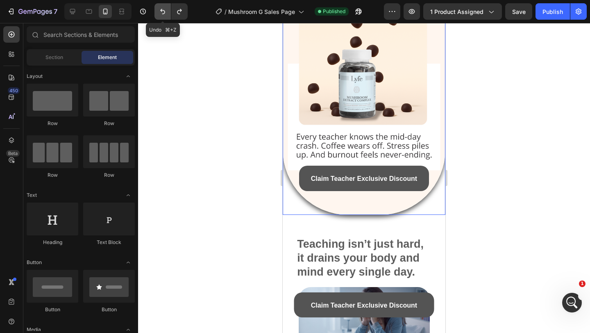
click at [157, 11] on button "Undo/Redo" at bounding box center [162, 11] width 16 height 16
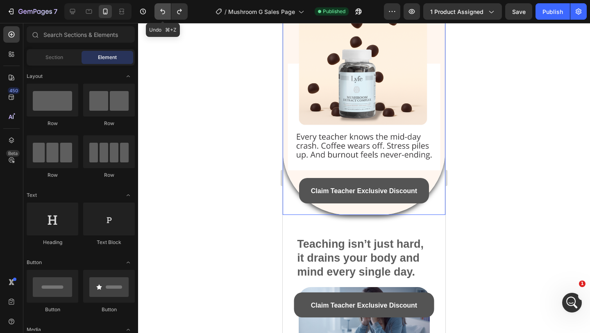
click at [157, 11] on button "Undo/Redo" at bounding box center [162, 11] width 16 height 16
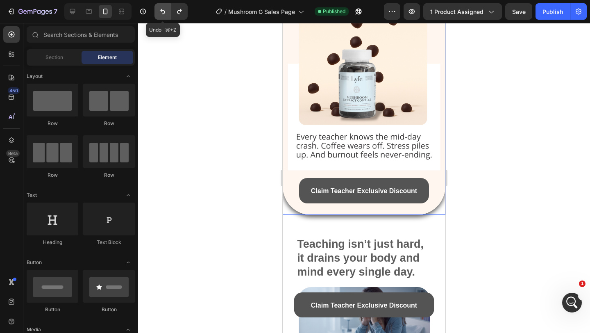
click at [157, 11] on button "Undo/Redo" at bounding box center [162, 11] width 16 height 16
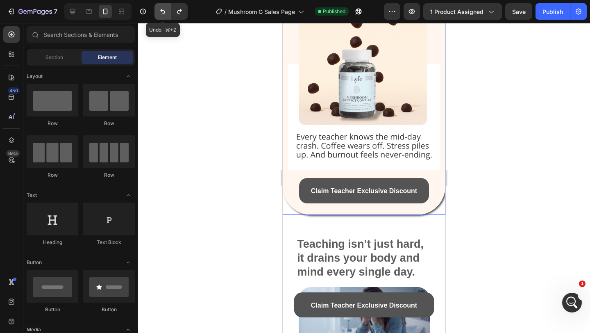
click at [157, 11] on button "Undo/Redo" at bounding box center [162, 11] width 16 height 16
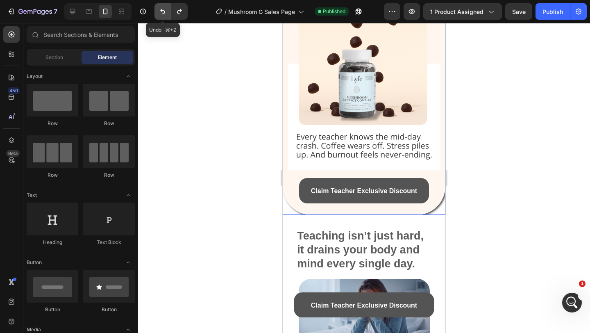
click at [157, 11] on button "Undo/Redo" at bounding box center [162, 11] width 16 height 16
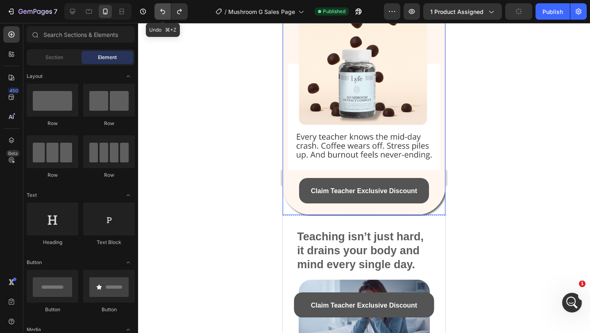
click at [157, 11] on button "Undo/Redo" at bounding box center [162, 11] width 16 height 16
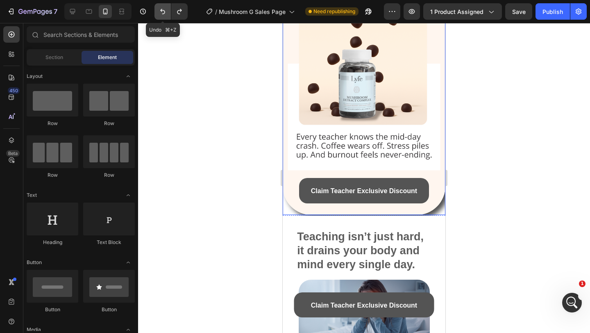
click at [157, 11] on button "Undo/Redo" at bounding box center [162, 11] width 16 height 16
click at [221, 106] on div at bounding box center [364, 178] width 452 height 310
click at [258, 171] on div at bounding box center [364, 178] width 452 height 310
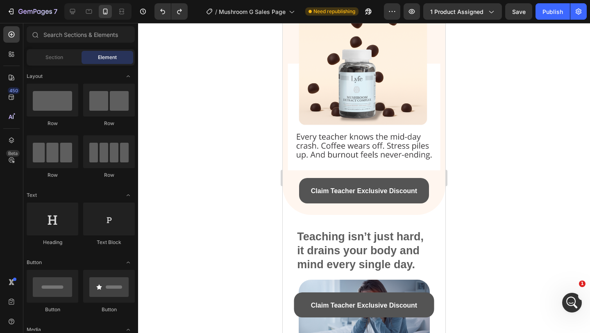
click at [570, 238] on div at bounding box center [364, 178] width 452 height 310
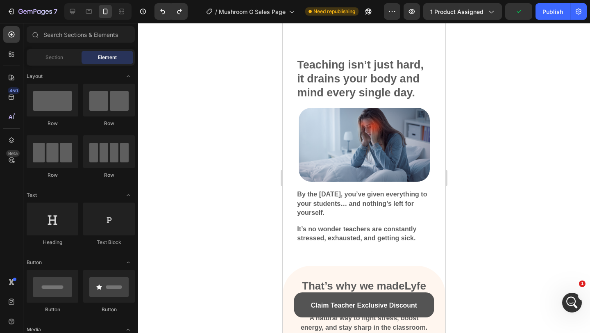
scroll to position [386, 0]
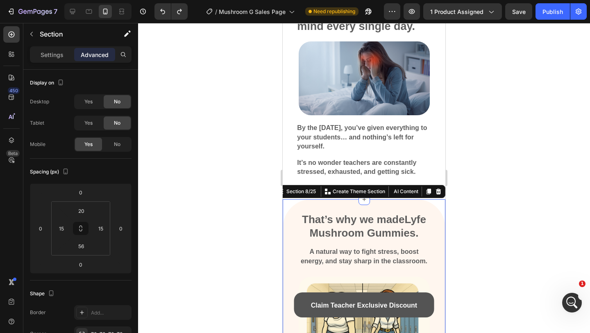
click at [400, 208] on div "That’s why we made Lyfe Mushroom Gummies. Heading A natural way to fight stress…" at bounding box center [364, 310] width 150 height 207
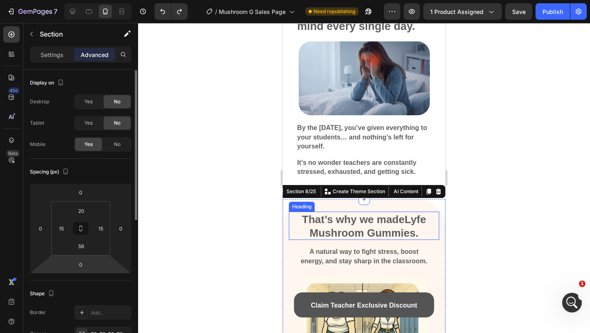
scroll to position [151, 0]
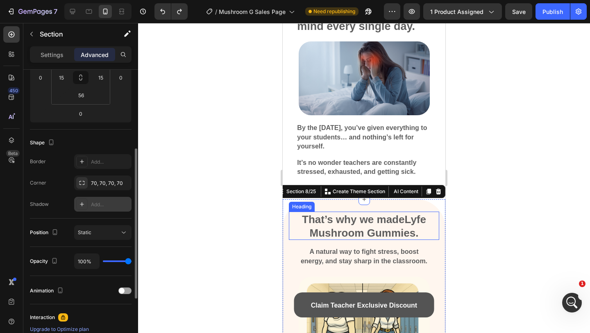
click at [98, 202] on div "Add..." at bounding box center [110, 204] width 38 height 7
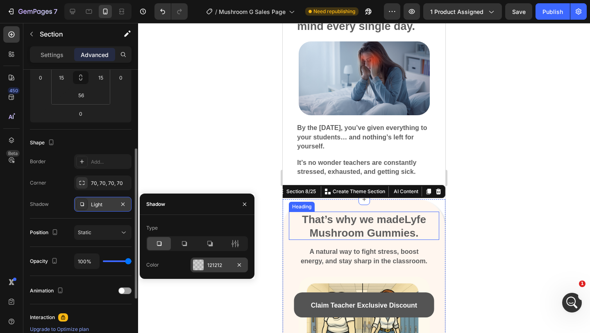
click at [204, 261] on div "121212" at bounding box center [218, 264] width 57 height 15
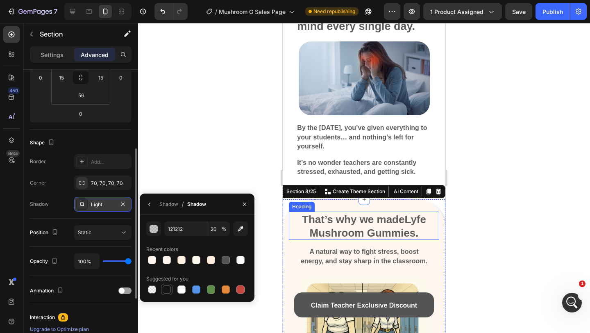
click at [167, 289] on div at bounding box center [167, 289] width 8 height 8
type input "151515"
type input "100"
click at [147, 203] on icon "button" at bounding box center [149, 204] width 7 height 7
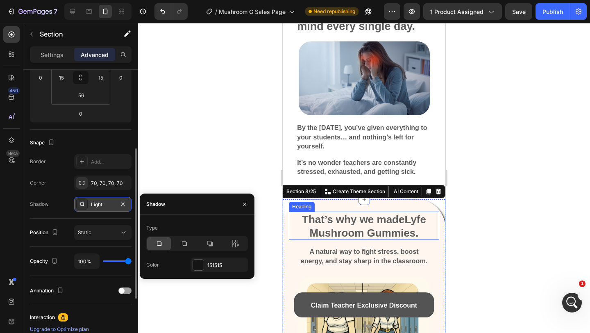
click at [238, 235] on div "Type" at bounding box center [197, 235] width 102 height 29
click at [238, 242] on icon at bounding box center [238, 243] width 2 height 7
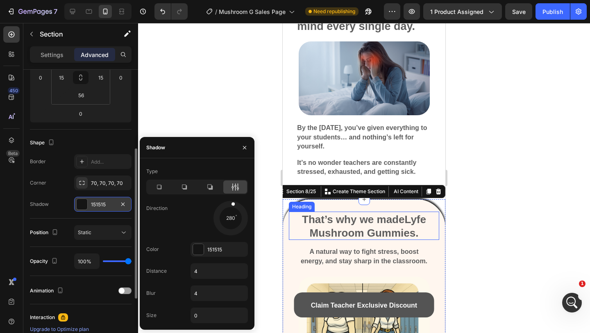
drag, startPoint x: 239, startPoint y: 220, endPoint x: 83, endPoint y: 158, distance: 168.1
click at [236, 181] on div "Type Direction 280 Color 151515 Distance 4 Blur 4 Size 0" at bounding box center [197, 244] width 115 height 158
click at [201, 290] on input "4" at bounding box center [219, 292] width 57 height 15
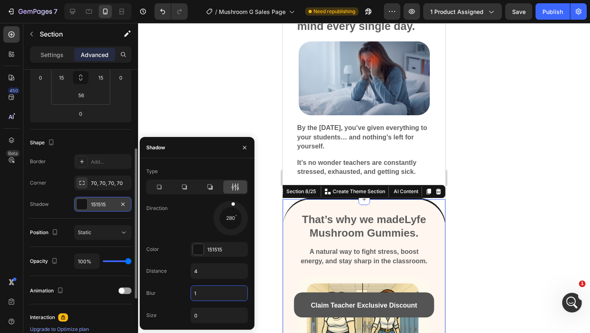
type input "12"
click at [495, 231] on div at bounding box center [364, 178] width 452 height 310
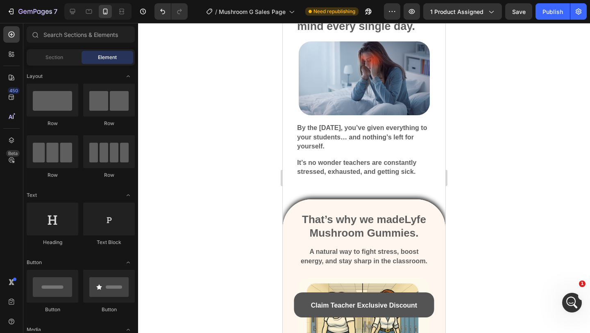
click at [495, 231] on div at bounding box center [364, 178] width 452 height 310
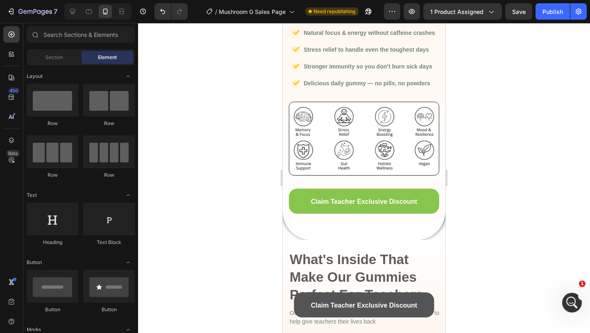
scroll to position [483, 0]
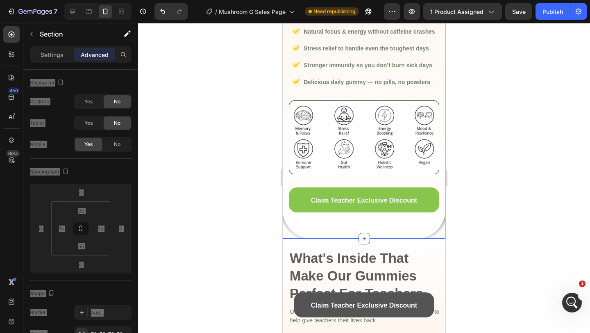
click at [354, 227] on div "Image Natural focus & energy without caffeine crashes Text block Image Stress r…" at bounding box center [364, 24] width 163 height 427
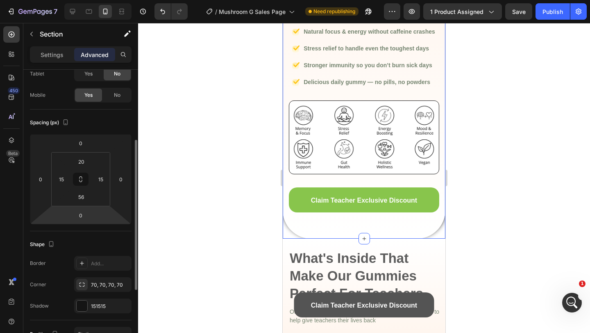
scroll to position [78, 0]
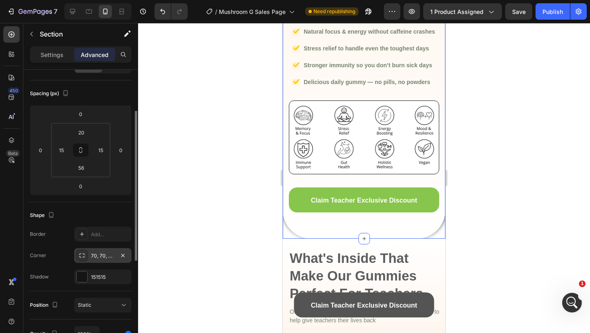
click at [95, 252] on div "70, 70, 70, 70" at bounding box center [103, 255] width 24 height 7
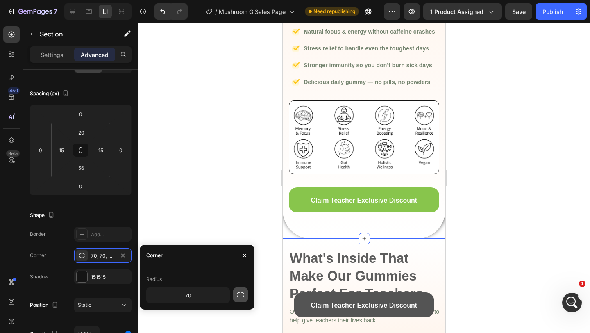
click at [238, 294] on icon "button" at bounding box center [240, 294] width 8 height 8
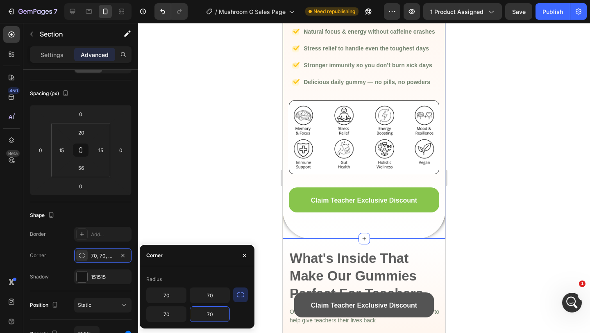
click at [215, 315] on input "70" at bounding box center [209, 313] width 39 height 15
click at [172, 317] on input "70" at bounding box center [166, 313] width 39 height 15
click at [520, 196] on div at bounding box center [364, 178] width 452 height 310
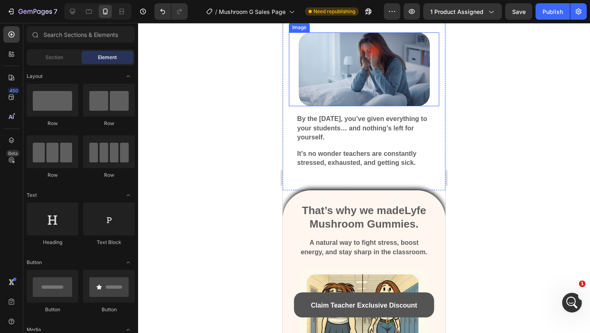
scroll to position [414, 0]
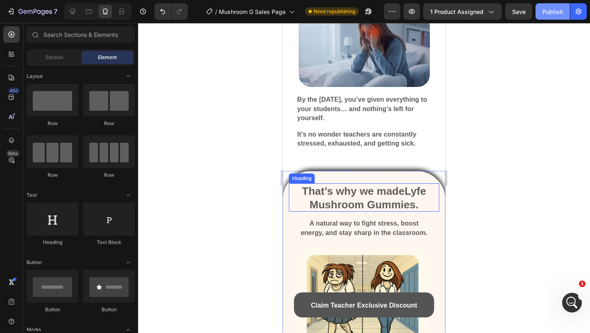
click at [542, 19] on button "Publish" at bounding box center [552, 11] width 34 height 16
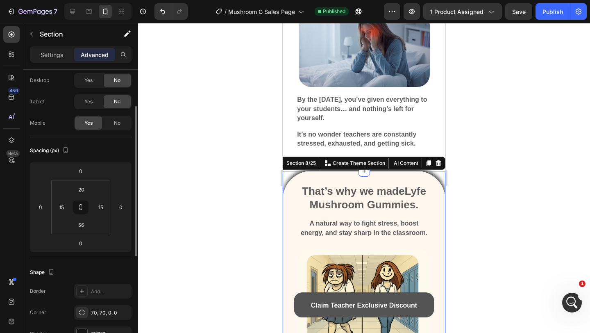
scroll to position [57, 0]
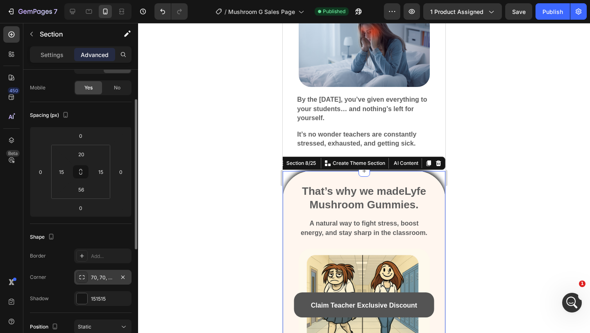
click at [123, 278] on icon "button" at bounding box center [123, 277] width 7 height 7
click at [123, 295] on icon "button" at bounding box center [123, 298] width 7 height 7
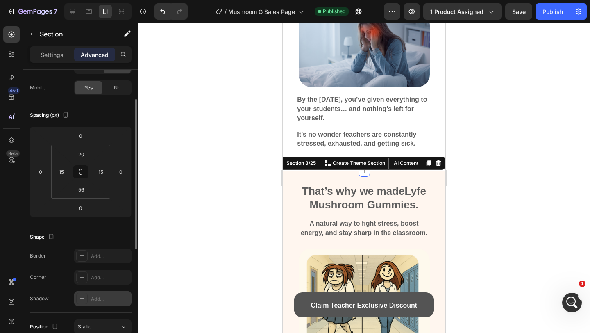
click at [473, 184] on div at bounding box center [364, 178] width 452 height 310
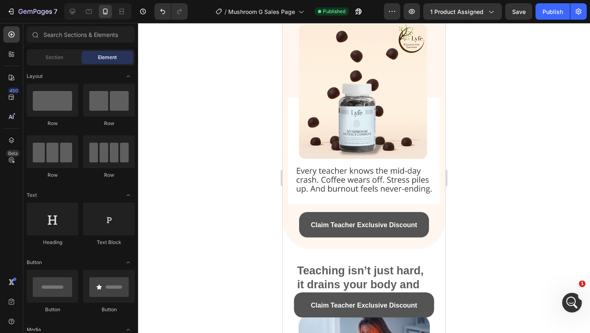
scroll to position [216, 0]
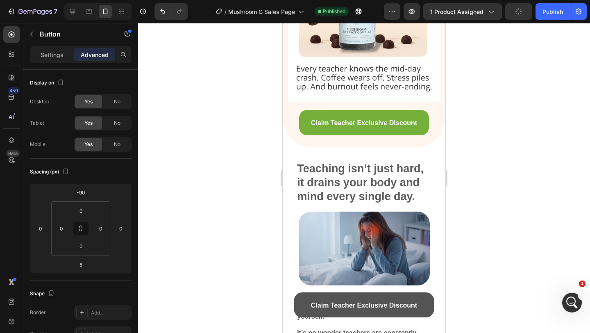
click at [362, 112] on link "Claim Teacher Exclusive Discount" at bounding box center [364, 122] width 130 height 25
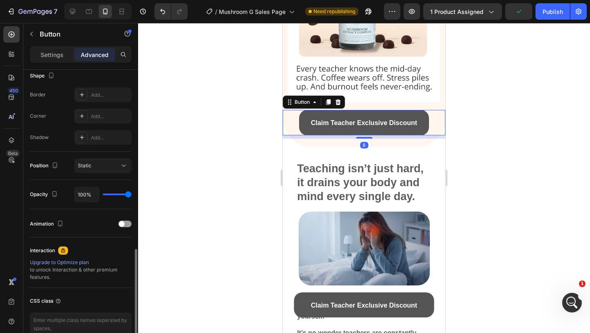
scroll to position [260, 0]
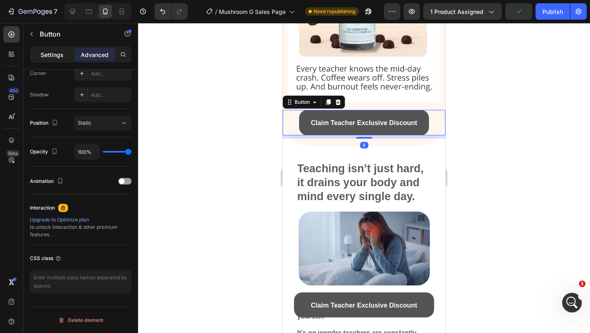
click at [38, 48] on div "Settings" at bounding box center [52, 54] width 41 height 13
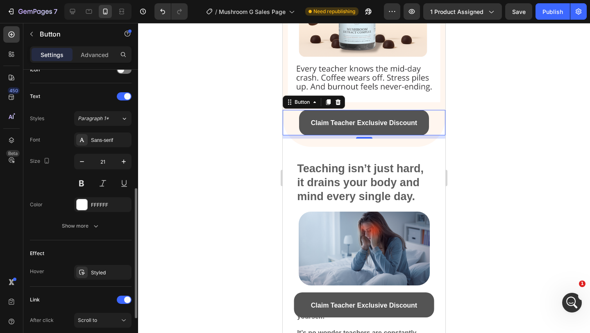
scroll to position [274, 0]
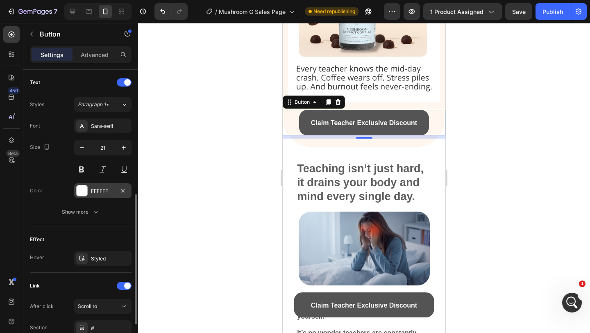
click at [103, 194] on div "FFFFFF" at bounding box center [102, 190] width 57 height 15
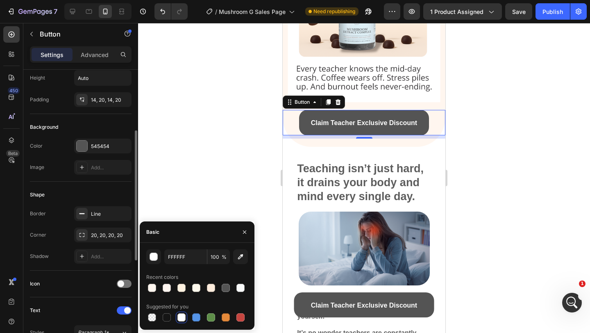
scroll to position [0, 0]
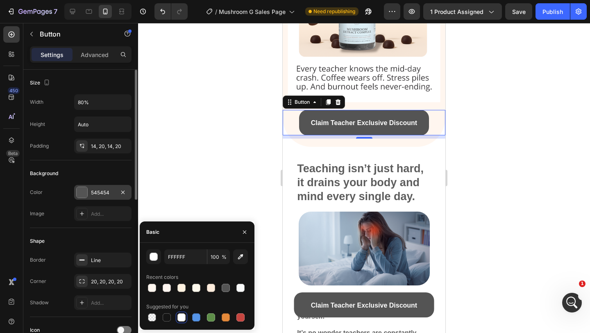
click at [92, 190] on div "545454" at bounding box center [103, 192] width 24 height 7
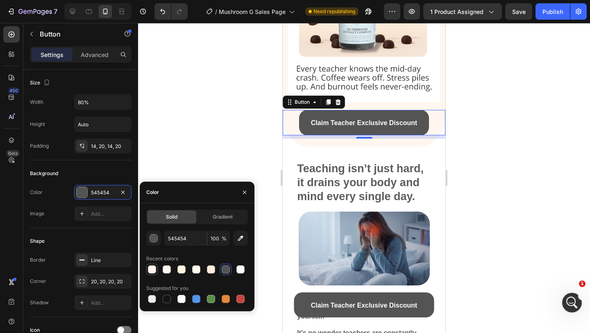
click at [151, 272] on div at bounding box center [152, 269] width 8 height 8
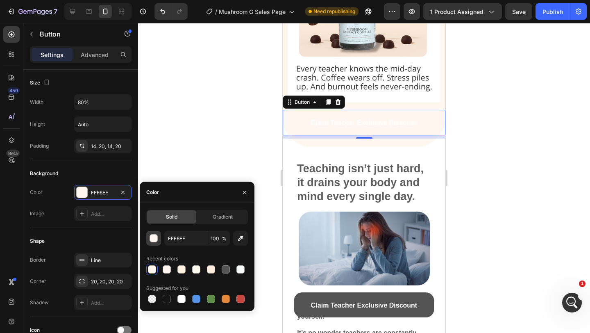
click at [154, 238] on div "button" at bounding box center [154, 238] width 8 height 8
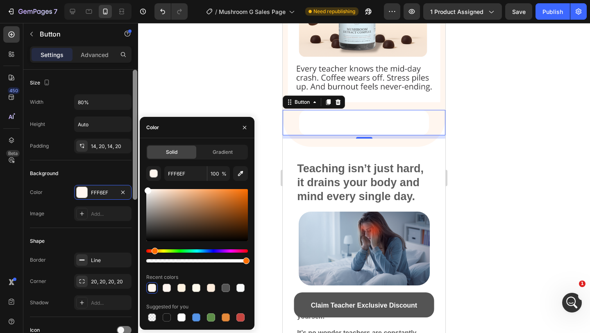
drag, startPoint x: 154, startPoint y: 190, endPoint x: 132, endPoint y: 181, distance: 23.3
click at [132, 181] on div "450 Beta Sections(18) Elements(84) Section Element Hero Section Product Detail …" at bounding box center [69, 178] width 138 height 310
type input "FFFFFF"
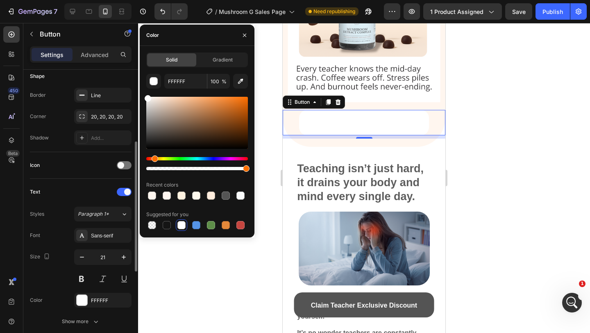
scroll to position [163, 0]
click at [98, 303] on div "FFFFFF" at bounding box center [103, 302] width 24 height 7
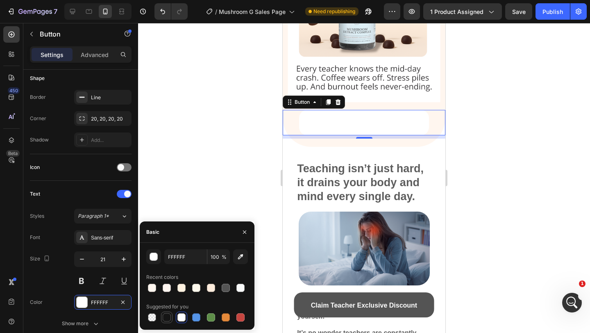
click at [168, 316] on div at bounding box center [167, 317] width 8 height 8
type input "151515"
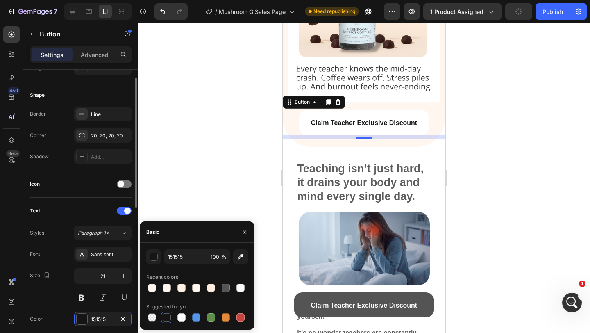
scroll to position [106, 0]
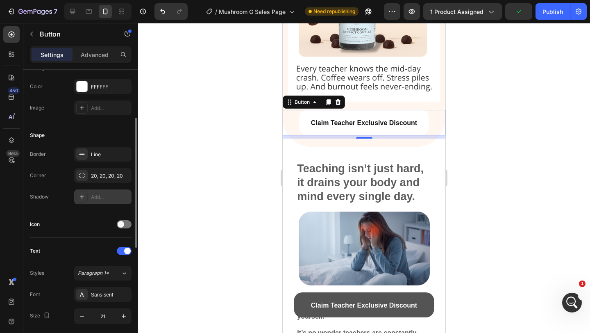
click at [95, 191] on div "Add..." at bounding box center [102, 196] width 57 height 15
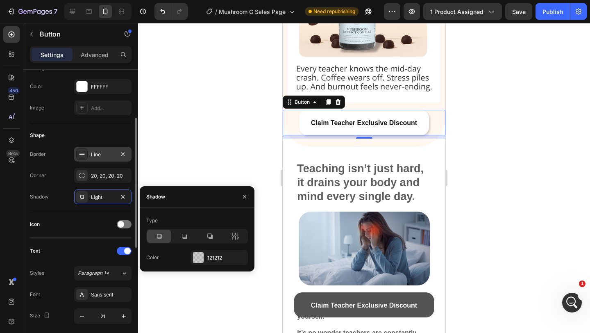
click at [90, 158] on div "Line" at bounding box center [102, 154] width 57 height 15
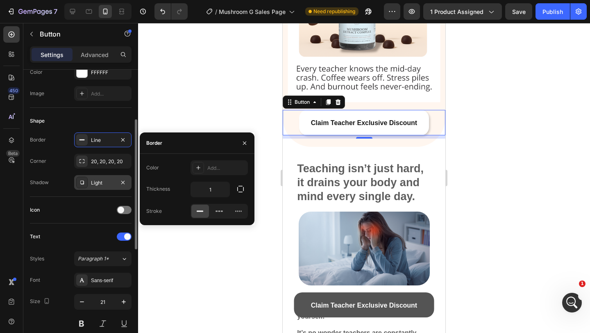
scroll to position [124, 0]
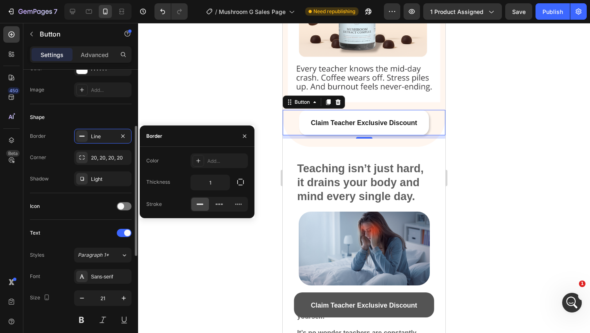
click at [549, 178] on div at bounding box center [364, 178] width 452 height 310
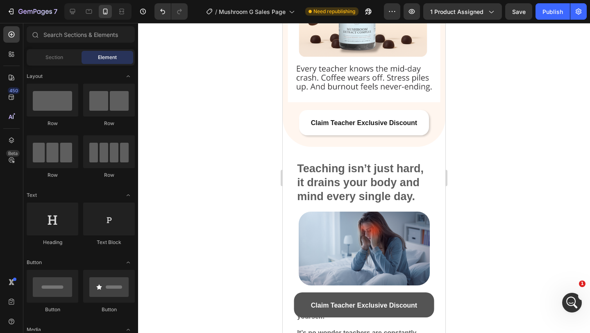
click at [549, 178] on div at bounding box center [364, 178] width 452 height 310
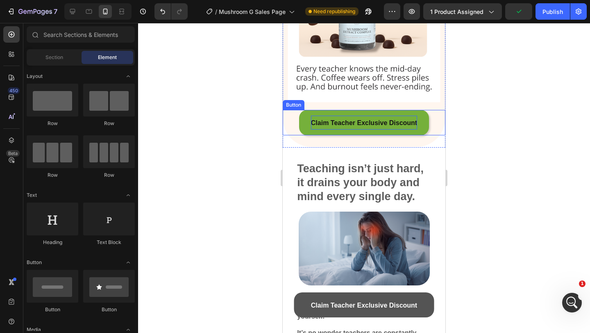
click at [400, 127] on p "Claim Teacher Exclusive Discount" at bounding box center [364, 122] width 106 height 14
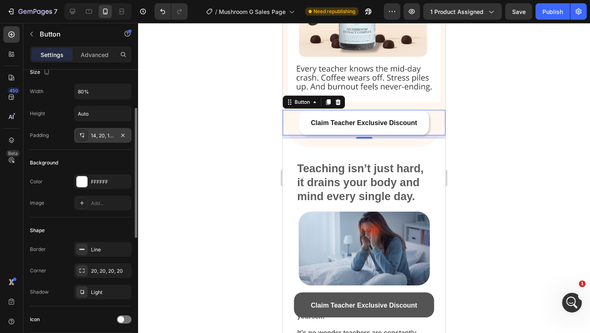
scroll to position [67, 0]
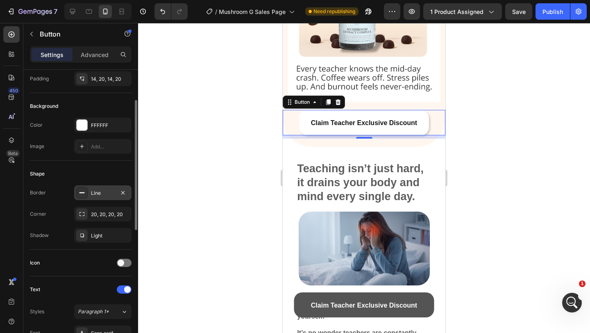
click at [89, 192] on div "Line" at bounding box center [102, 192] width 57 height 15
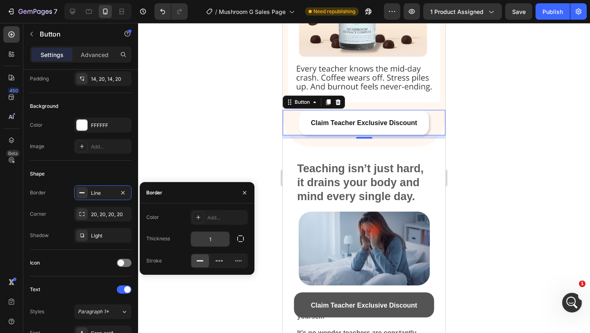
click at [215, 236] on input "1" at bounding box center [210, 238] width 38 height 15
type input "2"
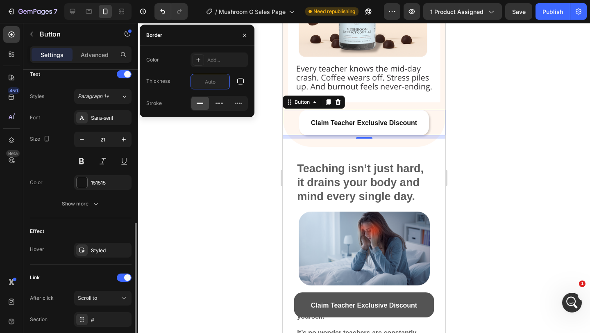
scroll to position [344, 0]
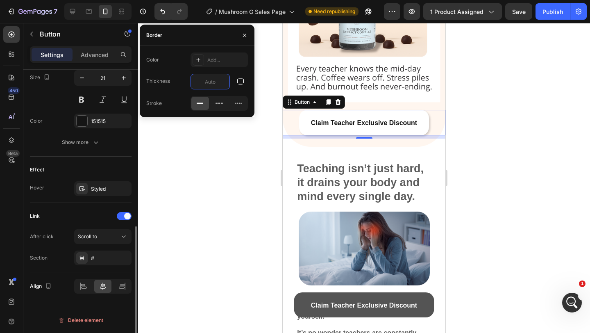
click at [104, 56] on p "Advanced" at bounding box center [95, 54] width 28 height 9
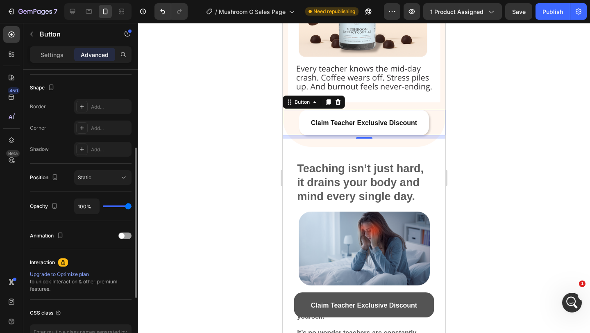
scroll to position [186, 0]
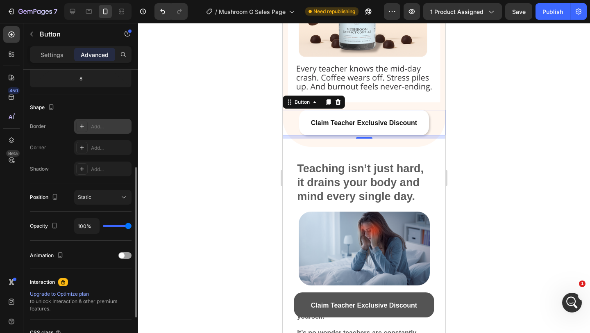
click at [99, 131] on div "Add..." at bounding box center [102, 126] width 57 height 15
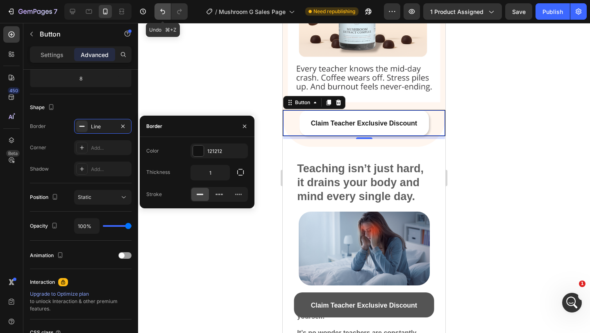
click at [160, 12] on icon "Undo/Redo" at bounding box center [162, 11] width 8 height 8
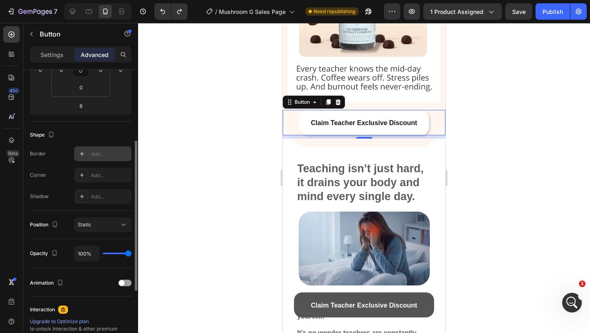
scroll to position [151, 0]
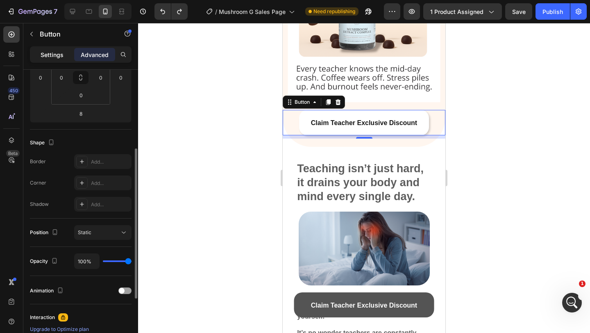
click at [60, 56] on p "Settings" at bounding box center [52, 54] width 23 height 9
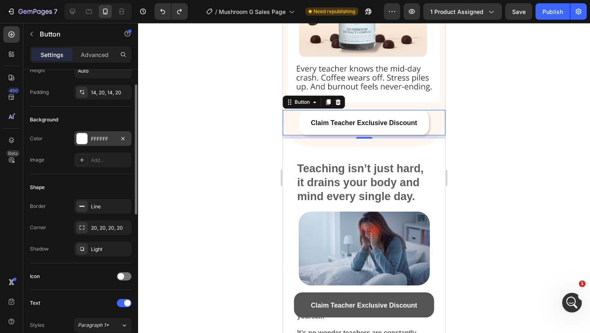
scroll to position [45, 0]
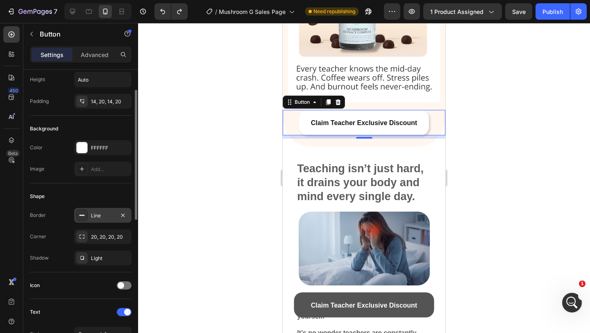
click at [87, 212] on div at bounding box center [81, 214] width 11 height 11
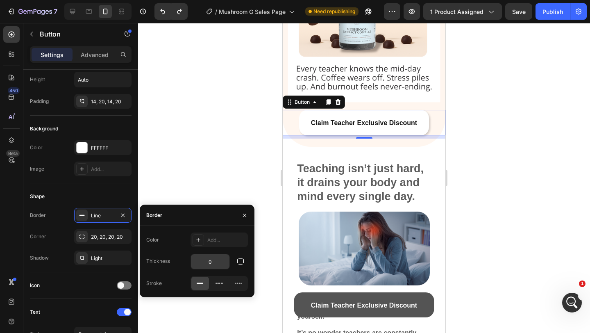
click at [215, 260] on input "0" at bounding box center [210, 261] width 38 height 15
type input "1"
click at [208, 235] on div "Add..." at bounding box center [218, 239] width 57 height 15
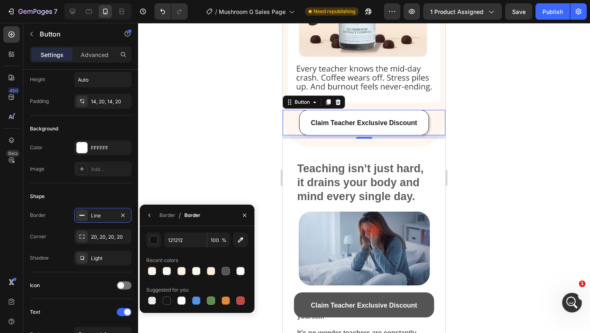
click at [537, 185] on div at bounding box center [364, 178] width 452 height 310
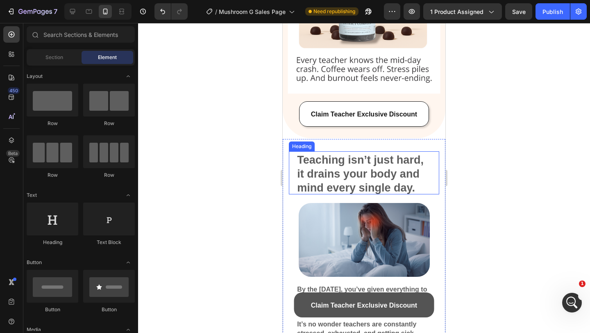
scroll to position [225, 0]
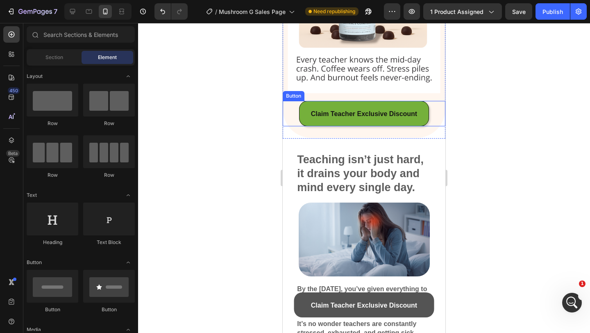
click at [398, 120] on link "Claim Teacher Exclusive Discount" at bounding box center [364, 113] width 130 height 25
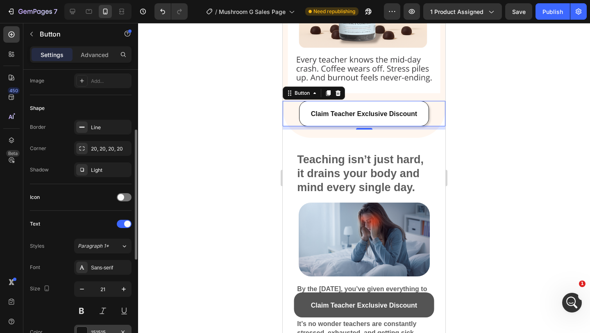
scroll to position [132, 0]
click at [95, 171] on div "Light" at bounding box center [103, 170] width 24 height 7
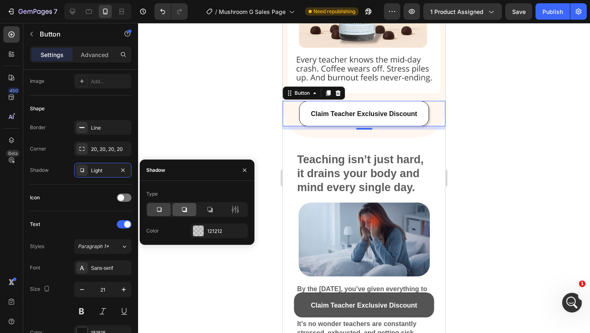
click at [182, 207] on icon at bounding box center [184, 209] width 8 height 8
click at [205, 232] on div "121212" at bounding box center [218, 230] width 57 height 15
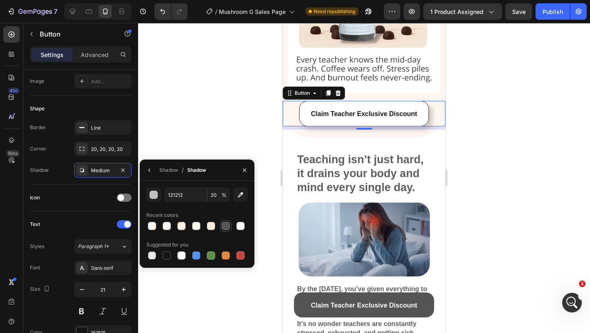
click at [224, 222] on div at bounding box center [226, 226] width 8 height 8
type input "545454"
type input "100"
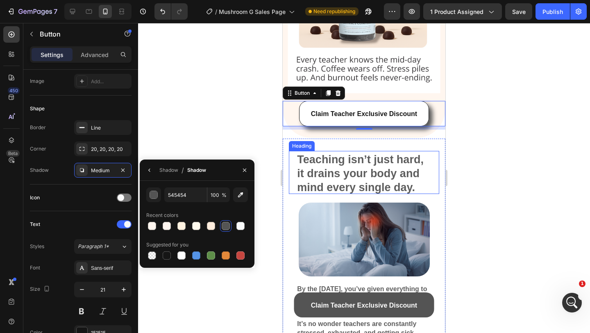
click at [484, 156] on div at bounding box center [364, 178] width 452 height 310
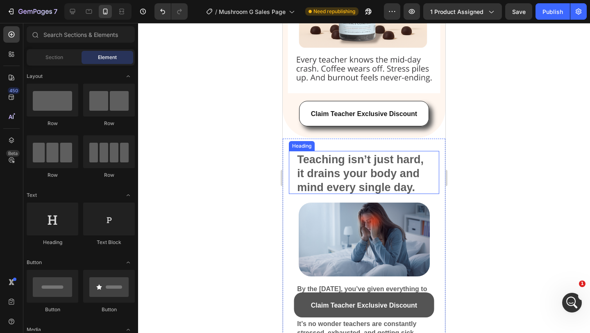
click at [484, 156] on div at bounding box center [364, 178] width 452 height 310
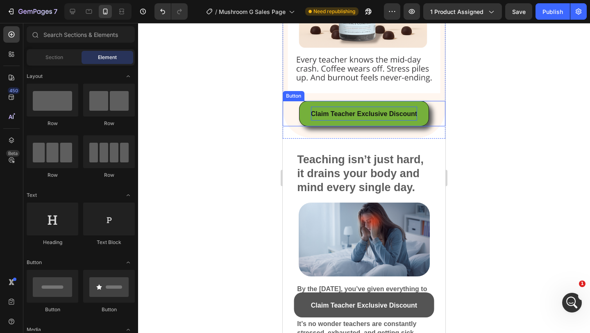
click at [344, 109] on p "Claim Teacher Exclusive Discount" at bounding box center [364, 113] width 106 height 14
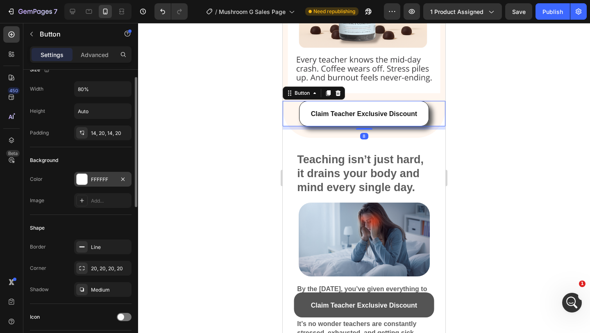
scroll to position [14, 0]
click at [126, 287] on icon "button" at bounding box center [123, 288] width 7 height 7
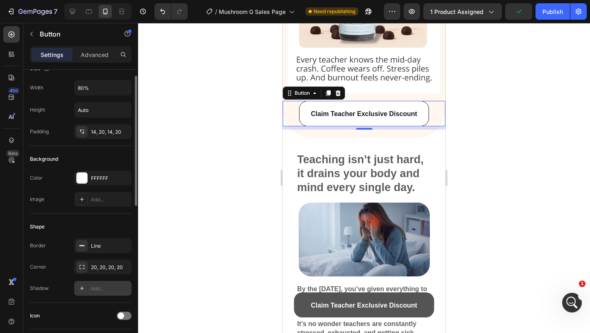
click at [469, 141] on div at bounding box center [364, 178] width 452 height 310
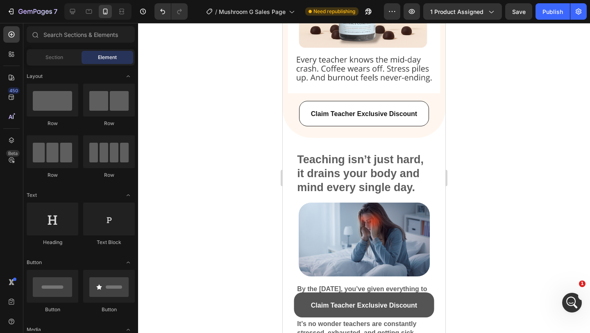
click at [551, 6] on button "Publish" at bounding box center [552, 11] width 34 height 16
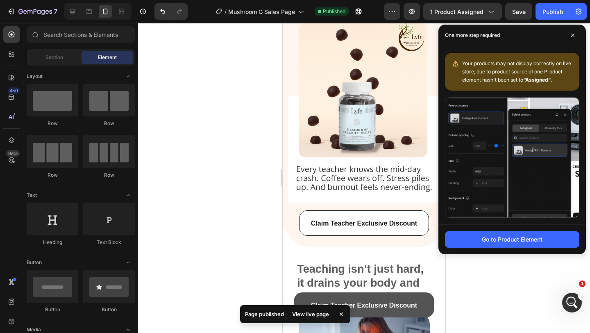
scroll to position [119, 0]
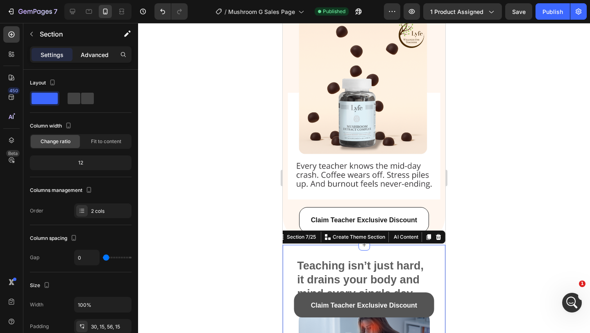
click at [99, 53] on p "Advanced" at bounding box center [95, 54] width 28 height 9
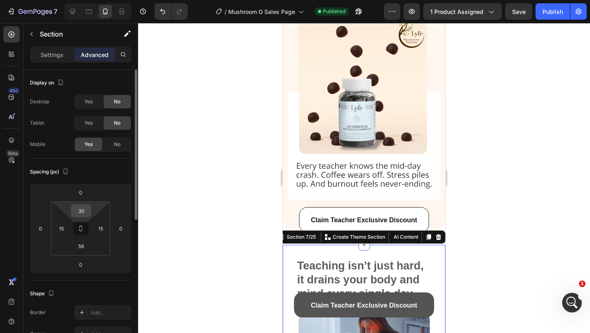
click at [85, 213] on input "30" at bounding box center [81, 210] width 16 height 12
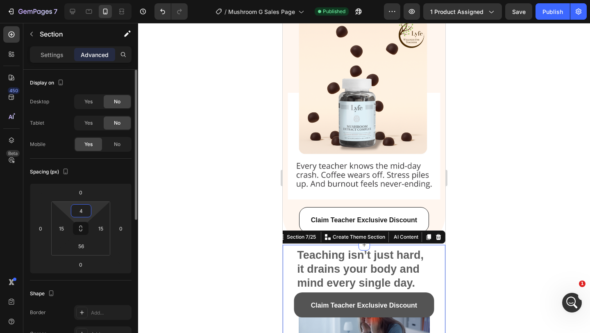
type input "40"
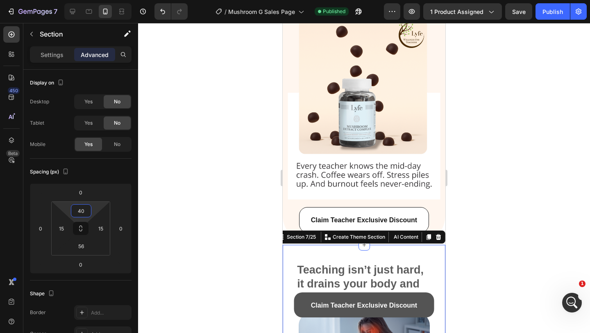
click at [550, 168] on div at bounding box center [364, 178] width 452 height 310
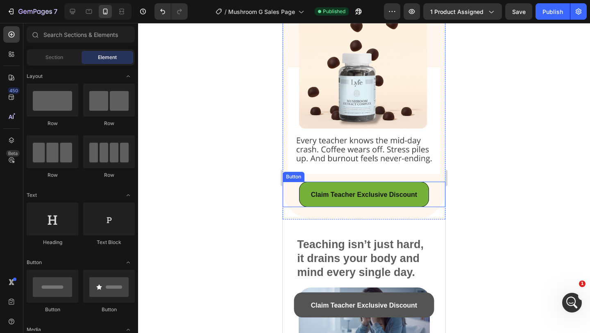
scroll to position [197, 0]
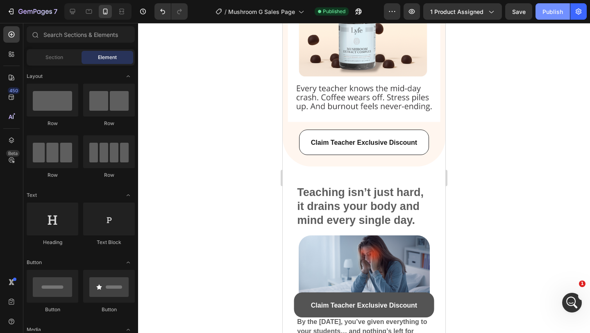
click at [550, 6] on button "Publish" at bounding box center [552, 11] width 34 height 16
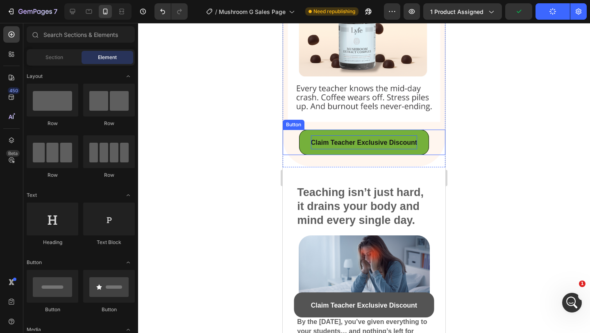
click at [383, 145] on span "Claim Teacher Exclusive Discount" at bounding box center [364, 142] width 106 height 7
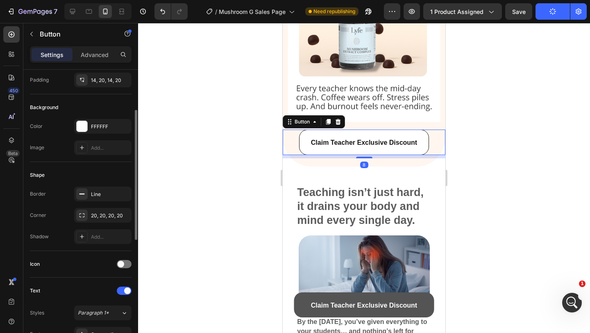
scroll to position [73, 0]
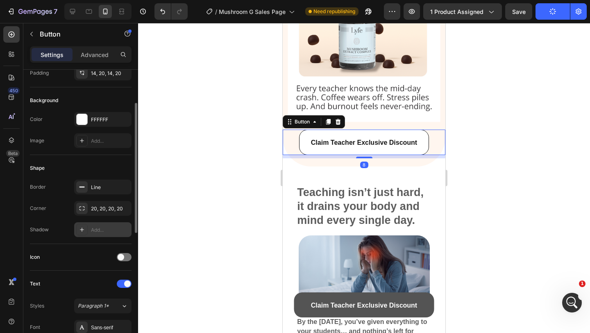
click at [90, 235] on div "Add..." at bounding box center [102, 229] width 57 height 15
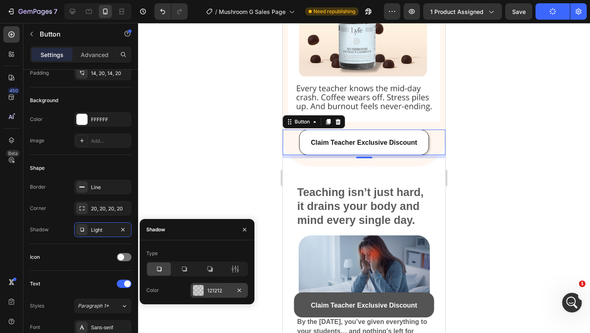
click at [195, 287] on div at bounding box center [198, 290] width 11 height 11
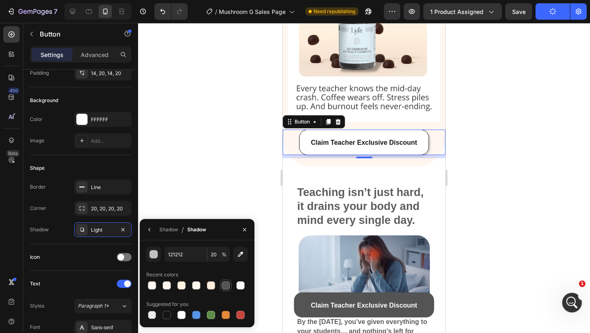
click at [227, 281] on div at bounding box center [226, 285] width 10 height 10
type input "545454"
type input "100"
click at [471, 169] on div at bounding box center [364, 178] width 452 height 310
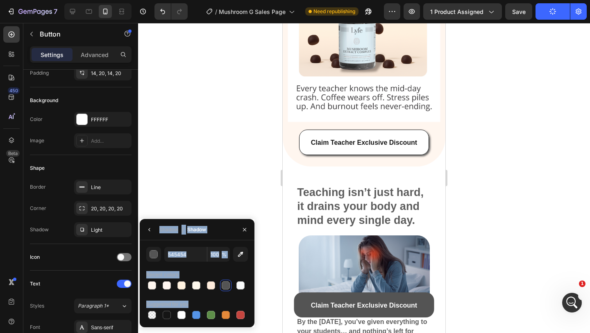
click at [471, 169] on div at bounding box center [364, 178] width 452 height 310
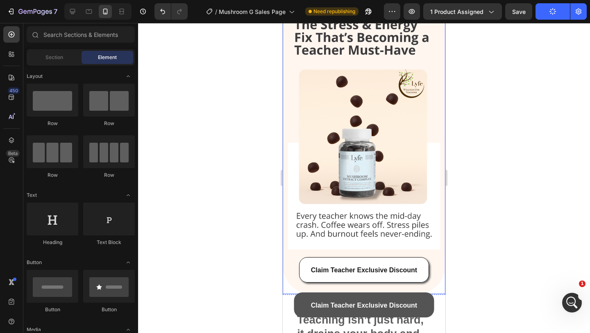
scroll to position [133, 0]
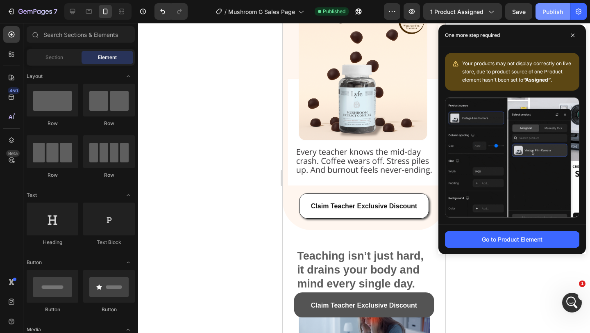
click at [550, 6] on button "Publish" at bounding box center [552, 11] width 34 height 16
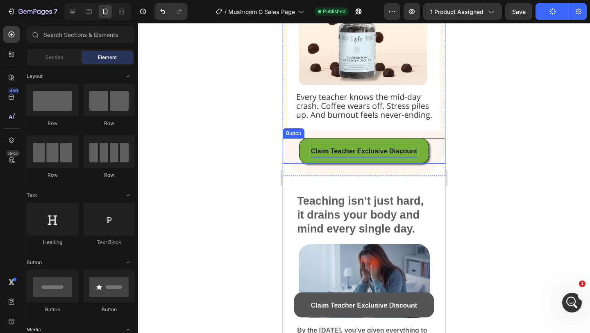
scroll to position [356, 0]
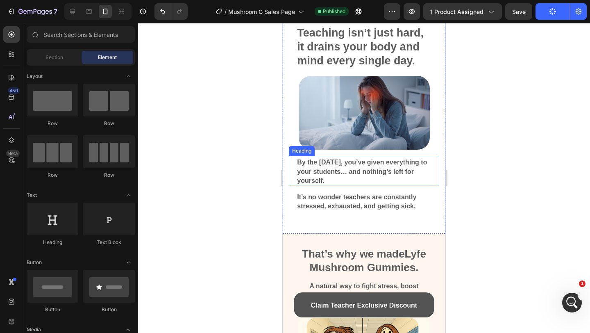
click at [338, 176] on h2 "By the [DATE], you’ve given everything to your students… and nothing’s left for…" at bounding box center [363, 170] width 135 height 29
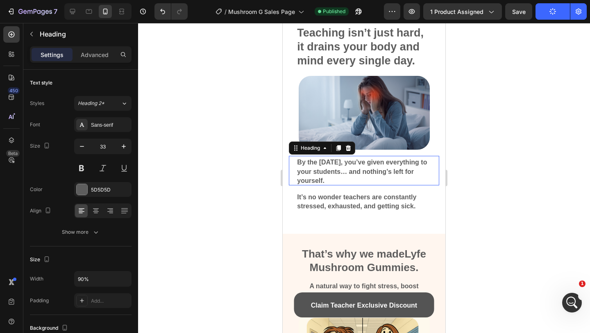
click at [338, 176] on h2 "By the [DATE], you’ve given everything to your students… and nothing’s left for…" at bounding box center [363, 170] width 135 height 29
click at [338, 176] on p "By the [DATE], you’ve given everything to your students… and nothing’s left for…" at bounding box center [364, 170] width 134 height 28
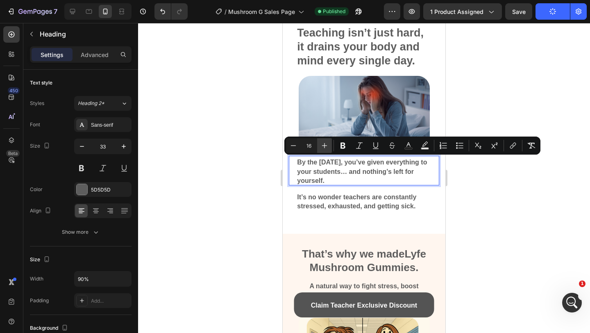
click at [324, 145] on icon "Editor contextual toolbar" at bounding box center [324, 145] width 5 height 5
type input "17"
click at [330, 195] on span "It’s no wonder teachers are constantly stressed, exhausted, and getting sick." at bounding box center [356, 201] width 119 height 16
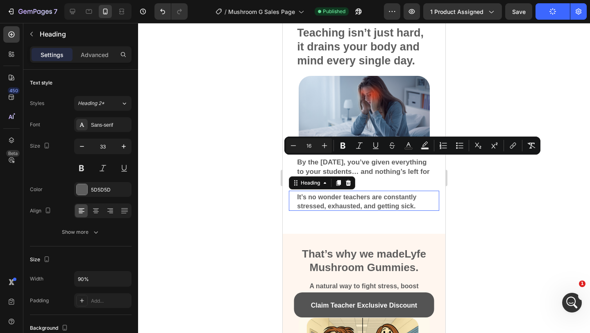
scroll to position [73, 0]
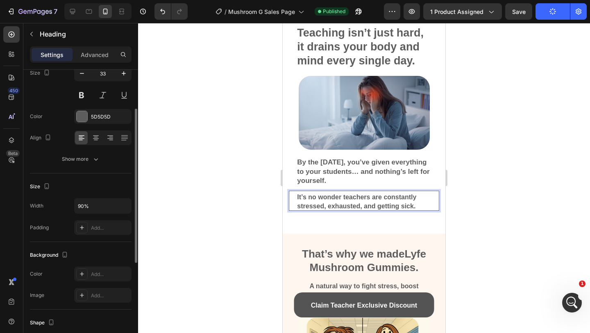
click at [330, 195] on span "It’s no wonder teachers are constantly stressed, exhausted, and getting sick." at bounding box center [356, 201] width 119 height 16
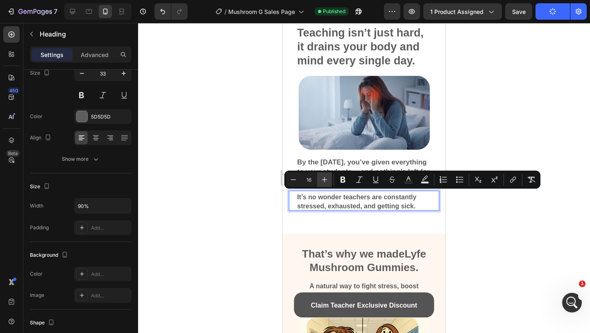
click at [321, 179] on icon "Editor contextual toolbar" at bounding box center [324, 179] width 8 height 8
type input "17"
click at [465, 207] on div at bounding box center [364, 178] width 452 height 310
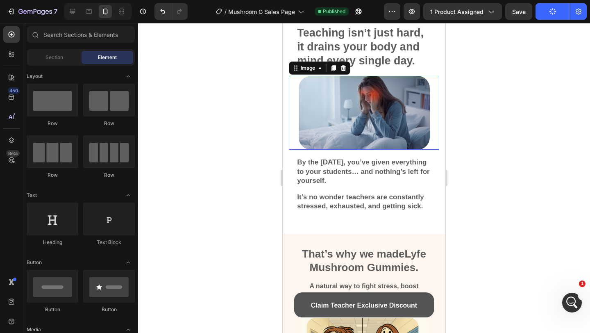
click at [329, 137] on img at bounding box center [364, 113] width 131 height 74
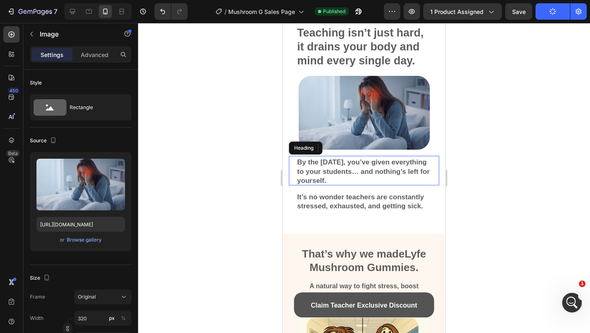
click at [297, 160] on h2 "⁠⁠⁠⁠⁠⁠⁠ By the last bell, you’ve given everything to your students… and nothing…" at bounding box center [363, 170] width 135 height 29
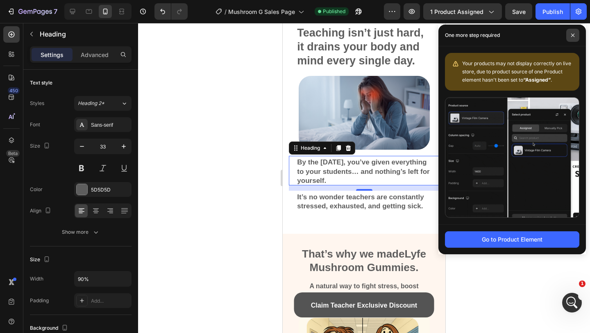
click at [575, 40] on span at bounding box center [572, 35] width 13 height 13
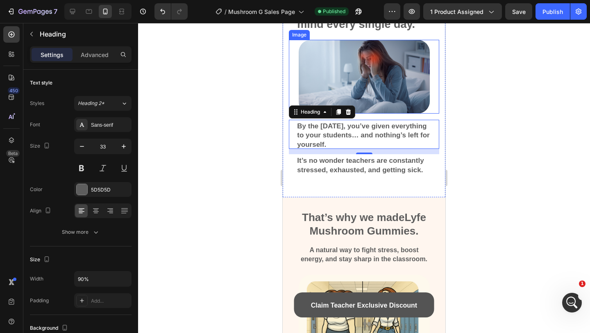
scroll to position [0, 0]
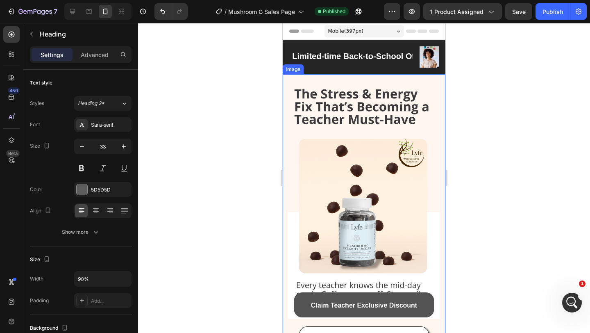
click at [380, 88] on img at bounding box center [364, 218] width 163 height 289
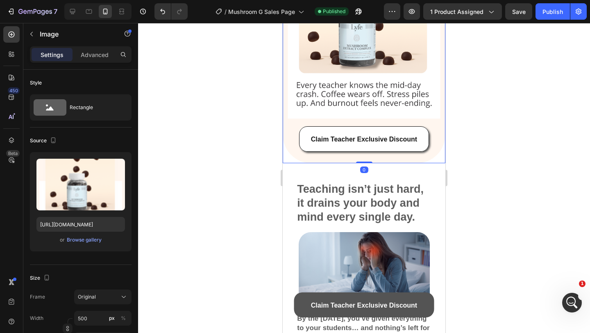
scroll to position [137, 0]
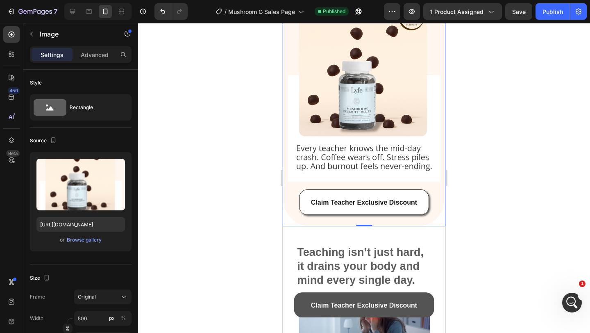
click at [334, 136] on img at bounding box center [364, 81] width 163 height 289
click at [72, 238] on div "Browse gallery" at bounding box center [84, 239] width 35 height 7
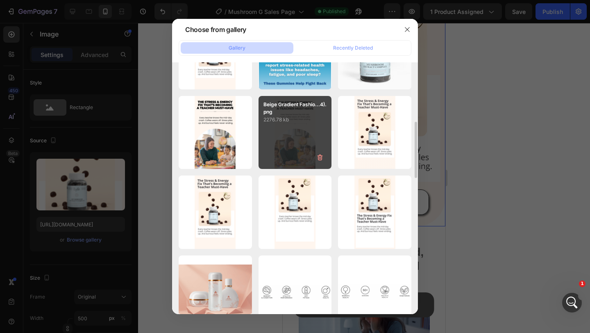
scroll to position [0, 0]
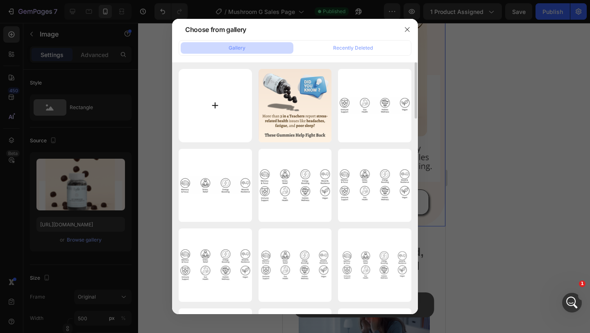
click at [230, 95] on input "file" at bounding box center [215, 105] width 73 height 73
type input "C:\fakepath\Beige Gradient Fashion Trends Promotion Instagram Story (28).png"
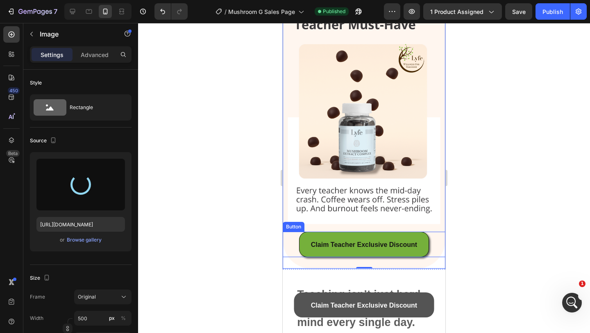
scroll to position [85, 0]
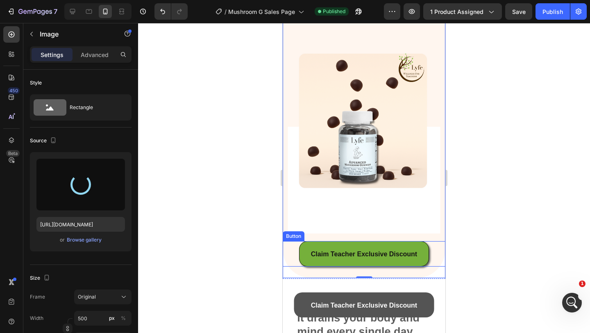
type input "https://cdn.shopify.com/s/files/1/0567/0443/4264/files/gempages_532390233220580…"
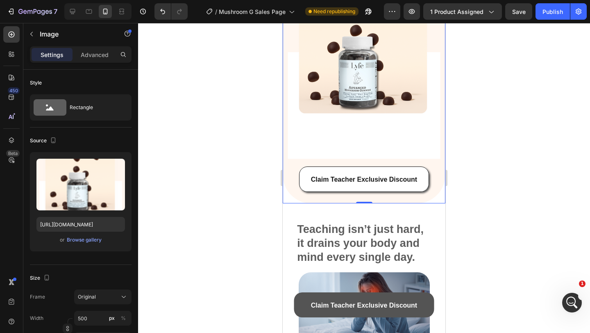
scroll to position [1, 0]
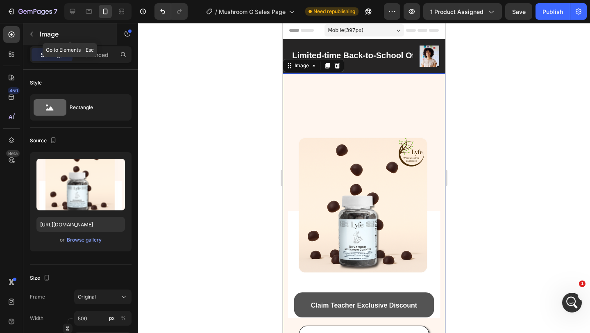
click at [41, 44] on div "Image" at bounding box center [69, 33] width 93 height 21
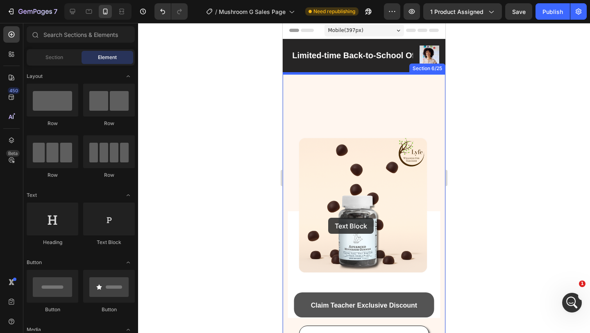
drag, startPoint x: 384, startPoint y: 241, endPoint x: 328, endPoint y: 217, distance: 60.9
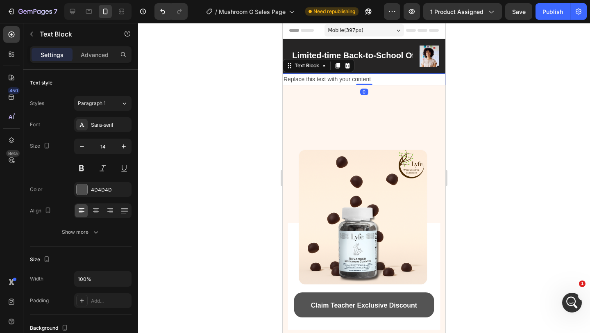
click at [326, 77] on div "Replace this text with your content" at bounding box center [364, 79] width 163 height 12
click at [326, 77] on p "Replace this text with your content" at bounding box center [363, 79] width 161 height 10
click at [330, 89] on img at bounding box center [364, 229] width 163 height 289
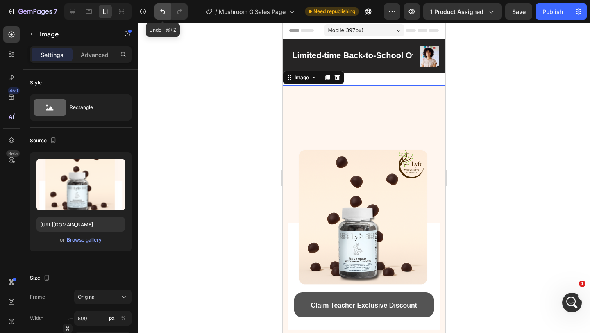
click at [161, 10] on icon "Undo/Redo" at bounding box center [162, 11] width 5 height 5
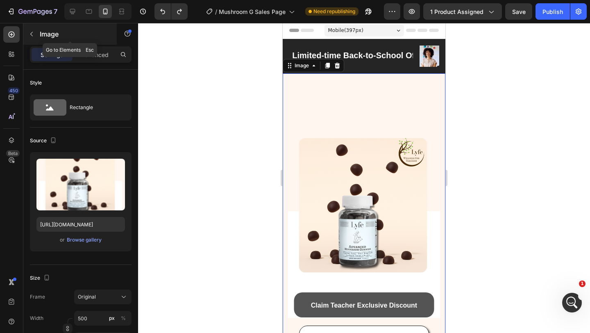
click at [34, 36] on icon "button" at bounding box center [31, 34] width 7 height 7
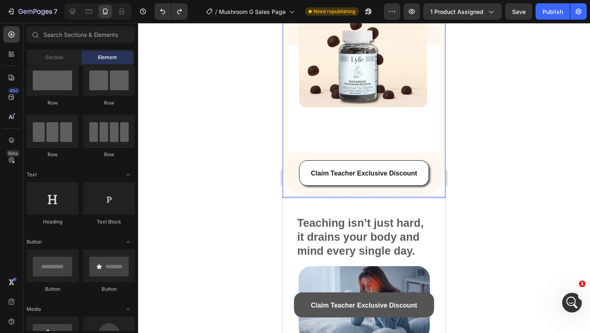
scroll to position [70, 0]
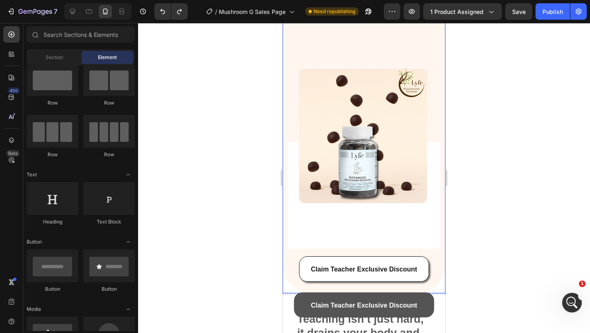
click at [364, 134] on img at bounding box center [364, 148] width 163 height 289
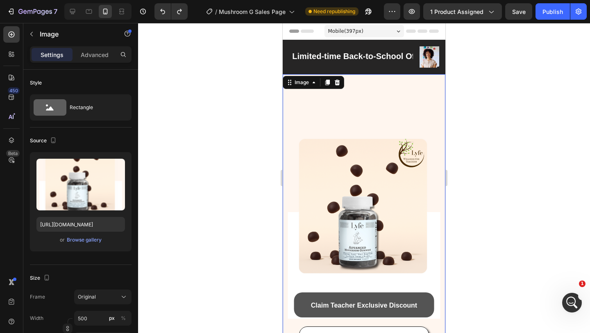
scroll to position [50, 0]
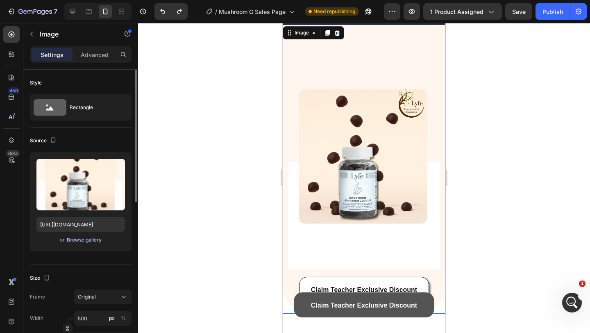
click at [86, 240] on div "Browse gallery" at bounding box center [84, 239] width 35 height 7
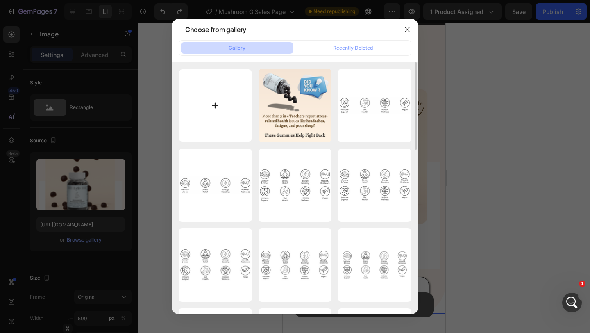
click at [195, 111] on input "file" at bounding box center [215, 105] width 73 height 73
click at [215, 113] on input "file" at bounding box center [215, 105] width 73 height 73
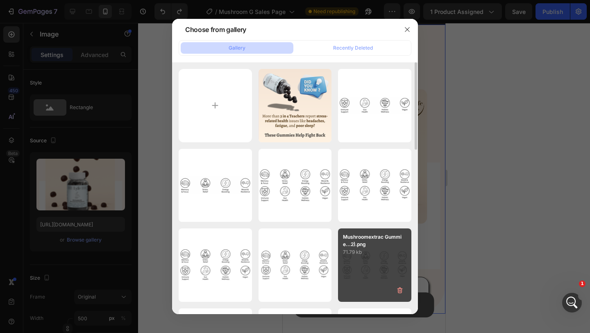
type input "C:\fakepath\Beige Gradient Fashion Trends Promotion Instagram Story (1).svg"
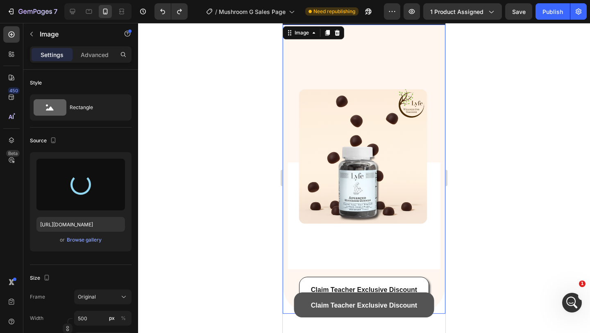
type input "https://cdn.shopify.com/s/files/1/0567/0443/4264/files/gempages_532390233220580…"
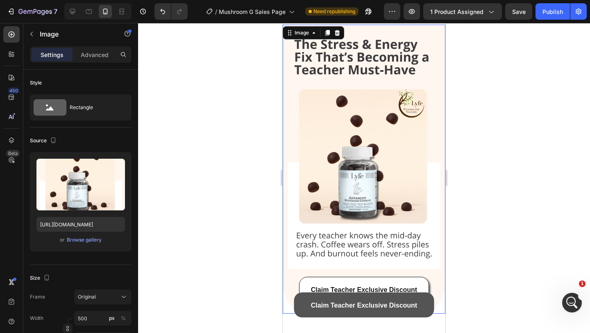
scroll to position [73, 0]
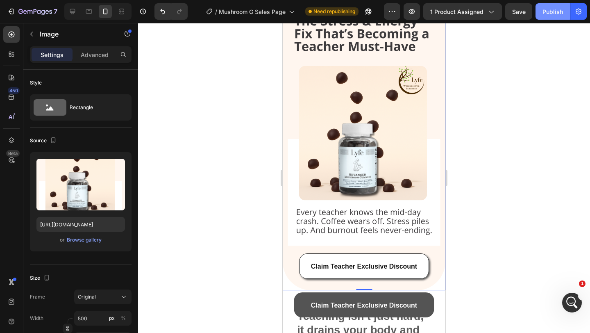
click at [542, 18] on button "Publish" at bounding box center [552, 11] width 34 height 16
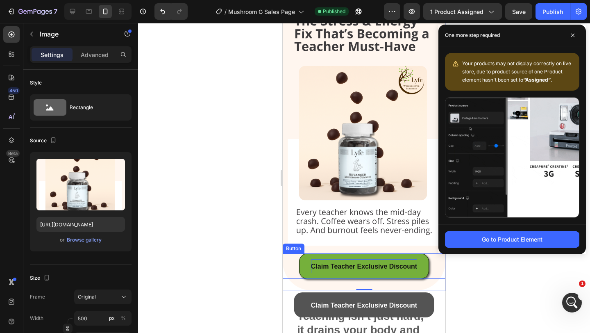
scroll to position [238, 0]
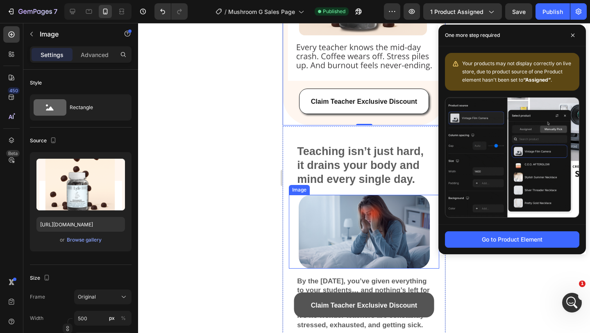
click at [370, 243] on img at bounding box center [364, 232] width 131 height 74
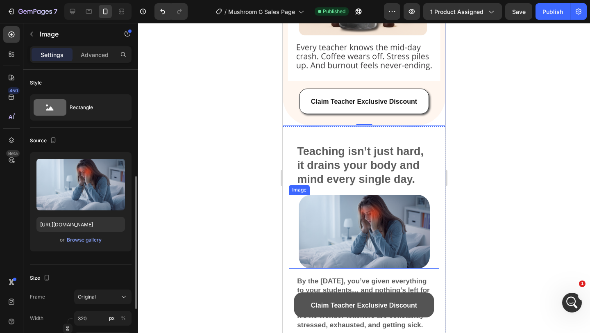
scroll to position [73, 0]
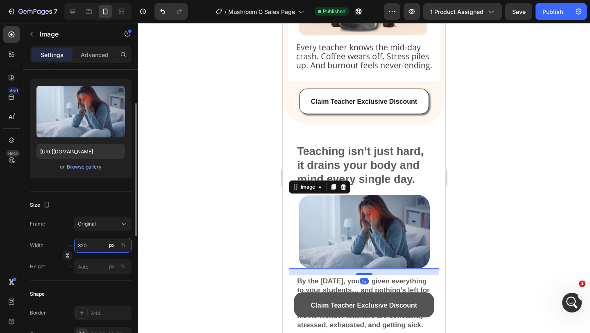
click at [98, 249] on input "320" at bounding box center [102, 245] width 57 height 15
click at [123, 244] on div "%" at bounding box center [123, 244] width 5 height 7
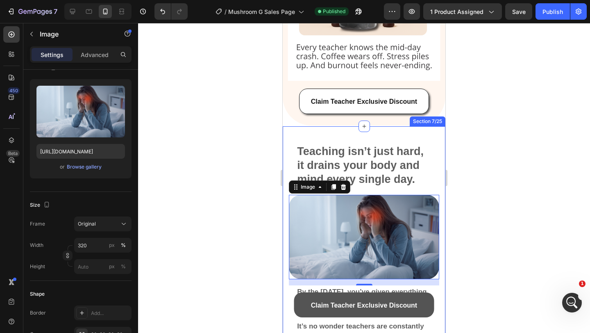
click at [457, 208] on div at bounding box center [364, 178] width 452 height 310
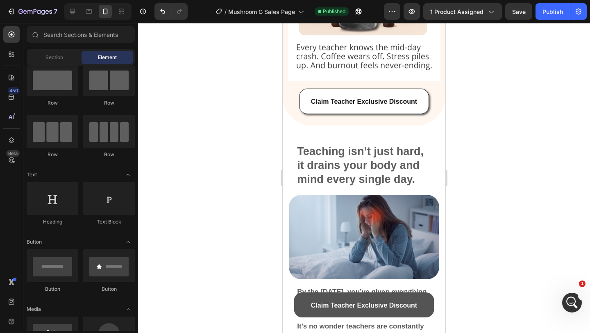
click at [484, 163] on div at bounding box center [364, 178] width 452 height 310
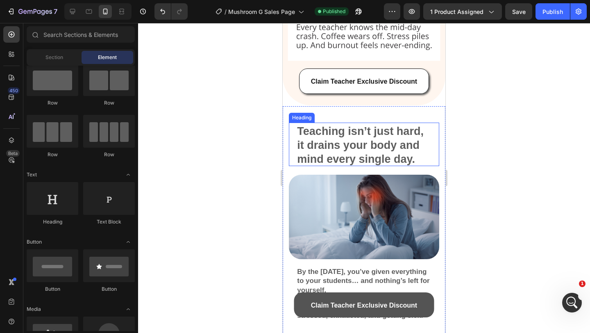
scroll to position [262, 0]
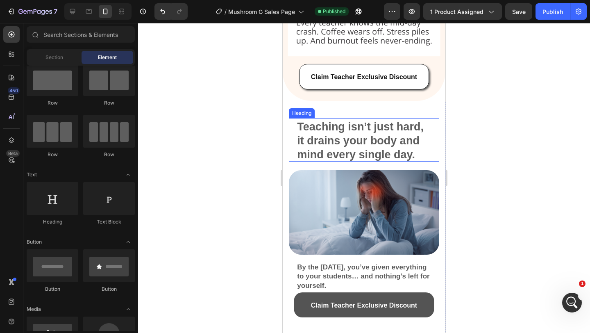
click at [378, 147] on h2 "Teaching isn’t just hard, it drains your body and mind every single day." at bounding box center [363, 139] width 135 height 43
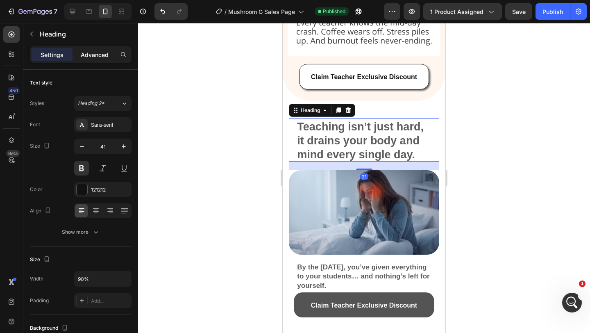
click at [93, 59] on div "Advanced" at bounding box center [94, 54] width 41 height 13
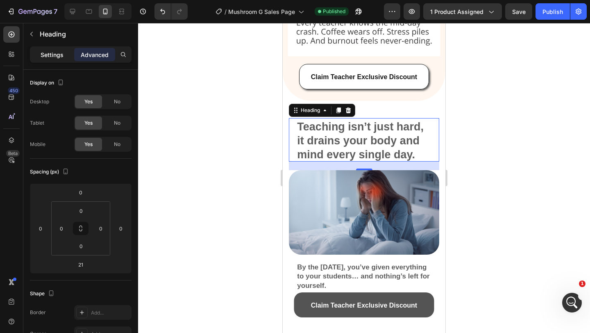
click at [65, 54] on div "Settings" at bounding box center [52, 54] width 41 height 13
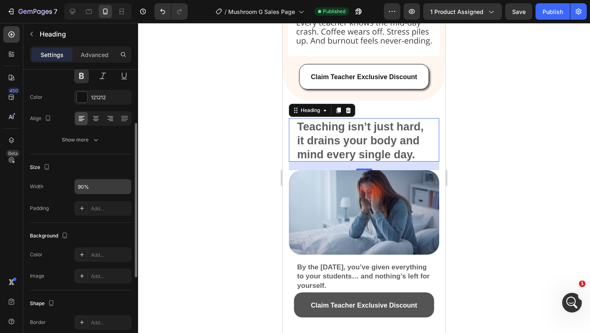
scroll to position [91, 0]
click at [95, 190] on input "90%" at bounding box center [103, 187] width 57 height 15
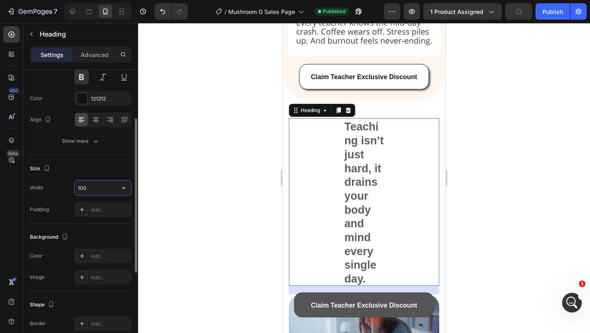
type input "100%"
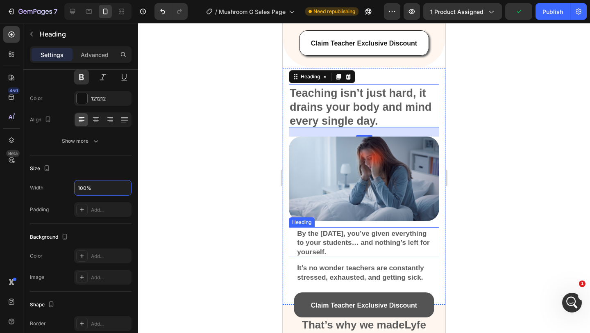
scroll to position [299, 0]
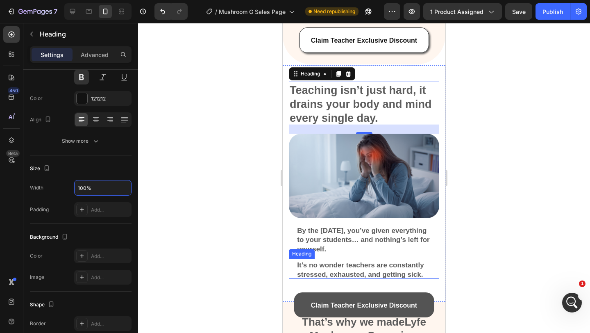
click at [308, 266] on span "It’s no wonder teachers are constantly stressed, exhausted, and getting sick." at bounding box center [360, 269] width 127 height 17
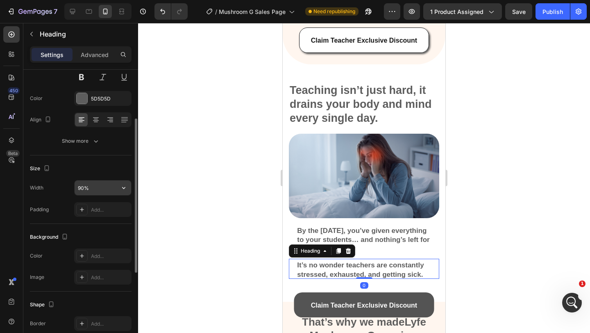
click at [99, 185] on input "90%" at bounding box center [103, 187] width 57 height 15
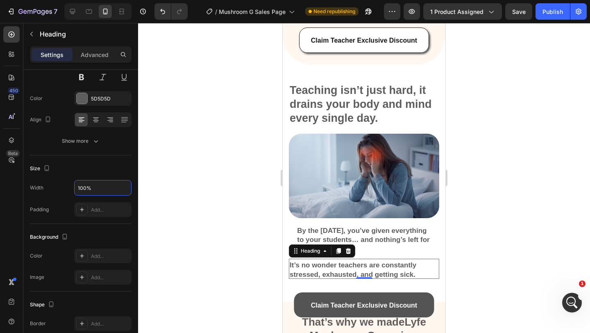
type input "100%"
click at [312, 244] on div "Heading" at bounding box center [322, 250] width 66 height 13
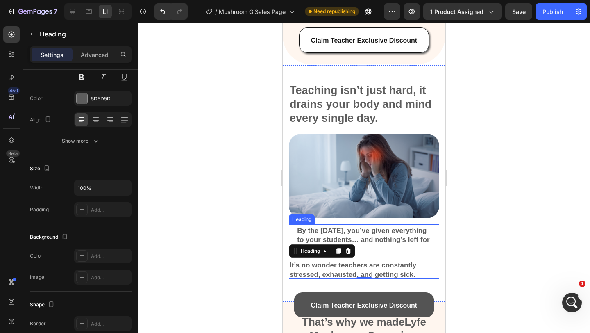
click at [313, 233] on span "By the [DATE], you’ve given everything to your students… and nothing’s left for…" at bounding box center [363, 239] width 132 height 26
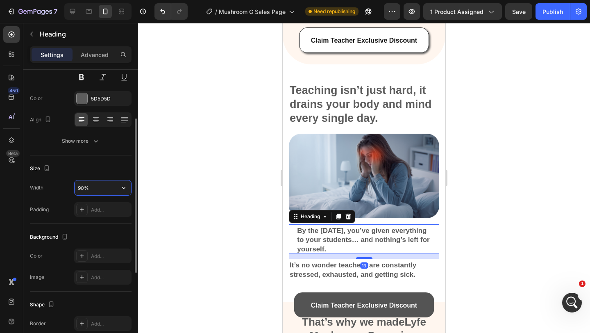
click at [92, 188] on input "90%" at bounding box center [103, 187] width 57 height 15
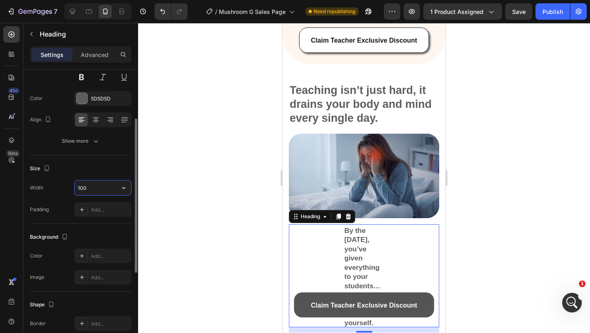
type input "100%"
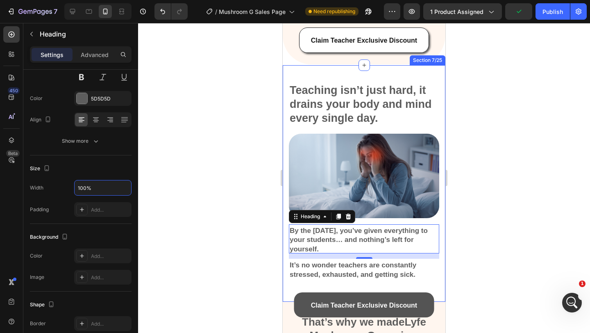
click at [492, 195] on div at bounding box center [364, 178] width 452 height 310
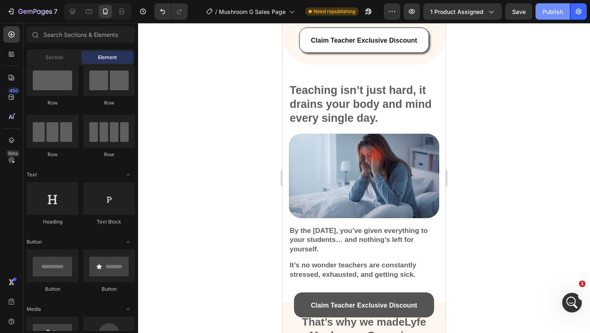
click at [544, 9] on div "Publish" at bounding box center [552, 11] width 20 height 9
click at [544, 9] on button "Publish" at bounding box center [552, 11] width 34 height 16
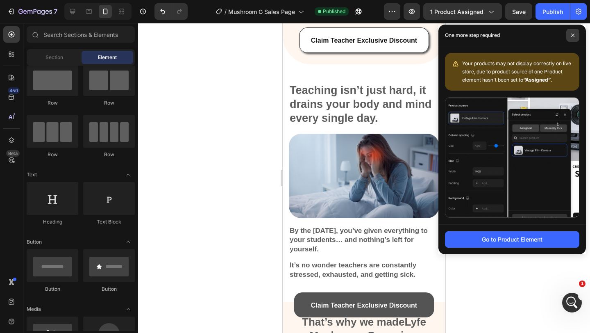
click at [576, 35] on span at bounding box center [572, 35] width 13 height 13
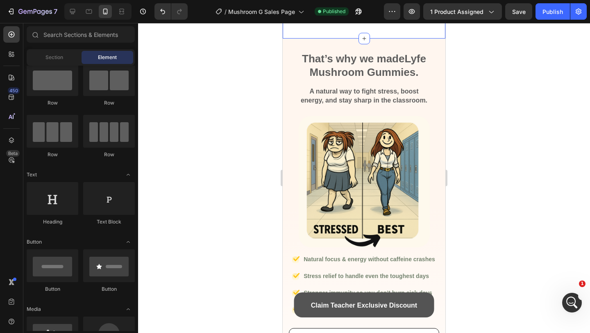
scroll to position [576, 0]
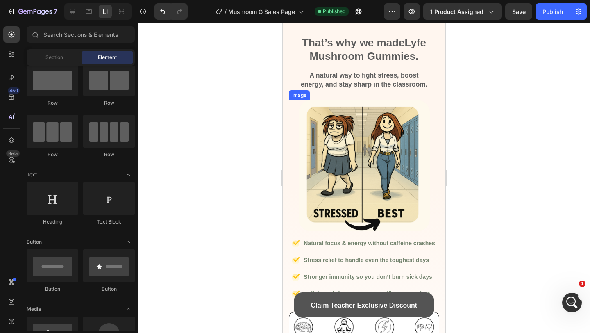
click at [373, 145] on img at bounding box center [364, 165] width 131 height 131
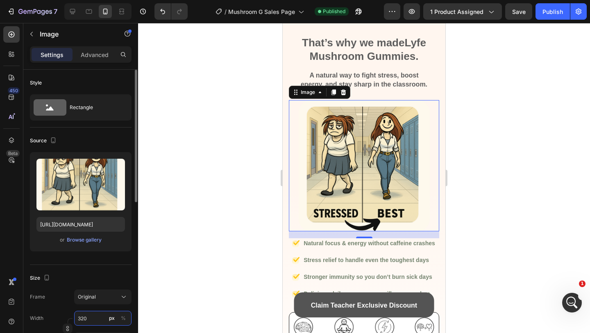
click at [97, 315] on input "320" at bounding box center [102, 317] width 57 height 15
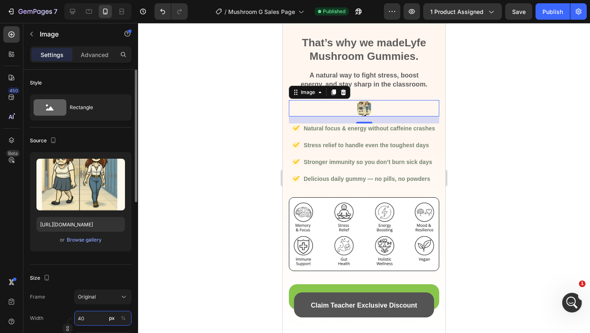
type input "4"
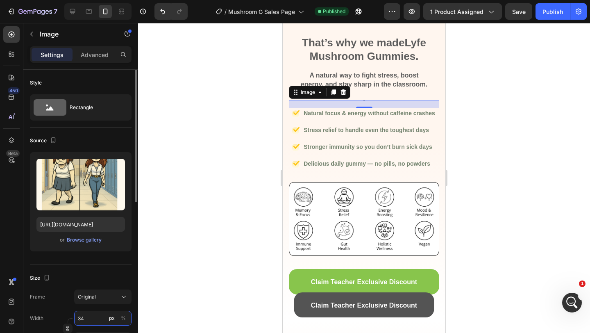
type input "340"
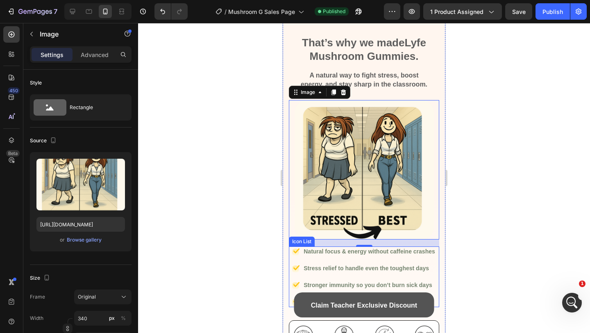
click at [487, 226] on div at bounding box center [364, 178] width 452 height 310
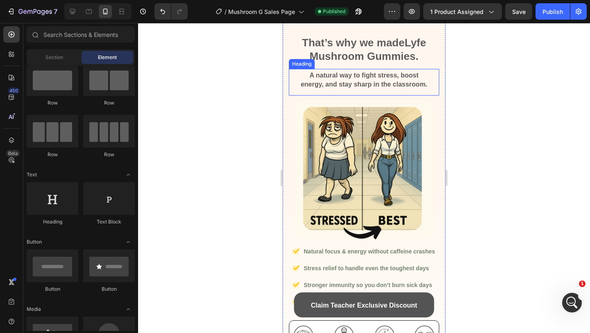
click at [355, 75] on span "A natural way to fight stress, boost energy, and stay sharp in the classroom." at bounding box center [364, 80] width 127 height 16
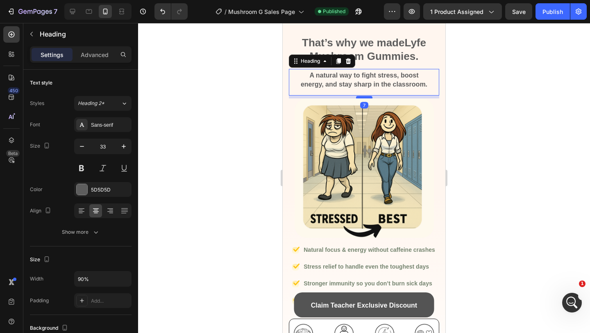
drag, startPoint x: 364, startPoint y: 99, endPoint x: 364, endPoint y: 94, distance: 4.5
click at [364, 96] on div at bounding box center [364, 97] width 16 height 2
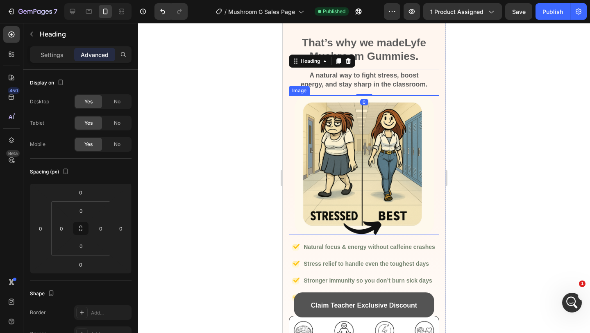
click at [489, 111] on div at bounding box center [364, 178] width 452 height 310
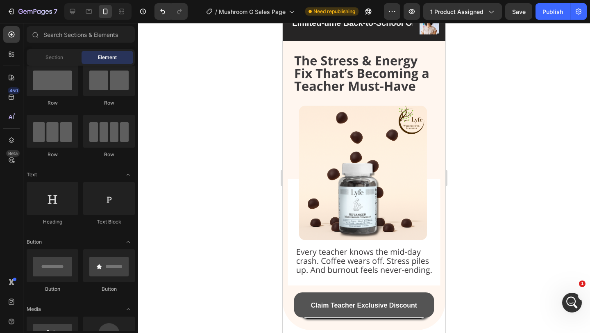
scroll to position [41, 0]
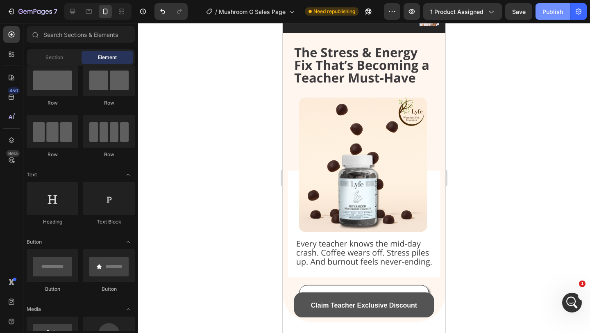
click at [543, 14] on div "Publish" at bounding box center [552, 11] width 20 height 9
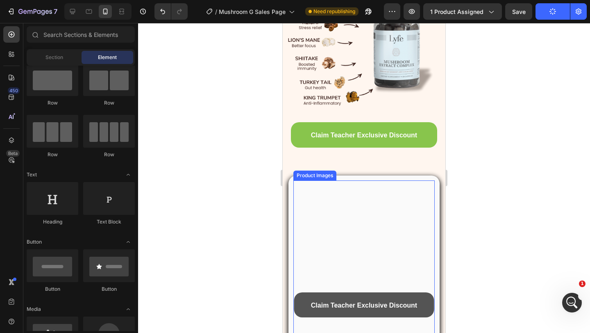
scroll to position [1012, 0]
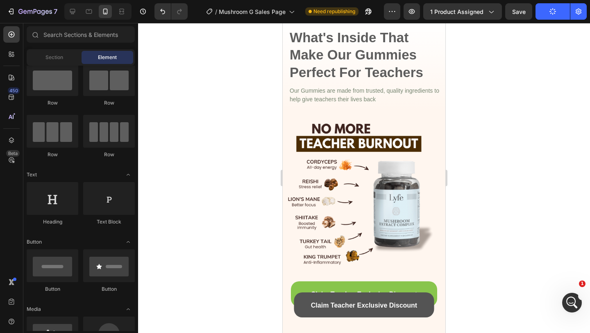
click at [371, 184] on img at bounding box center [358, 193] width 150 height 150
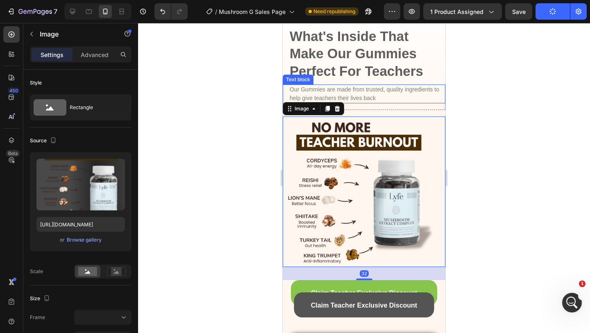
scroll to position [1023, 0]
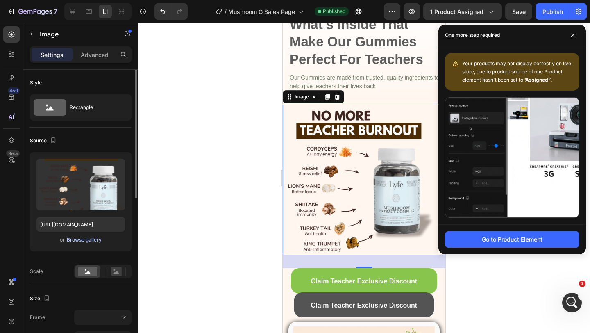
click at [92, 238] on div "Browse gallery" at bounding box center [84, 239] width 35 height 7
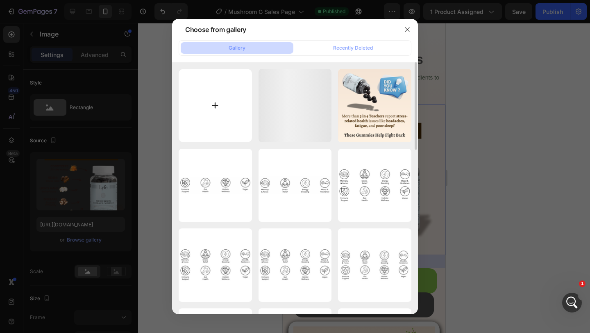
click at [210, 99] on input "file" at bounding box center [215, 105] width 73 height 73
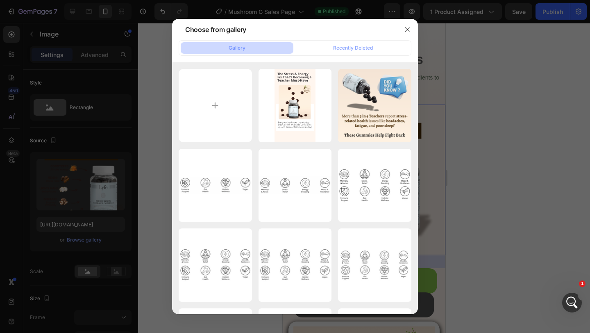
click at [105, 242] on div at bounding box center [295, 166] width 590 height 333
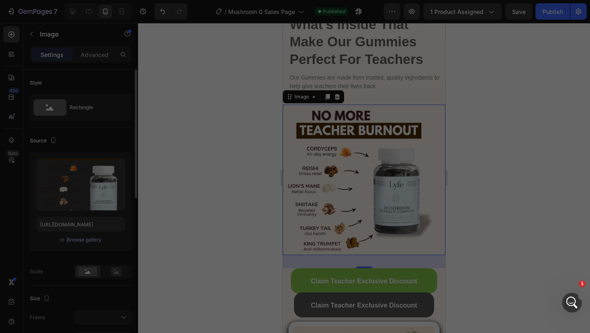
click at [97, 242] on div "Browse gallery" at bounding box center [84, 239] width 35 height 7
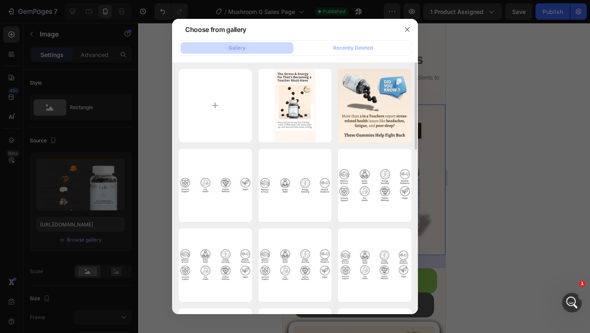
click at [232, 117] on input "file" at bounding box center [215, 105] width 73 height 73
type input "C:\fakepath\Mushroomextrac Gummies (1080 x 1080 px).svg"
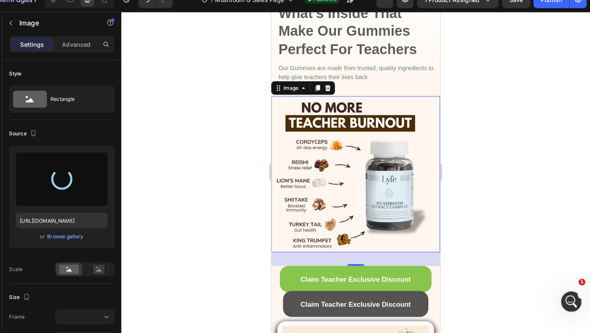
scroll to position [0, 0]
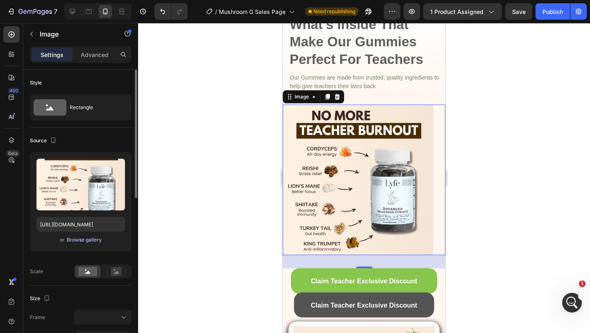
click at [91, 237] on div "Browse gallery" at bounding box center [84, 239] width 35 height 7
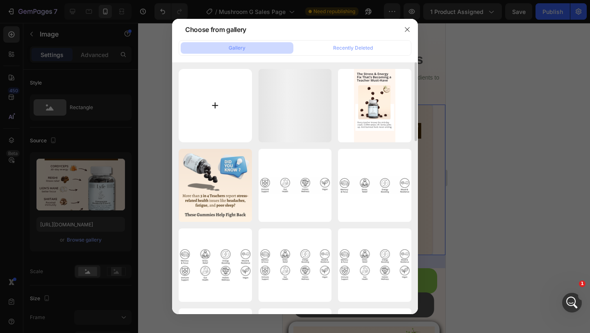
click at [192, 84] on input "file" at bounding box center [215, 105] width 73 height 73
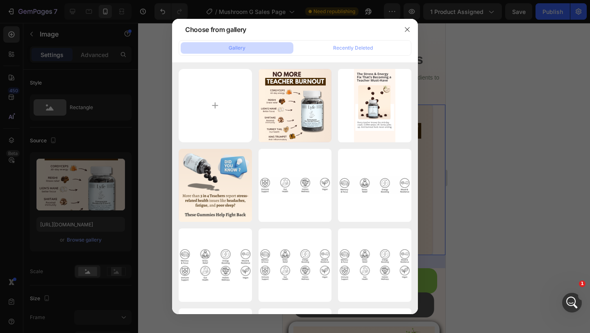
click at [462, 100] on div at bounding box center [295, 166] width 590 height 333
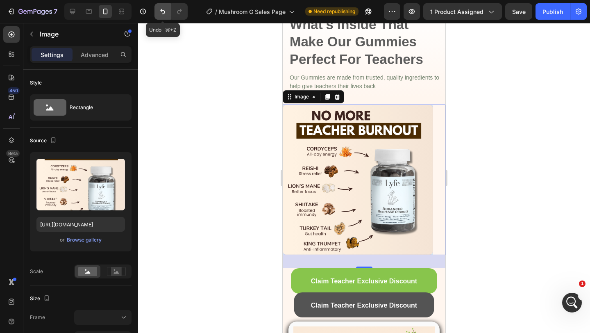
click at [159, 10] on icon "Undo/Redo" at bounding box center [162, 11] width 8 height 8
click at [166, 8] on icon "Undo/Redo" at bounding box center [162, 11] width 8 height 8
type input "https://cdn.shopify.com/s/files/1/0567/0443/4264/files/gempages_532390233220580…"
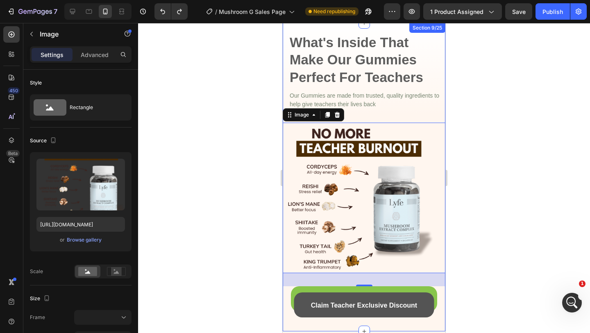
scroll to position [1014, 0]
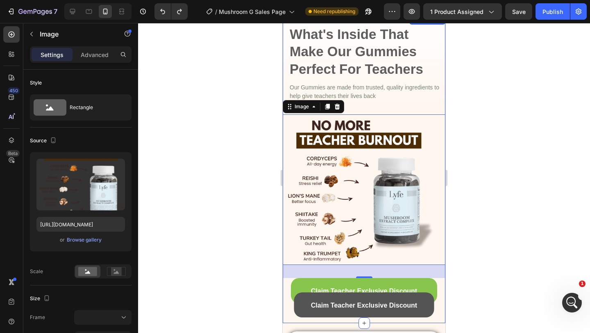
click at [388, 109] on div "What's Inside That Make Our Gummies Perfect For Teachers Heading Our Gummies ar…" at bounding box center [364, 165] width 163 height 281
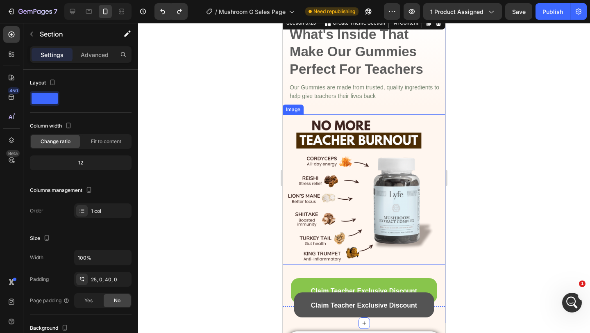
click at [398, 153] on img at bounding box center [358, 189] width 150 height 150
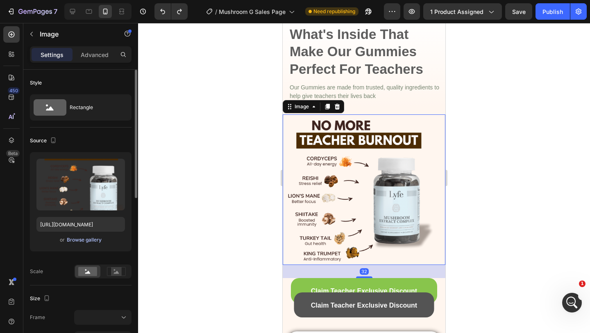
click at [95, 241] on div "Browse gallery" at bounding box center [84, 239] width 35 height 7
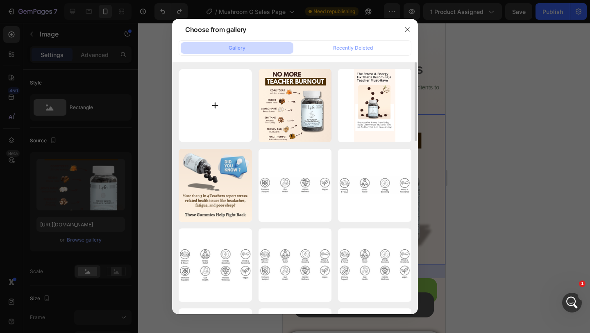
click at [245, 86] on input "file" at bounding box center [215, 105] width 73 height 73
type input "C:\fakepath\Beige Gradient Fashion Trends Promotion Instagram Story (1).svg"
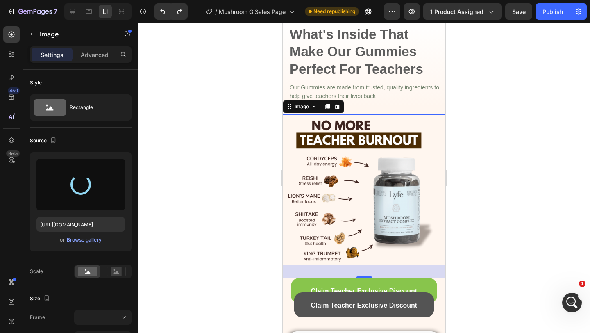
type input "https://cdn.shopify.com/s/files/1/0567/0443/4264/files/gempages_532390233220580…"
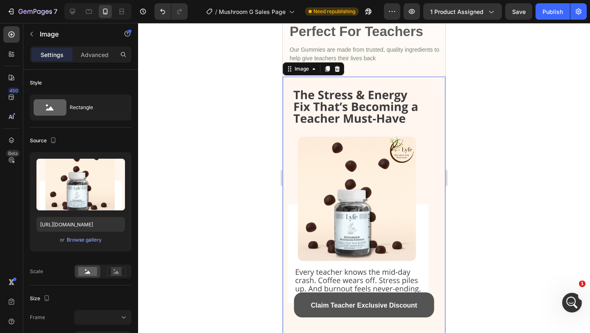
scroll to position [1053, 0]
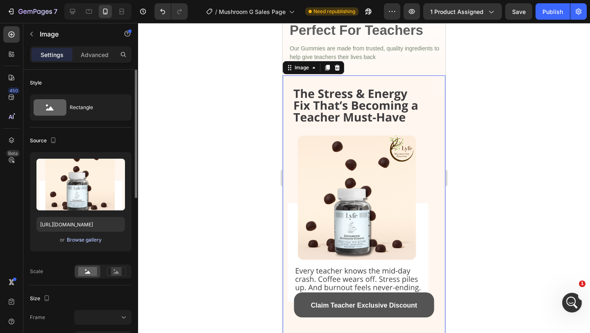
click at [75, 238] on div "Browse gallery" at bounding box center [84, 239] width 35 height 7
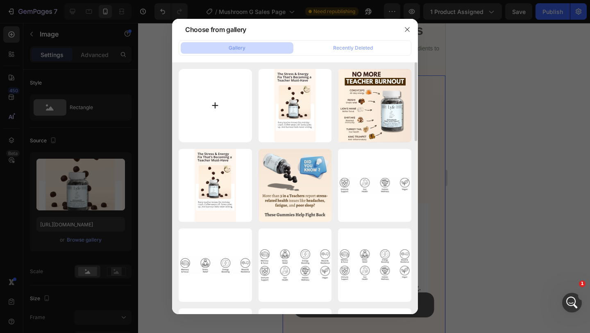
click at [229, 115] on input "file" at bounding box center [215, 105] width 73 height 73
type input "C:\fakepath\Mushroomextrac Gummies (1080 x 1080 px) (1).svg"
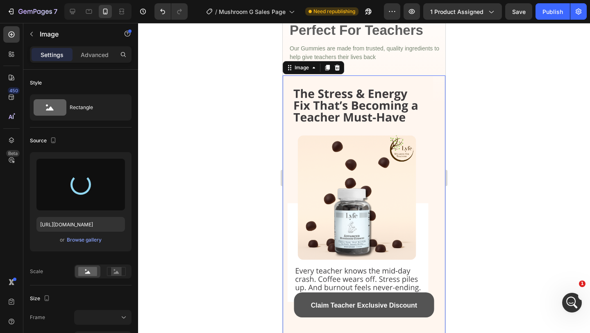
type input "https://cdn.shopify.com/s/files/1/0567/0443/4264/files/gempages_532390233220580…"
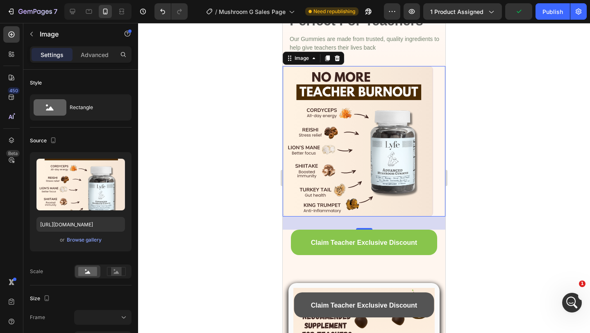
scroll to position [1054, 0]
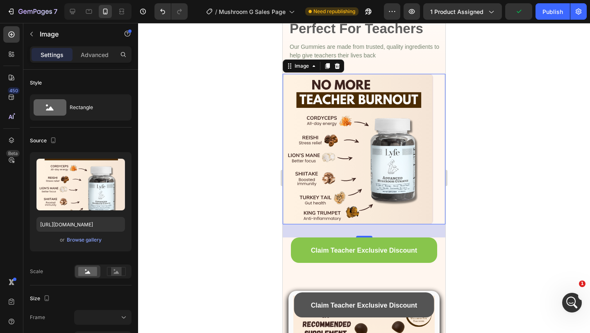
click at [487, 144] on div at bounding box center [364, 178] width 452 height 310
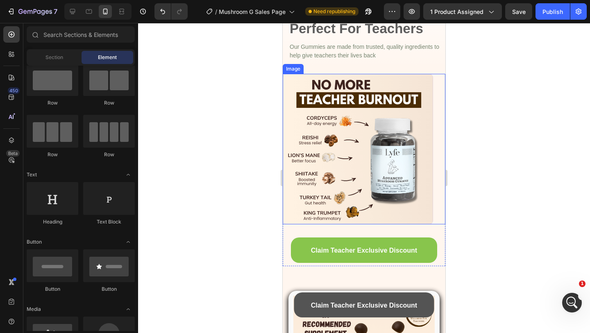
click at [324, 114] on img at bounding box center [358, 149] width 150 height 150
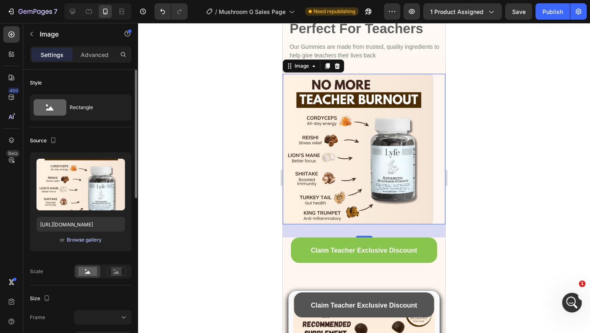
click at [95, 241] on div "Browse gallery" at bounding box center [84, 239] width 35 height 7
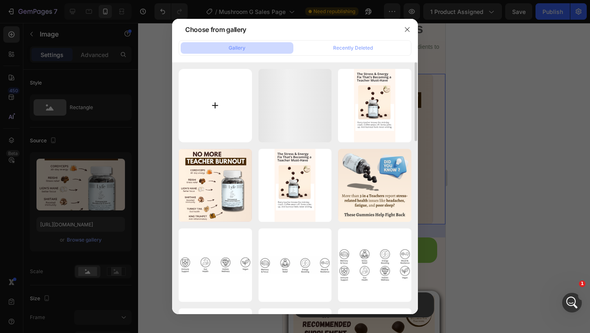
click at [211, 110] on input "file" at bounding box center [215, 105] width 73 height 73
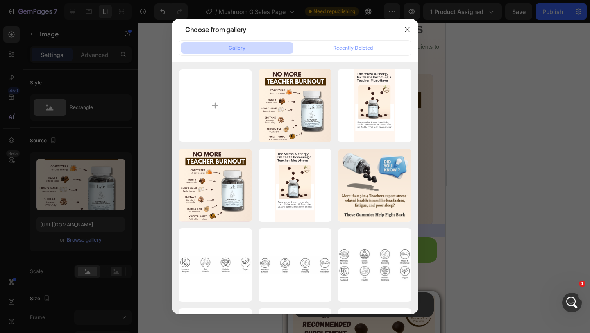
click at [491, 158] on div at bounding box center [295, 166] width 590 height 333
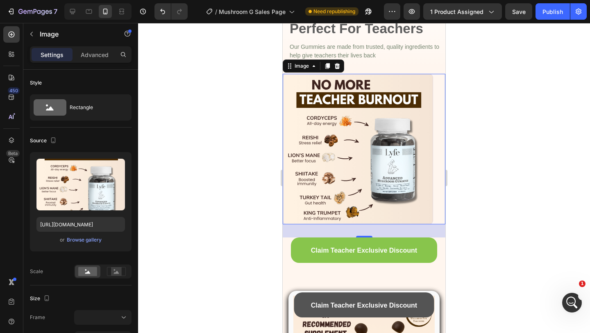
click at [398, 158] on img at bounding box center [358, 149] width 150 height 150
click at [92, 233] on div "Upload Image https://cdn.shopify.com/s/files/1/0567/0443/4264/files/gempages_53…" at bounding box center [81, 201] width 102 height 99
click at [92, 238] on div "Browse gallery" at bounding box center [84, 239] width 35 height 7
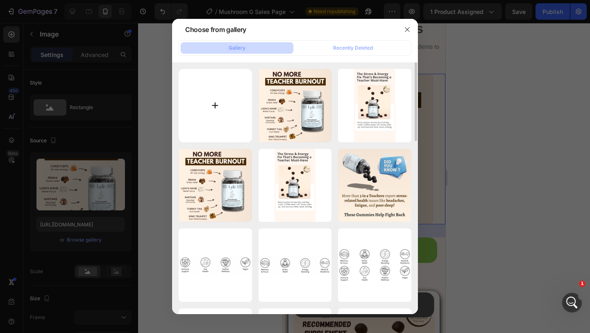
click at [192, 110] on input "file" at bounding box center [215, 105] width 73 height 73
type input "C:\fakepath\Mushroomextrac Gummies (1080 x 1080 px) (3).svg"
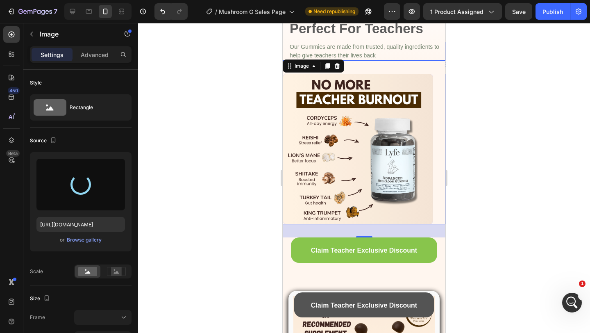
type input "https://cdn.shopify.com/s/files/1/0567/0443/4264/files/gempages_532390233220580…"
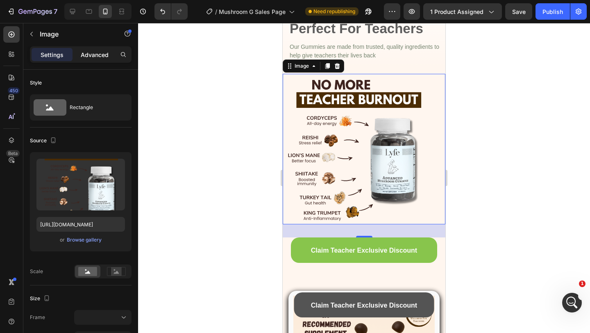
click at [99, 50] on div "Advanced" at bounding box center [94, 54] width 41 height 13
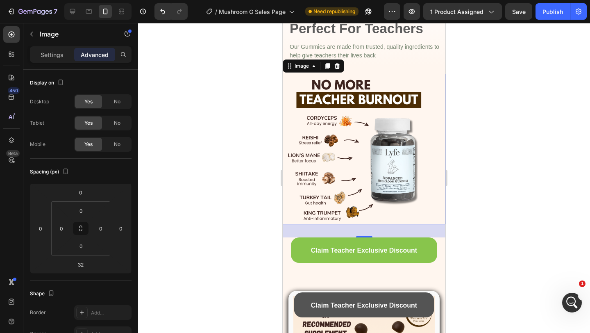
click at [442, 114] on div "Image 32" at bounding box center [364, 149] width 163 height 150
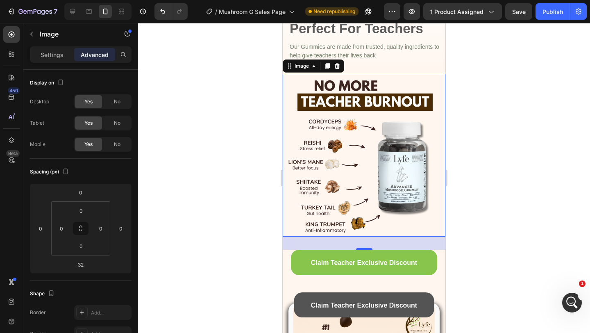
click at [514, 106] on div at bounding box center [364, 178] width 452 height 310
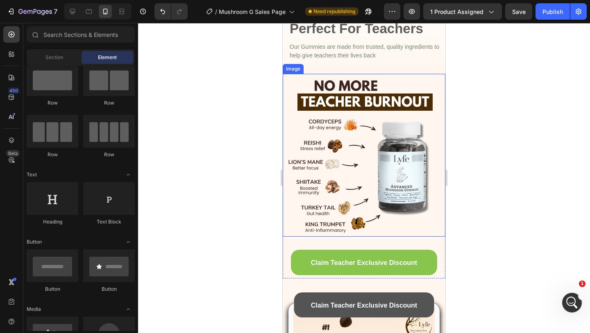
click at [487, 117] on div at bounding box center [364, 178] width 452 height 310
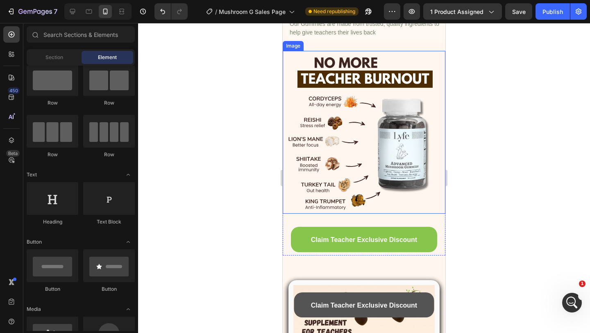
scroll to position [1077, 0]
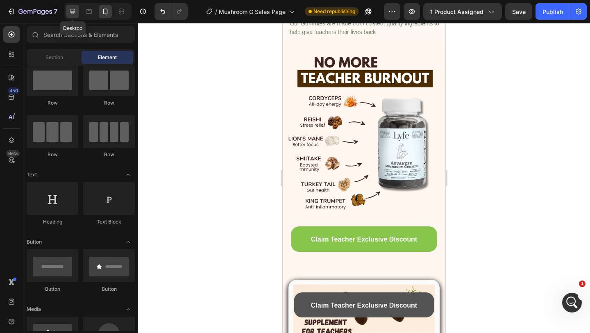
click at [70, 14] on icon at bounding box center [72, 11] width 8 height 8
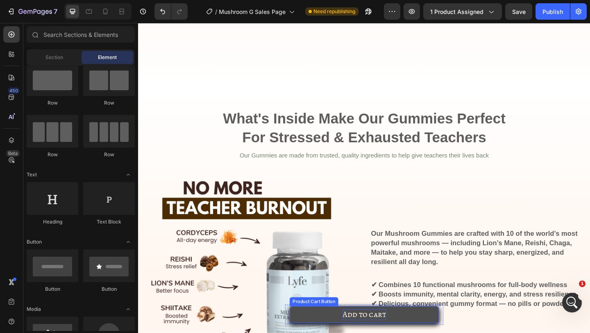
scroll to position [1000, 0]
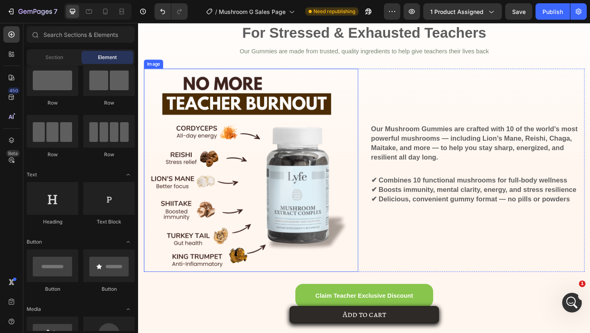
click at [288, 161] on img at bounding box center [254, 182] width 221 height 221
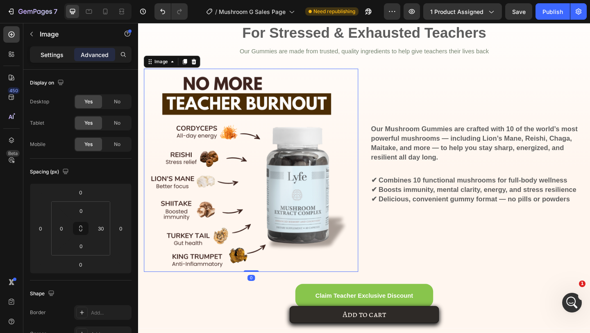
click at [45, 54] on p "Settings" at bounding box center [52, 54] width 23 height 9
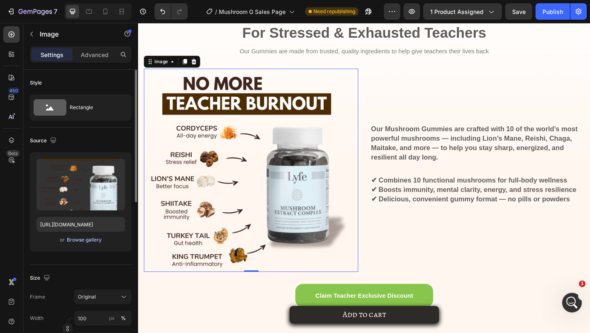
click at [74, 239] on div "Browse gallery" at bounding box center [84, 239] width 35 height 7
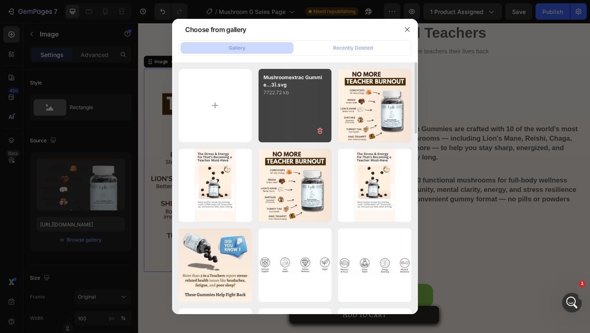
click at [272, 115] on div "Mushroomextrac Gummie...3).svg 7722.72 kb" at bounding box center [294, 105] width 73 height 73
type input "https://cdn.shopify.com/s/files/1/0567/0443/4264/files/gempages_532390233220580…"
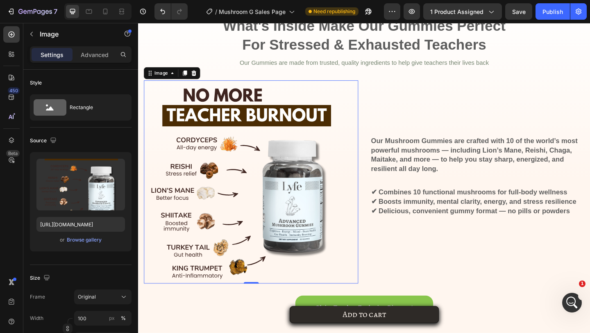
scroll to position [1010, 0]
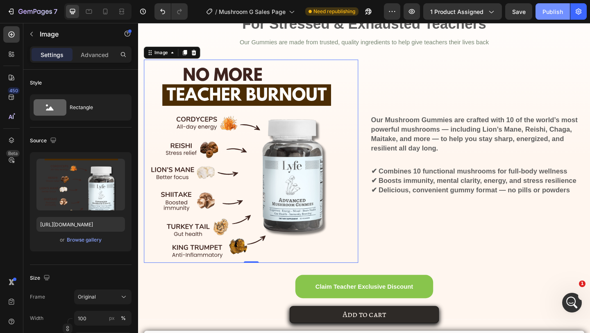
click at [542, 11] on button "Publish" at bounding box center [552, 11] width 34 height 16
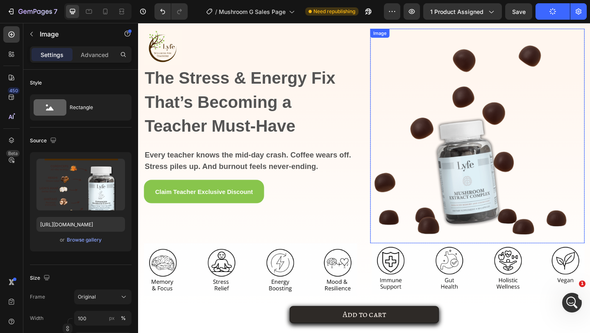
scroll to position [97, 0]
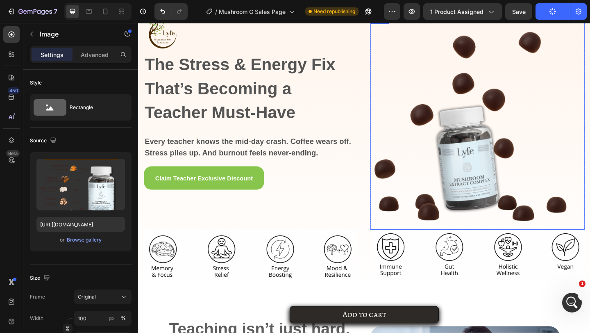
click at [462, 124] on img at bounding box center [506, 130] width 233 height 233
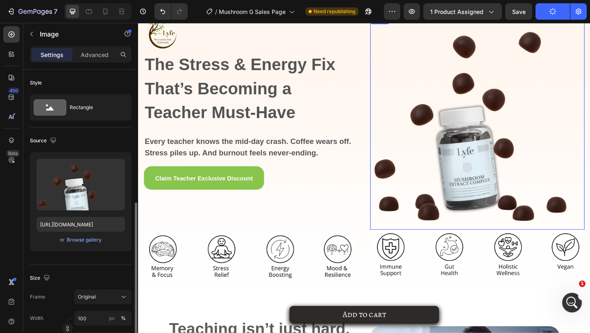
scroll to position [91, 0]
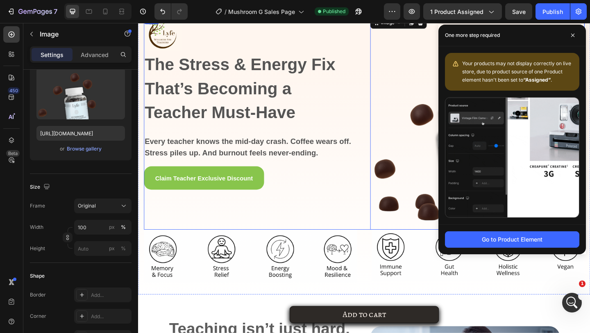
click at [378, 77] on div "Image The Stress & Energy Fix That’s Becoming a Teacher Must-Have Heading Every…" at bounding box center [383, 130] width 479 height 233
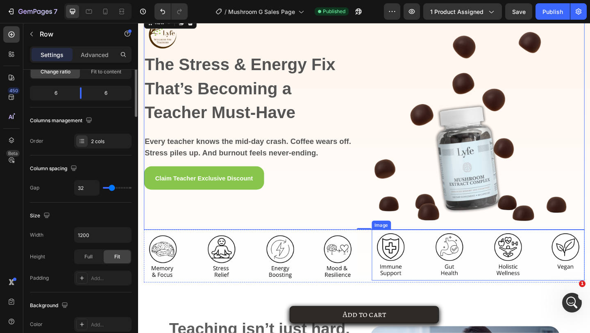
scroll to position [0, 0]
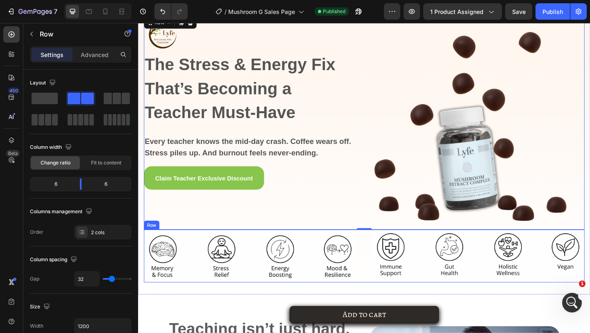
click at [388, 261] on div "Image Image Row" at bounding box center [383, 275] width 479 height 57
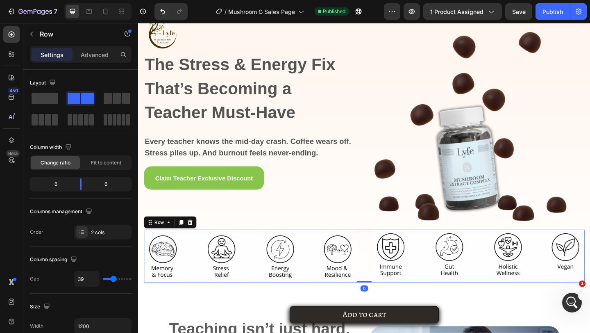
scroll to position [79, 0]
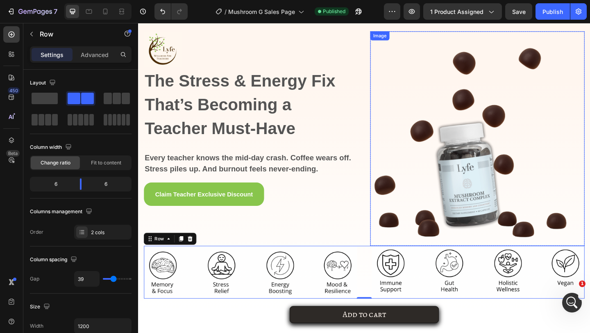
click at [466, 121] on img at bounding box center [506, 148] width 233 height 233
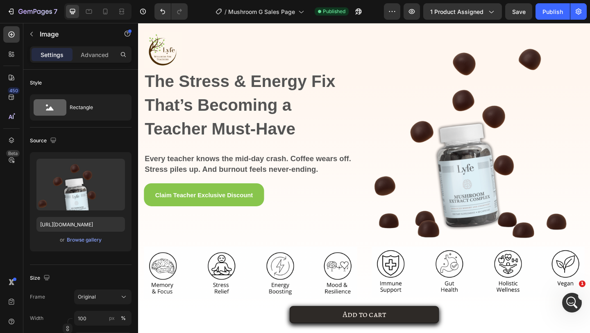
scroll to position [70, 0]
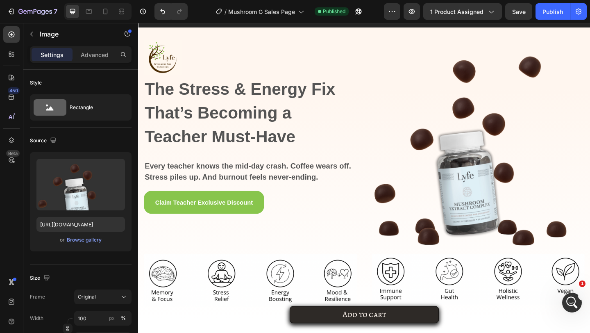
click at [478, 129] on img at bounding box center [506, 157] width 233 height 233
click at [498, 178] on img at bounding box center [506, 157] width 233 height 233
click at [69, 237] on div "Browse gallery" at bounding box center [84, 239] width 35 height 7
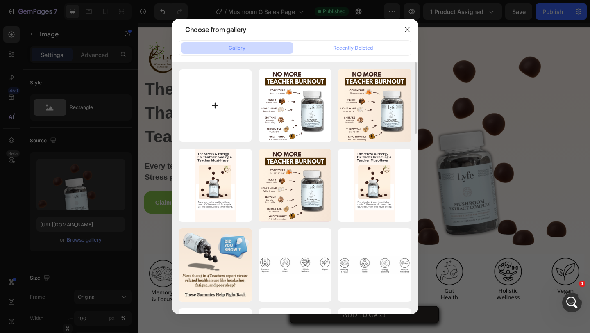
click at [207, 111] on input "file" at bounding box center [215, 105] width 73 height 73
type input "C:\fakepath\Mushroomextrac Gummies.svg"
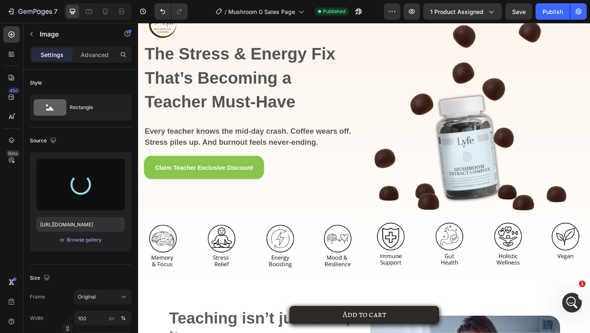
scroll to position [135, 0]
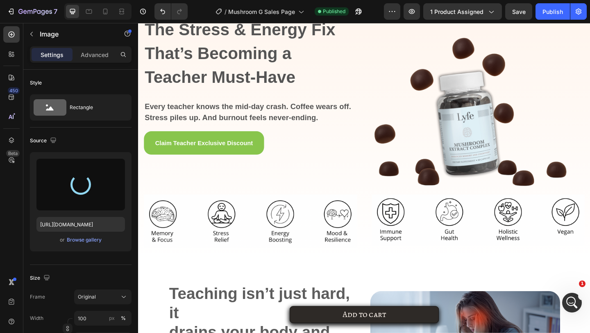
type input "https://cdn.shopify.com/s/files/1/0567/0443/4264/files/gempages_532390233220580…"
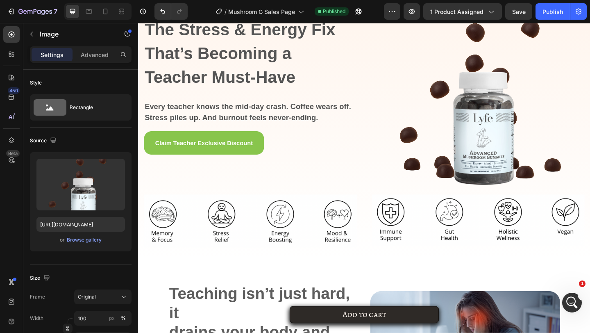
click at [476, 161] on img at bounding box center [506, 92] width 233 height 233
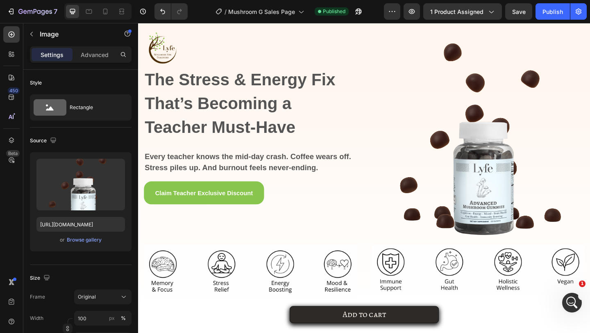
scroll to position [70, 0]
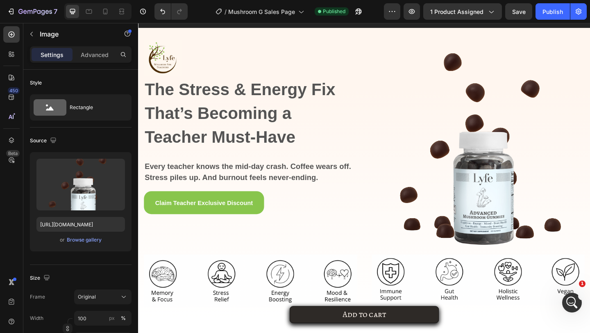
click at [473, 161] on img at bounding box center [506, 157] width 233 height 233
click at [399, 161] on img at bounding box center [506, 157] width 233 height 233
click at [116, 11] on div at bounding box center [121, 11] width 13 height 13
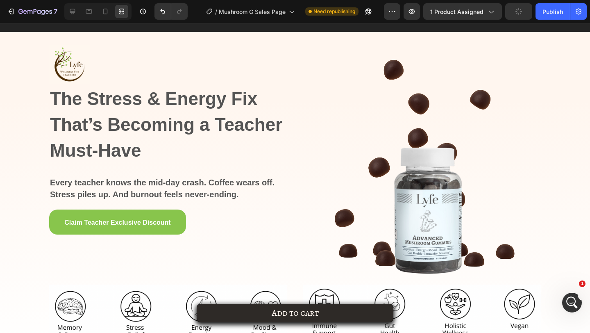
scroll to position [49, 0]
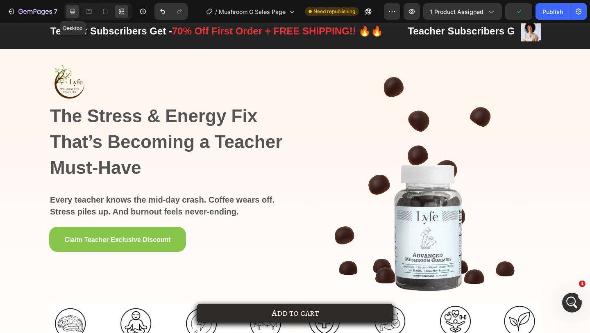
click at [74, 14] on icon at bounding box center [72, 11] width 8 height 8
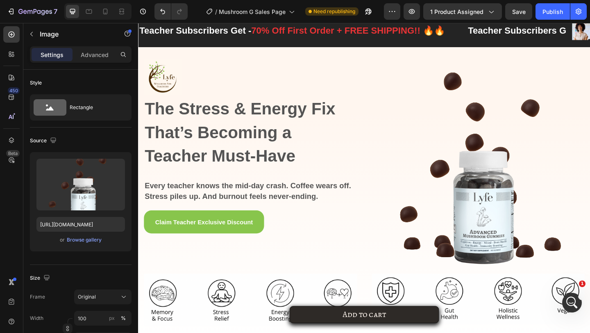
click at [414, 188] on img at bounding box center [506, 178] width 233 height 233
click at [481, 166] on img at bounding box center [506, 178] width 233 height 233
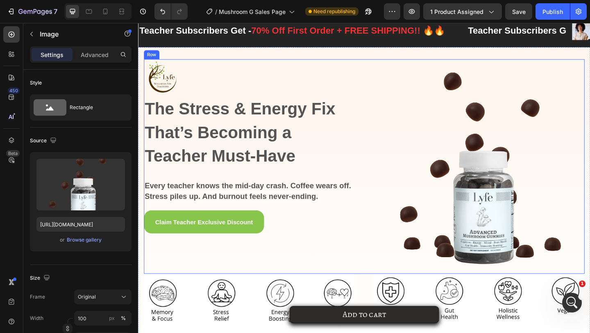
click at [353, 267] on div "Image The Stress & Energy Fix That’s Becoming a Teacher Must-Have Heading Every…" at bounding box center [260, 178] width 233 height 233
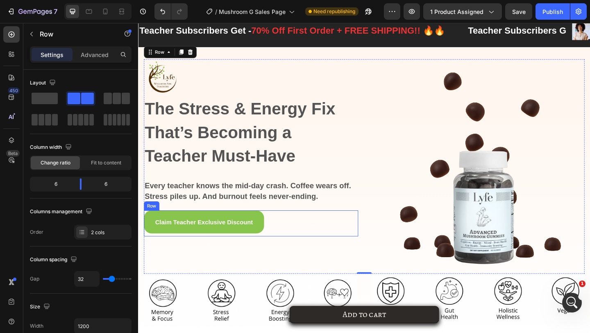
click at [522, 190] on img at bounding box center [506, 178] width 233 height 233
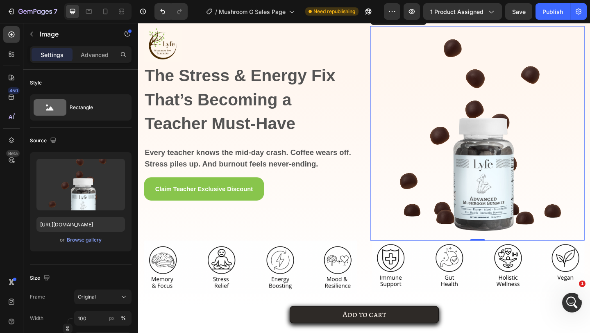
scroll to position [113, 0]
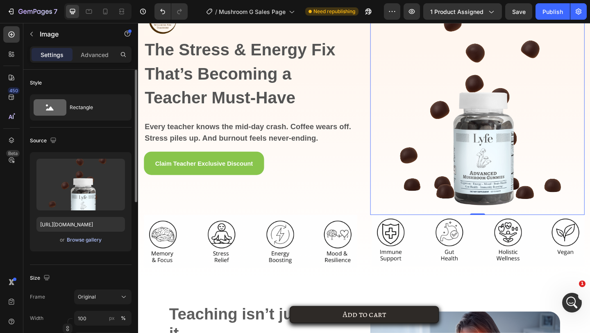
click at [84, 236] on div "Browse gallery" at bounding box center [84, 239] width 35 height 7
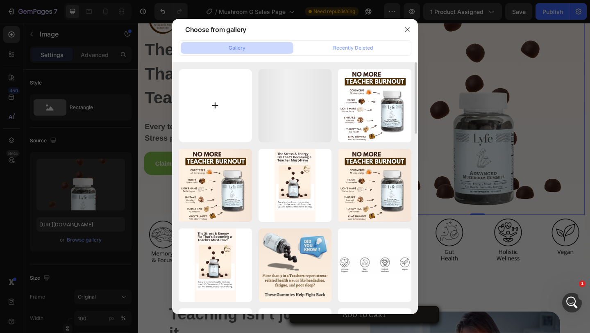
click at [231, 120] on input "file" at bounding box center [215, 105] width 73 height 73
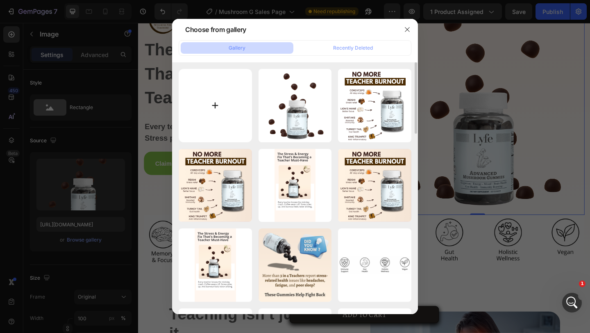
click at [209, 115] on input "file" at bounding box center [215, 105] width 73 height 73
type input "C:\fakepath\Mushroomextrac Gummies (1).svg"
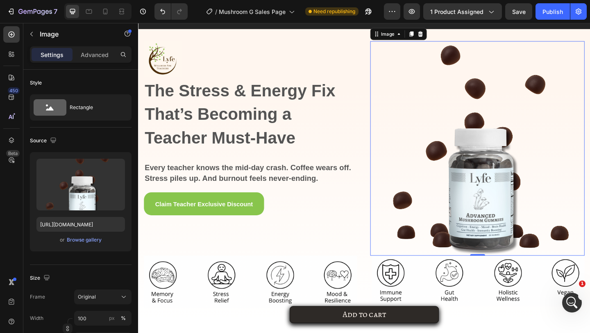
scroll to position [77, 0]
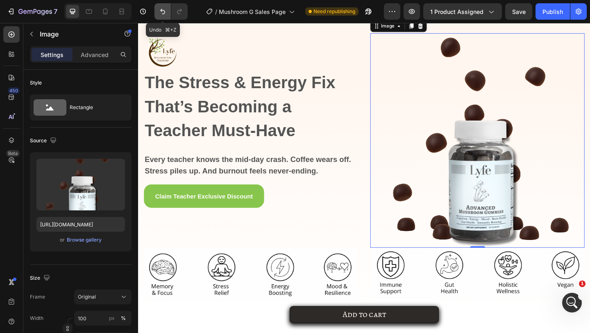
click at [158, 11] on button "Undo/Redo" at bounding box center [162, 11] width 16 height 16
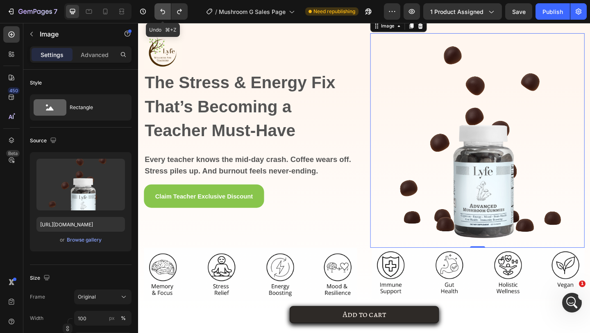
click at [158, 11] on button "Undo/Redo" at bounding box center [162, 11] width 16 height 16
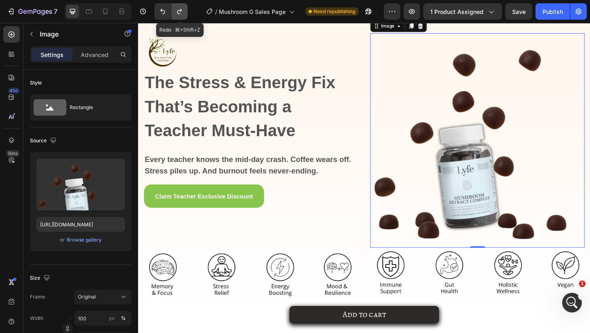
click at [182, 8] on icon "Undo/Redo" at bounding box center [179, 11] width 8 height 8
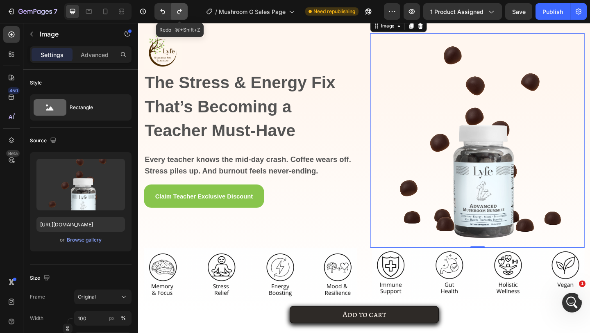
click at [182, 8] on icon "Undo/Redo" at bounding box center [179, 11] width 8 height 8
type input "https://cdn.shopify.com/s/files/1/0567/0443/4264/files/gempages_532390233220580…"
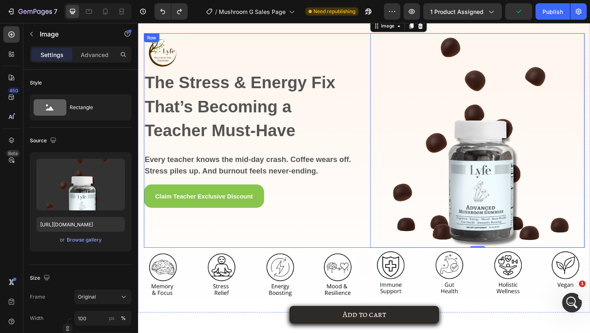
click at [371, 180] on h2 "Every teacher knows the mid-day crash. Coffee wears off. Stress piles up. And b…" at bounding box center [260, 176] width 233 height 26
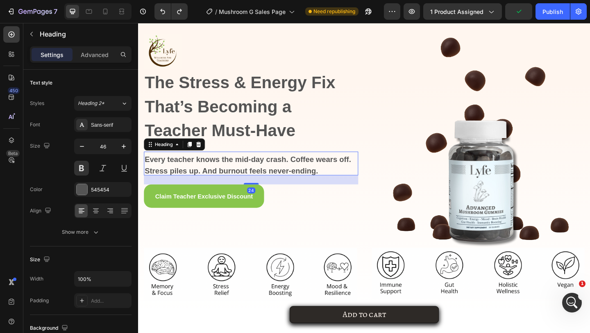
scroll to position [115, 0]
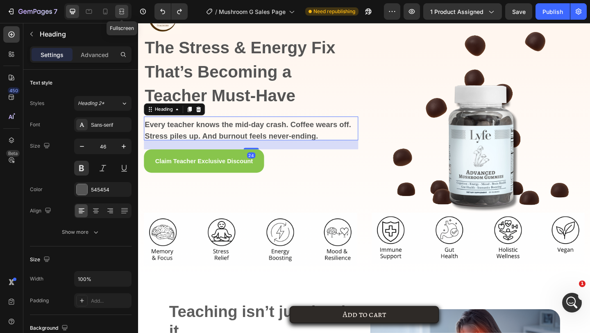
click at [120, 7] on icon at bounding box center [122, 11] width 8 height 8
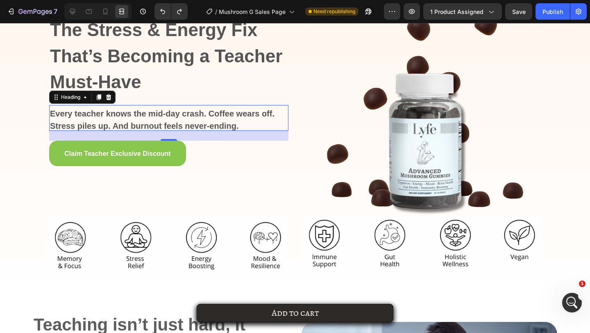
scroll to position [137, 0]
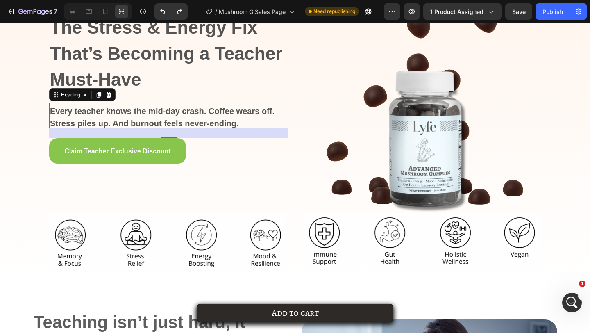
click at [398, 154] on img at bounding box center [420, 93] width 239 height 239
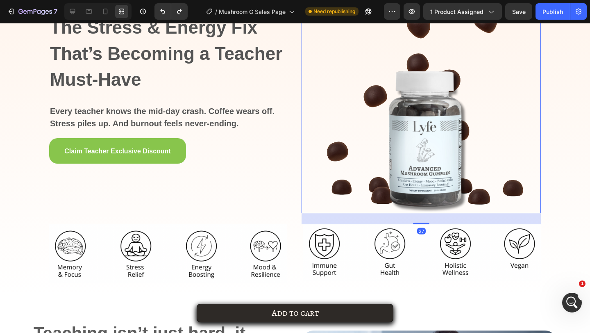
drag, startPoint x: 421, startPoint y: 212, endPoint x: 415, endPoint y: 195, distance: 18.0
click at [416, 195] on div "Image 27" at bounding box center [420, 93] width 239 height 239
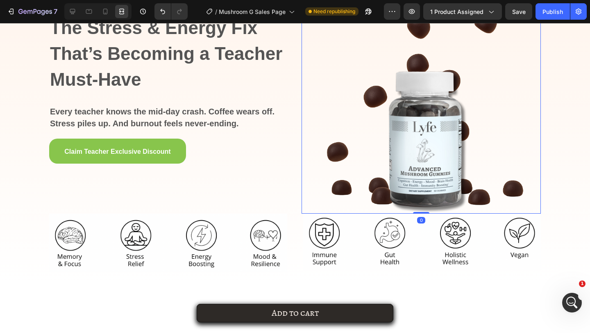
scroll to position [18, 0]
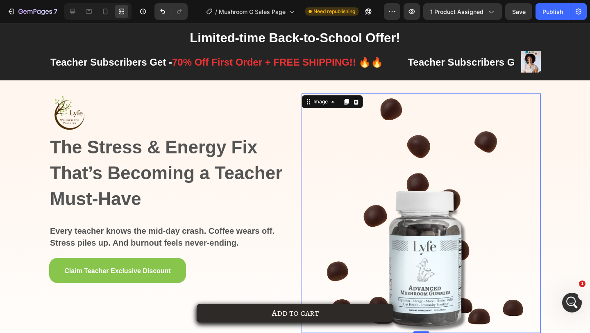
click at [322, 91] on div "Image The Stress & Energy Fix That’s Becoming a Teacher Must-Have Heading Every…" at bounding box center [295, 242] width 590 height 324
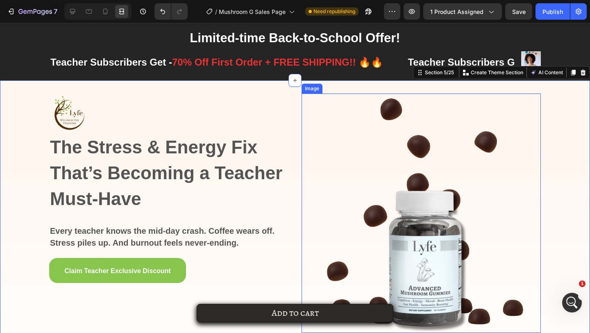
scroll to position [114, 0]
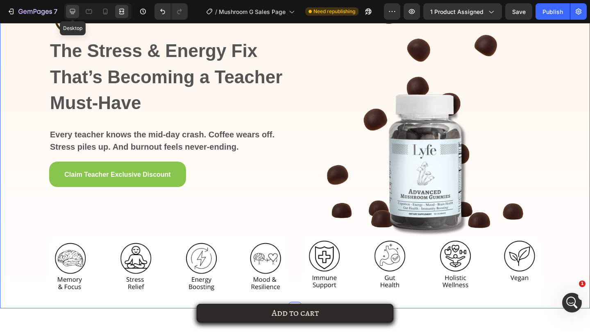
click at [76, 10] on icon at bounding box center [72, 11] width 8 height 8
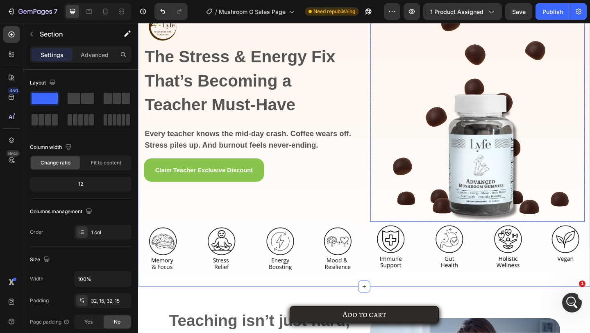
scroll to position [93, 0]
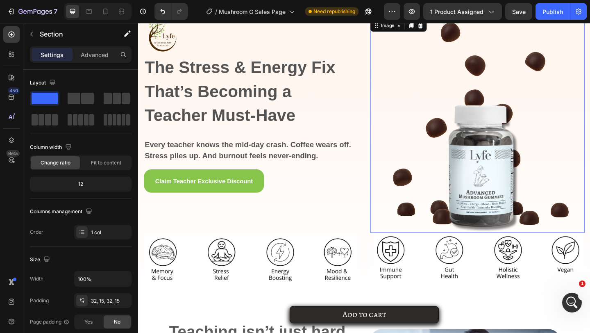
click at [495, 168] on img at bounding box center [506, 134] width 233 height 233
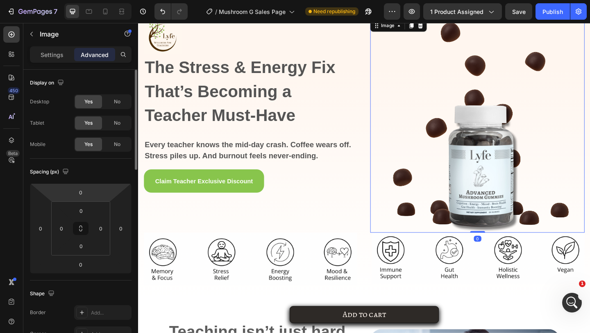
click at [90, 198] on div "0" at bounding box center [80, 192] width 20 height 13
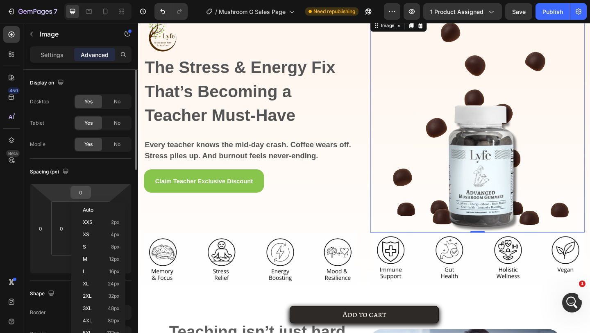
click at [85, 197] on input "0" at bounding box center [80, 192] width 16 height 12
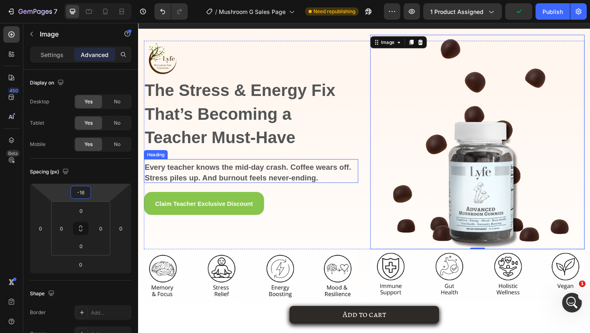
scroll to position [62, 0]
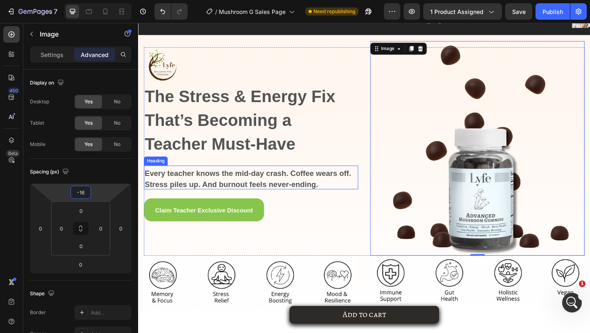
type input "-1"
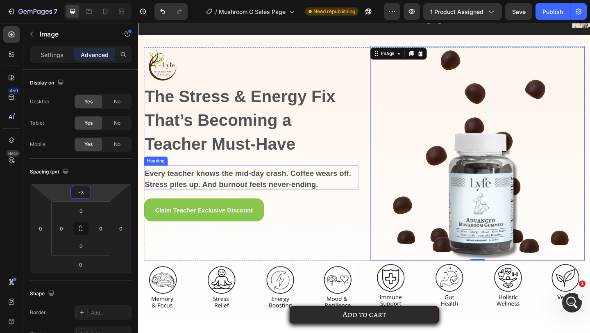
type input "-30"
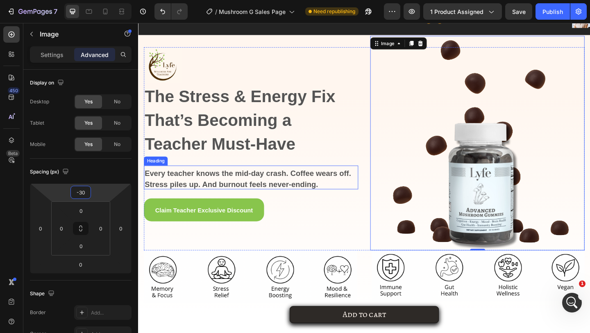
scroll to position [69, 0]
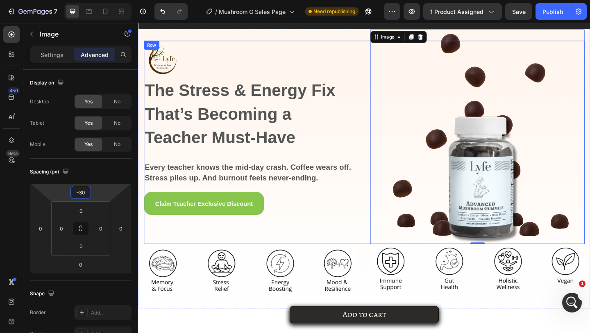
click at [230, 178] on span "Every teacher knows the mid-day crash. Coffee wears off. Stress piles up. And b…" at bounding box center [257, 185] width 224 height 21
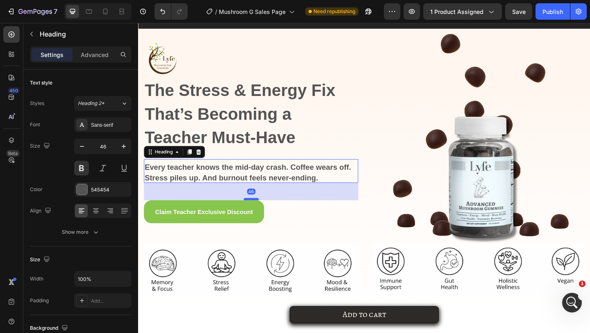
drag, startPoint x: 258, startPoint y: 206, endPoint x: 263, endPoint y: 215, distance: 10.1
click at [263, 215] on div at bounding box center [261, 214] width 16 height 2
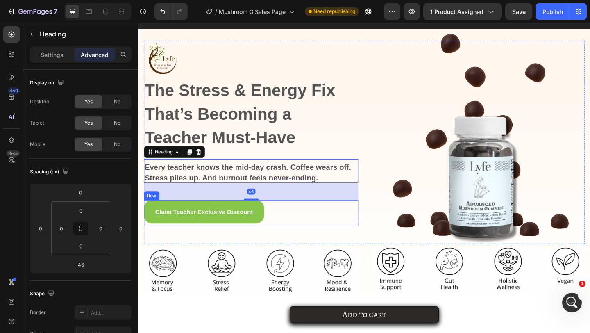
click at [303, 241] on div "Claim Teacher Exclusive Discount Button Row" at bounding box center [260, 229] width 233 height 29
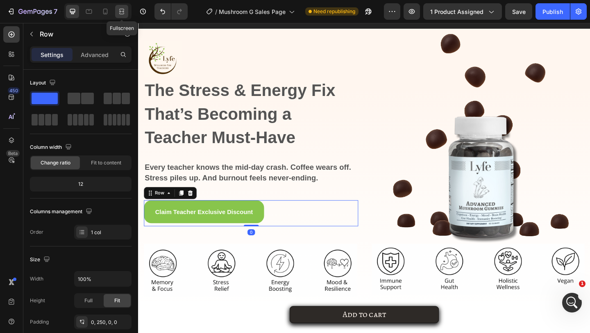
click at [122, 12] on icon at bounding box center [120, 11] width 2 height 2
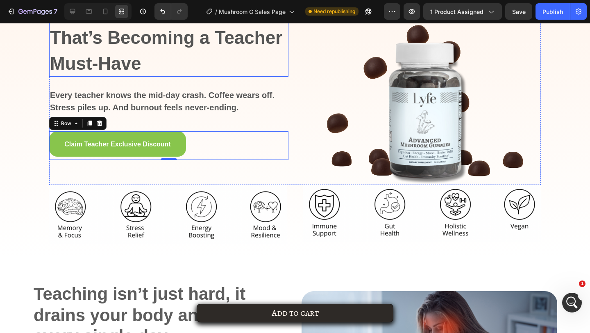
scroll to position [171, 0]
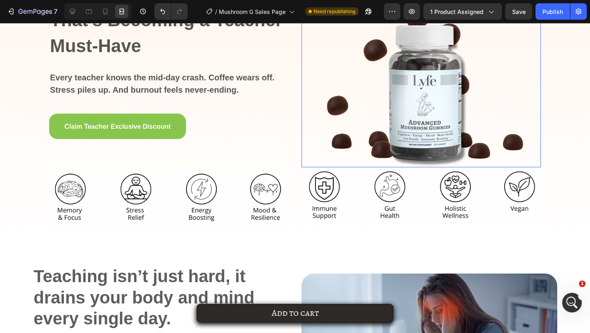
click at [361, 111] on img at bounding box center [420, 47] width 239 height 239
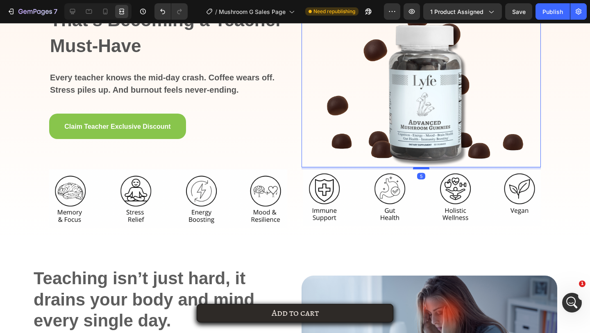
drag, startPoint x: 421, startPoint y: 166, endPoint x: 422, endPoint y: 171, distance: 5.5
click at [422, 169] on div at bounding box center [421, 168] width 16 height 2
type input "13"
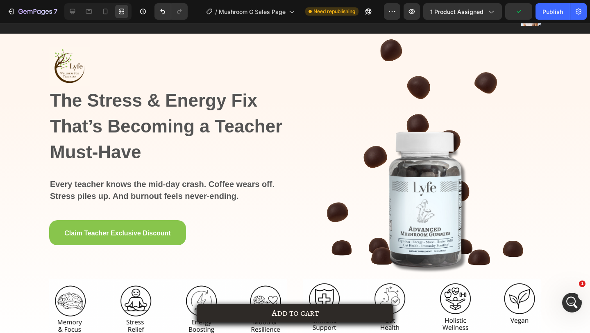
scroll to position [83, 0]
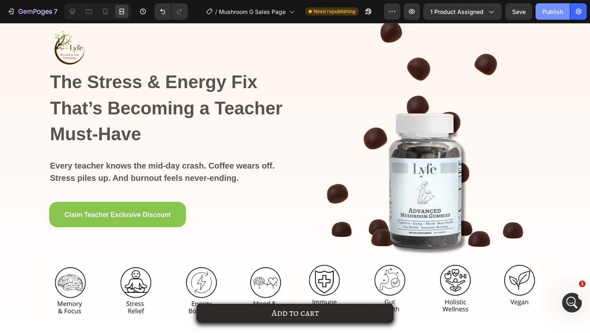
click at [545, 16] on button "Publish" at bounding box center [552, 11] width 34 height 16
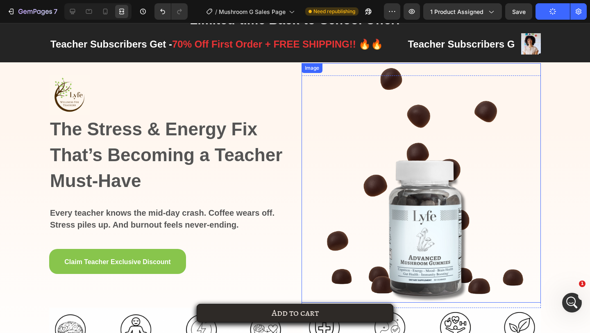
scroll to position [104, 0]
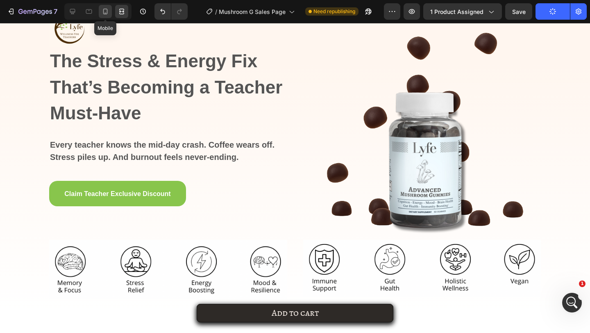
click at [100, 8] on div at bounding box center [105, 11] width 13 height 13
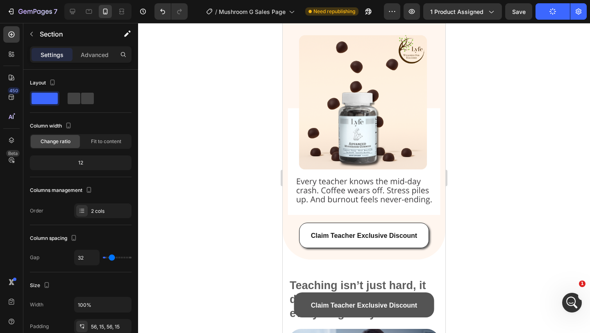
type input "0"
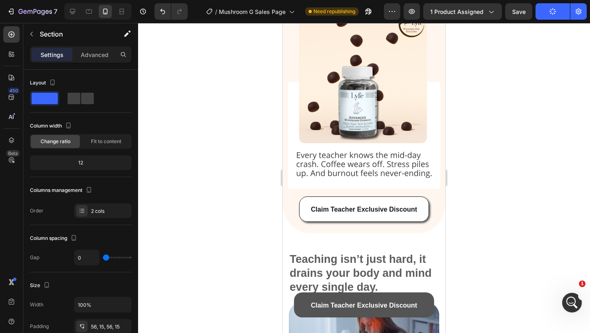
scroll to position [65, 0]
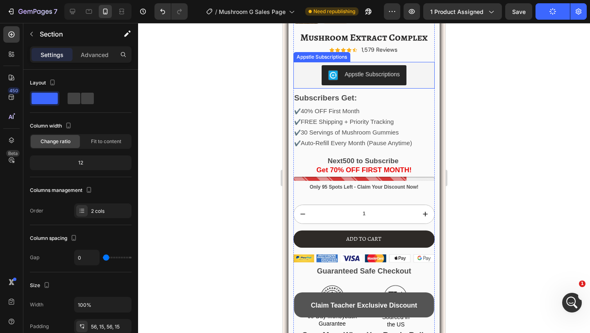
scroll to position [1290, 0]
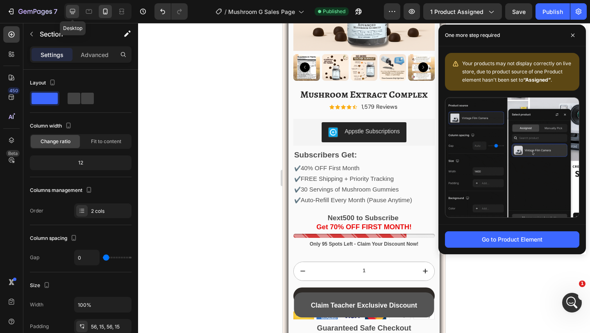
click at [74, 8] on icon at bounding box center [72, 11] width 8 height 8
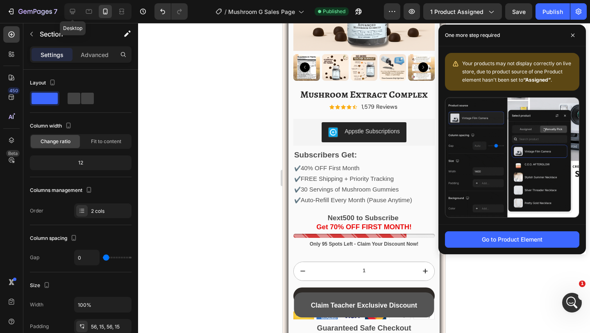
type input "32"
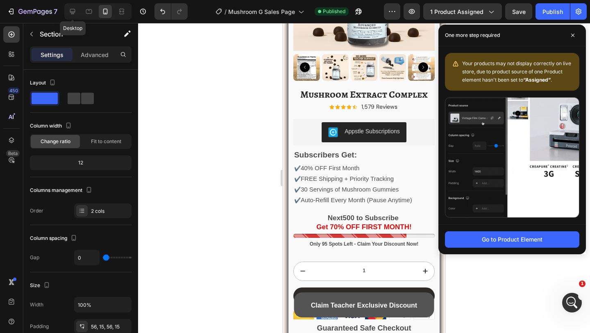
type input "32"
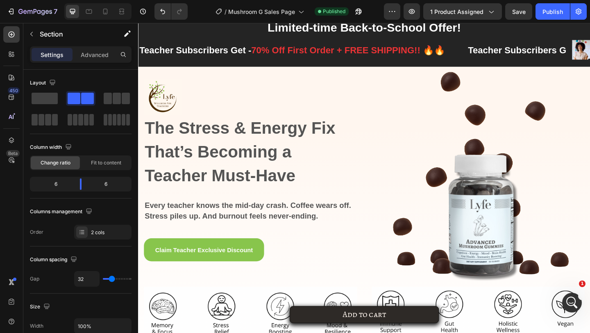
scroll to position [81, 0]
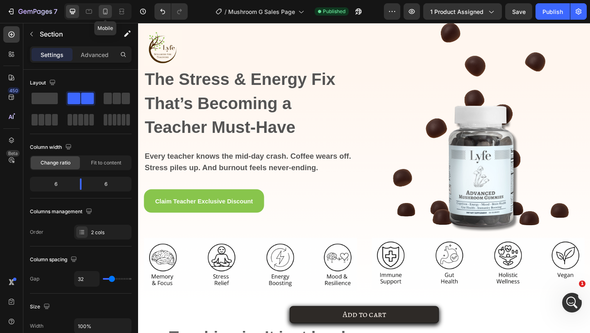
click at [102, 15] on icon at bounding box center [105, 11] width 8 height 8
type input "0"
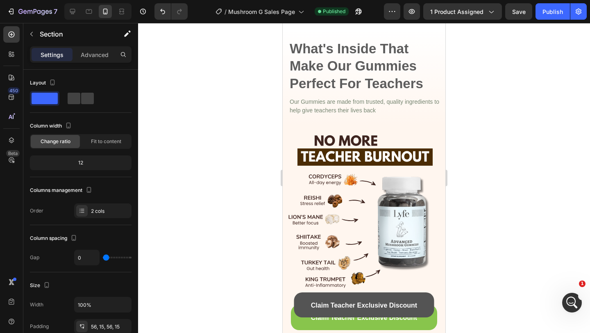
scroll to position [1057, 0]
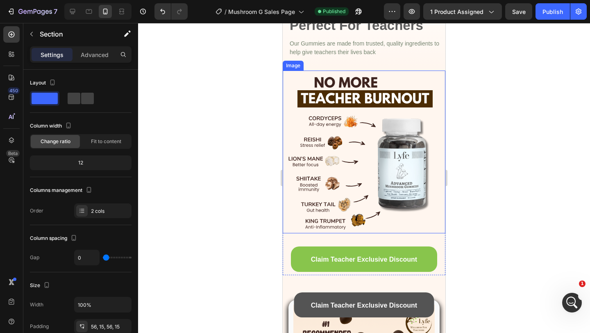
click at [331, 132] on img at bounding box center [364, 151] width 163 height 163
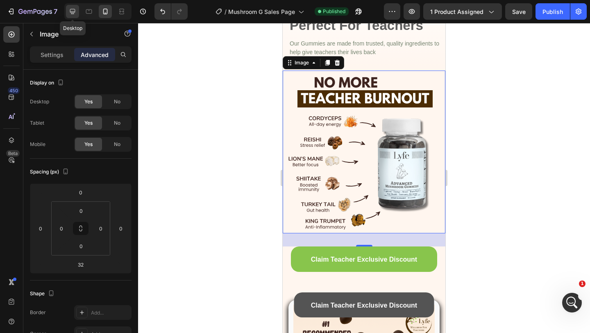
click at [70, 13] on icon at bounding box center [72, 11] width 8 height 8
type input "0"
type input "30"
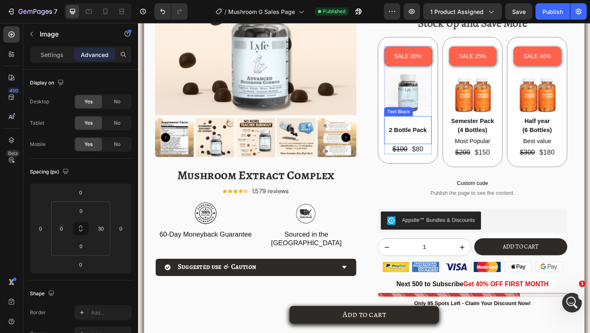
scroll to position [1513, 0]
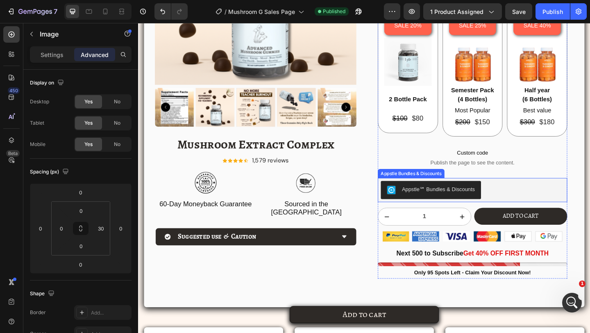
click at [523, 206] on div "Appstle℠ Bundles & Discounts" at bounding box center [501, 205] width 199 height 20
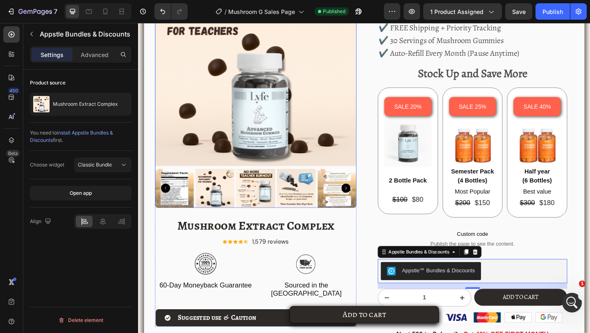
scroll to position [1276, 0]
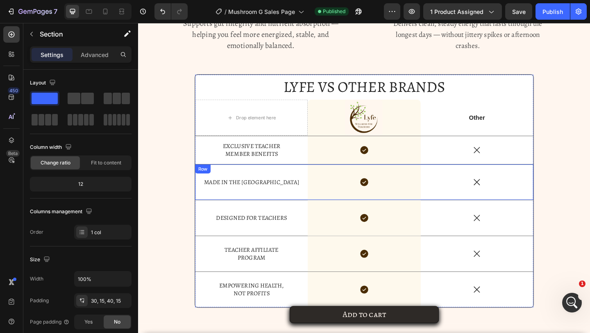
scroll to position [3392, 0]
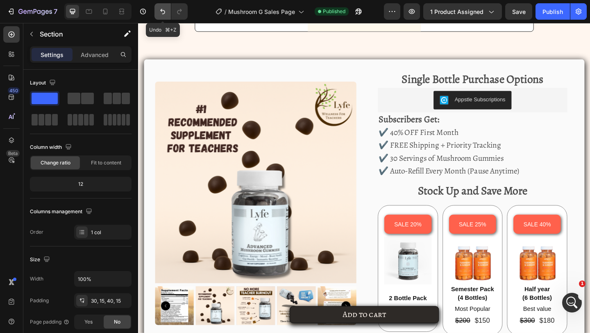
click at [162, 9] on icon "Undo/Redo" at bounding box center [162, 11] width 5 height 5
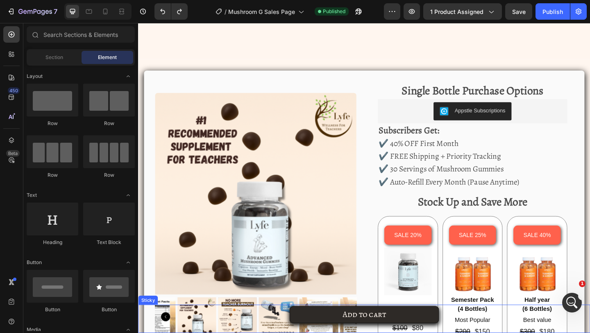
scroll to position [1456, 0]
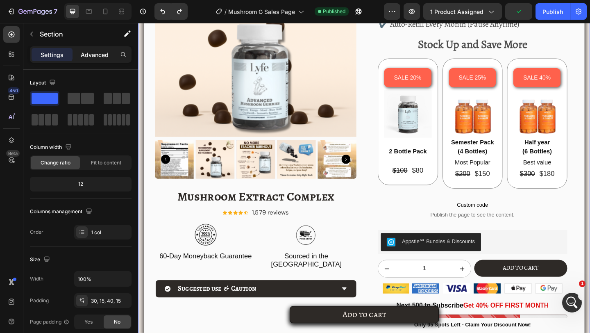
click at [91, 57] on p "Advanced" at bounding box center [95, 54] width 28 height 9
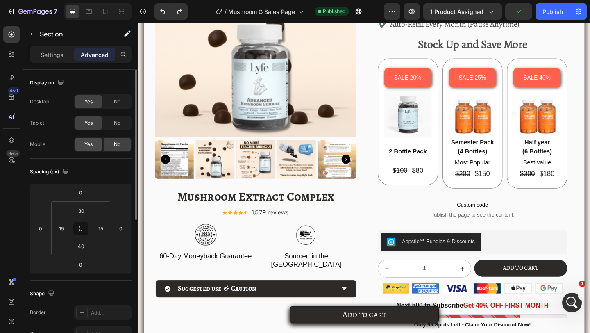
click at [95, 145] on div "Yes" at bounding box center [88, 144] width 27 height 13
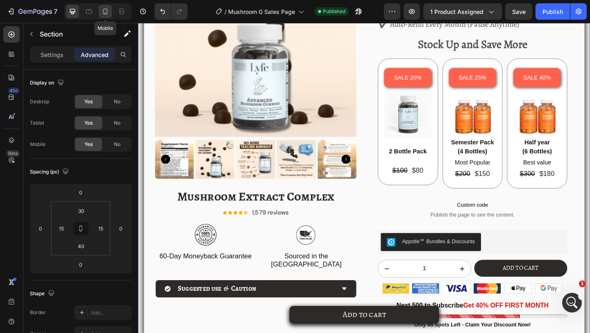
click at [103, 16] on div at bounding box center [105, 11] width 13 height 13
type input "80"
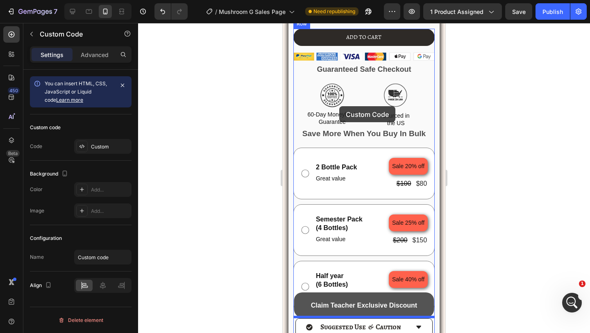
scroll to position [1869, 0]
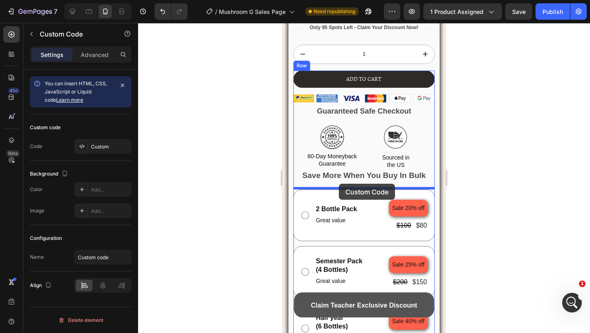
drag, startPoint x: 362, startPoint y: 121, endPoint x: 339, endPoint y: 183, distance: 66.7
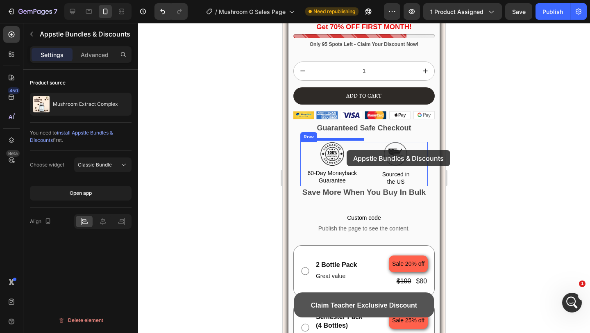
scroll to position [1845, 0]
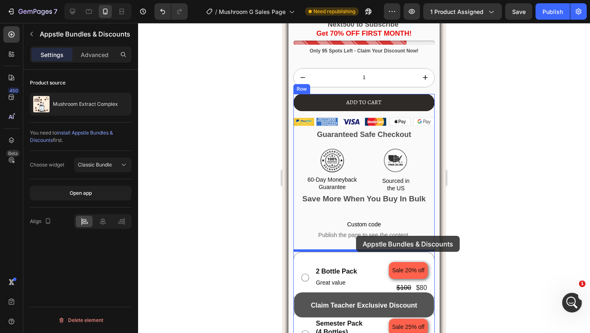
drag, startPoint x: 339, startPoint y: 183, endPoint x: 356, endPoint y: 235, distance: 54.8
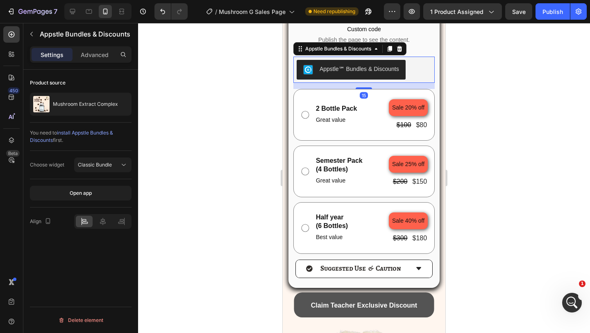
scroll to position [2069, 0]
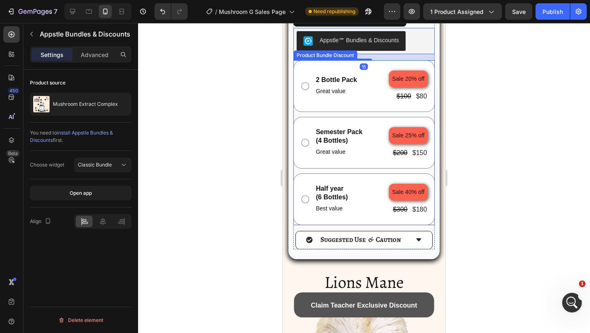
click at [389, 114] on div "2 Bottle Pack Text Block Great value Text Block Sale 20% off Product Badge $100…" at bounding box center [363, 142] width 141 height 165
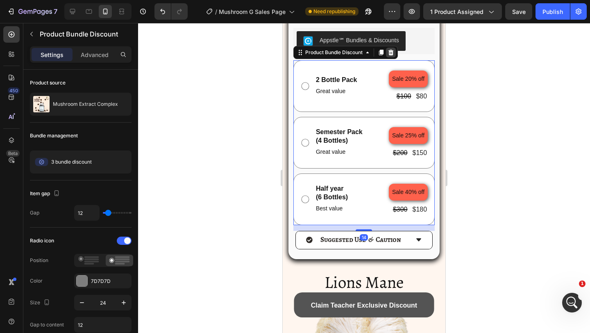
click at [392, 50] on icon at bounding box center [390, 53] width 5 height 6
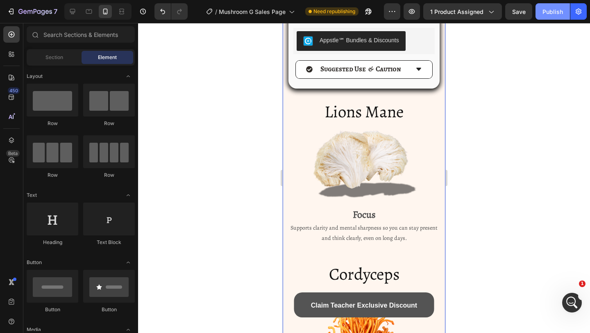
click at [550, 11] on div "Publish" at bounding box center [552, 11] width 20 height 9
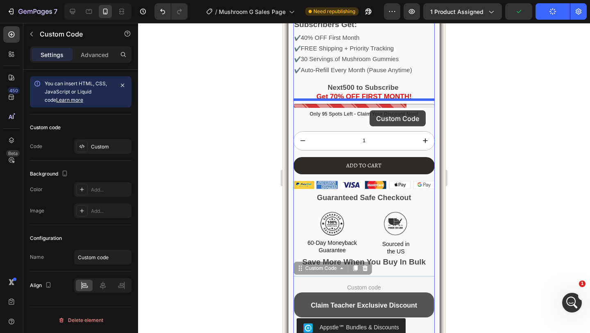
scroll to position [1720, 0]
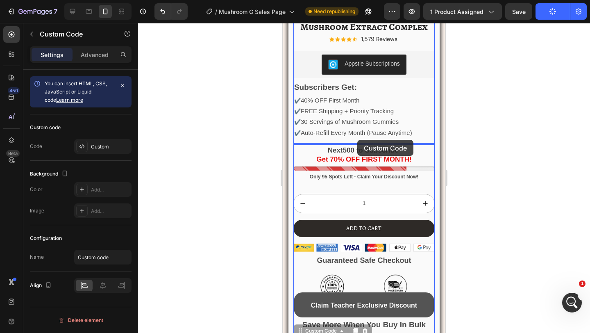
drag, startPoint x: 376, startPoint y: 158, endPoint x: 357, endPoint y: 140, distance: 26.6
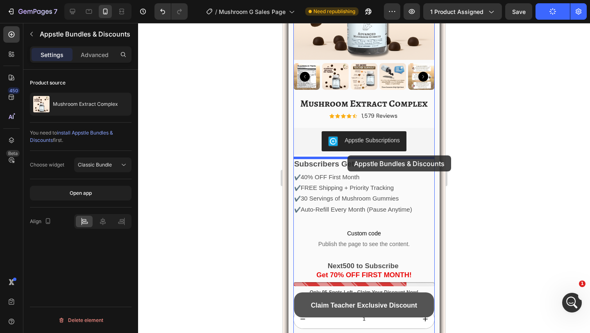
scroll to position [1632, 0]
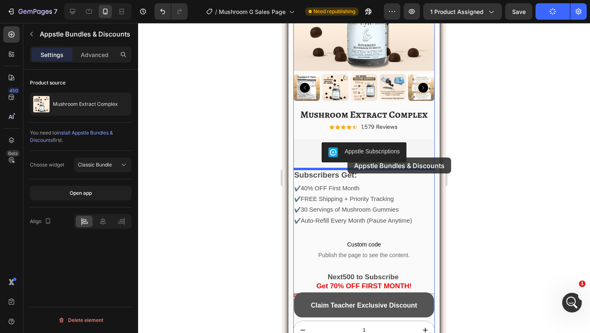
drag, startPoint x: 345, startPoint y: 106, endPoint x: 347, endPoint y: 158, distance: 51.2
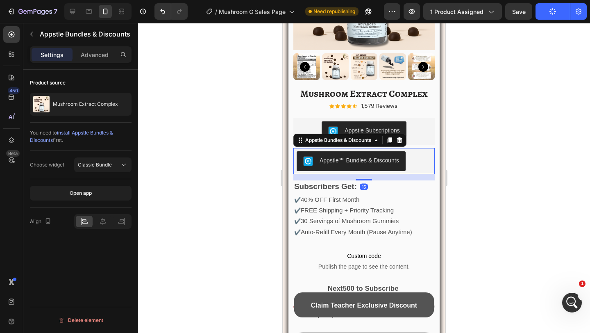
scroll to position [1659, 0]
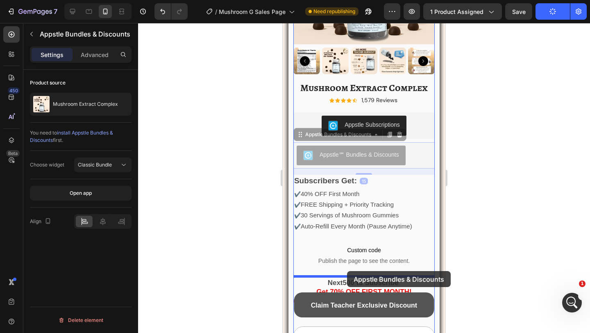
drag, startPoint x: 344, startPoint y: 131, endPoint x: 346, endPoint y: 267, distance: 136.4
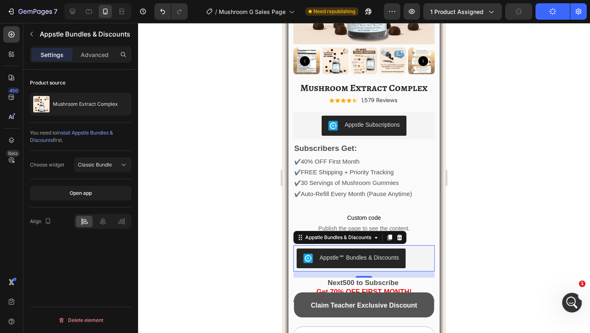
click at [486, 97] on div at bounding box center [364, 178] width 452 height 310
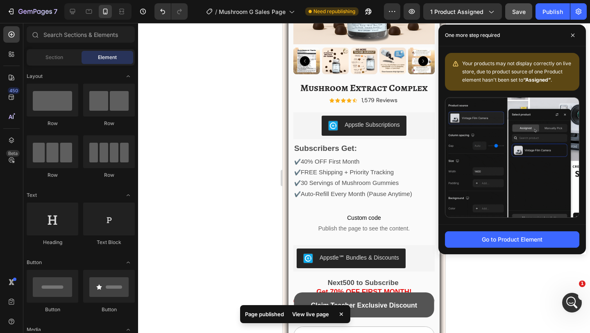
click at [546, 15] on div "Publish" at bounding box center [552, 11] width 20 height 9
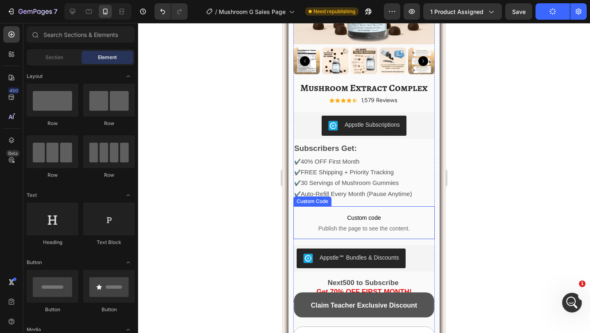
click at [371, 234] on p "Custom code Publish the page to see the content." at bounding box center [363, 222] width 141 height 33
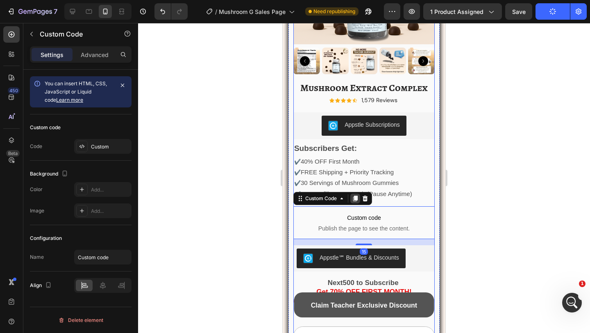
click at [354, 201] on div at bounding box center [355, 198] width 10 height 10
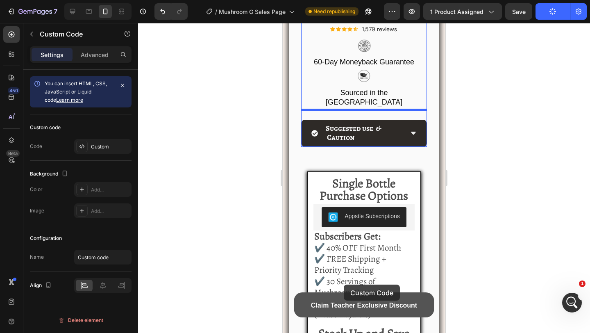
scroll to position [5311, 0]
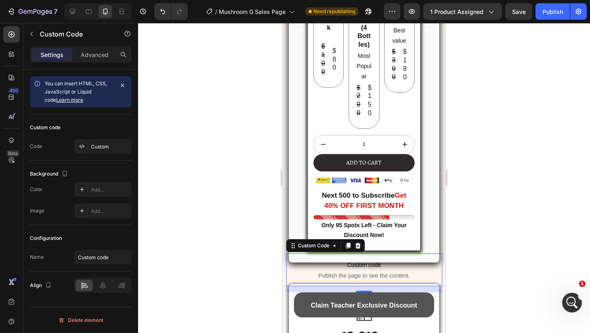
scroll to position [5737, 0]
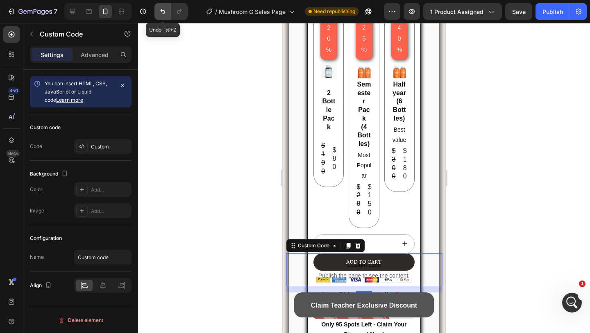
click at [161, 16] on button "Undo/Redo" at bounding box center [162, 11] width 16 height 16
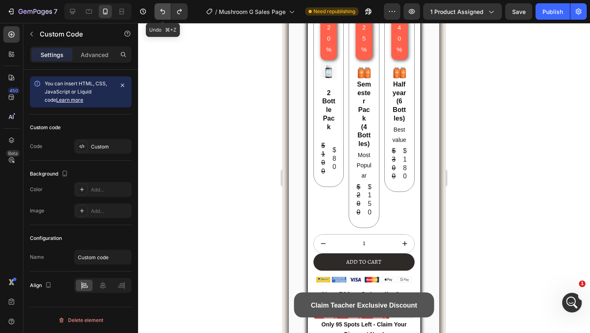
click at [161, 16] on button "Undo/Redo" at bounding box center [162, 11] width 16 height 16
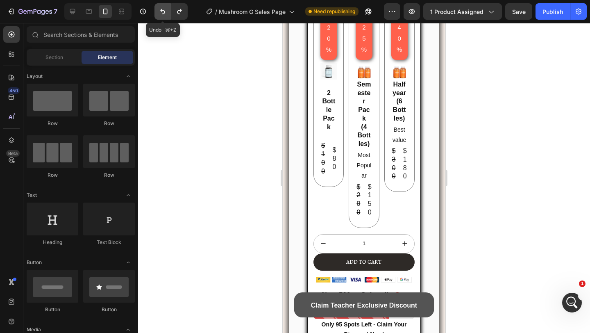
click at [161, 16] on button "Undo/Redo" at bounding box center [162, 11] width 16 height 16
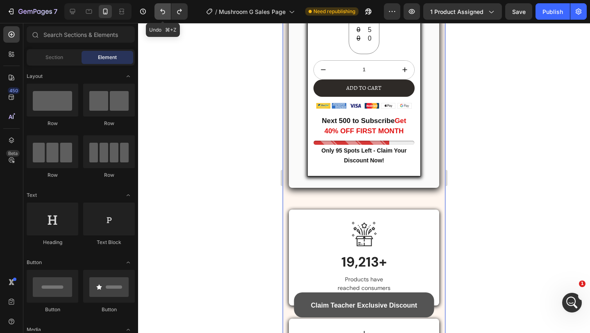
click at [163, 13] on icon "Undo/Redo" at bounding box center [162, 11] width 8 height 8
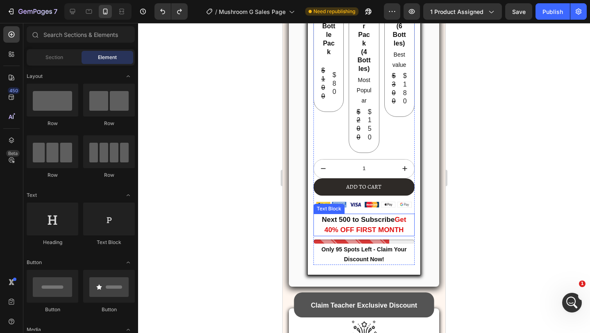
scroll to position [5832, 0]
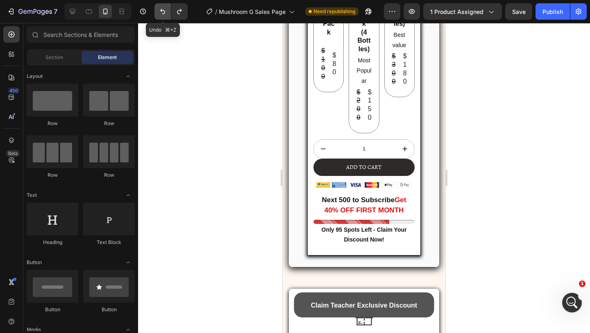
click at [160, 13] on icon "Undo/Redo" at bounding box center [162, 11] width 8 height 8
click at [160, 12] on icon "Undo/Redo" at bounding box center [162, 11] width 8 height 8
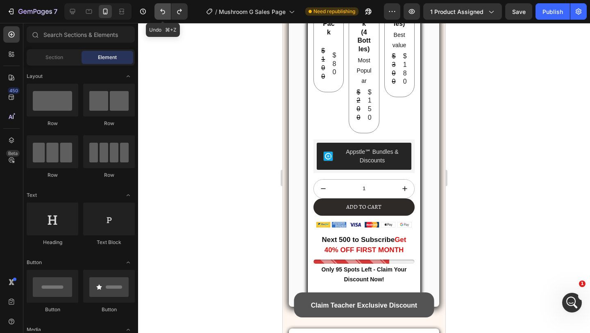
click at [160, 12] on icon "Undo/Redo" at bounding box center [162, 11] width 8 height 8
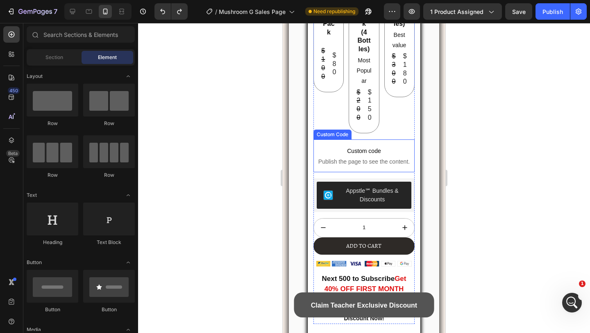
click at [398, 149] on p "Custom code Publish the page to see the content." at bounding box center [363, 155] width 101 height 33
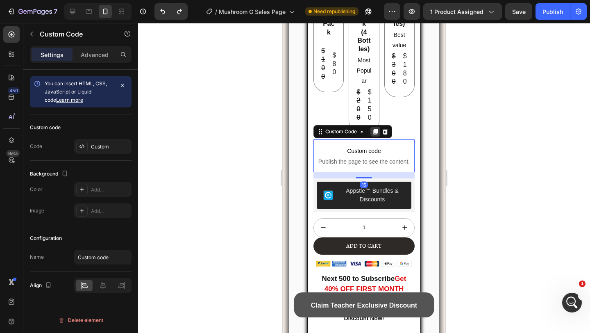
click at [375, 127] on div at bounding box center [375, 132] width 10 height 10
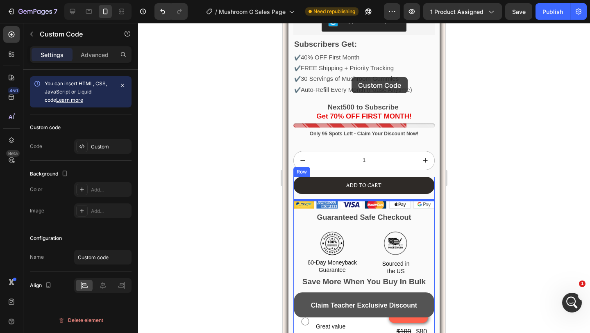
scroll to position [1730, 0]
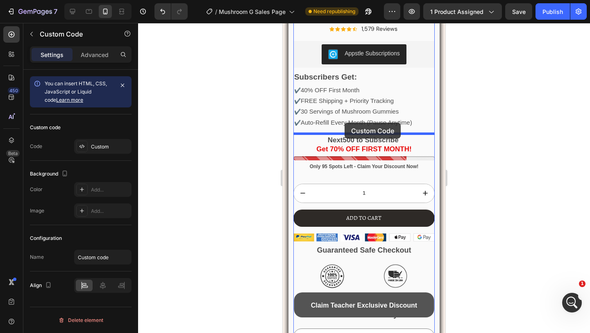
drag, startPoint x: 339, startPoint y: 159, endPoint x: 344, endPoint y: 122, distance: 36.9
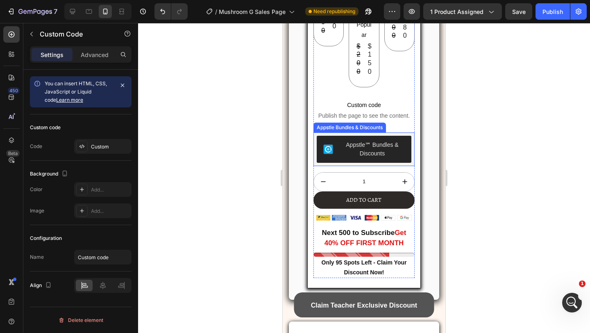
scroll to position [5980, 0]
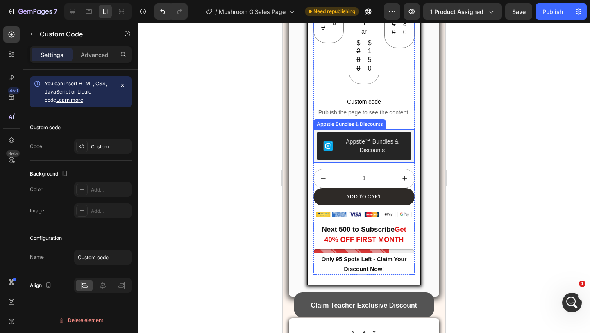
click at [356, 138] on div "Appstle℠ Bundles & Discounts" at bounding box center [372, 145] width 65 height 17
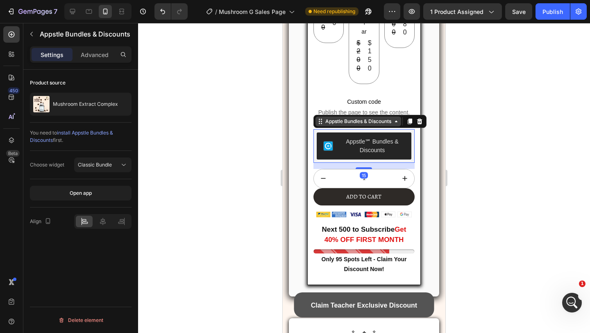
click at [401, 116] on div "Appstle Bundles & Discounts" at bounding box center [358, 121] width 86 height 10
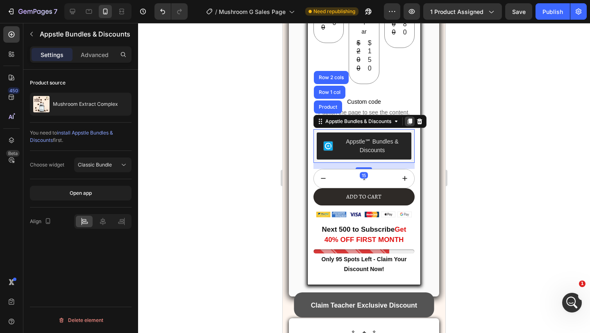
click at [410, 118] on icon at bounding box center [409, 121] width 7 height 7
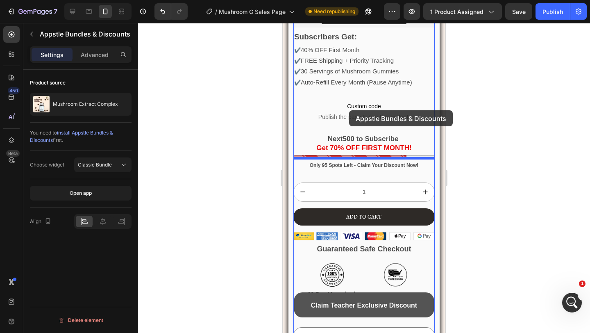
scroll to position [1762, 0]
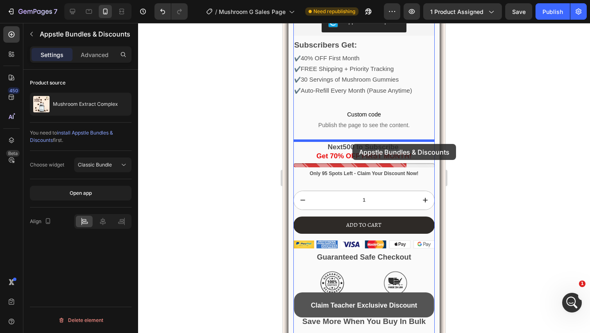
drag, startPoint x: 339, startPoint y: 153, endPoint x: 352, endPoint y: 140, distance: 18.5
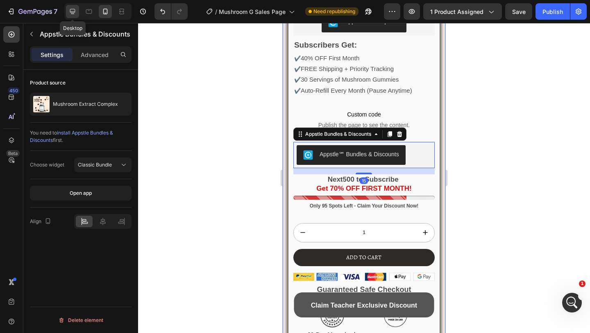
click at [74, 14] on icon at bounding box center [72, 11] width 8 height 8
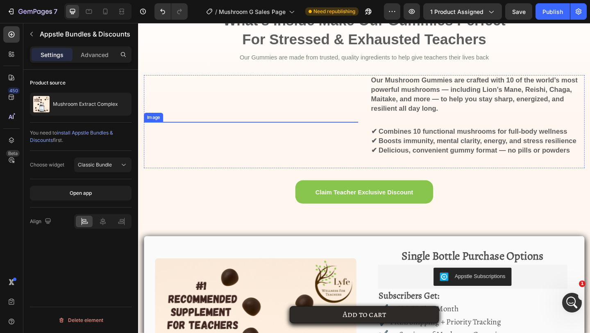
scroll to position [1175, 0]
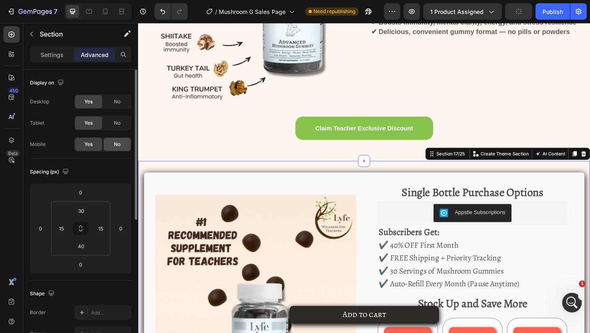
drag, startPoint x: 120, startPoint y: 142, endPoint x: 214, endPoint y: 18, distance: 156.0
click at [120, 142] on span "No" at bounding box center [117, 143] width 7 height 7
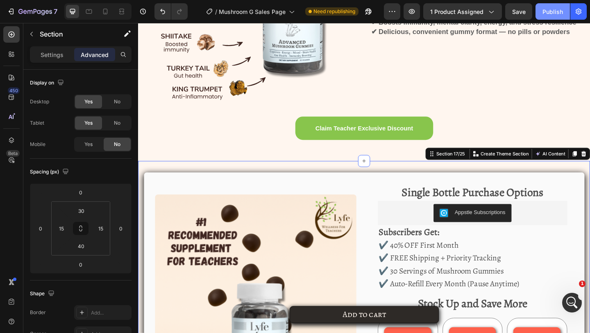
click at [546, 8] on div "Publish" at bounding box center [552, 11] width 20 height 9
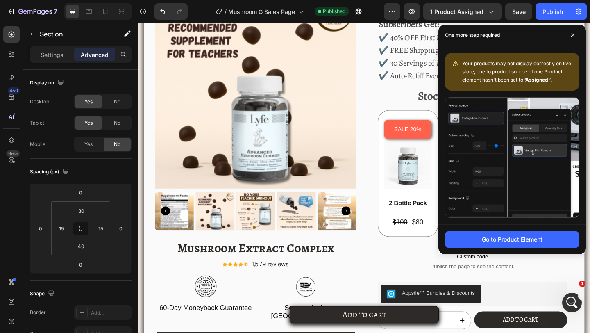
scroll to position [1529, 0]
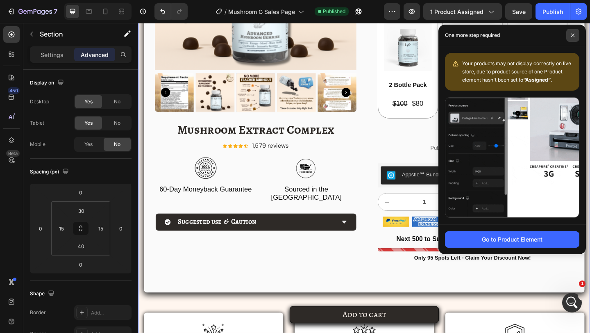
click at [570, 36] on icon at bounding box center [572, 35] width 4 height 4
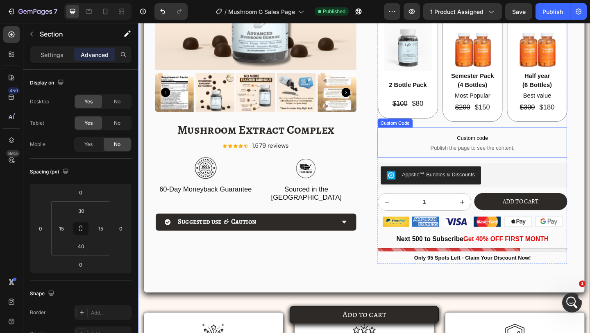
click at [537, 161] on p "Custom code Publish the page to see the content." at bounding box center [501, 152] width 206 height 33
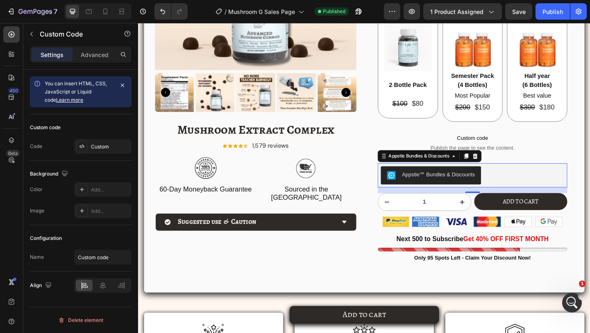
click at [530, 177] on div "Appstle℠ Bundles & Discounts" at bounding box center [501, 188] width 206 height 26
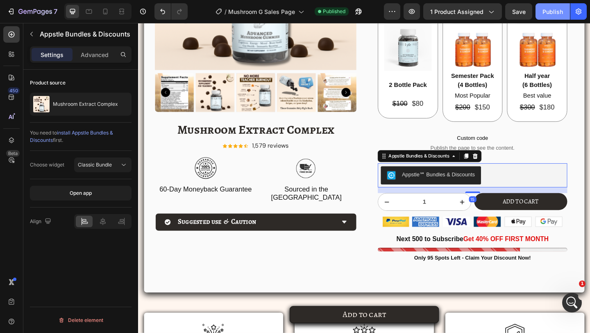
click at [559, 9] on div "Publish" at bounding box center [552, 11] width 20 height 9
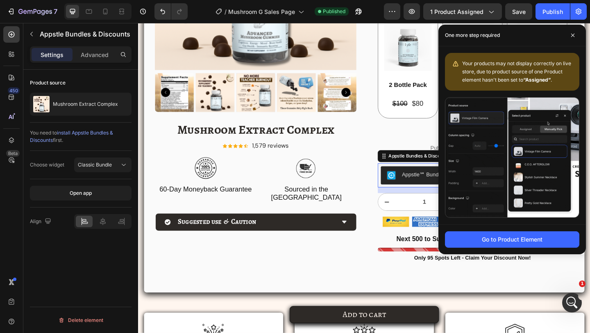
click at [394, 173] on div "Single Bottle Purchase Options Text Block Appstle Subscriptions Appstle Subscri…" at bounding box center [501, 66] width 219 height 455
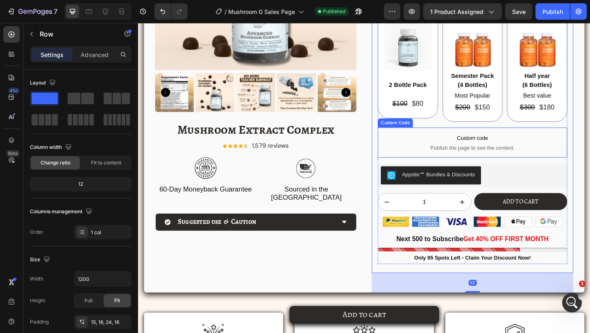
click at [486, 161] on span "Publish the page to see the content." at bounding box center [501, 158] width 206 height 8
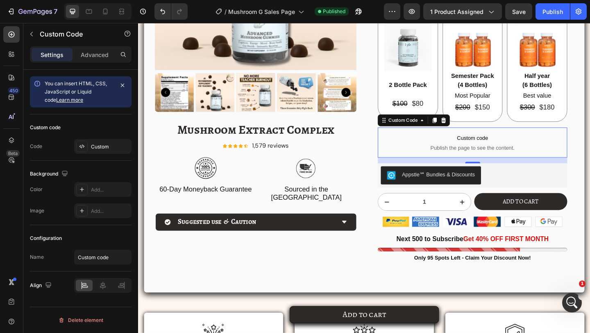
click at [92, 154] on div "Custom code Code Custom" at bounding box center [81, 137] width 102 height 46
click at [96, 147] on div "Custom" at bounding box center [110, 146] width 38 height 7
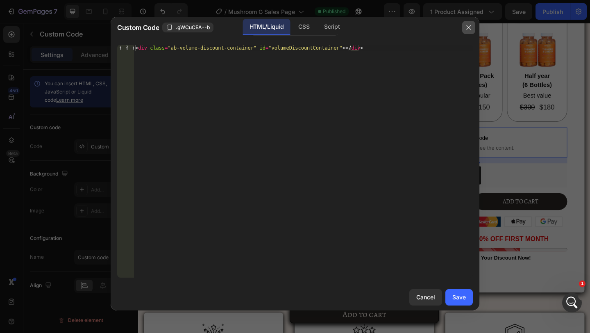
click at [466, 27] on icon "button" at bounding box center [468, 27] width 7 height 7
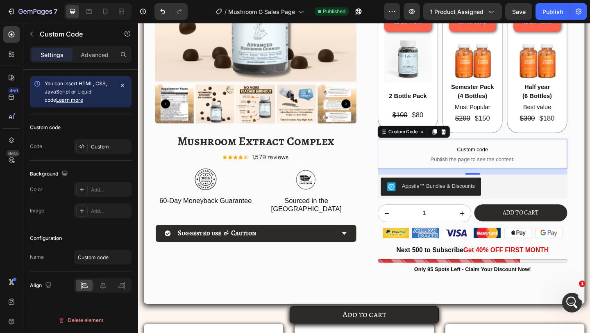
scroll to position [1476, 0]
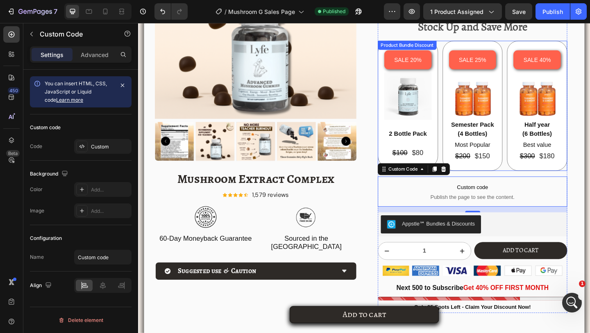
click at [470, 84] on div "SALE 25% Product Badge Image Semester Pack (4 Bottles) Text Block Most Popular …" at bounding box center [502, 112] width 66 height 141
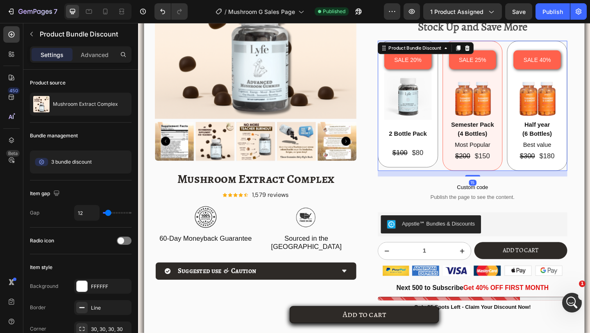
scroll to position [1451, 0]
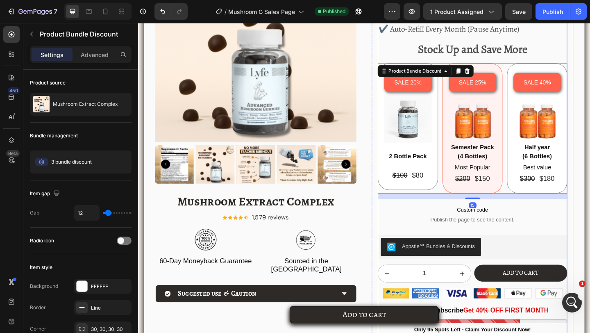
click at [500, 251] on div "Single Bottle Purchase Options Text Block Appstle Subscriptions Appstle Subscri…" at bounding box center [501, 142] width 206 height 439
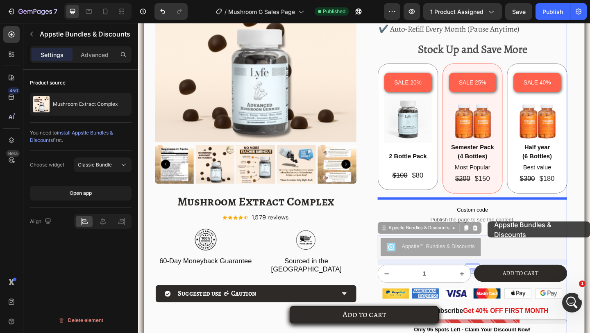
drag, startPoint x: 518, startPoint y: 257, endPoint x: 518, endPoint y: 239, distance: 18.0
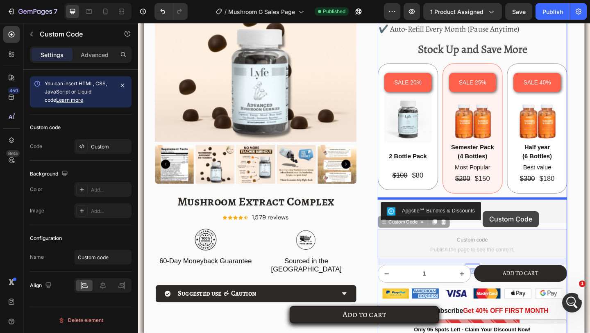
drag, startPoint x: 513, startPoint y: 250, endPoint x: 513, endPoint y: 226, distance: 23.8
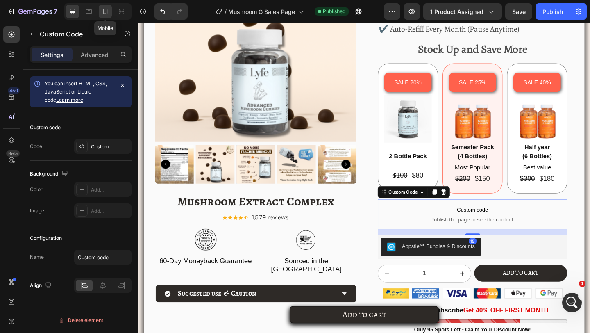
click at [108, 11] on icon at bounding box center [105, 11] width 8 height 8
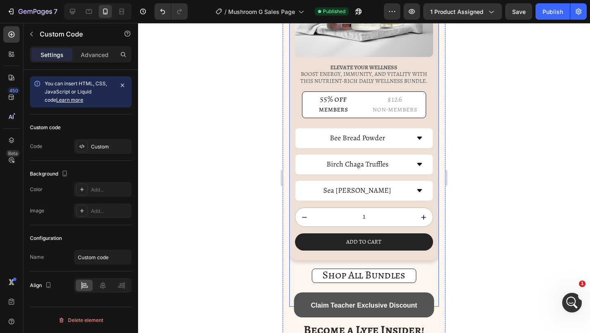
scroll to position [4365, 0]
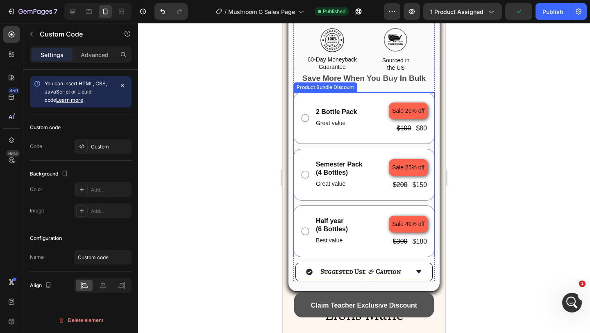
click at [373, 198] on div "Semester Pack (4 Bottles) Text Block Great value Text Block Sale 25% off Produc…" at bounding box center [363, 175] width 141 height 52
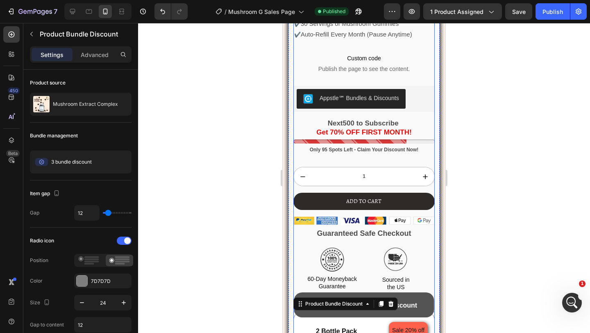
scroll to position [1383, 0]
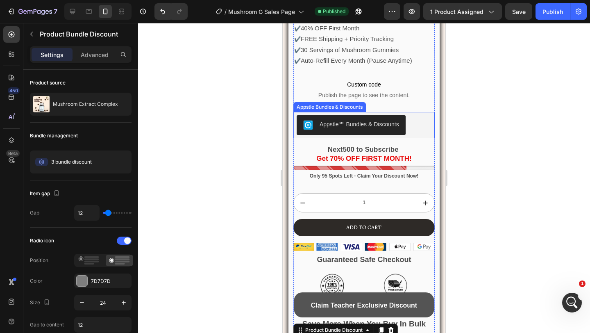
click at [373, 92] on span "Publish the page to see the content." at bounding box center [363, 95] width 141 height 8
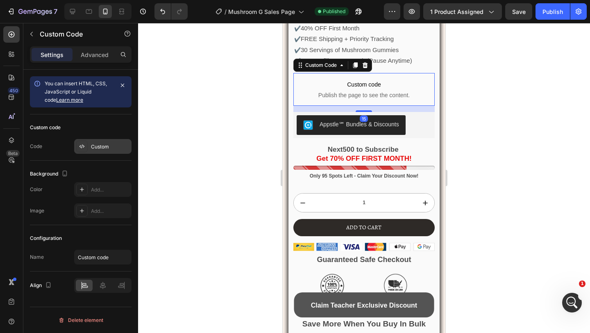
click at [110, 149] on div "Custom" at bounding box center [110, 146] width 38 height 7
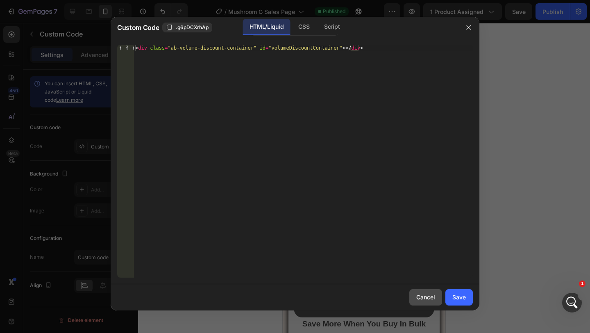
click at [416, 296] on div "Cancel" at bounding box center [425, 296] width 19 height 9
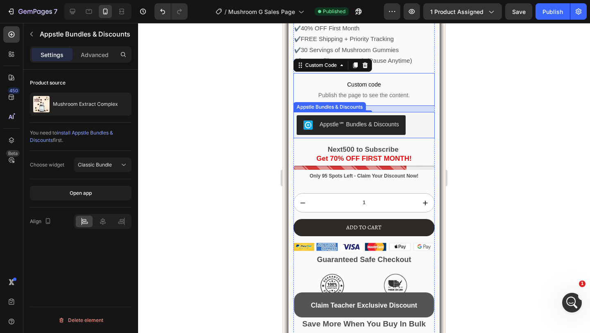
click at [372, 133] on button "Appstle℠ Bundles & Discounts" at bounding box center [351, 125] width 109 height 20
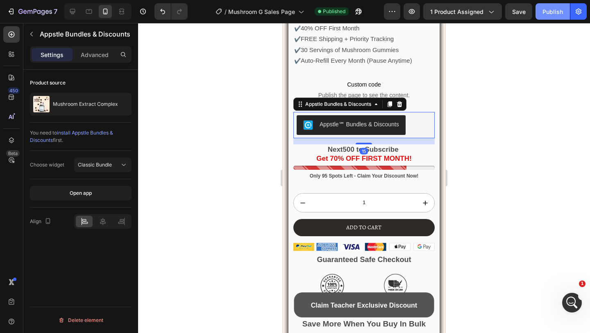
click at [542, 16] on button "Publish" at bounding box center [552, 11] width 34 height 16
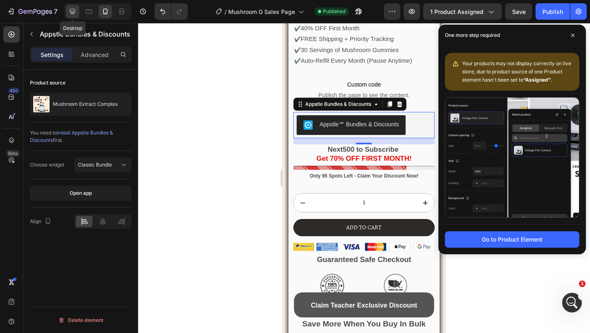
click at [68, 13] on div at bounding box center [72, 11] width 13 height 13
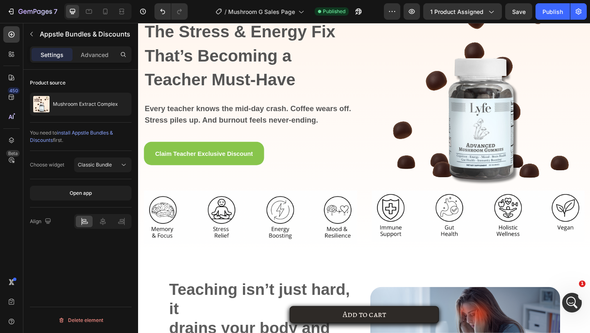
scroll to position [403, 0]
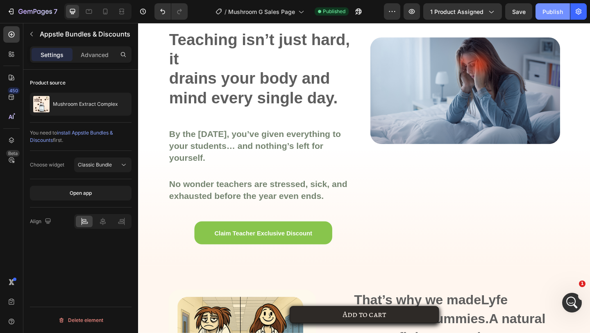
click at [547, 18] on button "Publish" at bounding box center [552, 11] width 34 height 16
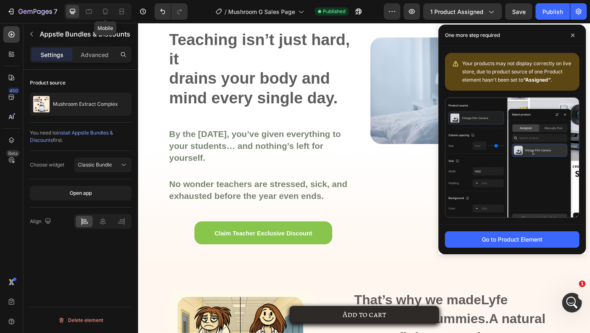
click at [109, 17] on div at bounding box center [105, 11] width 13 height 13
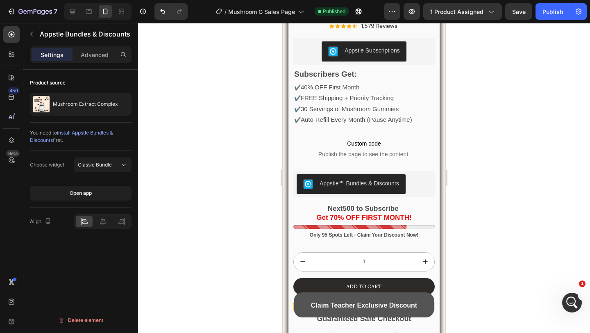
scroll to position [1293, 0]
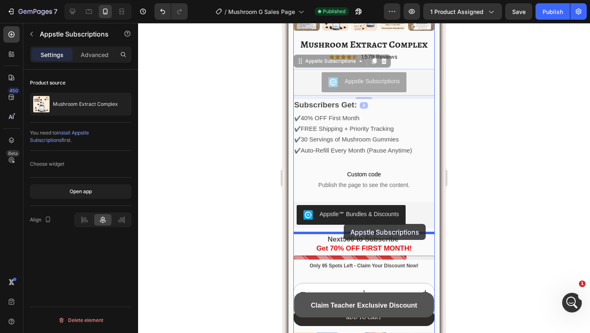
drag, startPoint x: 353, startPoint y: 81, endPoint x: 344, endPoint y: 225, distance: 144.1
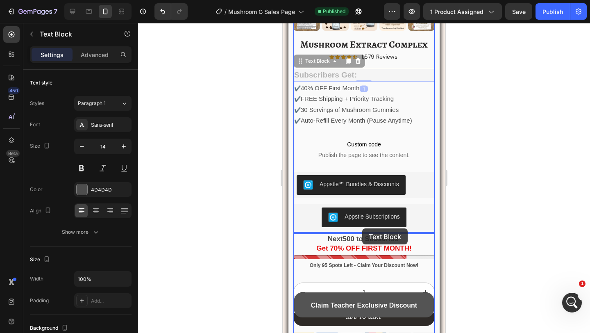
drag, startPoint x: 362, startPoint y: 78, endPoint x: 362, endPoint y: 228, distance: 149.9
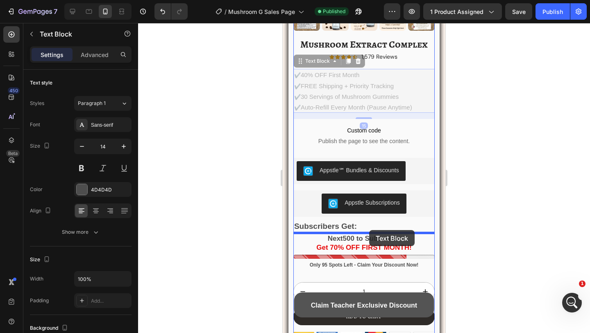
drag, startPoint x: 381, startPoint y: 92, endPoint x: 369, endPoint y: 230, distance: 138.1
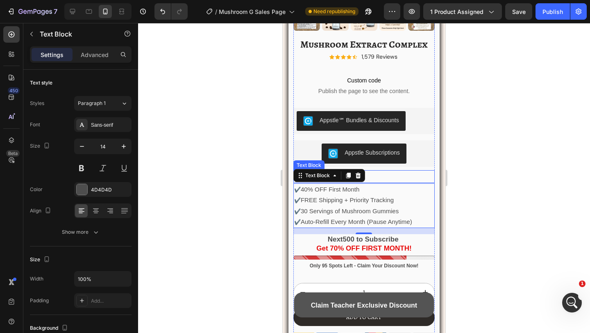
click at [397, 174] on p "Subscribers Get:" at bounding box center [364, 176] width 140 height 11
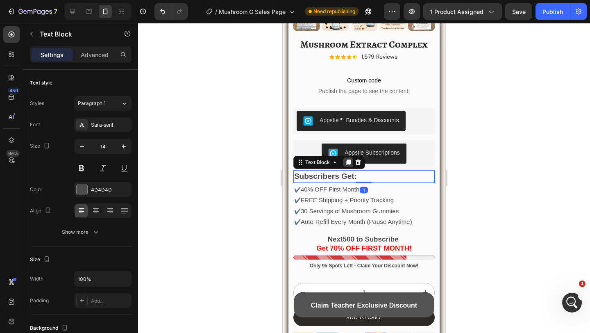
click at [349, 165] on icon at bounding box center [348, 162] width 7 height 7
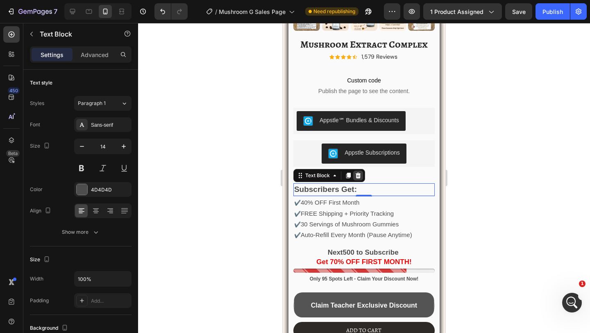
click at [361, 174] on icon at bounding box center [358, 175] width 7 height 7
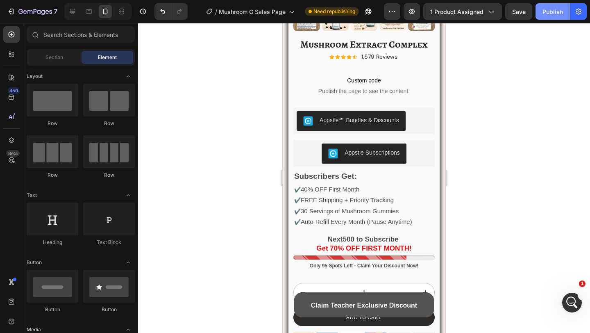
click at [546, 9] on div "Publish" at bounding box center [552, 11] width 20 height 9
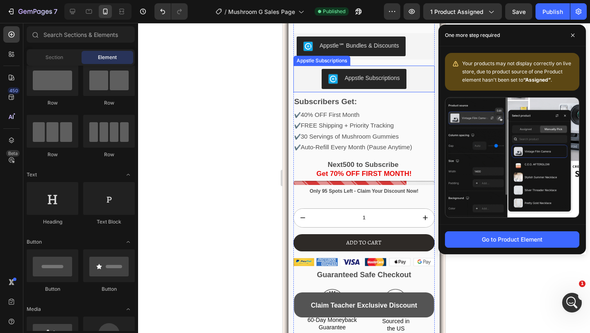
scroll to position [1375, 0]
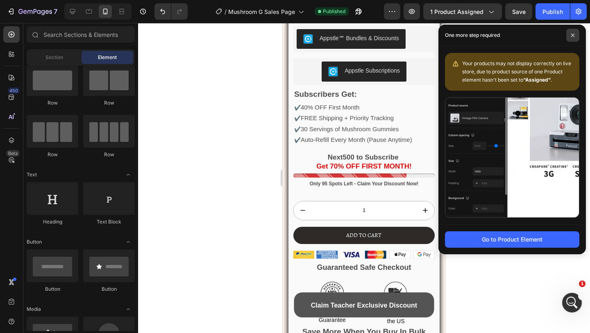
click at [570, 37] on span at bounding box center [572, 35] width 13 height 13
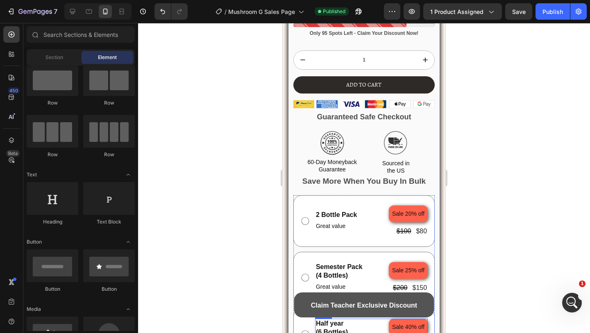
scroll to position [1533, 0]
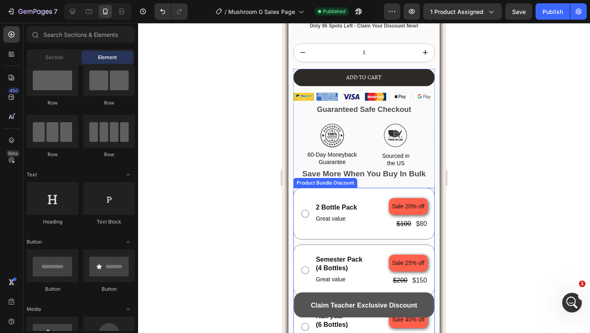
click at [349, 239] on div "2 Bottle Pack Text Block Great value Text Block Sale 20% off Product Badge $100…" at bounding box center [363, 270] width 141 height 165
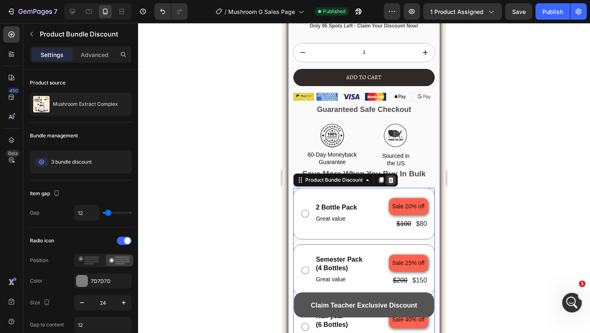
click at [392, 179] on icon at bounding box center [390, 180] width 7 height 7
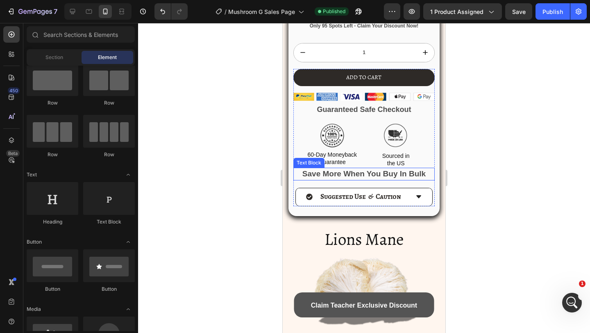
click at [355, 173] on strong "Save More When You Buy In Bulk" at bounding box center [363, 173] width 123 height 9
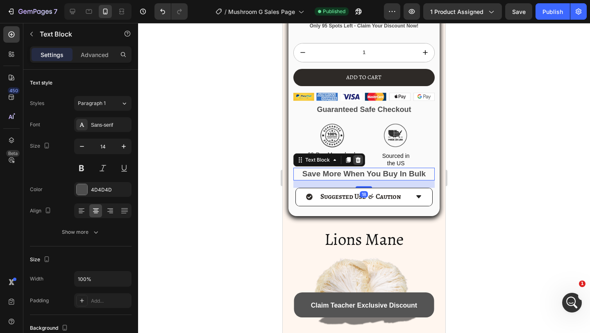
click at [357, 160] on icon at bounding box center [357, 160] width 5 height 6
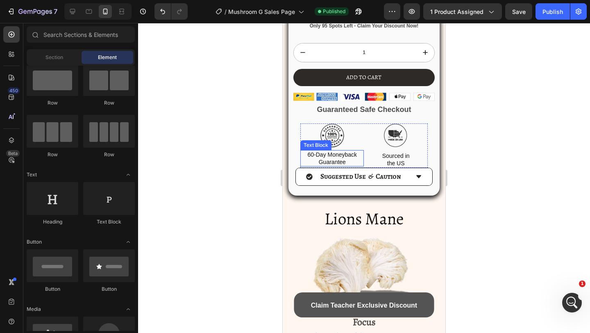
click at [369, 161] on p "the US" at bounding box center [395, 162] width 62 height 7
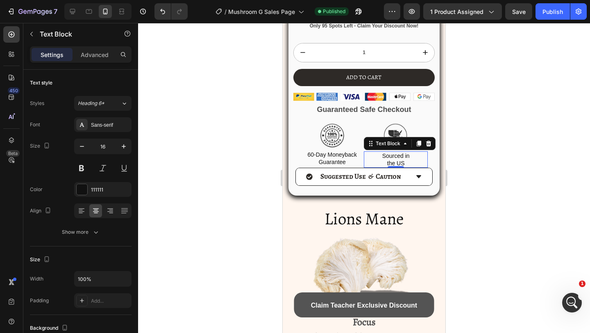
click at [370, 137] on div "Text Block" at bounding box center [400, 143] width 72 height 13
click at [373, 140] on icon at bounding box center [370, 143] width 7 height 7
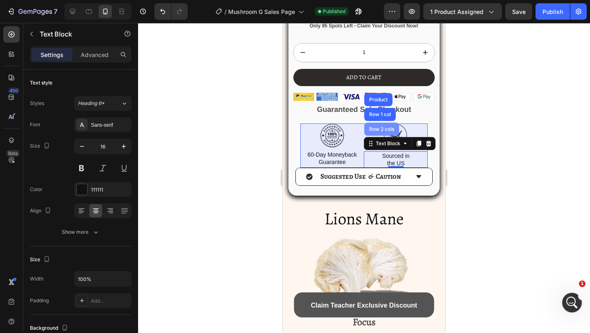
click at [371, 127] on div "Row 2 cols" at bounding box center [381, 129] width 28 height 5
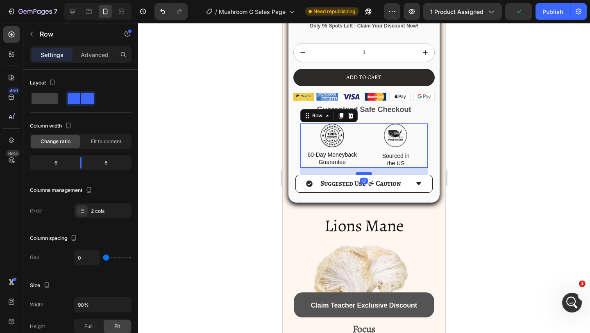
drag, startPoint x: 363, startPoint y: 165, endPoint x: 736, endPoint y: 194, distance: 373.4
click at [363, 172] on div at bounding box center [363, 173] width 16 height 2
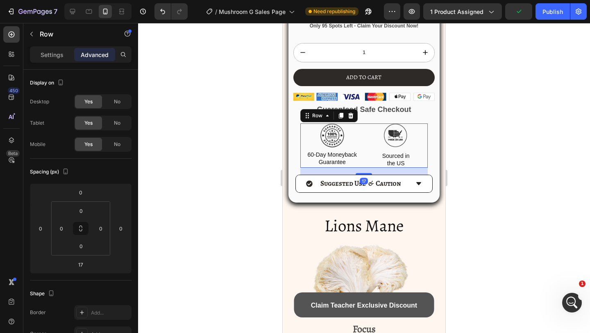
click at [490, 164] on div at bounding box center [364, 178] width 452 height 310
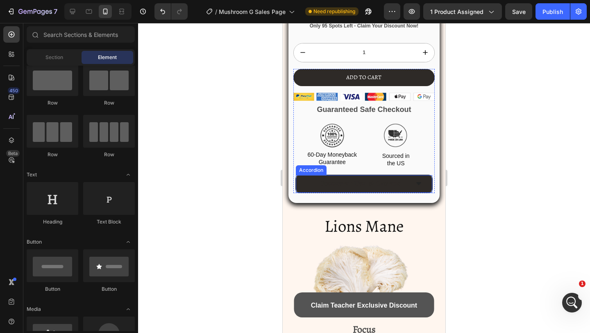
click at [342, 179] on span "Suggested Use & Caution" at bounding box center [360, 183] width 81 height 9
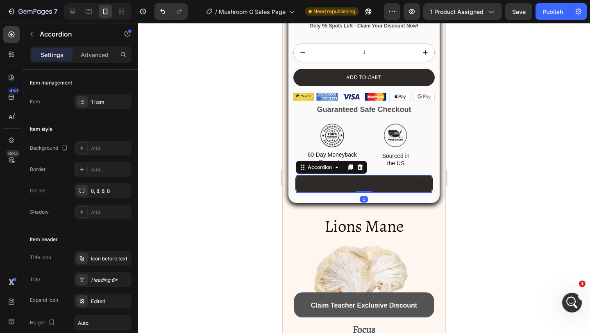
click at [426, 183] on div "Suggested Use & Caution" at bounding box center [364, 184] width 136 height 18
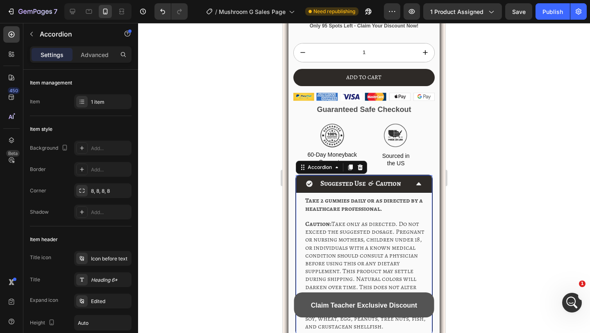
scroll to position [1614, 0]
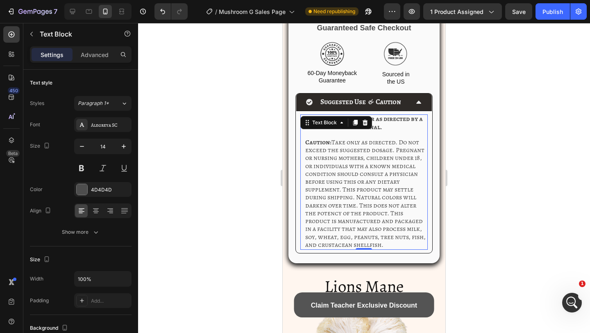
click at [395, 178] on span "Caution: Take only as directed. Do not exceed the suggested dosage. Pregnant or…" at bounding box center [365, 193] width 120 height 111
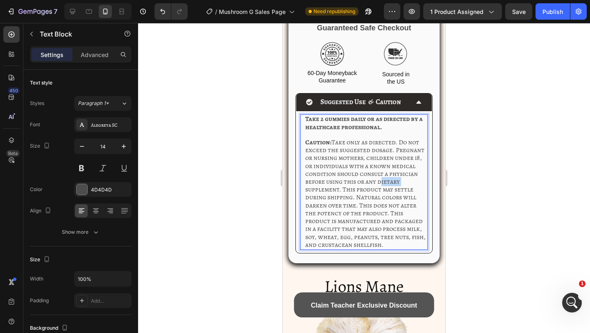
click at [395, 178] on span "Caution: Take only as directed. Do not exceed the suggested dosage. Pregnant or…" at bounding box center [365, 193] width 120 height 111
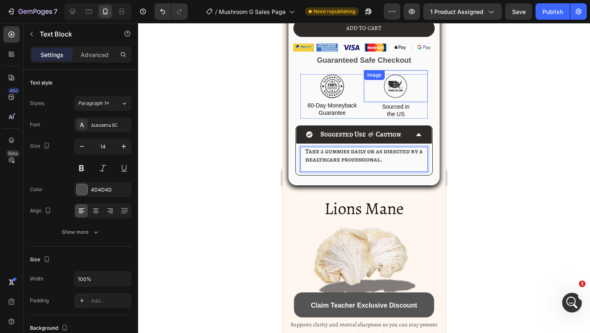
scroll to position [1567, 0]
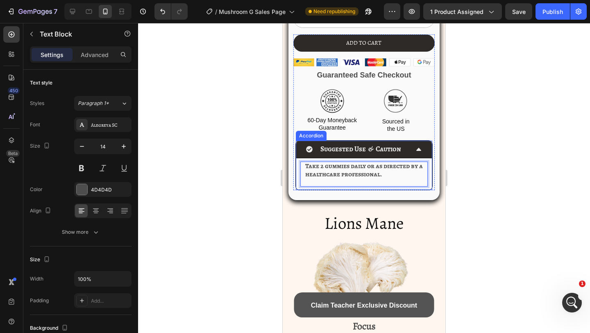
click at [348, 145] on span "Suggested Use & Caution" at bounding box center [360, 148] width 81 height 9
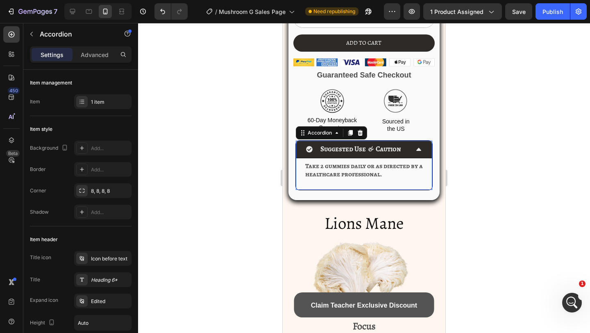
click at [348, 145] on span "Suggested Use & Caution" at bounding box center [360, 148] width 81 height 9
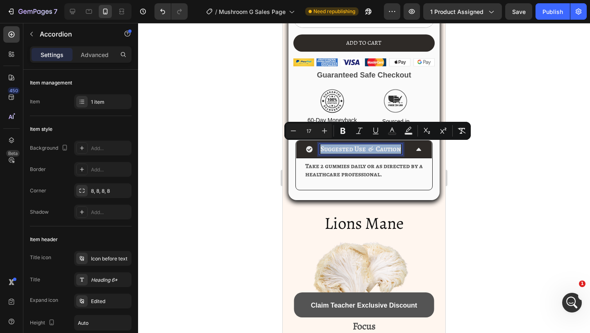
click at [348, 145] on span "Suggested Use & Caution" at bounding box center [360, 148] width 81 height 9
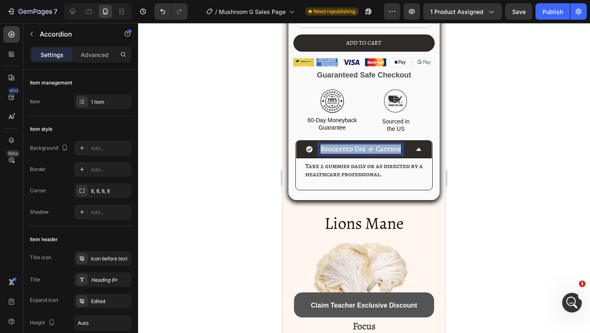
click at [348, 145] on span "Suggested Use & Caution" at bounding box center [360, 148] width 81 height 9
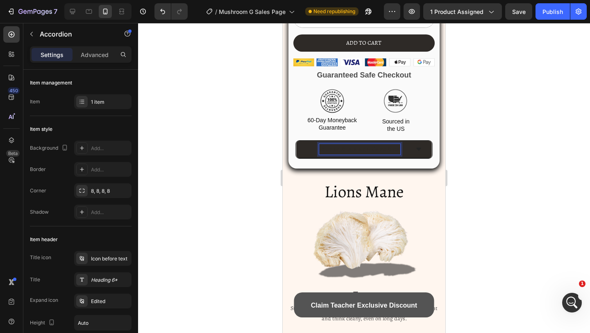
click at [405, 144] on div "Buy in Bulk and Save Big!" at bounding box center [357, 149] width 103 height 11
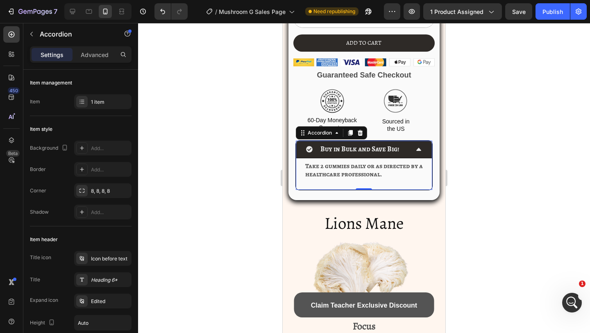
scroll to position [1592, 0]
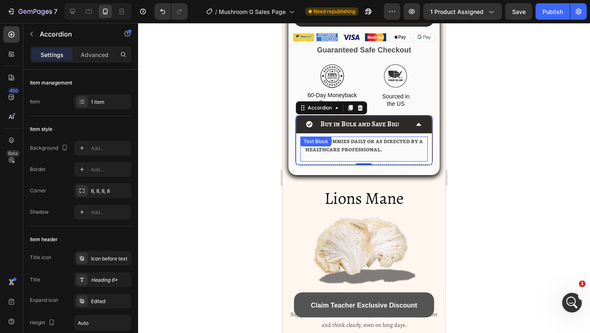
click at [386, 148] on p "Take 2 gummies daily or as directed by a healthcare professional." at bounding box center [366, 145] width 122 height 16
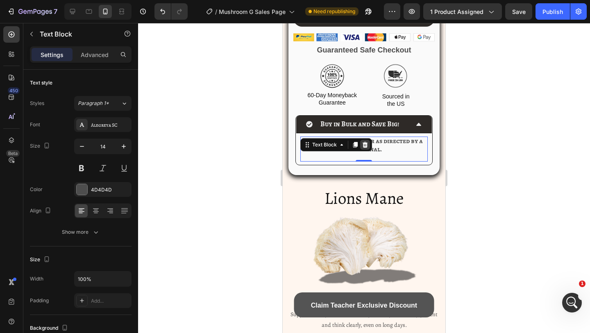
click at [366, 143] on icon at bounding box center [364, 145] width 5 height 6
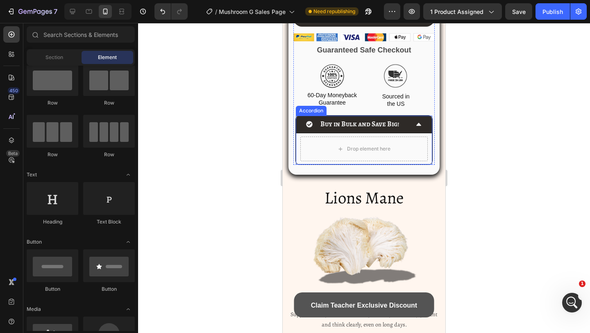
click at [312, 123] on icon at bounding box center [309, 124] width 7 height 7
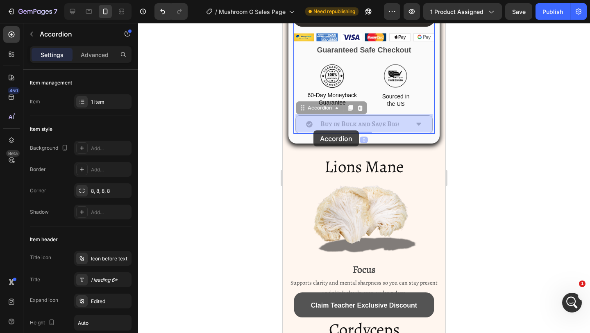
drag, startPoint x: 314, startPoint y: 106, endPoint x: 313, endPoint y: 130, distance: 23.8
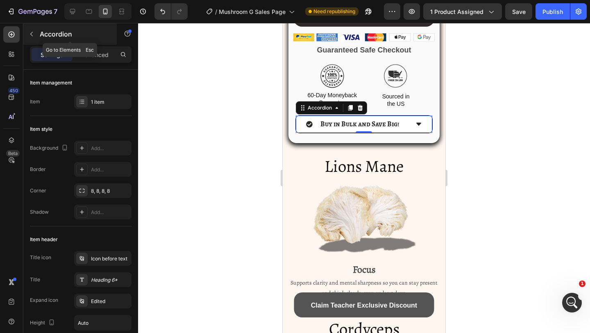
click at [30, 32] on icon "button" at bounding box center [31, 34] width 7 height 7
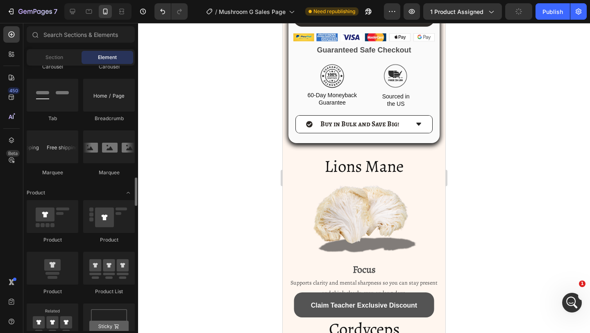
scroll to position [996, 0]
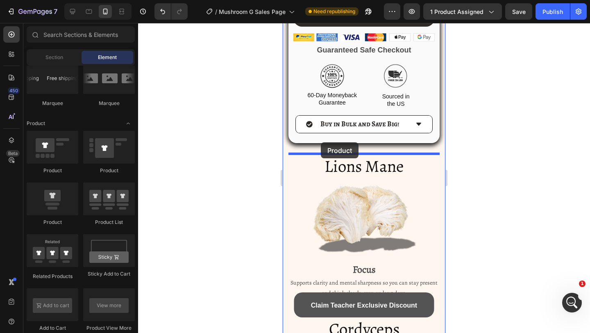
drag, startPoint x: 364, startPoint y: 211, endPoint x: 321, endPoint y: 142, distance: 81.6
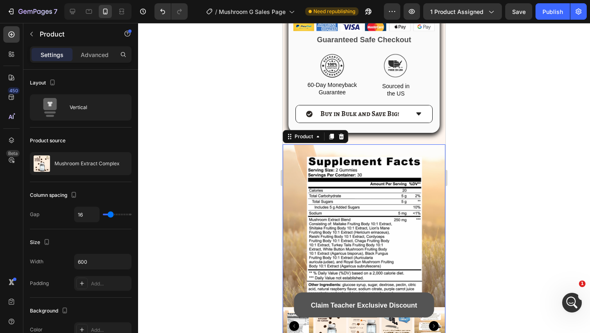
scroll to position [1611, 0]
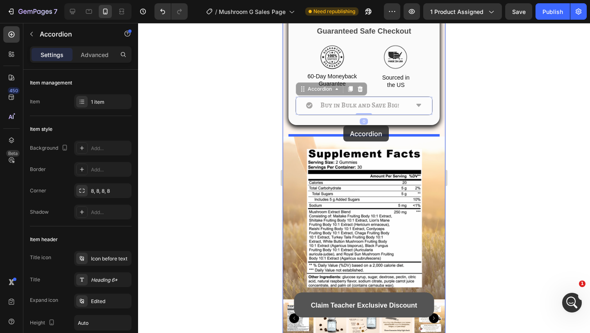
drag, startPoint x: 343, startPoint y: 104, endPoint x: 343, endPoint y: 125, distance: 21.7
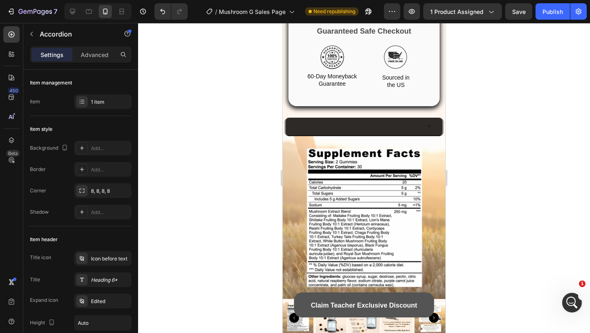
click at [398, 121] on div "Buy in Bulk and Save Big!" at bounding box center [357, 126] width 124 height 11
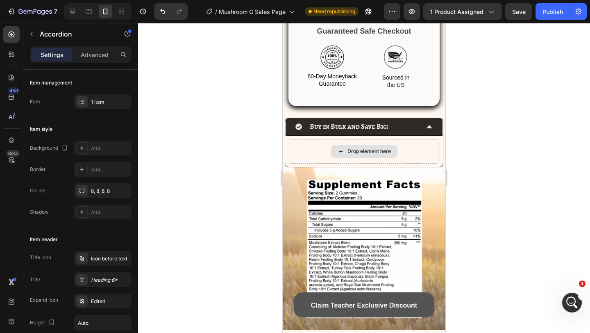
scroll to position [1671, 0]
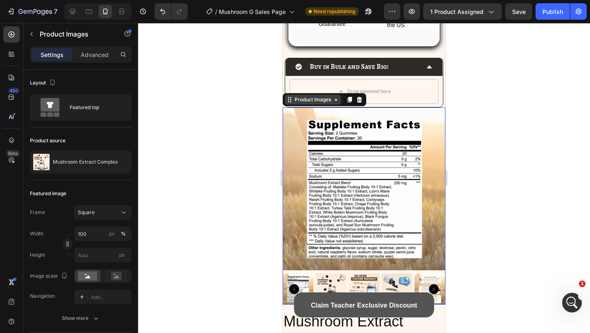
click at [298, 101] on div "Product Images" at bounding box center [313, 99] width 40 height 7
click at [297, 89] on div "Product" at bounding box center [297, 85] width 28 height 13
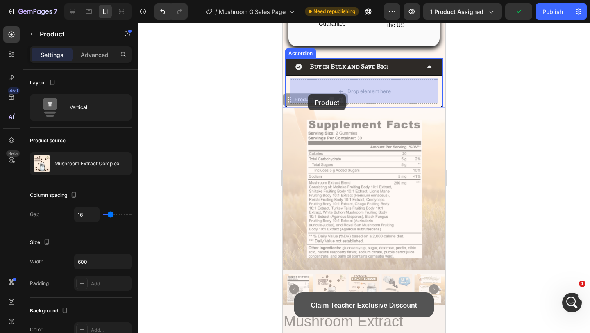
drag, startPoint x: 299, startPoint y: 97, endPoint x: 308, endPoint y: 94, distance: 9.2
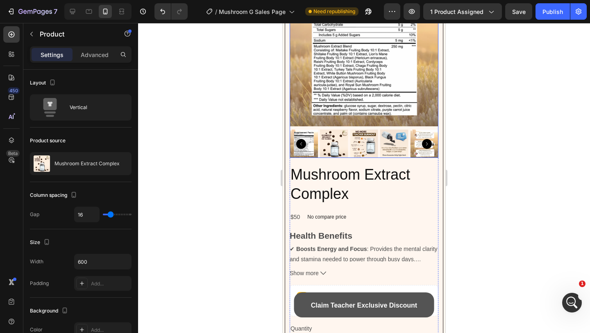
scroll to position [1779, 0]
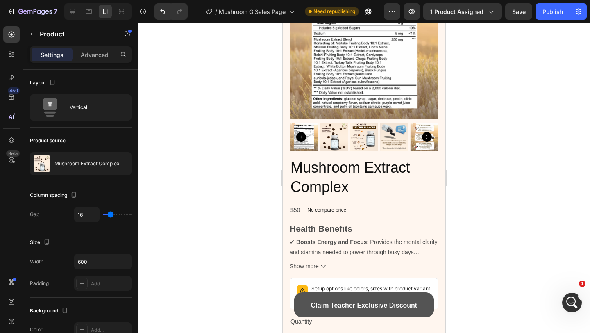
click at [317, 90] on img at bounding box center [364, 45] width 149 height 149
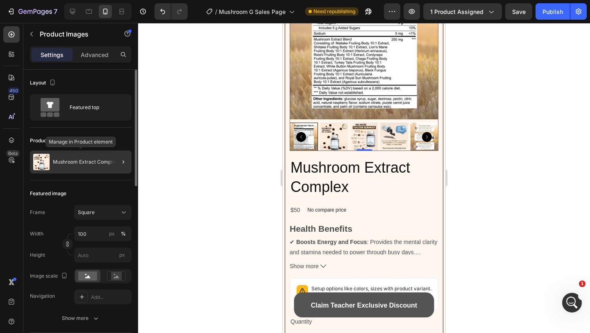
click at [67, 160] on p "Mushroom Extract Complex" at bounding box center [85, 162] width 65 height 6
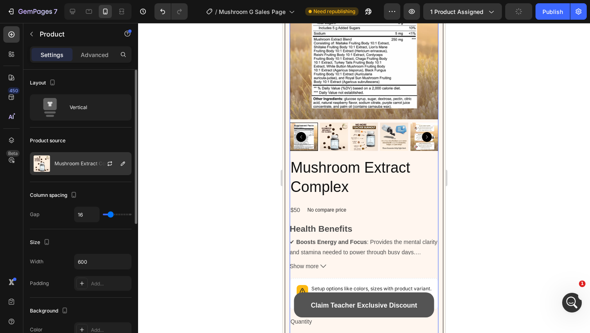
click at [124, 169] on div at bounding box center [113, 163] width 36 height 22
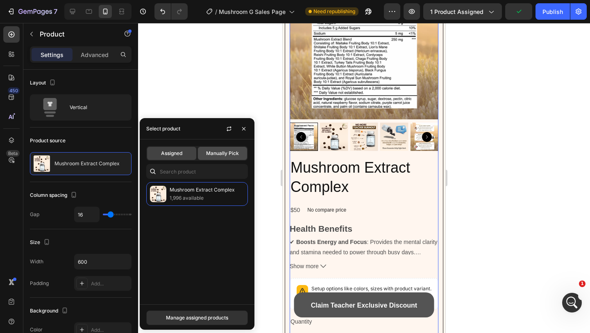
click at [209, 152] on span "Manually Pick" at bounding box center [222, 152] width 33 height 7
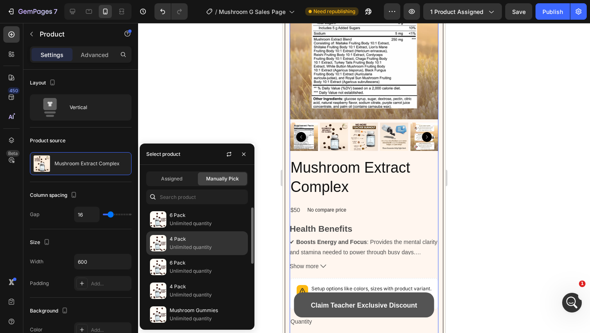
click at [172, 243] on p "Unlimited quantity" at bounding box center [207, 247] width 75 height 8
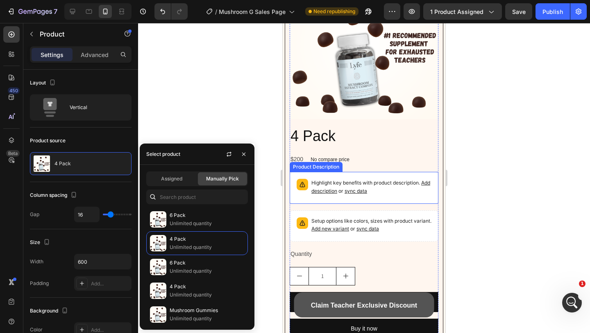
click at [355, 179] on p "Highlight key benefits with product description. Add description or sync data" at bounding box center [371, 187] width 120 height 16
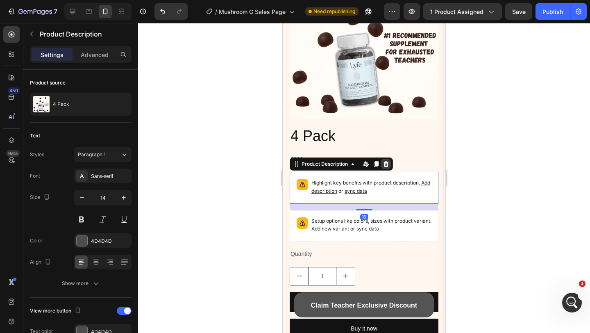
click at [387, 161] on icon at bounding box center [386, 164] width 7 height 7
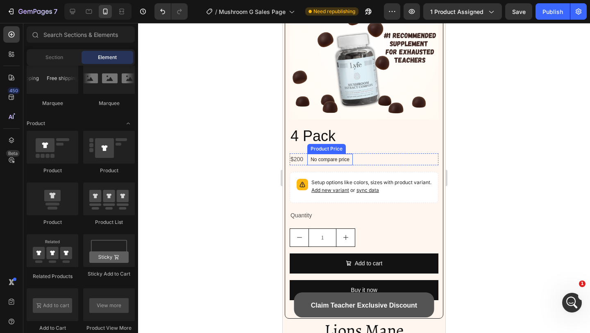
click at [351, 154] on div "No compare price" at bounding box center [329, 159] width 45 height 11
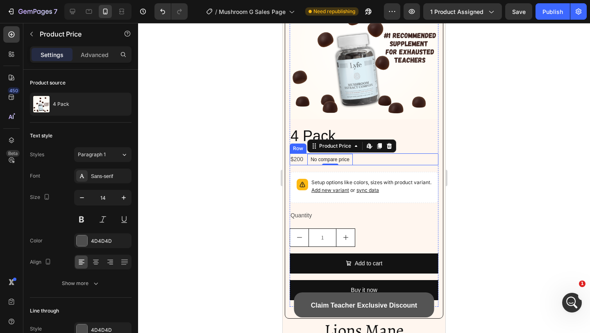
click at [360, 158] on div "$200 Product Price Product Price No compare price Product Price Edit content in…" at bounding box center [364, 159] width 149 height 12
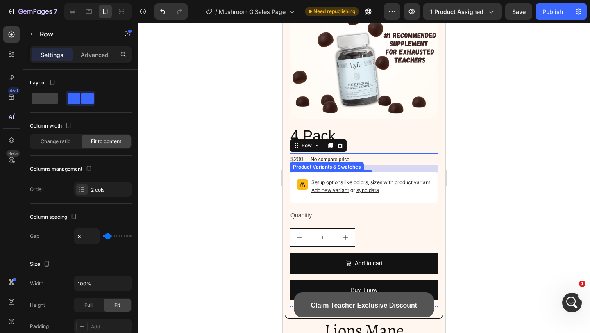
click at [310, 194] on div "Setup options like colors, sizes with product variant. Add new variant or sync …" at bounding box center [363, 187] width 141 height 24
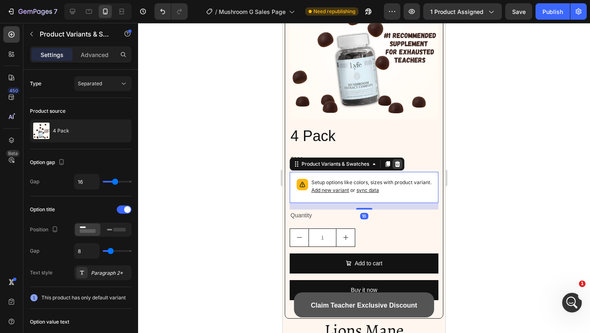
click at [397, 162] on icon at bounding box center [397, 164] width 5 height 6
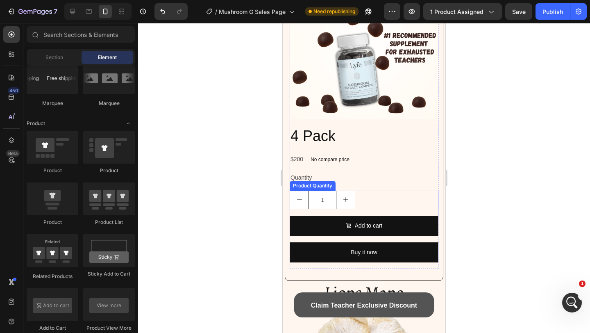
click at [371, 198] on div "1" at bounding box center [364, 199] width 149 height 18
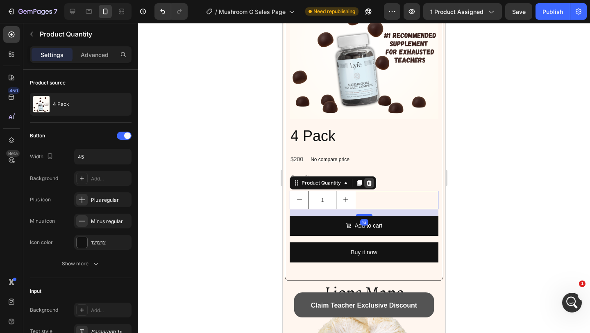
click at [370, 183] on icon at bounding box center [369, 182] width 7 height 7
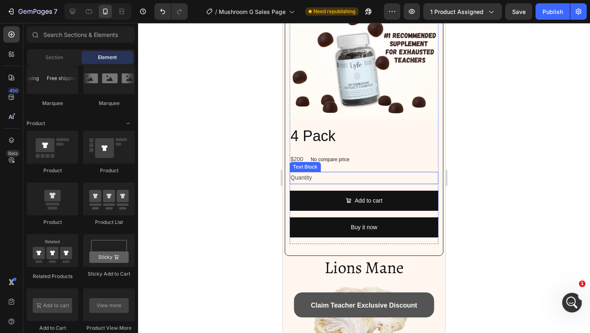
click at [343, 175] on div "Quantity" at bounding box center [364, 178] width 149 height 12
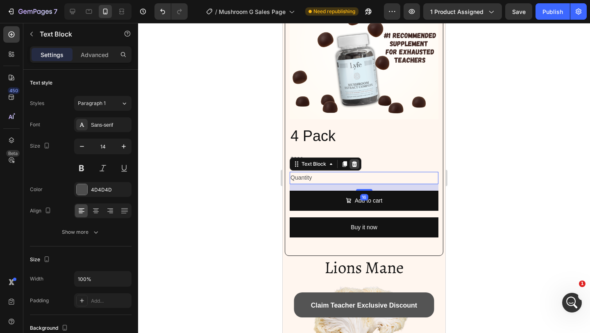
click at [352, 165] on icon at bounding box center [354, 164] width 5 height 6
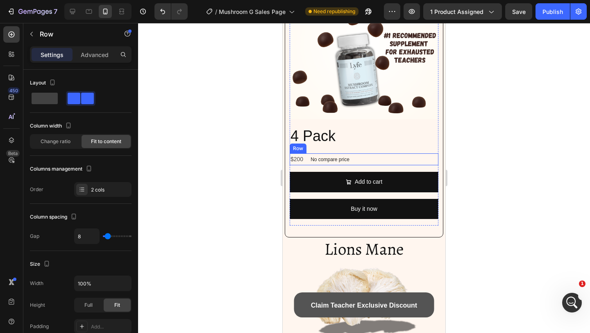
click at [357, 159] on div "$200 Product Price Product Price No compare price Product Price Row" at bounding box center [364, 159] width 149 height 12
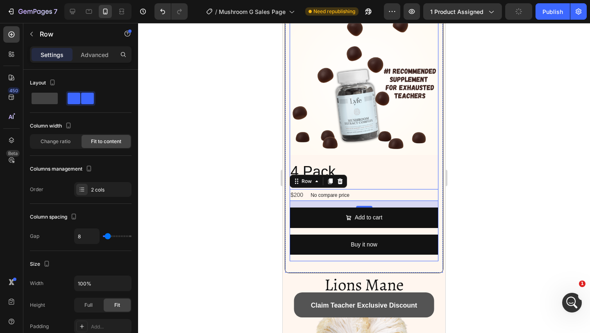
scroll to position [1743, 0]
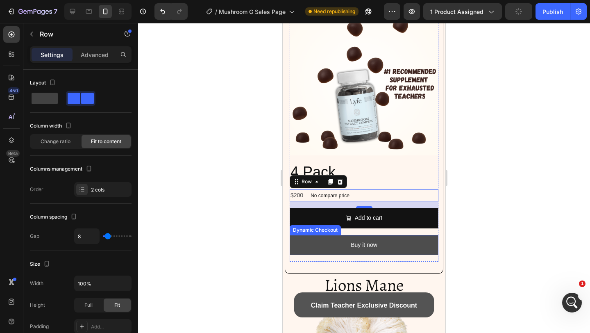
click at [334, 243] on button "Buy it now" at bounding box center [364, 245] width 149 height 20
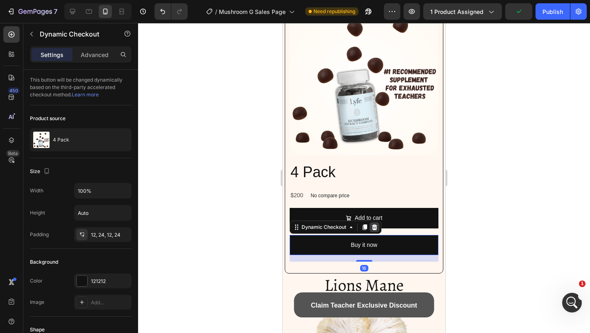
click at [375, 225] on icon at bounding box center [374, 227] width 5 height 6
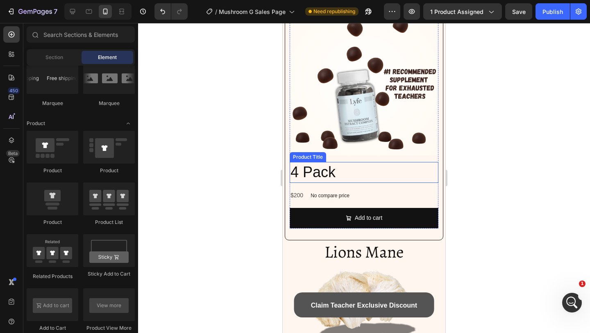
scroll to position [1677, 0]
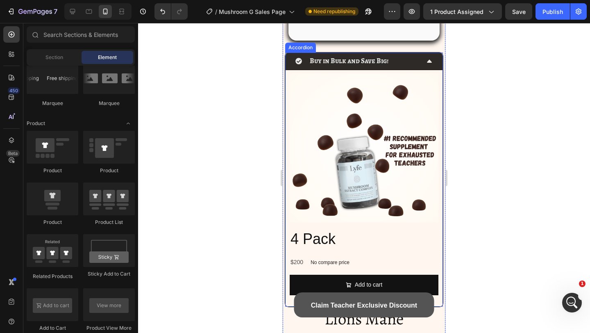
click at [287, 138] on div "Product Images 4 Pack Product Title $200 Product Price Product Price No compare…" at bounding box center [363, 188] width 157 height 236
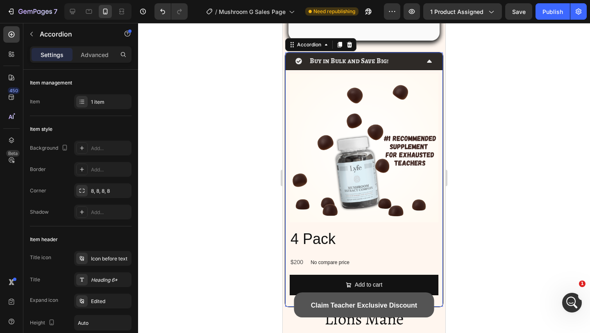
click at [21, 38] on div "450 Beta" at bounding box center [11, 178] width 23 height 310
click at [25, 38] on button "button" at bounding box center [31, 33] width 13 height 13
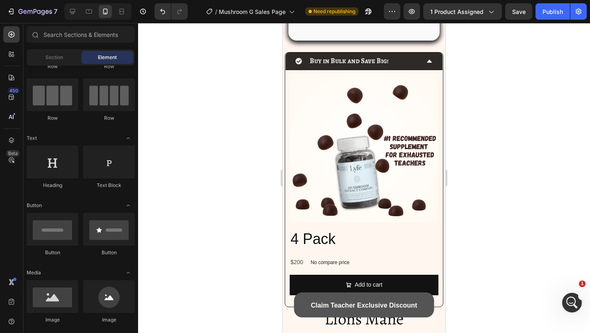
scroll to position [0, 0]
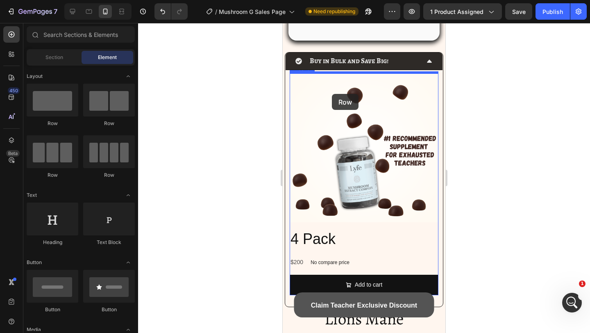
drag, startPoint x: 531, startPoint y: 129, endPoint x: 332, endPoint y: 94, distance: 202.5
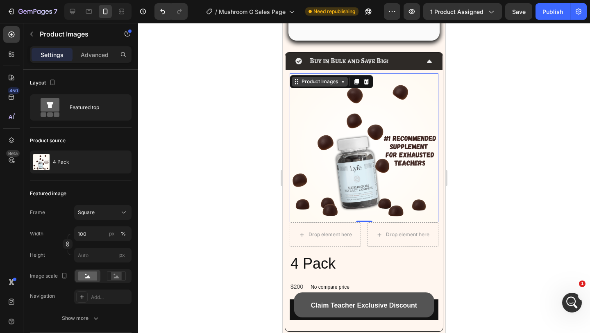
click at [324, 80] on div "Product Images" at bounding box center [320, 81] width 40 height 7
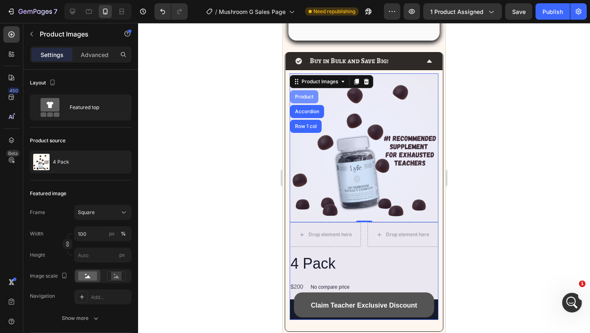
click at [309, 91] on div "Product" at bounding box center [304, 96] width 28 height 13
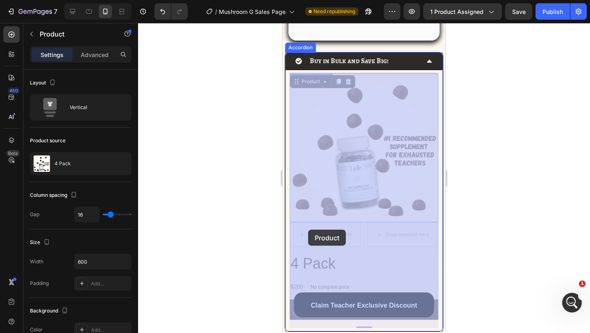
drag, startPoint x: 312, startPoint y: 83, endPoint x: 308, endPoint y: 229, distance: 146.3
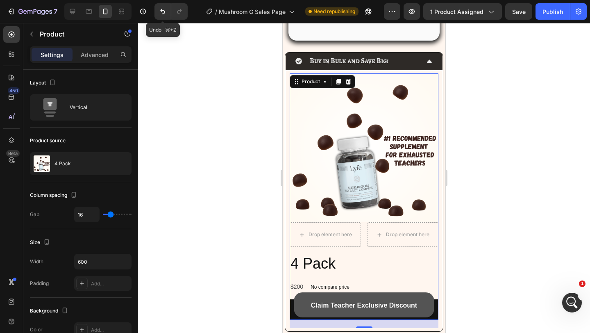
click at [165, 16] on button "Undo/Redo" at bounding box center [162, 11] width 16 height 16
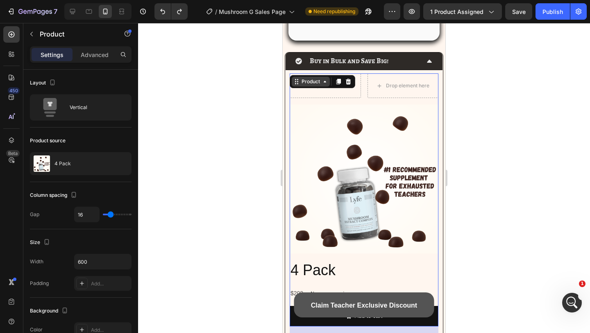
click at [310, 83] on div "Product" at bounding box center [311, 81] width 22 height 7
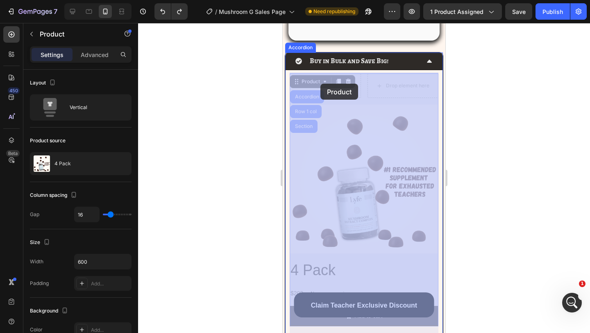
drag, startPoint x: 309, startPoint y: 84, endPoint x: 320, endPoint y: 84, distance: 11.1
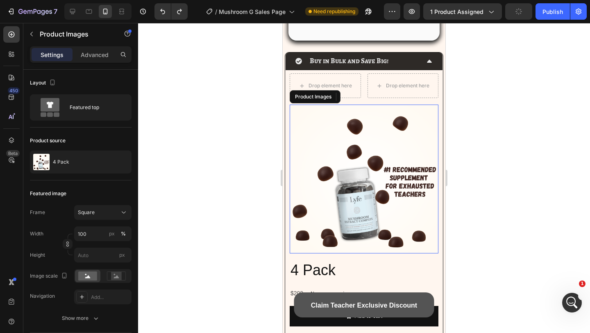
click at [364, 118] on img at bounding box center [364, 178] width 149 height 149
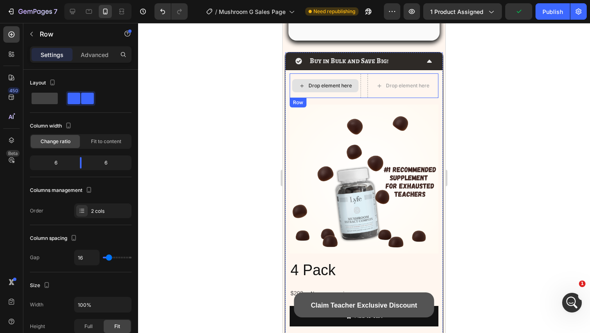
click at [342, 111] on img at bounding box center [364, 178] width 149 height 149
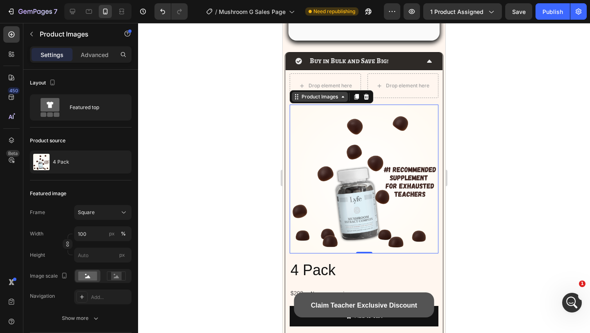
click at [310, 97] on div "Product Images" at bounding box center [320, 96] width 40 height 7
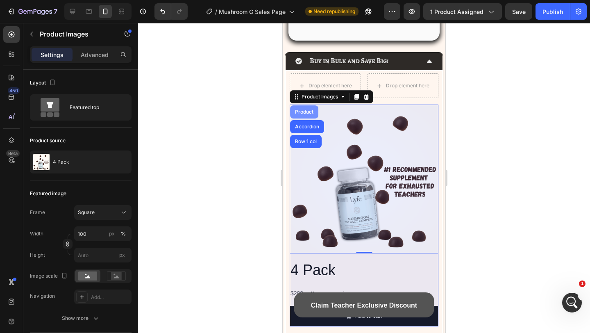
click at [306, 107] on div "Product" at bounding box center [304, 111] width 28 height 13
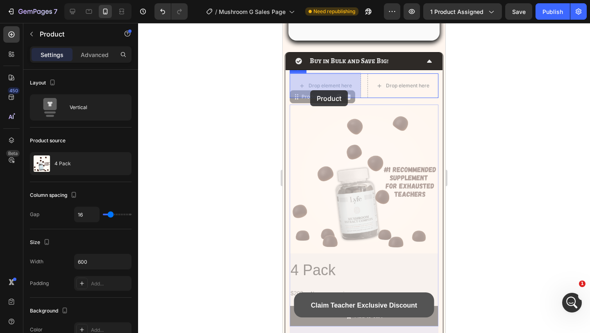
drag, startPoint x: 309, startPoint y: 100, endPoint x: 310, endPoint y: 90, distance: 9.9
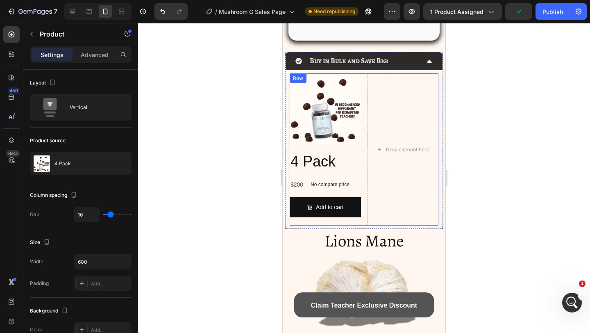
click at [366, 162] on div "Product Images 4 Pack Product Title $200 Product Price Product Price No compare…" at bounding box center [364, 149] width 149 height 152
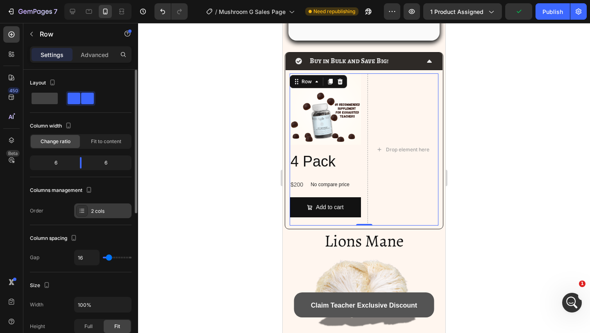
click at [101, 204] on div "2 cols" at bounding box center [102, 210] width 57 height 15
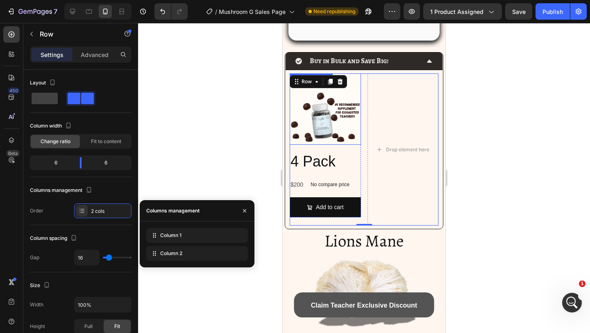
click at [325, 102] on img at bounding box center [325, 108] width 71 height 71
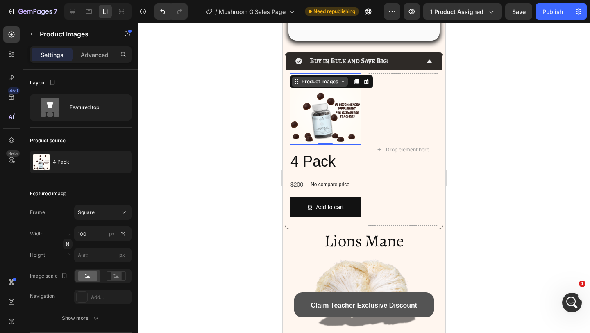
click at [318, 83] on div "Product Images" at bounding box center [320, 81] width 40 height 7
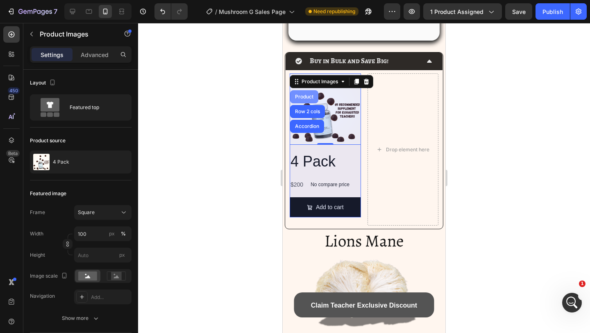
click at [307, 92] on div "Product" at bounding box center [304, 96] width 28 height 13
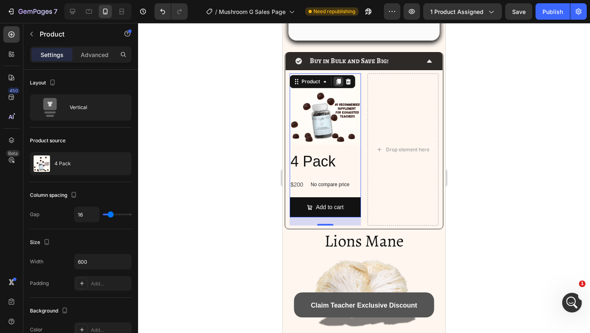
click at [339, 80] on icon at bounding box center [338, 82] width 5 height 6
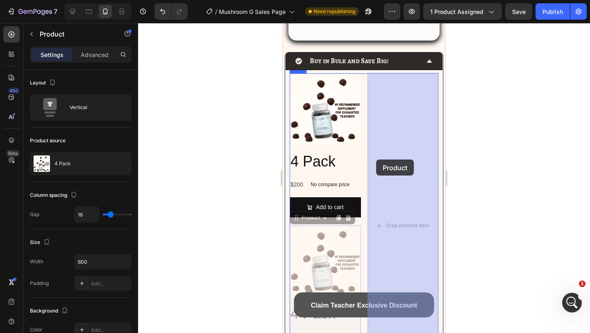
drag, startPoint x: 309, startPoint y: 215, endPoint x: 376, endPoint y: 159, distance: 87.2
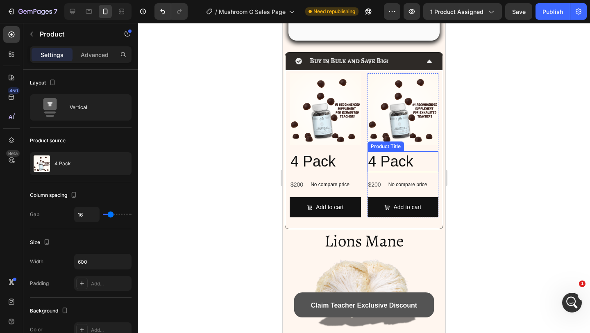
click at [372, 161] on h2 "4 Pack" at bounding box center [402, 161] width 71 height 21
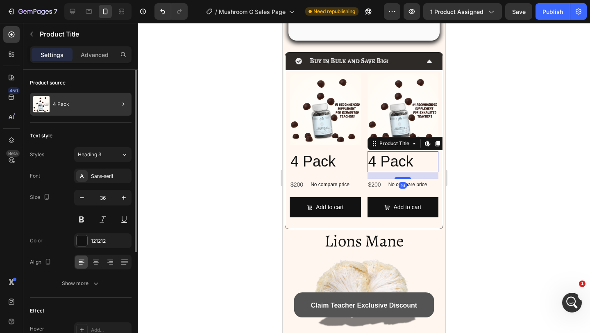
click at [83, 110] on div "4 Pack" at bounding box center [81, 104] width 102 height 23
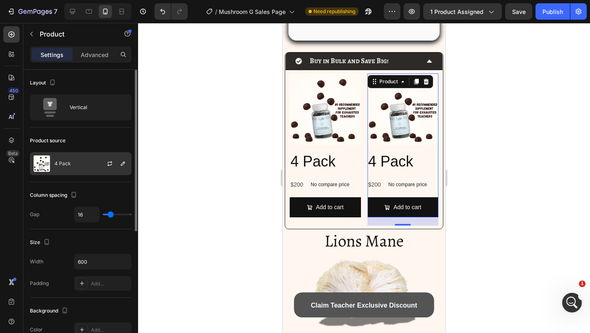
click at [102, 162] on div at bounding box center [113, 163] width 36 height 22
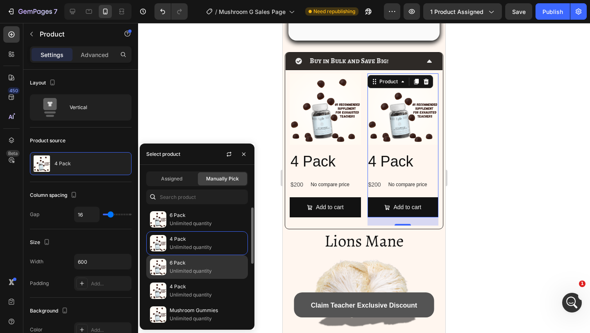
click at [184, 264] on p "6 Pack" at bounding box center [207, 262] width 75 height 8
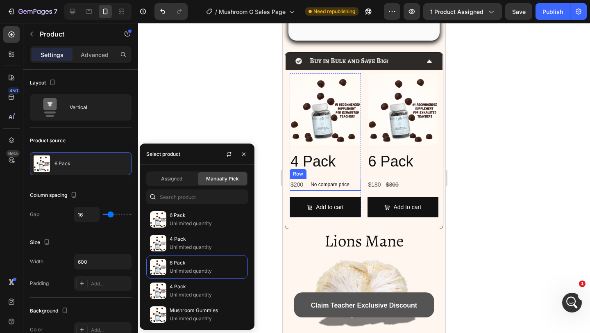
click at [306, 186] on div "$200 Product Price Product Price No compare price Product Price Row" at bounding box center [325, 185] width 71 height 12
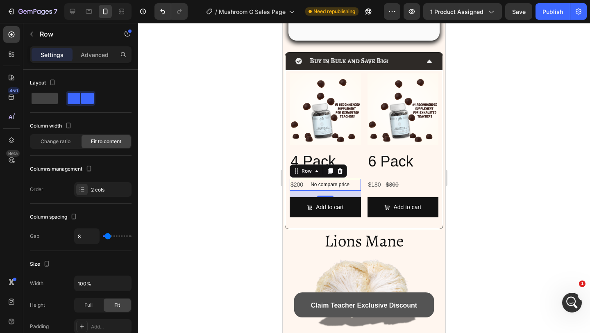
click at [473, 104] on div at bounding box center [364, 178] width 452 height 310
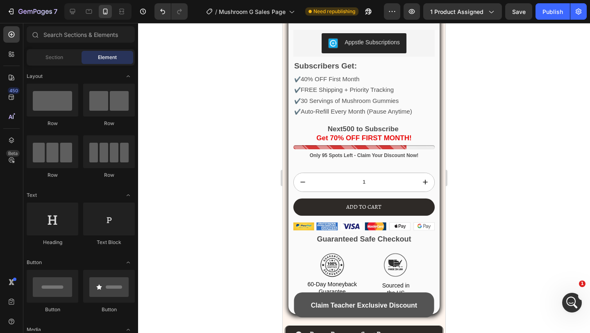
scroll to position [1650, 0]
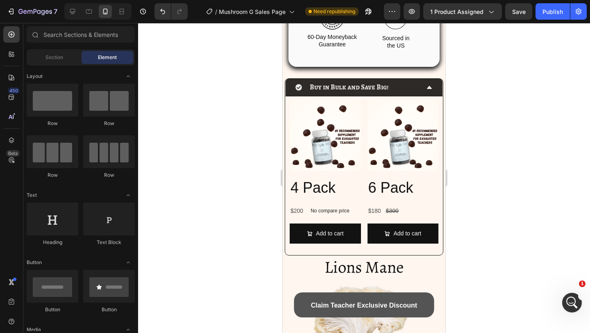
click at [490, 122] on div at bounding box center [364, 178] width 452 height 310
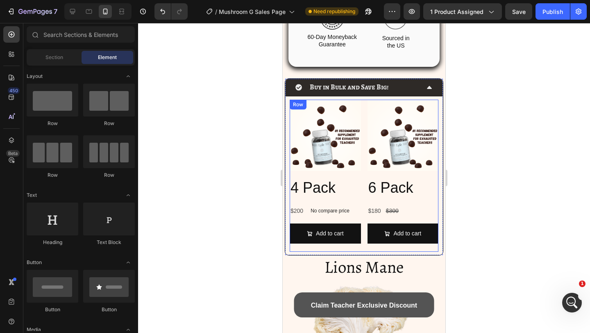
click at [349, 248] on div "Product Images 4 Pack Product Title $200 Product Price Product Price No compare…" at bounding box center [325, 176] width 71 height 152
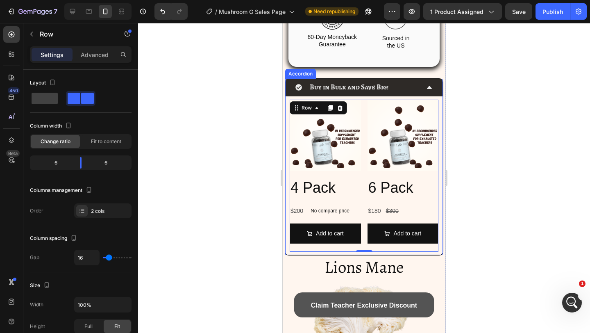
click at [321, 254] on div "Product Images 4 Pack Product Title $200 Product Price Product Price No compare…" at bounding box center [363, 175] width 157 height 158
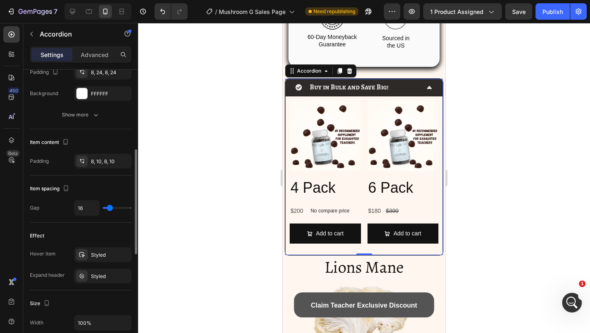
scroll to position [257, 0]
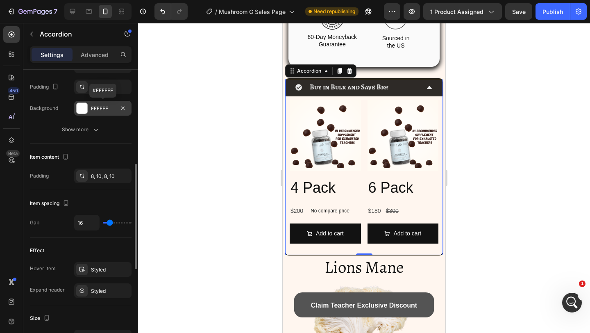
click at [89, 109] on div "FFFFFF" at bounding box center [102, 108] width 57 height 15
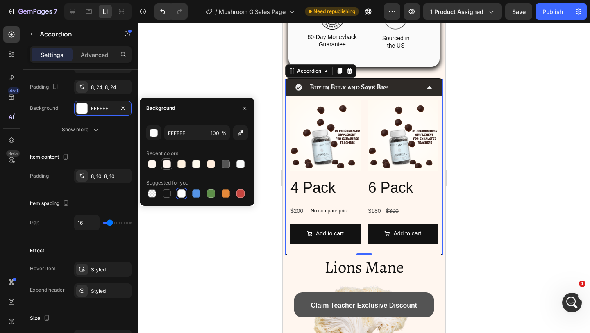
click at [162, 164] on div at bounding box center [167, 164] width 10 height 10
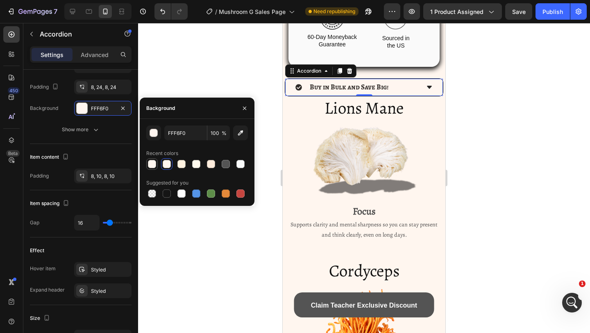
click at [148, 164] on div at bounding box center [152, 164] width 8 height 8
type input "FFF6EF"
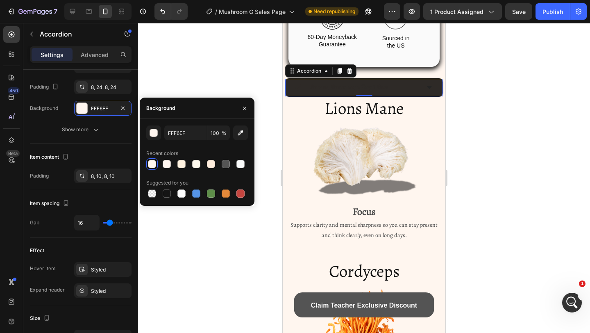
click at [406, 88] on div "Buy in Bulk and Save Big!" at bounding box center [357, 87] width 124 height 11
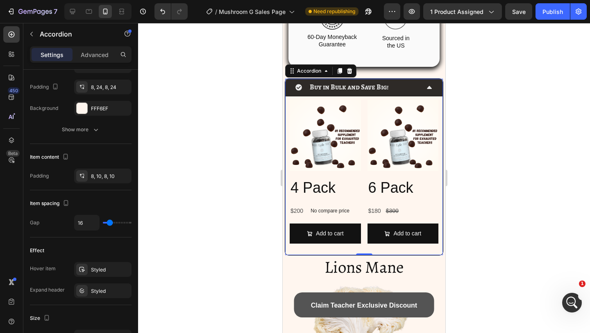
click at [495, 123] on div at bounding box center [364, 178] width 452 height 310
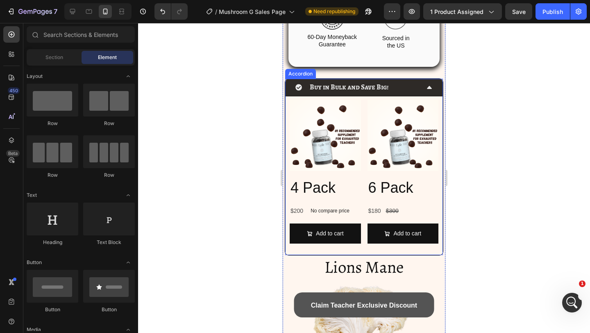
click at [431, 84] on icon at bounding box center [429, 87] width 7 height 7
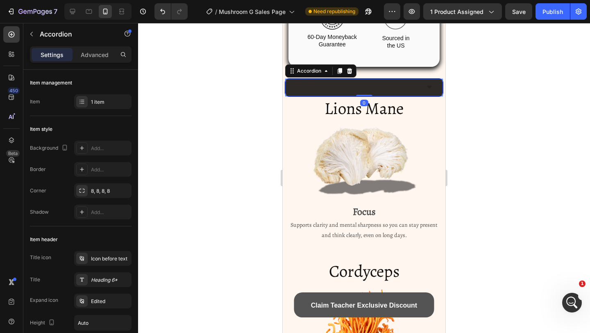
click at [477, 89] on div at bounding box center [364, 178] width 452 height 310
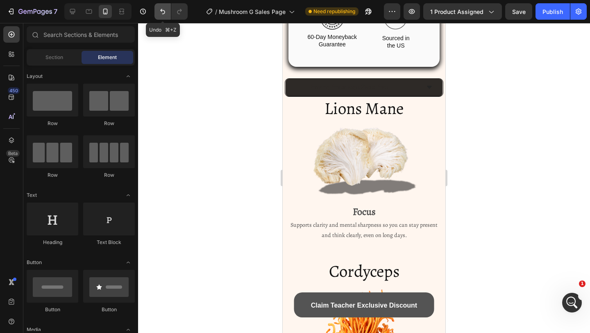
click at [167, 15] on button "Undo/Redo" at bounding box center [162, 11] width 16 height 16
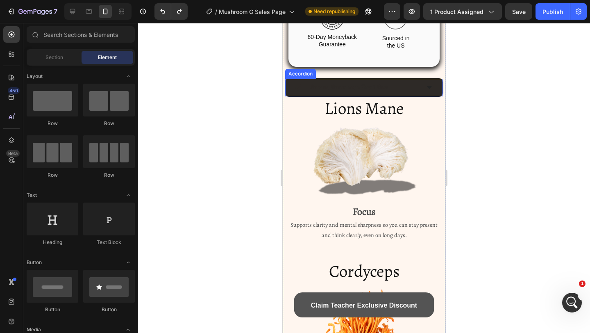
click at [404, 80] on div "Buy in Bulk and Save Big!" at bounding box center [363, 88] width 157 height 18
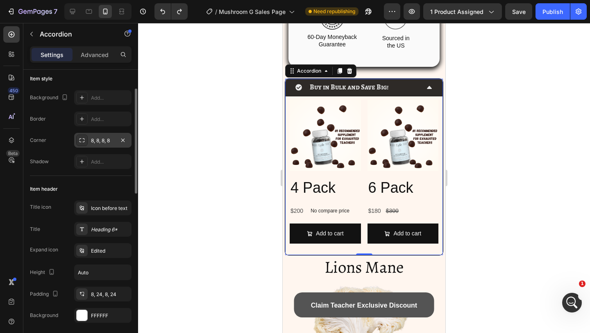
scroll to position [51, 0]
click at [91, 101] on div "Add..." at bounding box center [102, 97] width 57 height 15
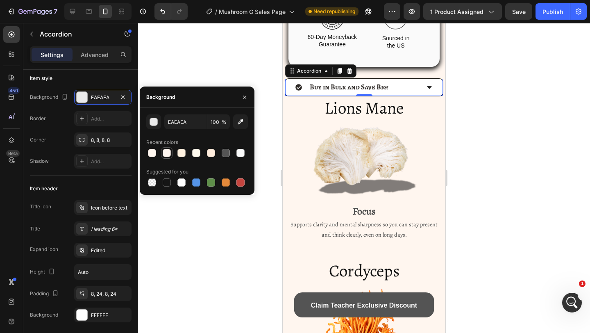
click at [166, 152] on div at bounding box center [167, 153] width 8 height 8
type input "FFF6F0"
click at [430, 84] on icon at bounding box center [429, 87] width 7 height 7
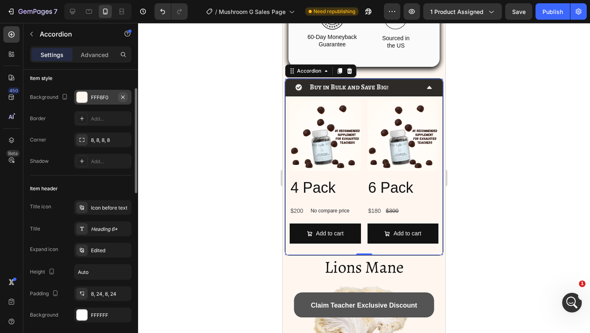
click at [123, 97] on icon "button" at bounding box center [123, 97] width 7 height 7
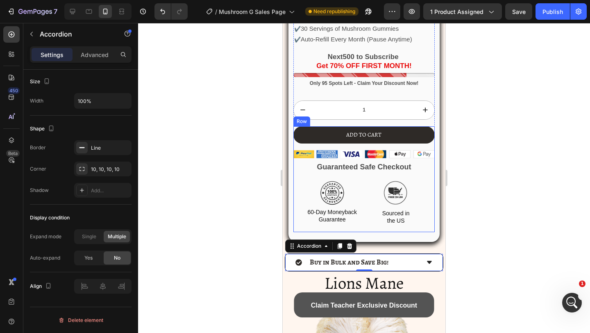
scroll to position [1519, 0]
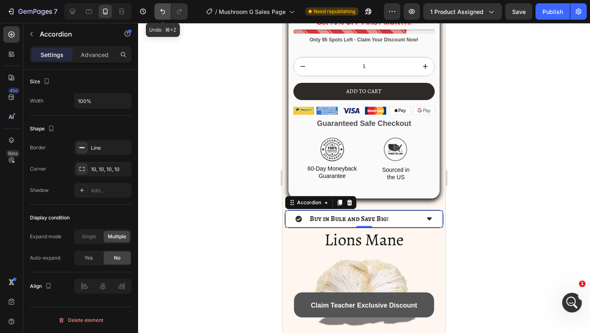
click at [166, 13] on icon "Undo/Redo" at bounding box center [162, 11] width 8 height 8
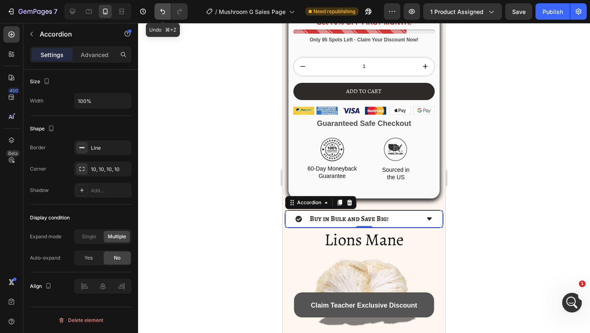
click at [166, 13] on icon "Undo/Redo" at bounding box center [162, 11] width 8 height 8
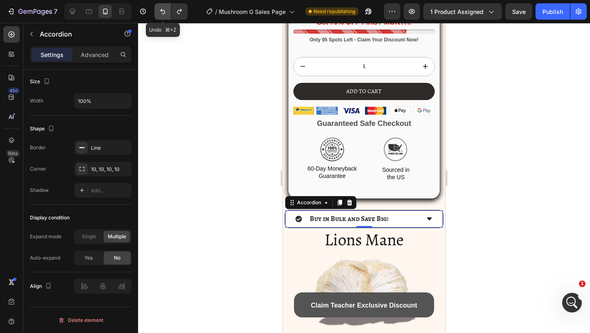
click at [166, 13] on icon "Undo/Redo" at bounding box center [162, 11] width 8 height 8
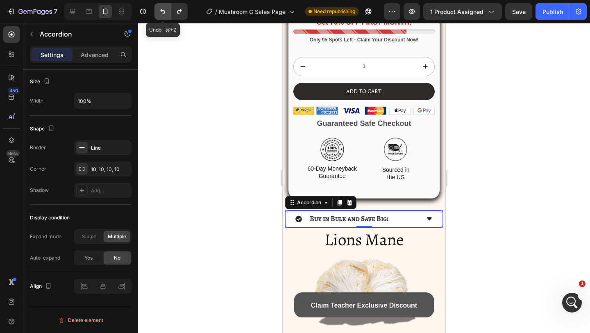
click at [166, 13] on icon "Undo/Redo" at bounding box center [162, 11] width 8 height 8
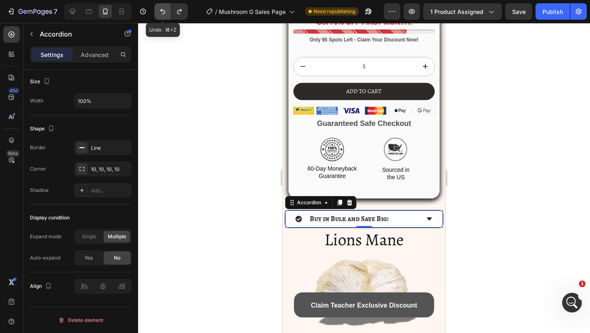
click at [166, 13] on icon "Undo/Redo" at bounding box center [162, 11] width 8 height 8
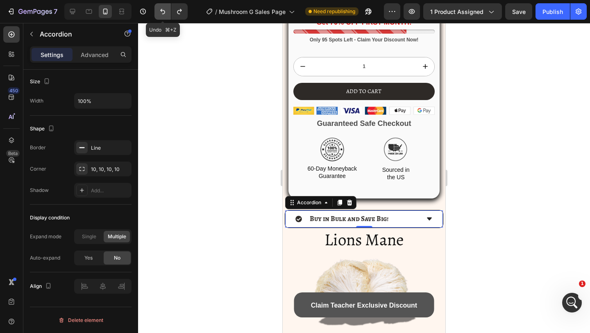
click at [166, 13] on icon "Undo/Redo" at bounding box center [162, 11] width 8 height 8
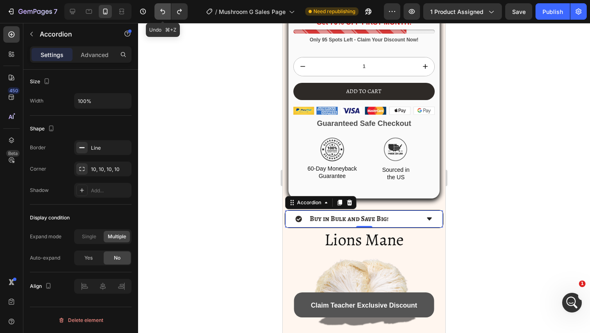
click at [166, 13] on icon "Undo/Redo" at bounding box center [162, 11] width 8 height 8
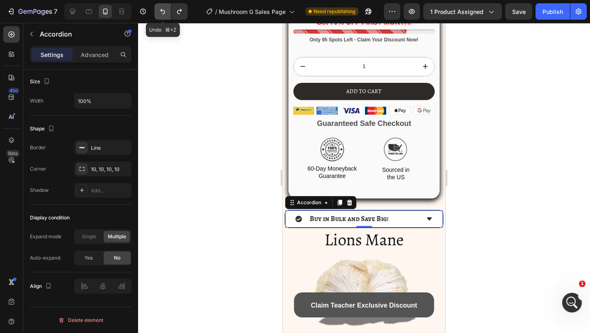
click at [166, 13] on icon "Undo/Redo" at bounding box center [162, 11] width 8 height 8
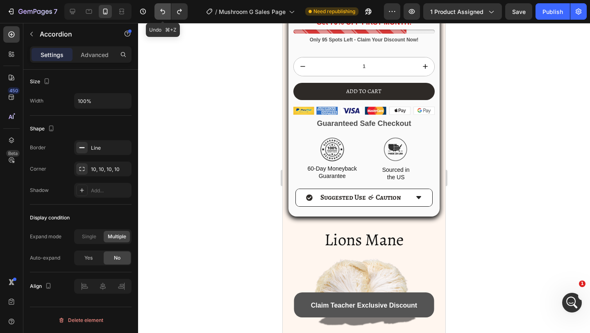
click at [166, 13] on icon "Undo/Redo" at bounding box center [162, 11] width 8 height 8
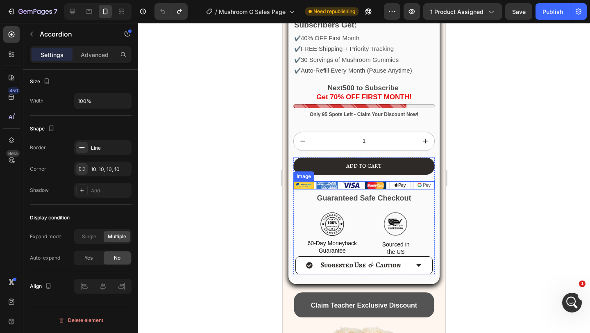
scroll to position [1560, 0]
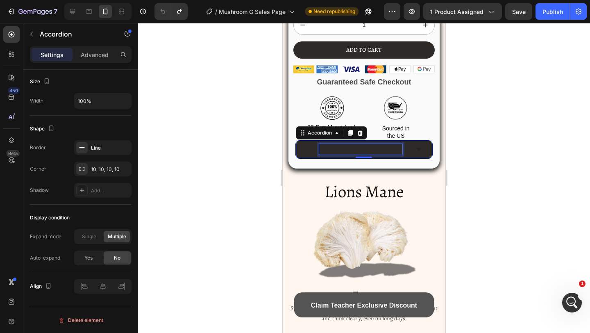
click at [416, 149] on icon at bounding box center [418, 149] width 7 height 7
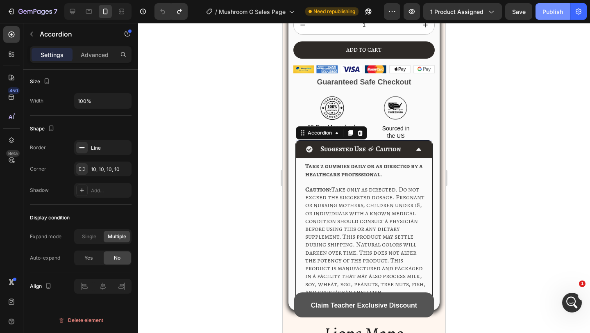
click at [540, 16] on button "Publish" at bounding box center [552, 11] width 34 height 16
click at [406, 144] on div "Suggested Use & Caution" at bounding box center [357, 149] width 103 height 11
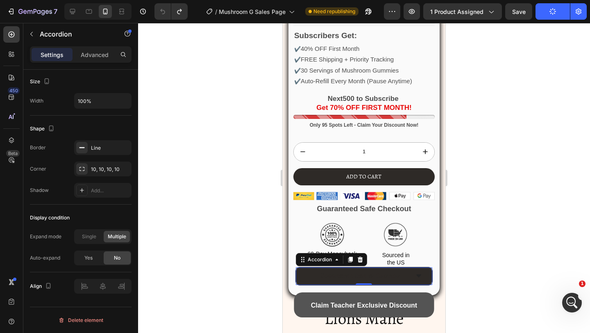
scroll to position [1415, 0]
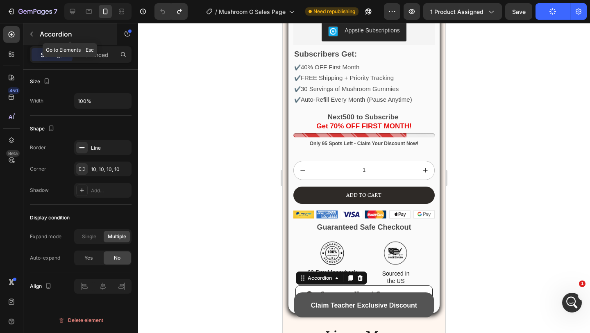
click at [31, 42] on div "Accordion" at bounding box center [69, 33] width 93 height 21
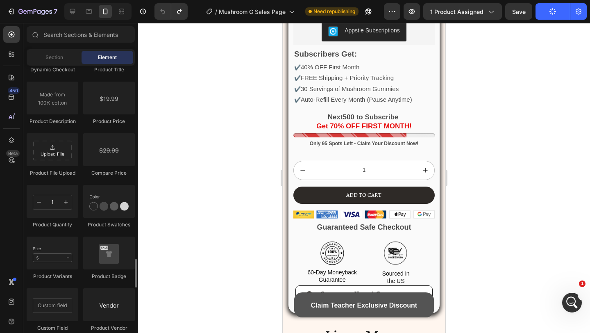
scroll to position [1401, 0]
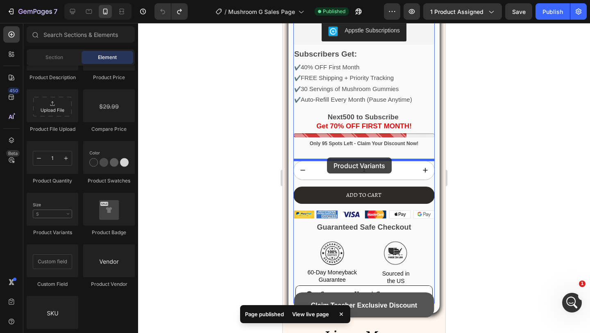
drag, startPoint x: 337, startPoint y: 235, endPoint x: 327, endPoint y: 157, distance: 78.1
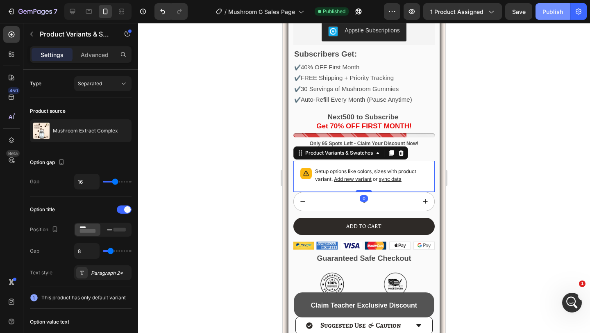
click at [546, 17] on button "Publish" at bounding box center [552, 11] width 34 height 16
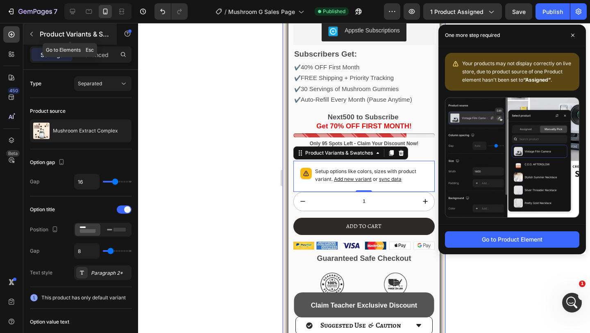
click at [38, 28] on div "Product Variants & Swatches" at bounding box center [69, 33] width 93 height 21
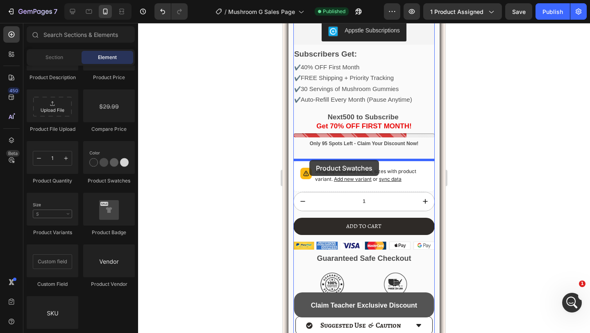
drag, startPoint x: 376, startPoint y: 186, endPoint x: 310, endPoint y: 159, distance: 71.0
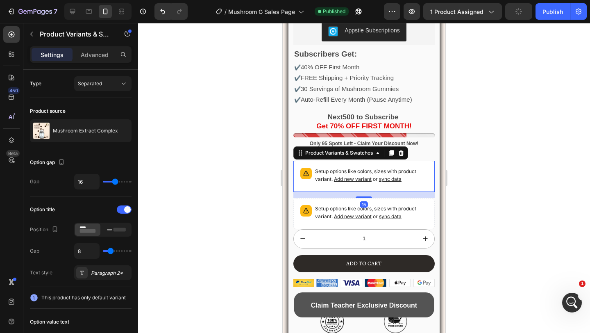
click at [158, 0] on div "7 Version history / Mushroom G Sales Page Published Preview 1 product assigned …" at bounding box center [295, 11] width 590 height 23
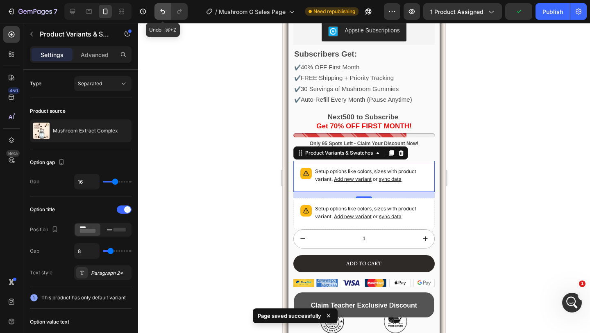
click at [161, 9] on icon "Undo/Redo" at bounding box center [162, 11] width 5 height 5
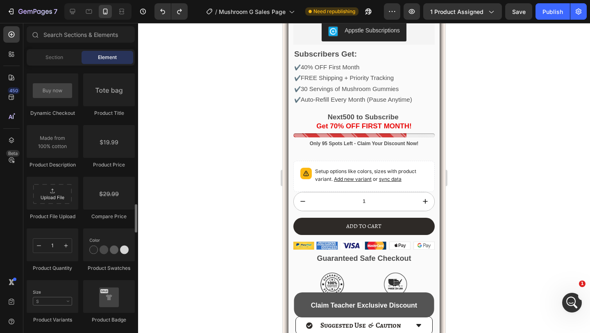
scroll to position [1311, 0]
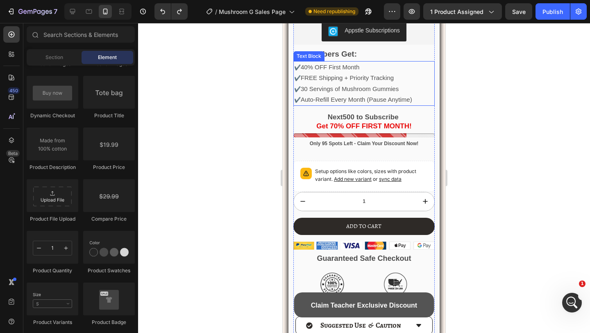
scroll to position [1424, 0]
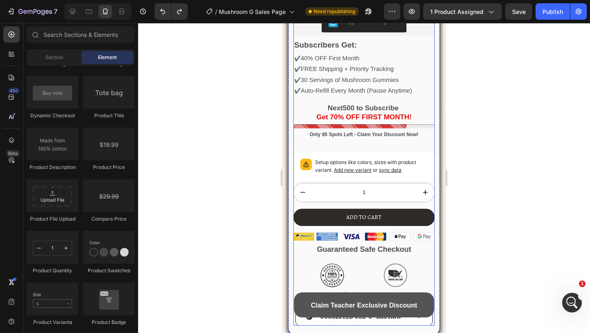
click at [316, 152] on div "Setup options like colors, sizes with product variant. Add new variant or sync …" at bounding box center [363, 167] width 141 height 31
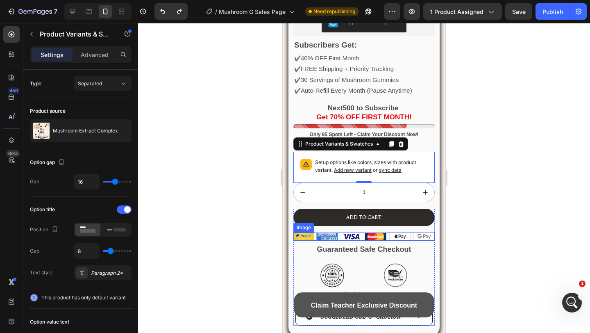
scroll to position [1457, 0]
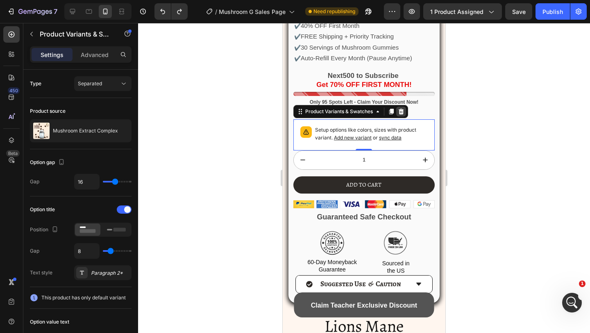
click at [400, 111] on icon at bounding box center [401, 111] width 7 height 7
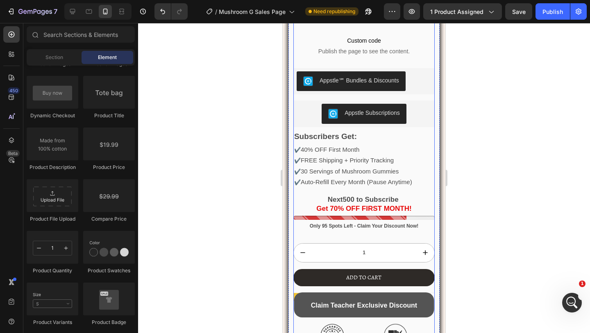
scroll to position [1309, 0]
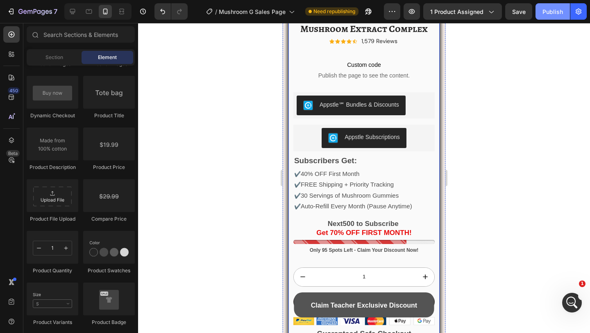
click at [542, 16] on button "Publish" at bounding box center [552, 11] width 34 height 16
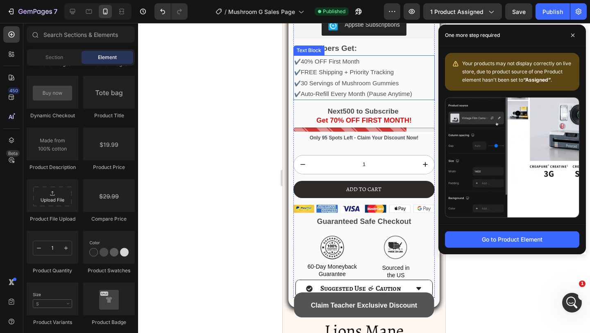
scroll to position [1502, 0]
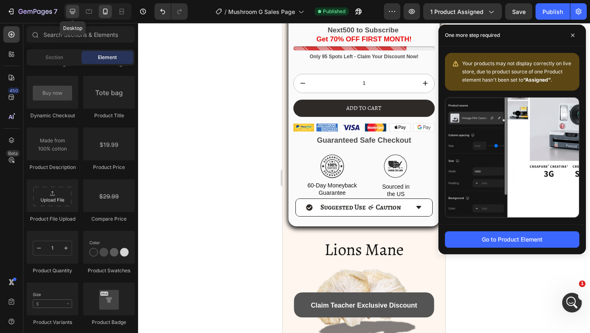
click at [66, 8] on div at bounding box center [72, 11] width 13 height 13
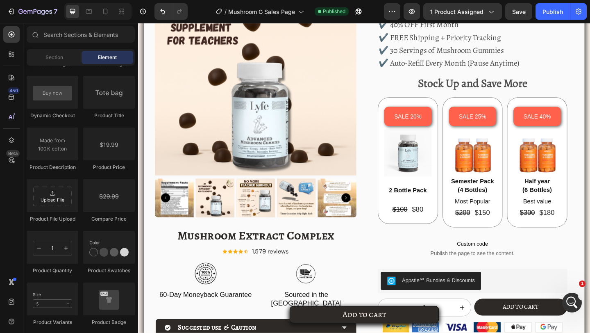
scroll to position [1421, 0]
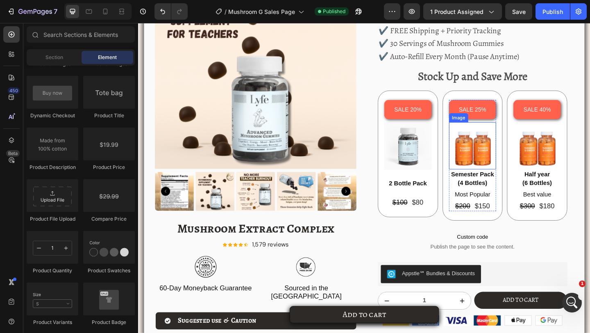
click at [483, 170] on img at bounding box center [502, 156] width 52 height 51
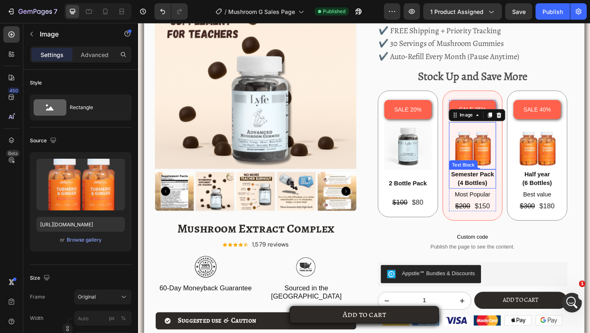
click at [489, 193] on span "(4 Bottles)" at bounding box center [501, 196] width 32 height 7
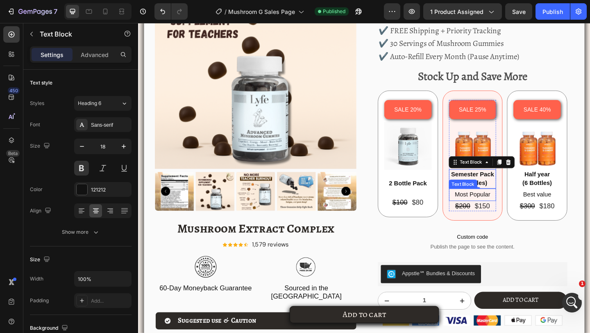
click at [490, 213] on p "Most Popular" at bounding box center [502, 210] width 50 height 12
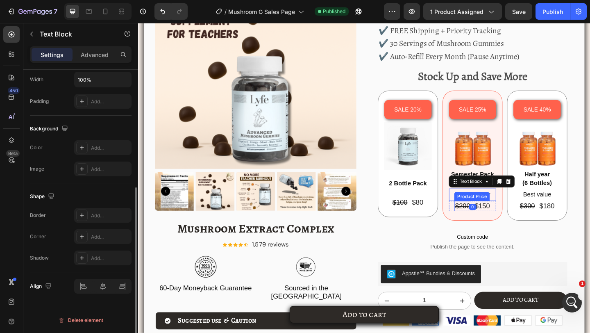
scroll to position [0, 0]
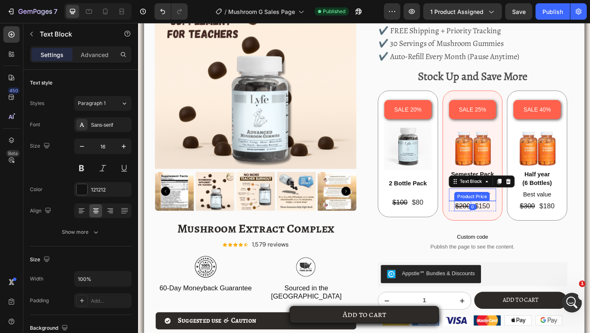
click at [496, 223] on div "$200" at bounding box center [491, 221] width 18 height 11
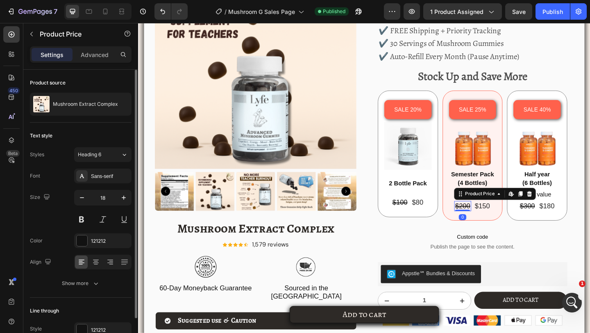
click at [507, 223] on div "$150" at bounding box center [512, 221] width 18 height 11
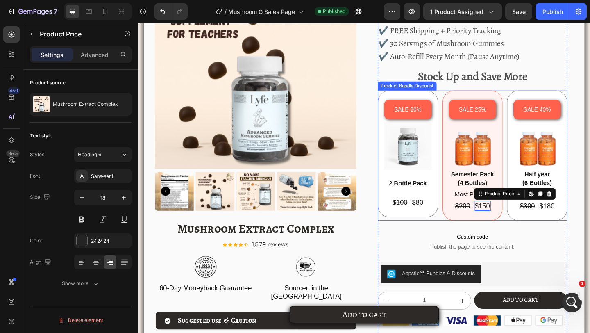
click at [498, 233] on div "SALE 25% Product Badge Image Semester Pack (4 Bottles) Text Block Most Popular …" at bounding box center [502, 166] width 66 height 141
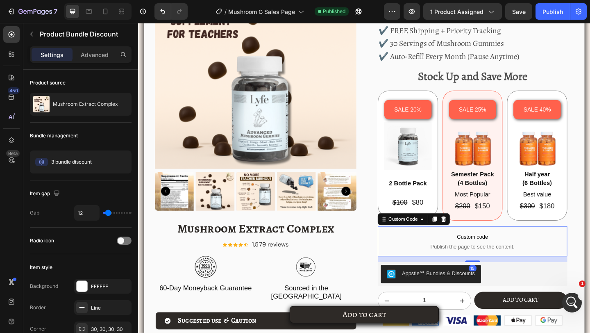
click at [457, 244] on p "Custom code Publish the page to see the content." at bounding box center [501, 260] width 206 height 33
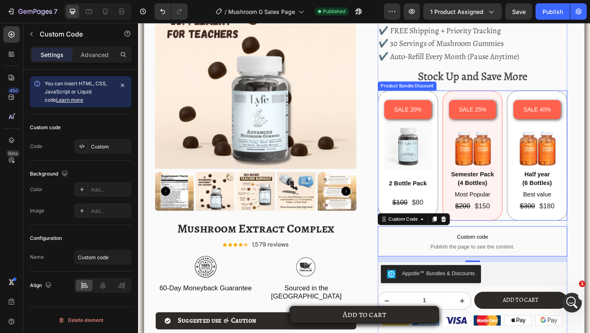
click at [470, 149] on div "SALE 25% Product Badge Image Semester Pack (4 Bottles) Text Block Most Popular …" at bounding box center [502, 166] width 66 height 141
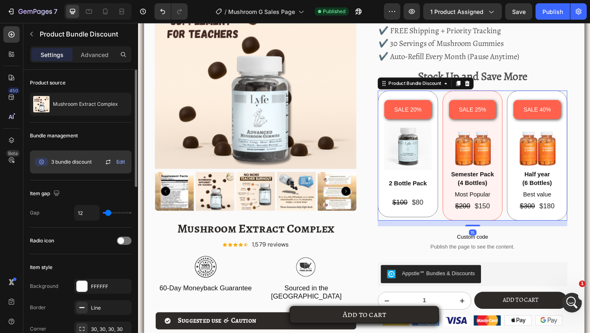
click at [115, 163] on div "Edit" at bounding box center [115, 162] width 25 height 10
click at [119, 162] on span "Edit" at bounding box center [120, 161] width 9 height 7
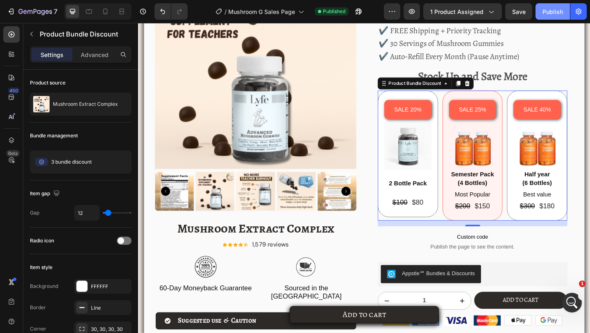
click at [542, 13] on button "Publish" at bounding box center [552, 11] width 34 height 16
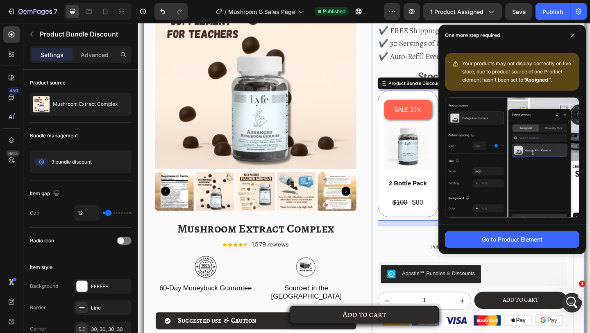
click at [397, 144] on div "Single Bottle Purchase Options Text Block Appstle Subscriptions Appstle Subscri…" at bounding box center [501, 173] width 219 height 455
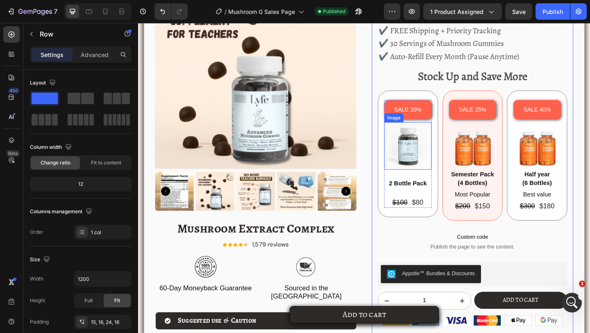
scroll to position [1447, 0]
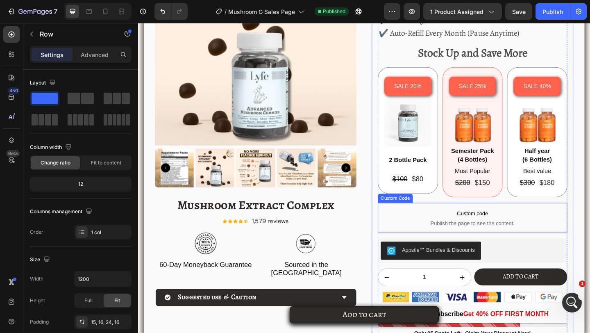
click at [495, 229] on span "Custom code" at bounding box center [501, 230] width 206 height 10
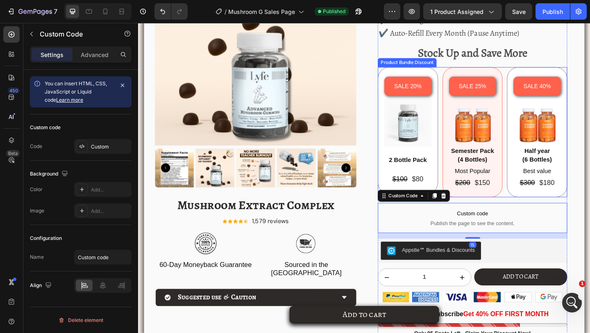
click at [468, 170] on div "SALE 20% Product Badge Image 2 Bottle Pack Text Block $100 Product Price Produc…" at bounding box center [501, 141] width 206 height 141
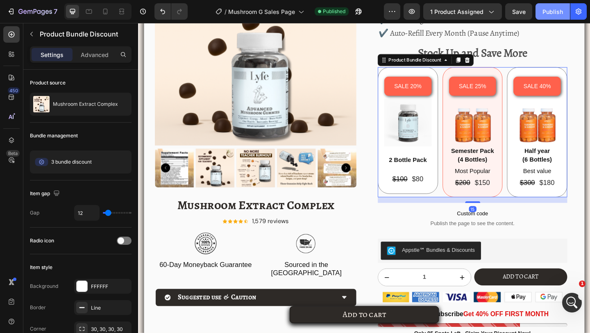
click at [548, 13] on div "Publish" at bounding box center [552, 11] width 20 height 9
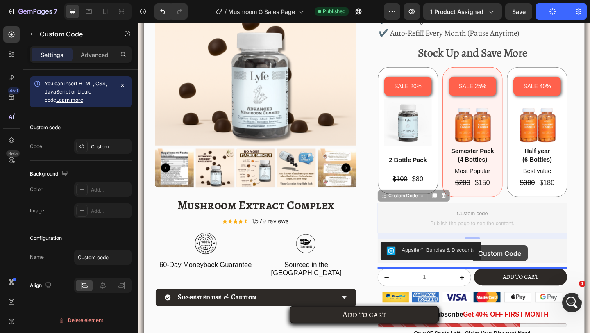
drag, startPoint x: 501, startPoint y: 240, endPoint x: 501, endPoint y: 265, distance: 24.6
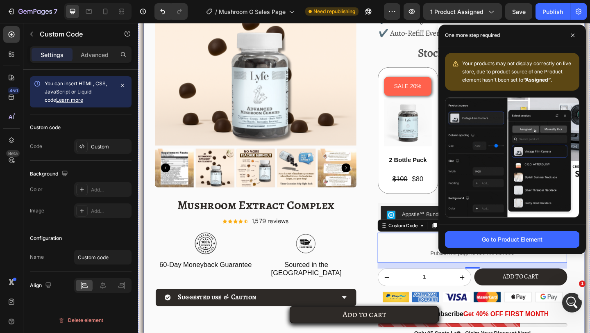
click at [383, 111] on div "Product Images Mushroom Extract Complex Product Title Icon Icon Icon Icon Icon …" at bounding box center [383, 154] width 479 height 485
